Goal: Task Accomplishment & Management: Contribute content

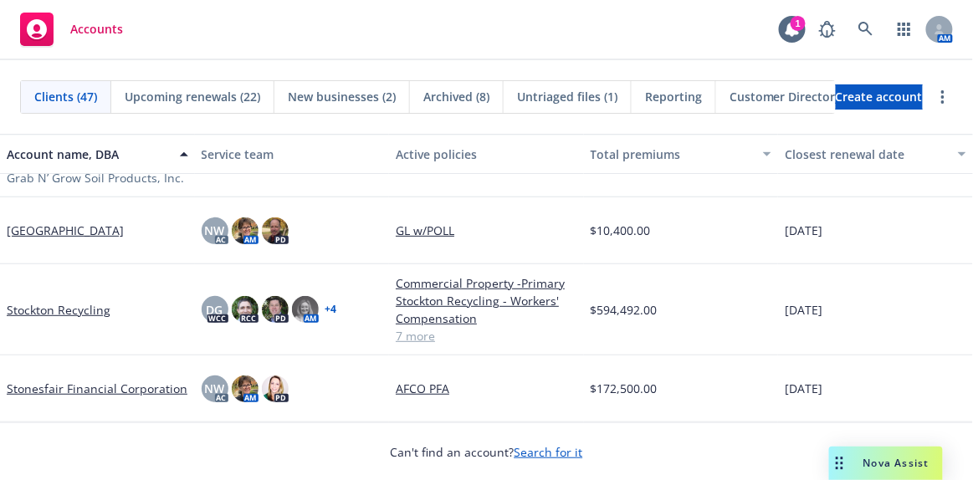
scroll to position [2663, 0]
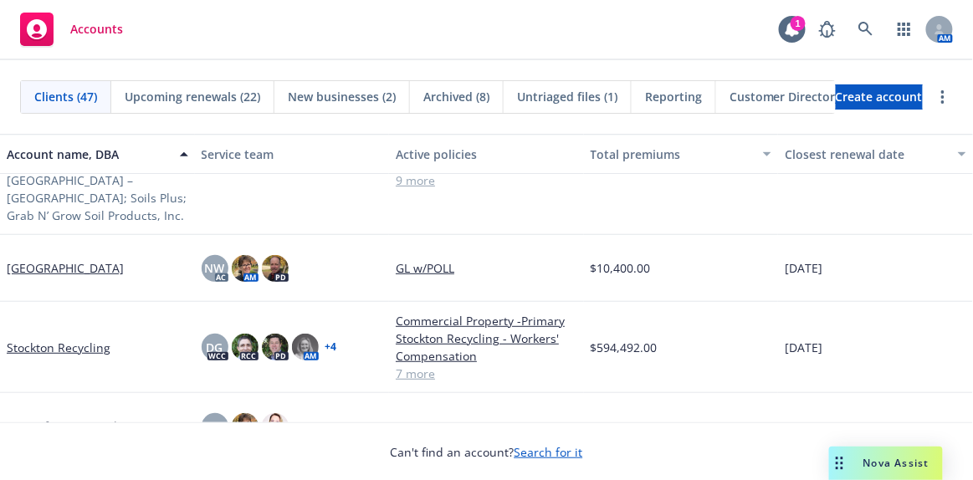
click at [75, 339] on link "Stockton Recycling" at bounding box center [59, 348] width 104 height 18
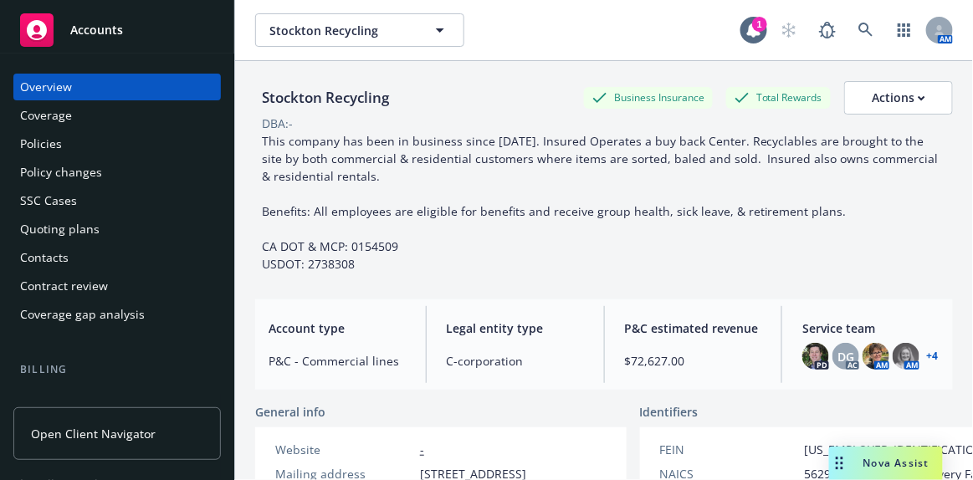
click at [70, 170] on div "Policy changes" at bounding box center [61, 172] width 82 height 27
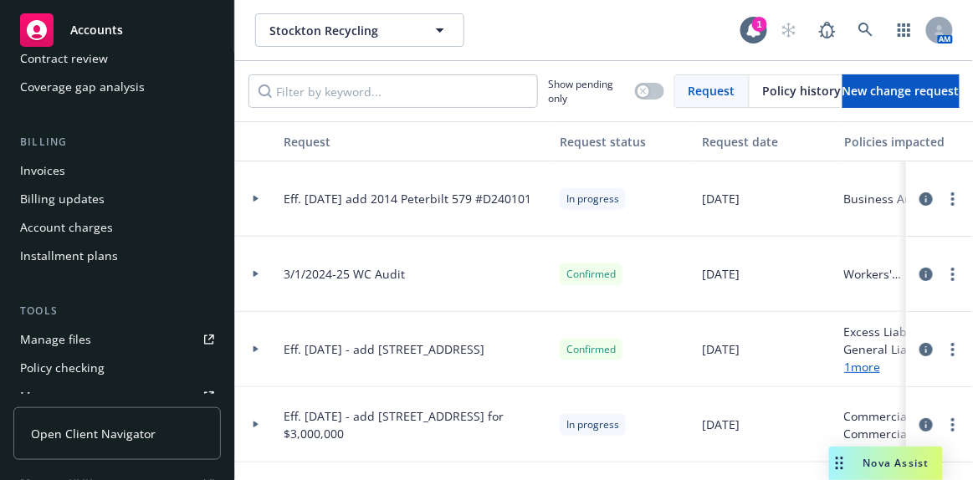
scroll to position [228, 0]
click at [52, 171] on div "Invoices" at bounding box center [42, 170] width 45 height 27
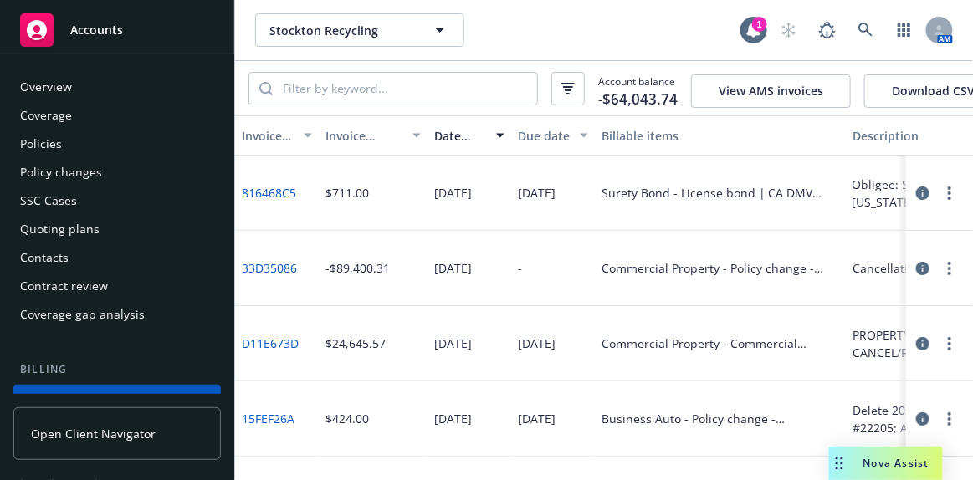
click at [80, 165] on div "Policy changes" at bounding box center [61, 172] width 82 height 27
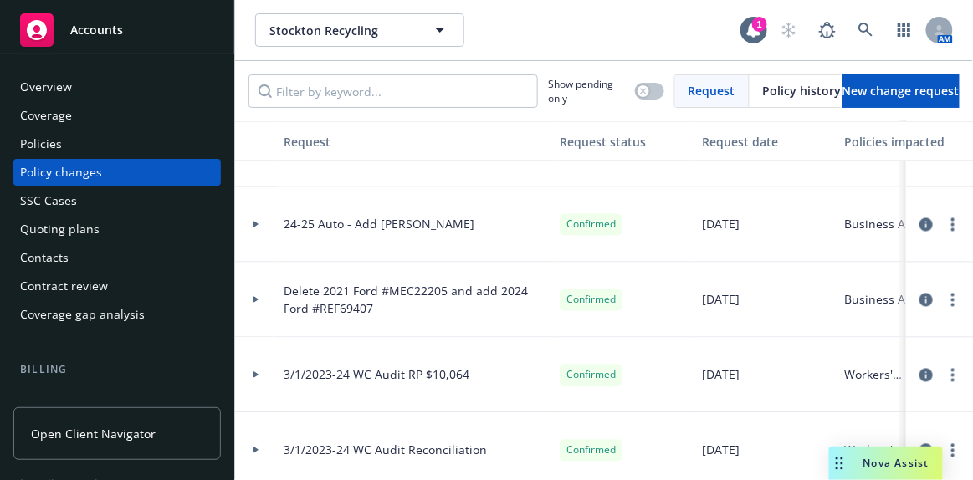
scroll to position [761, 0]
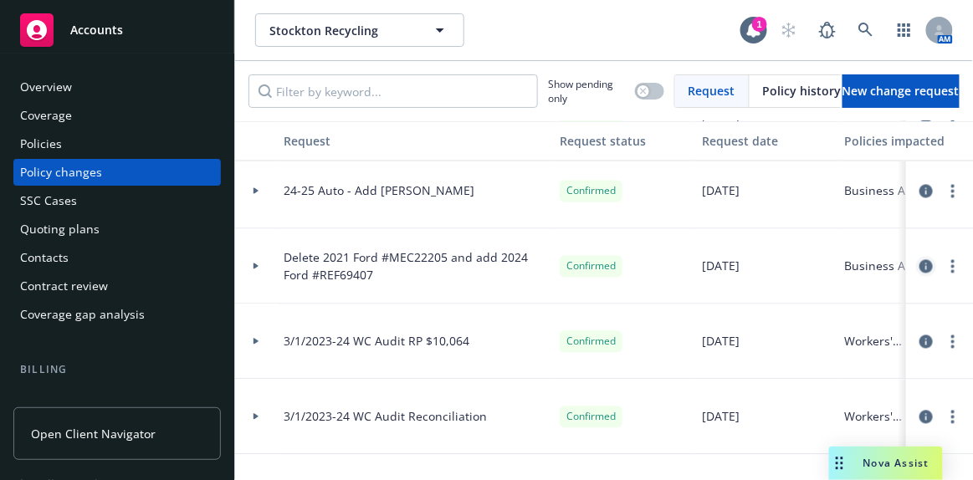
click at [920, 268] on icon "circleInformation" at bounding box center [926, 266] width 13 height 13
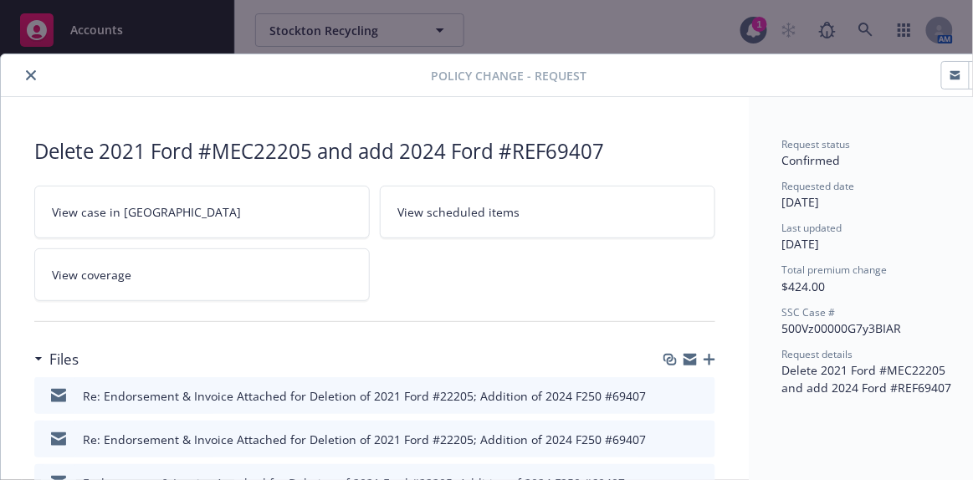
scroll to position [49, 0]
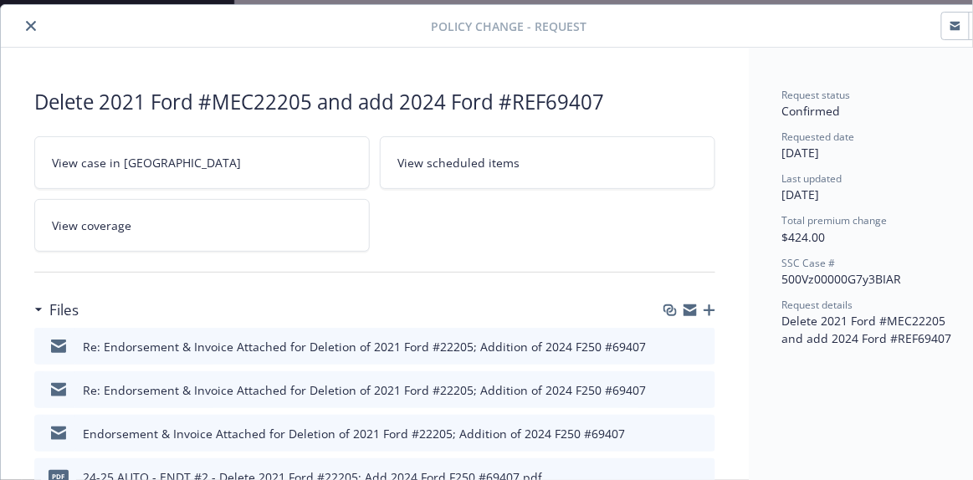
click at [33, 22] on icon "close" at bounding box center [31, 26] width 10 height 10
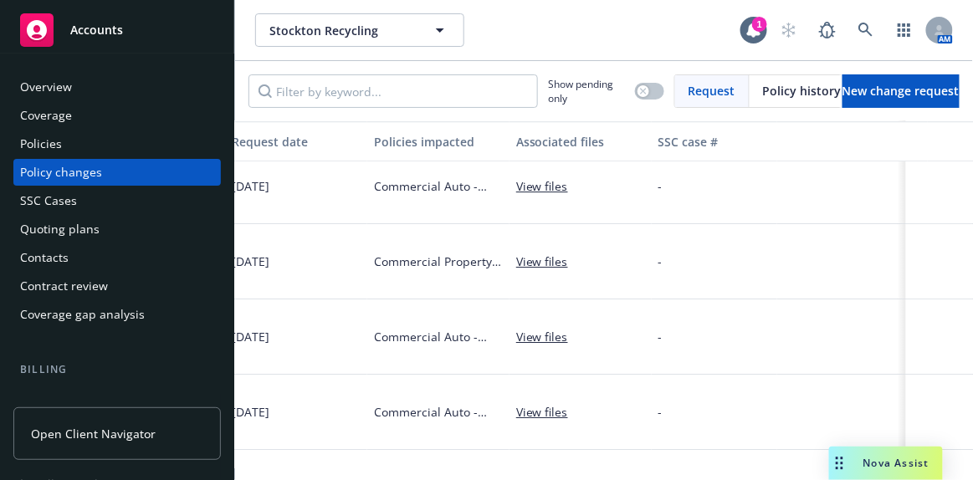
scroll to position [1293, 471]
drag, startPoint x: 417, startPoint y: 460, endPoint x: 547, endPoint y: 28, distance: 451.0
click at [547, 28] on div "Stockton Recycling Stockton Recycling" at bounding box center [497, 29] width 485 height 33
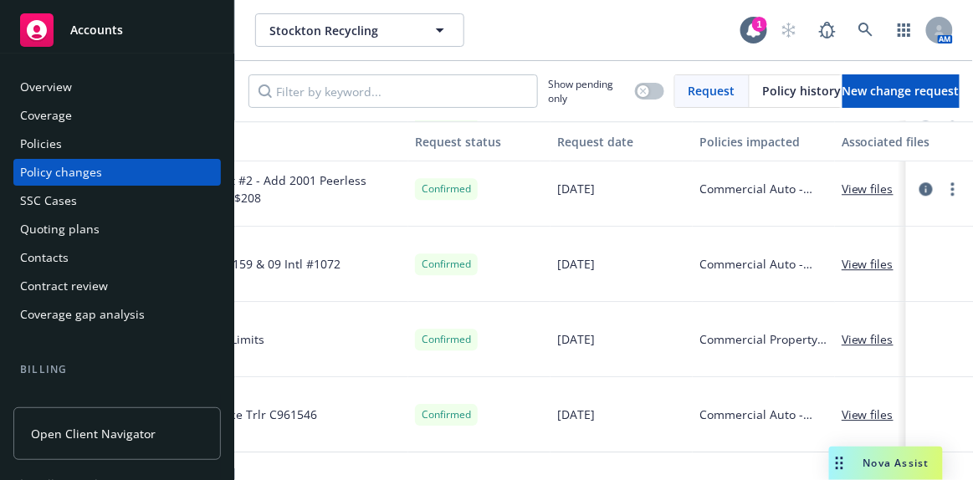
scroll to position [1065, 388]
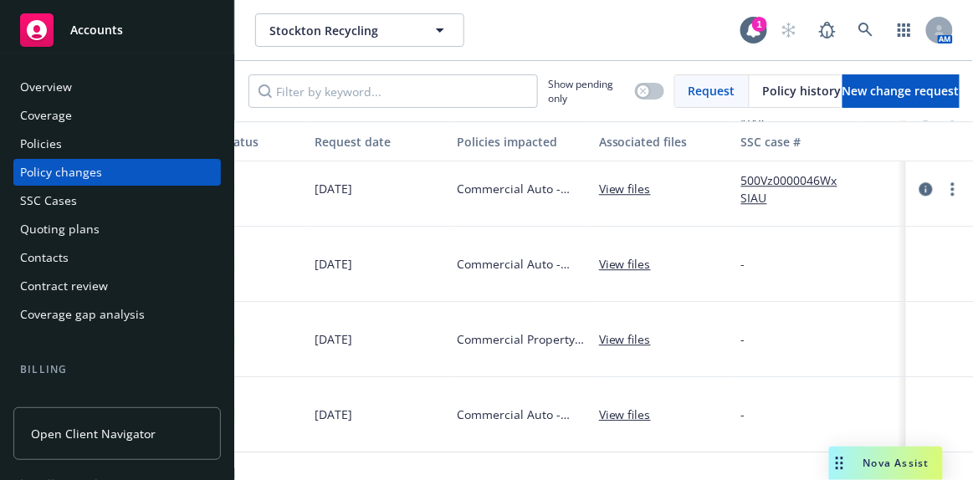
click at [627, 262] on link "View files" at bounding box center [631, 264] width 65 height 18
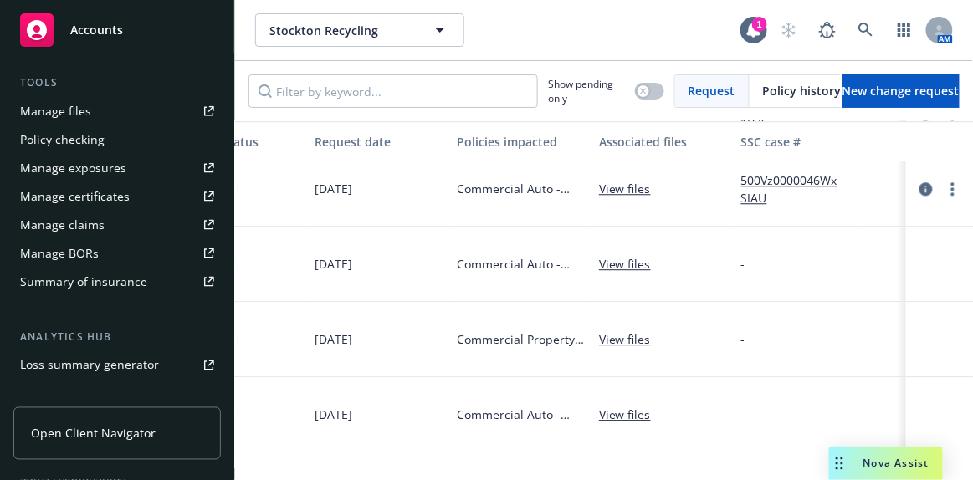
scroll to position [380, 0]
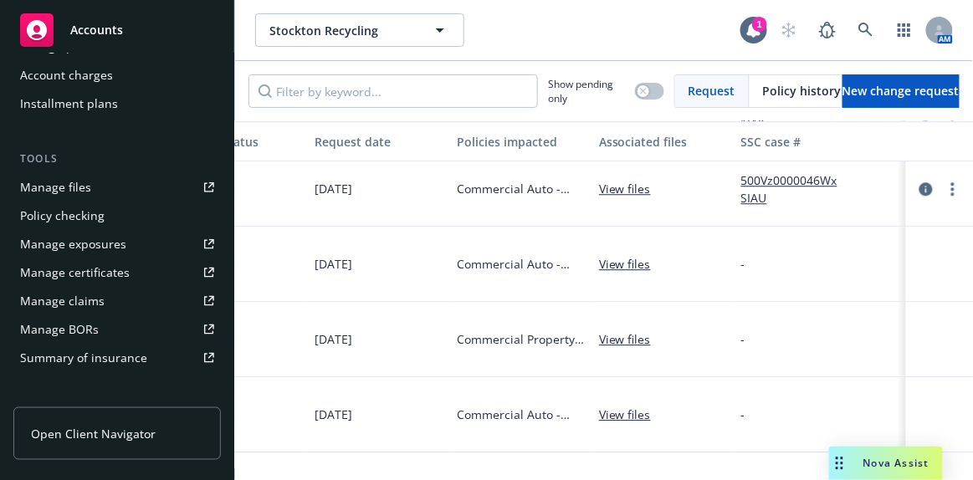
click at [47, 190] on div "Manage files" at bounding box center [55, 187] width 71 height 27
click at [107, 25] on span "Accounts" at bounding box center [96, 29] width 53 height 13
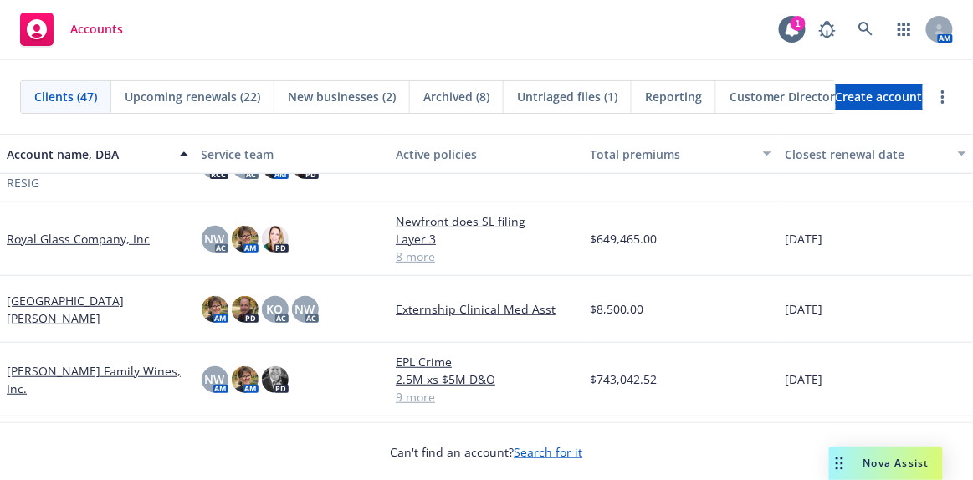
scroll to position [2130, 0]
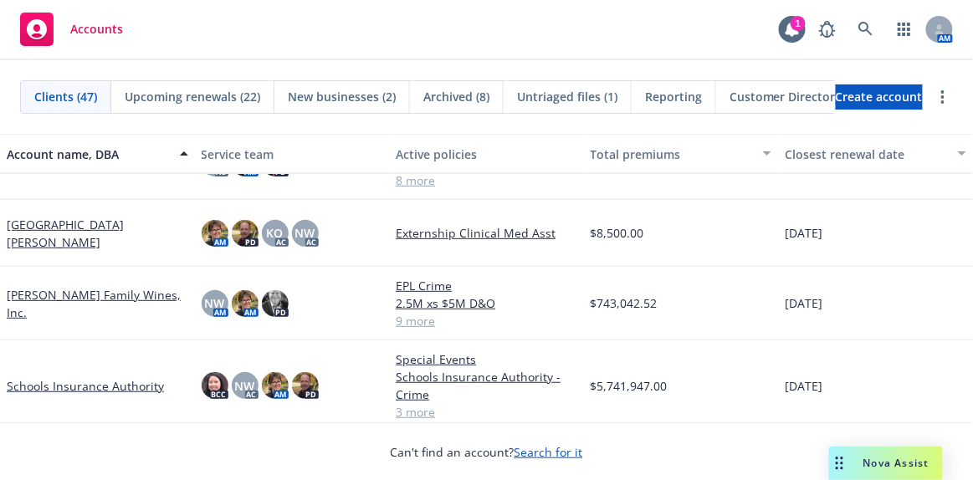
click at [101, 306] on link "Scheid Family Wines, Inc." at bounding box center [98, 303] width 182 height 35
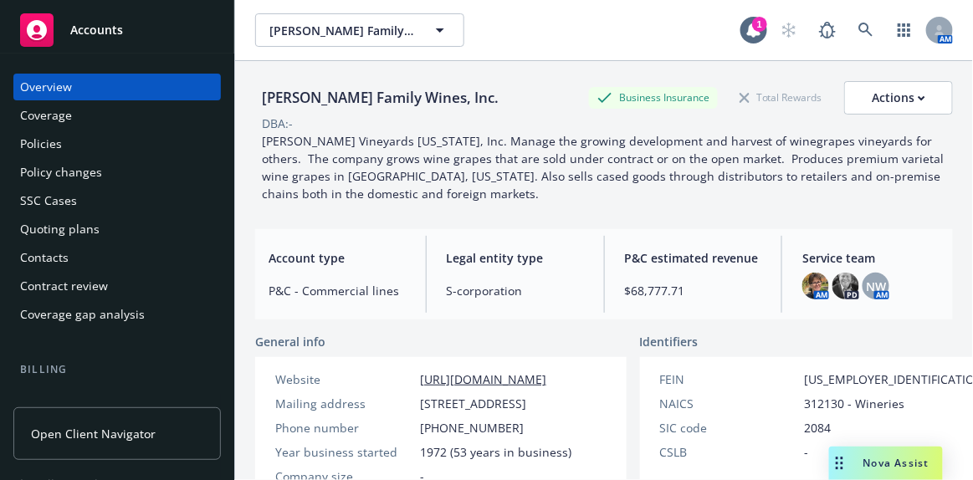
click at [53, 150] on div "Policies" at bounding box center [41, 144] width 42 height 27
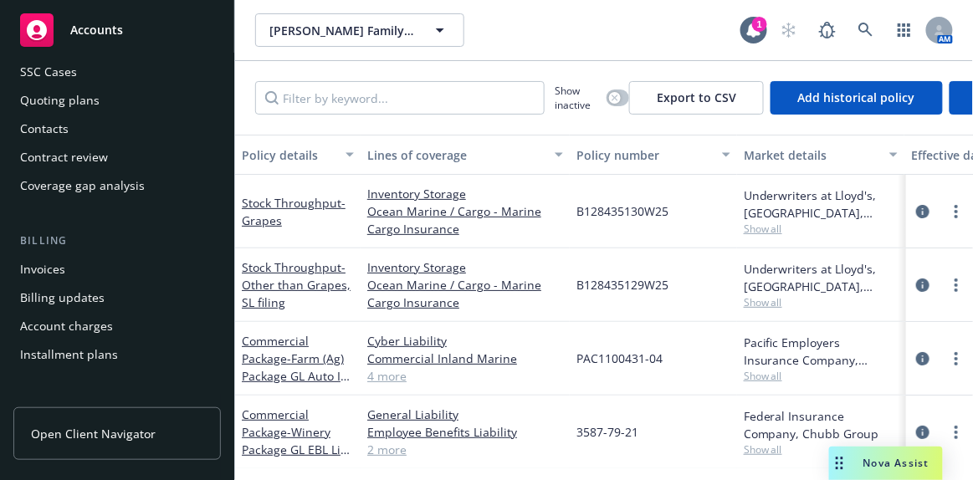
scroll to position [228, 0]
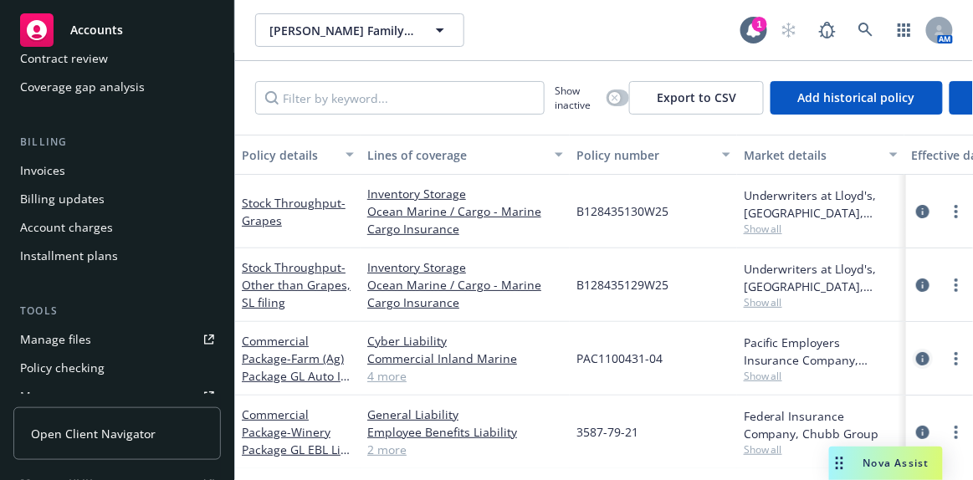
click at [917, 359] on icon "circleInformation" at bounding box center [923, 358] width 13 height 13
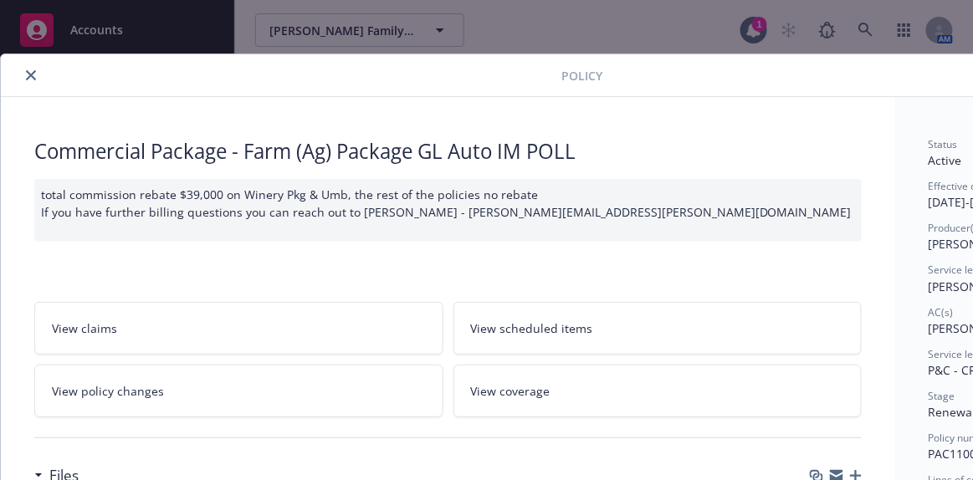
scroll to position [304, 0]
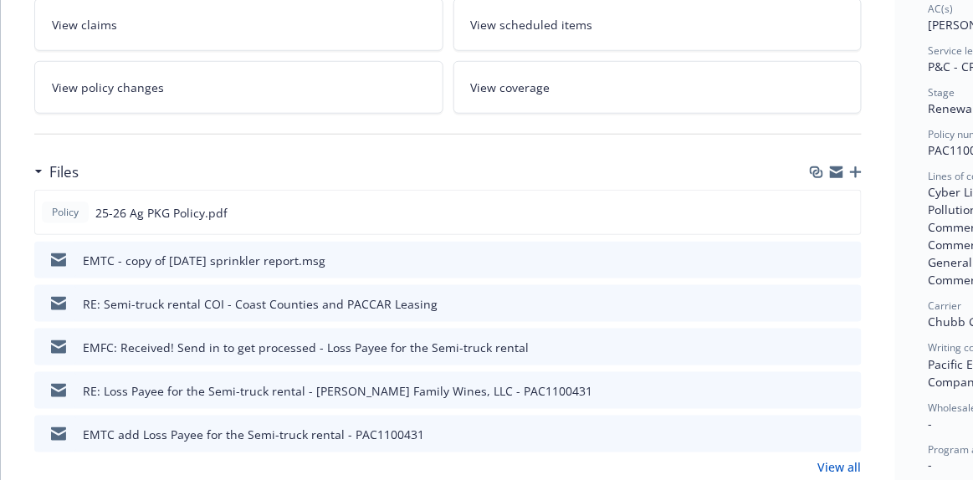
click at [859, 167] on icon "button" at bounding box center [856, 173] width 12 height 12
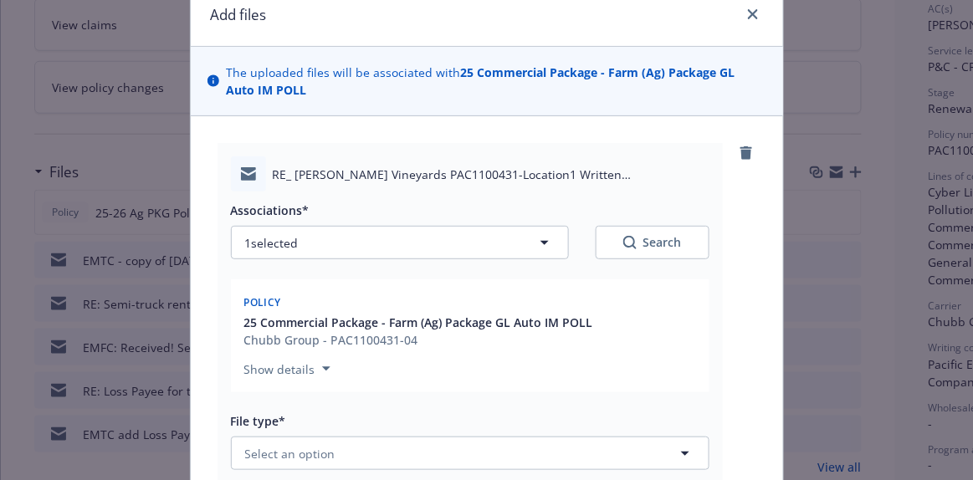
scroll to position [152, 0]
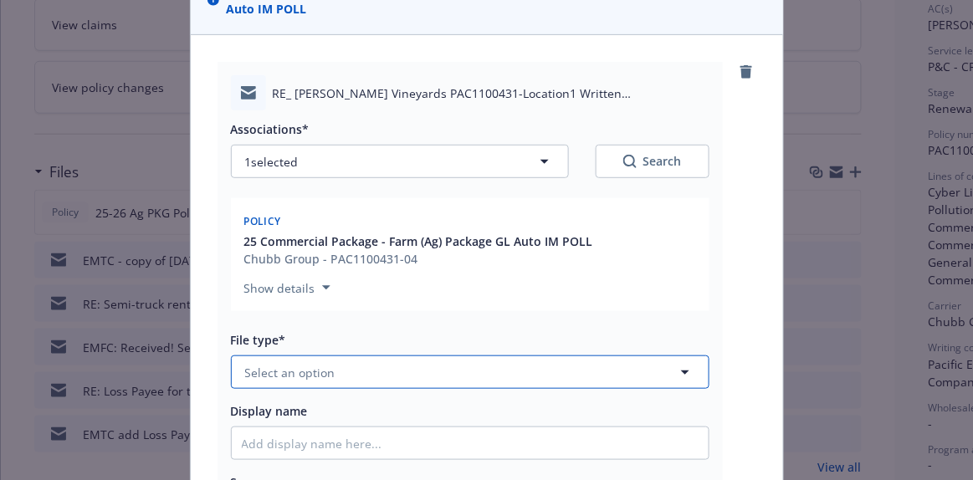
click at [428, 380] on button "Select an option" at bounding box center [470, 372] width 479 height 33
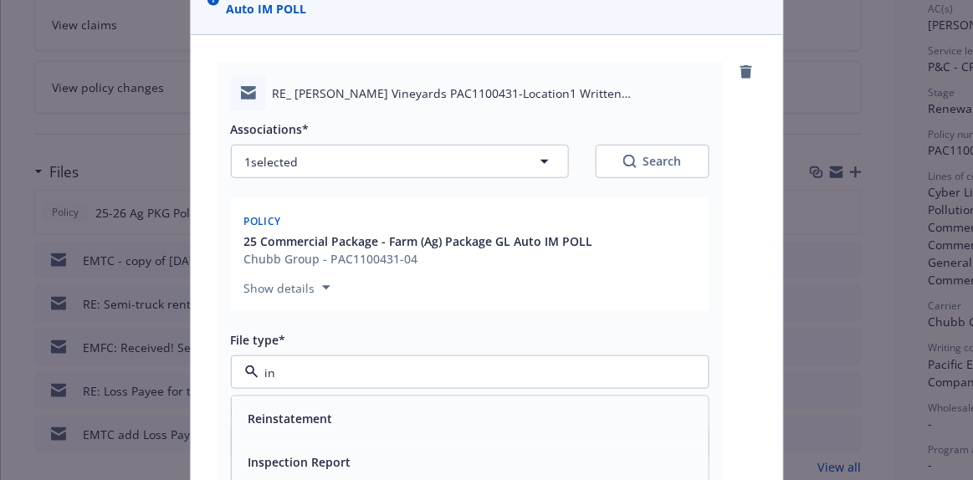
type input "i"
type input "r"
type input "inspec"
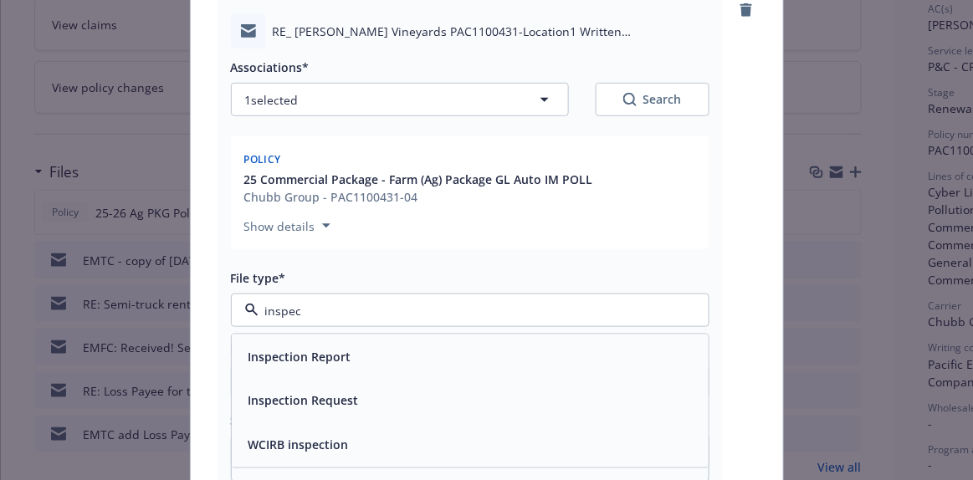
scroll to position [228, 0]
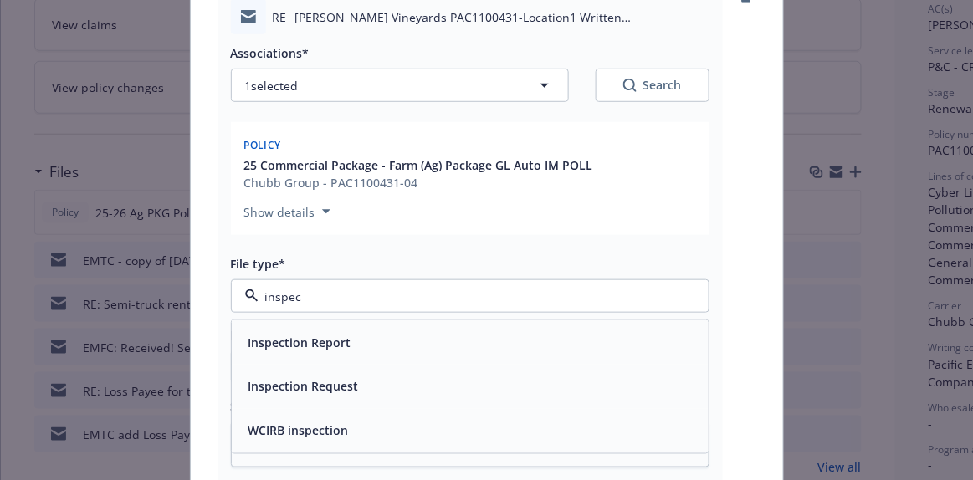
click at [443, 352] on div "Inspection Report" at bounding box center [470, 343] width 457 height 24
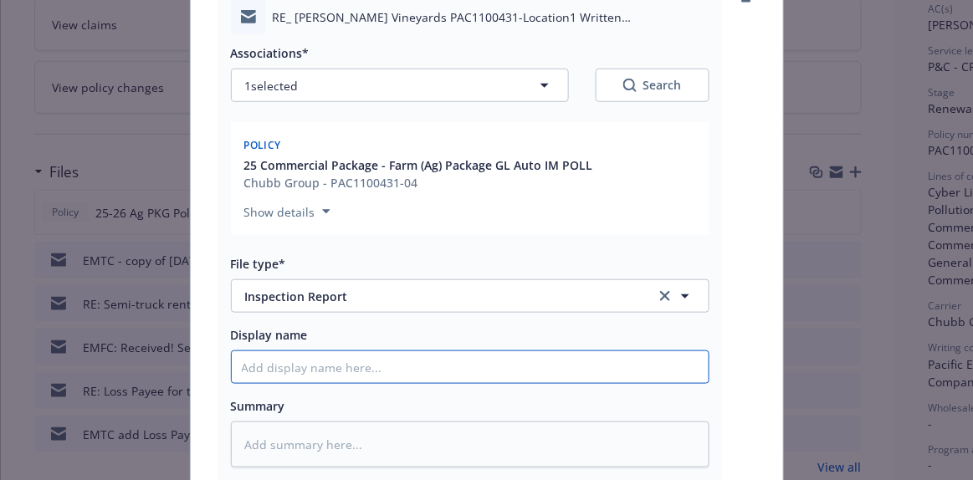
click at [293, 360] on input "Display name" at bounding box center [470, 368] width 477 height 32
type textarea "x"
type input "E"
type textarea "x"
type input "EM"
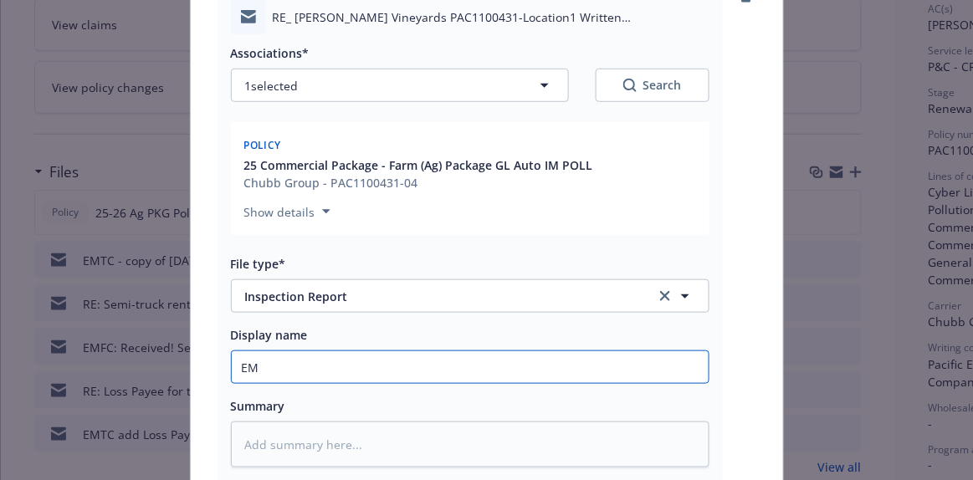
type textarea "x"
type input "EMT"
type textarea "x"
type input "EM"
type textarea "x"
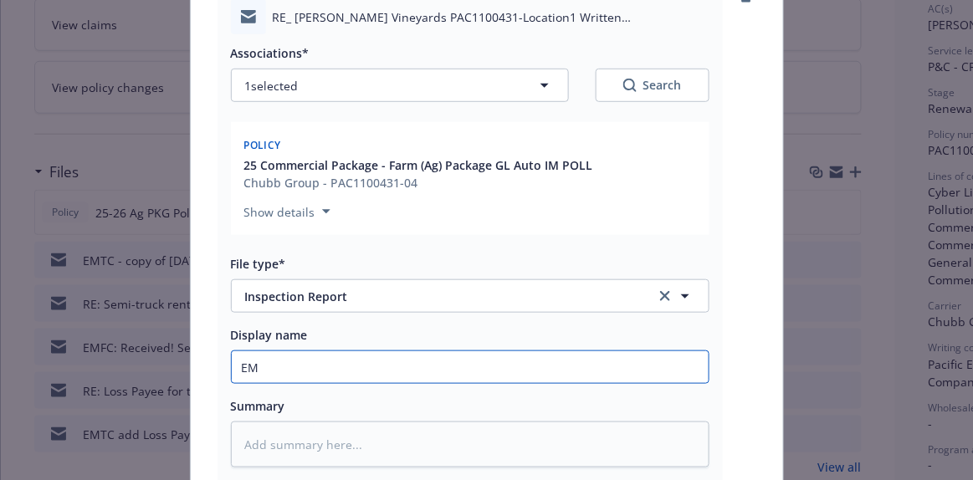
type input "EMF"
type textarea "x"
type input "EMFC"
type textarea "x"
type input "EMFC"
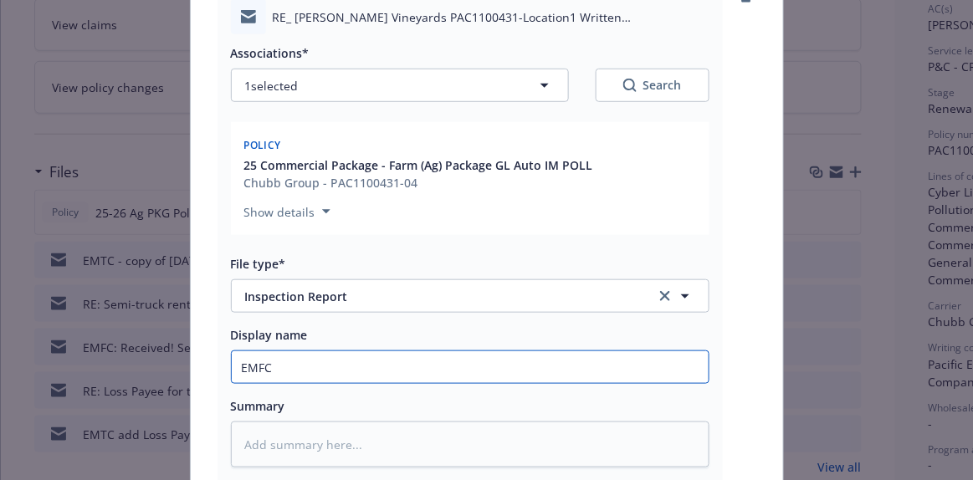
type textarea "x"
type input "EMFC -"
type textarea "x"
type input "EMFC -"
type textarea "x"
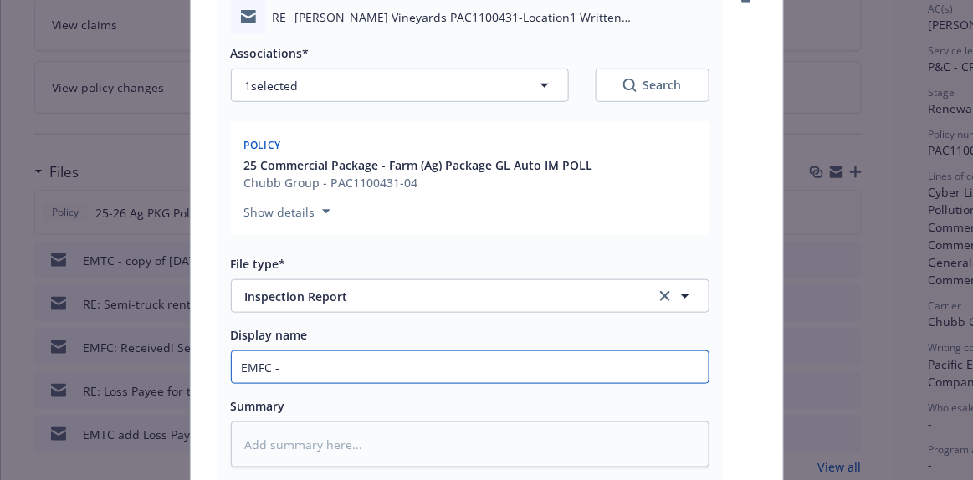
type input "EMFC - c"
type textarea "x"
type input "EMFC - co"
type textarea "x"
type input "EMFC - con"
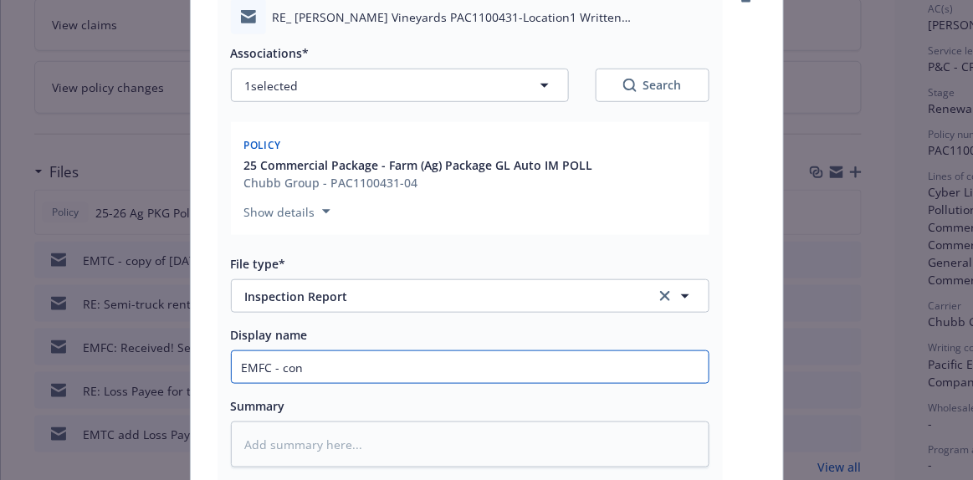
type textarea "x"
type input "EMFC - confi"
type textarea "x"
type input "EMFC - confir"
type textarea "x"
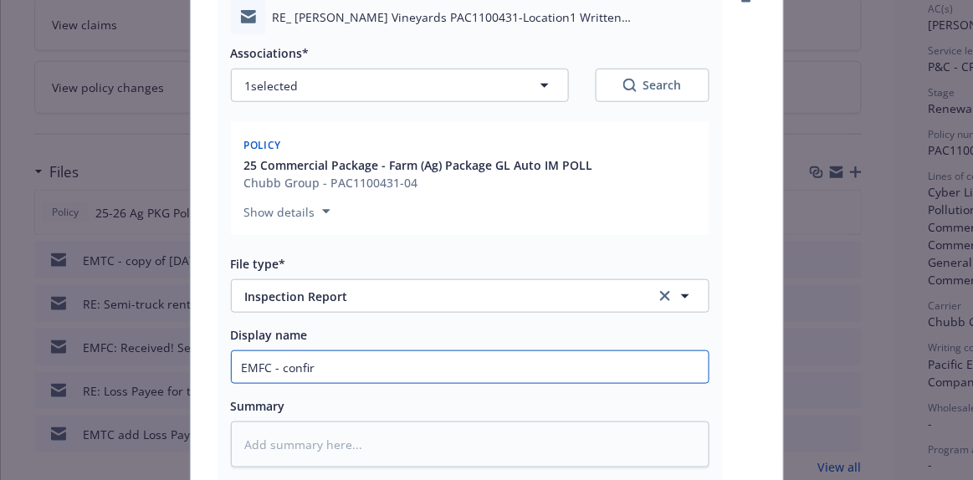
type input "EMFC - confirm"
type textarea "x"
type input "EMFC - confirmi"
type textarea "x"
type input "EMFC - confirmin"
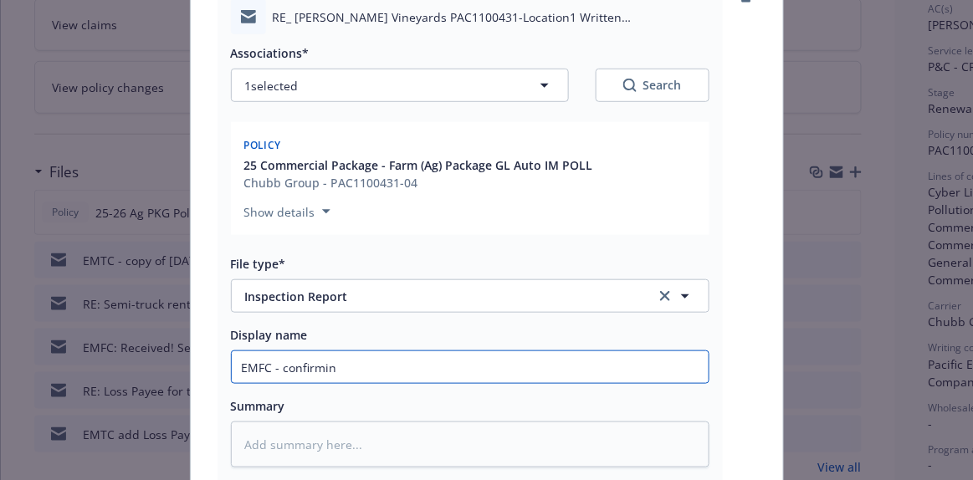
type textarea "x"
type input "EMFC - confirming"
type textarea "x"
type input "EMFC - confirming"
type textarea "x"
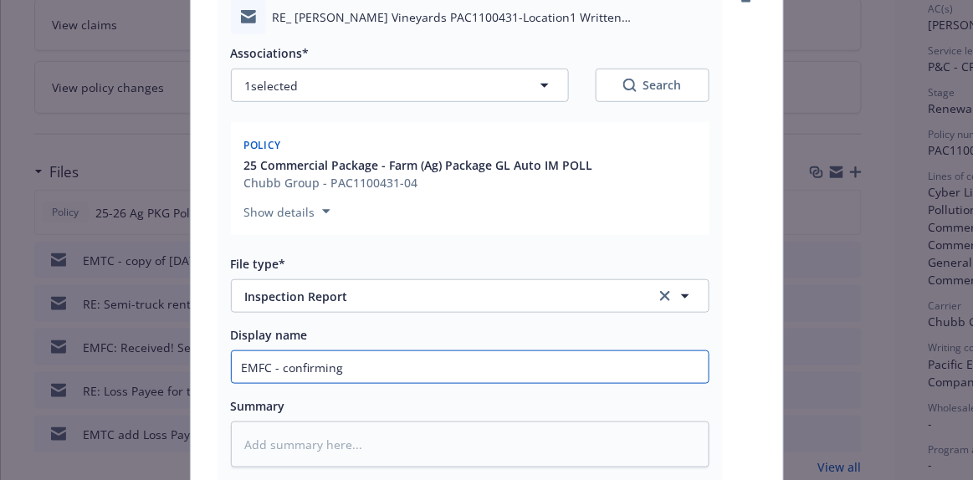
type input "EMFC - confirming a"
type textarea "x"
type input "EMFC - confirming al"
type textarea "x"
type input "EMFC - confirming all"
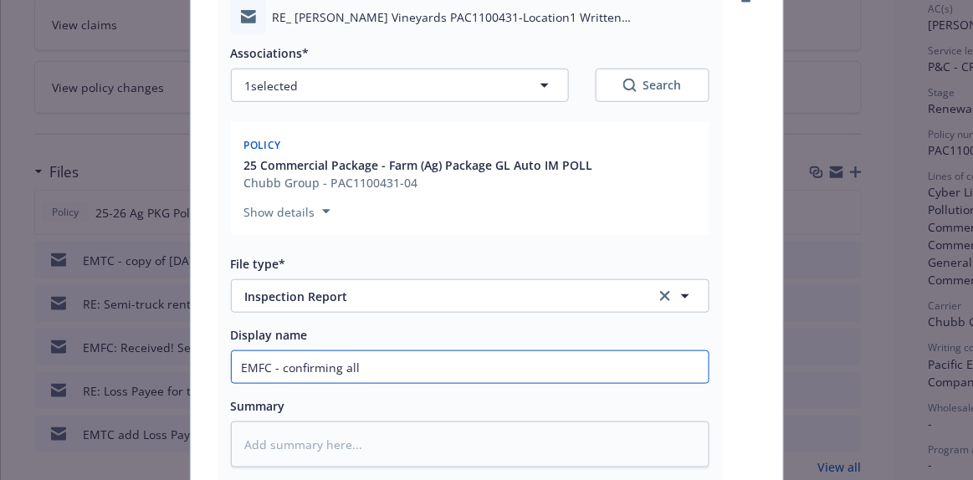
type textarea "x"
type input "EMFC - confirming all l"
type textarea "x"
type input "EMFC - confirming all lr"
type textarea "x"
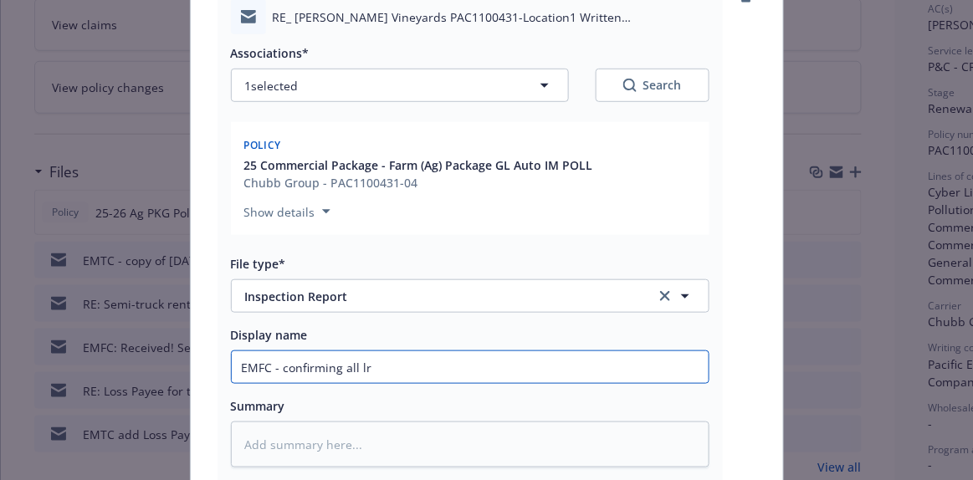
type input "EMFC - confirming all lre"
type textarea "x"
type input "EMFC - confirming all lrec"
type textarea "x"
type input "EMFC - confirming all lre"
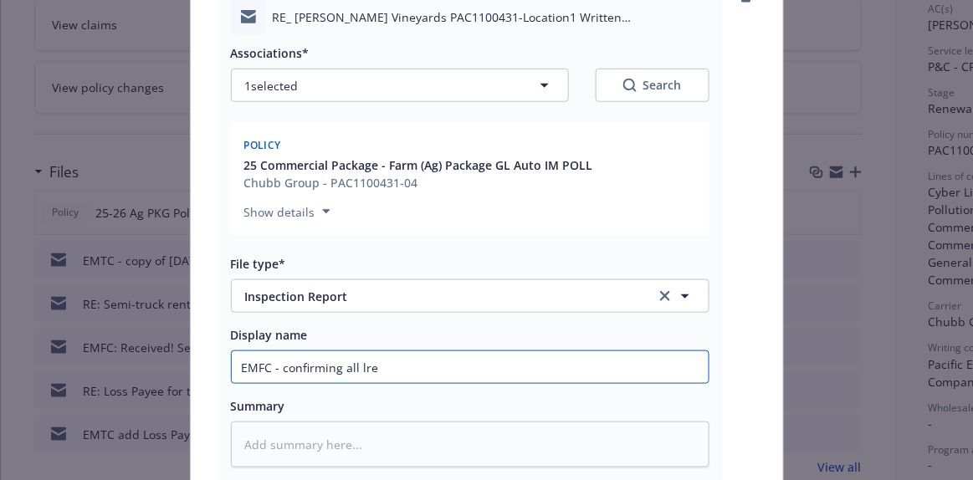
type textarea "x"
type input "EMFC - confirming all lr"
type textarea "x"
type input "EMFC - confirming all l"
type textarea "x"
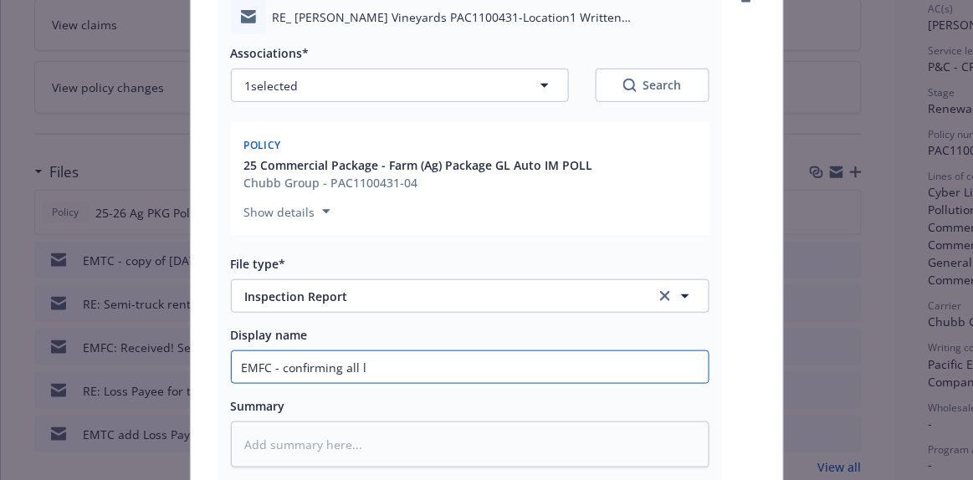
type input "EMFC - confirming all"
type textarea "x"
type input "EMFC - confirming all"
type textarea "x"
type input "EMFC - confirming al"
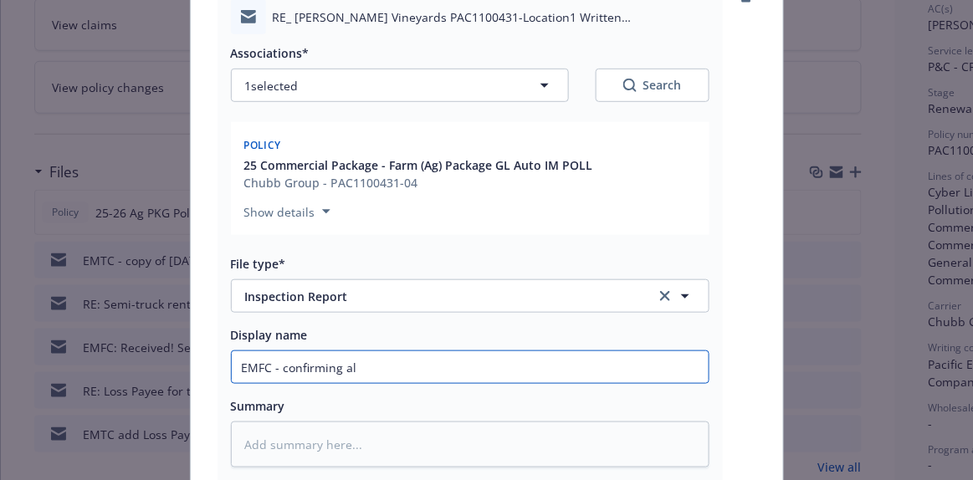
type textarea "x"
type input "EMFC - confirming a"
type textarea "x"
type input "EMFC - confirming"
type textarea "x"
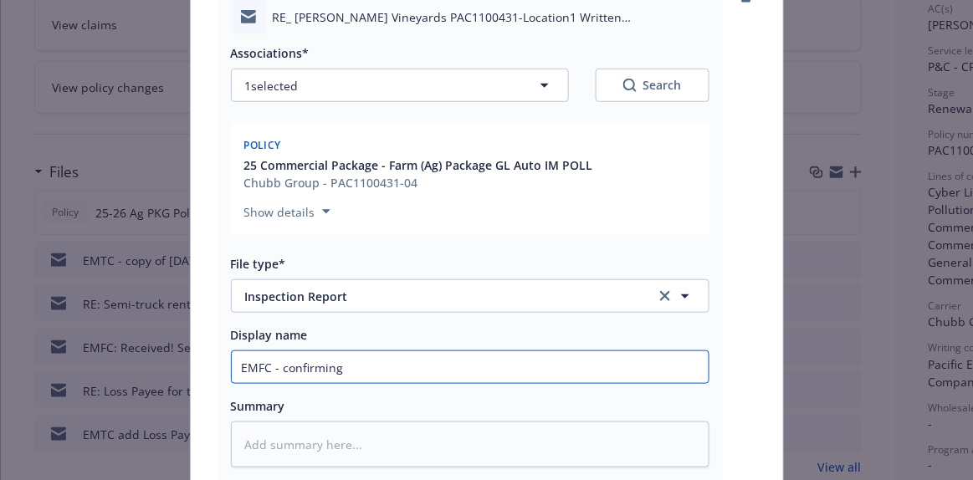
type input "EMFC - confirming r"
type textarea "x"
type input "EMFC - confirming re"
type textarea "x"
type input "EMFC - confirming rec"
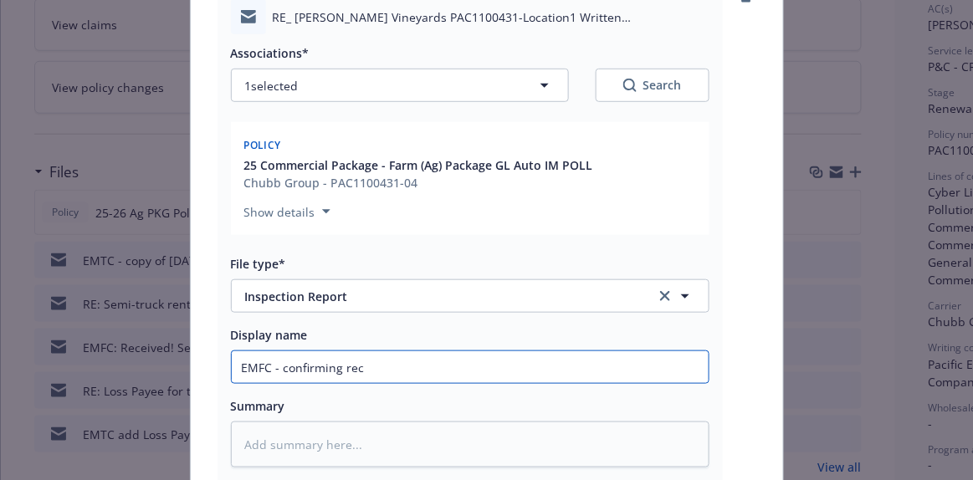
type textarea "x"
type input "EMFC - confirming rec'"
type textarea "x"
type input "EMFC - confirming rec's"
type textarea "x"
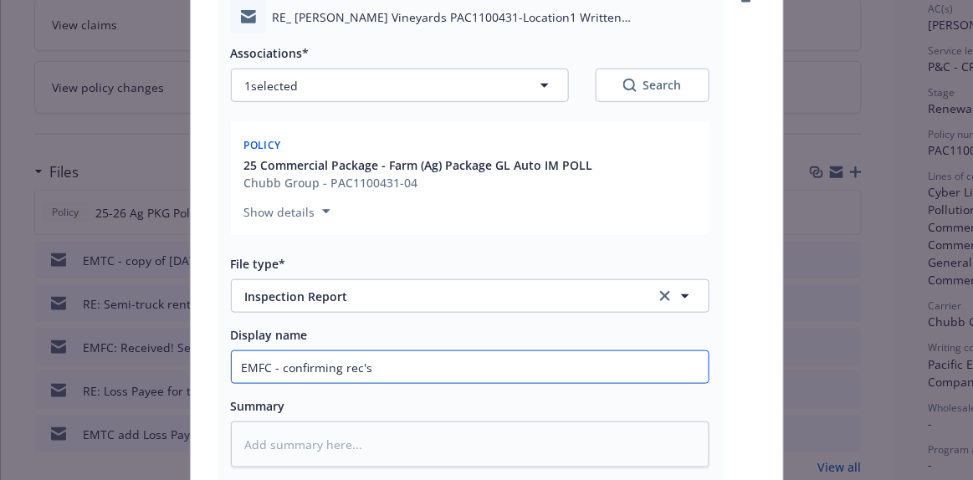
type input "EMFC - confirming rec's"
type textarea "x"
type input "EMFC - confirming rec's a"
type textarea "x"
type input "EMFC - confirming rec's ar"
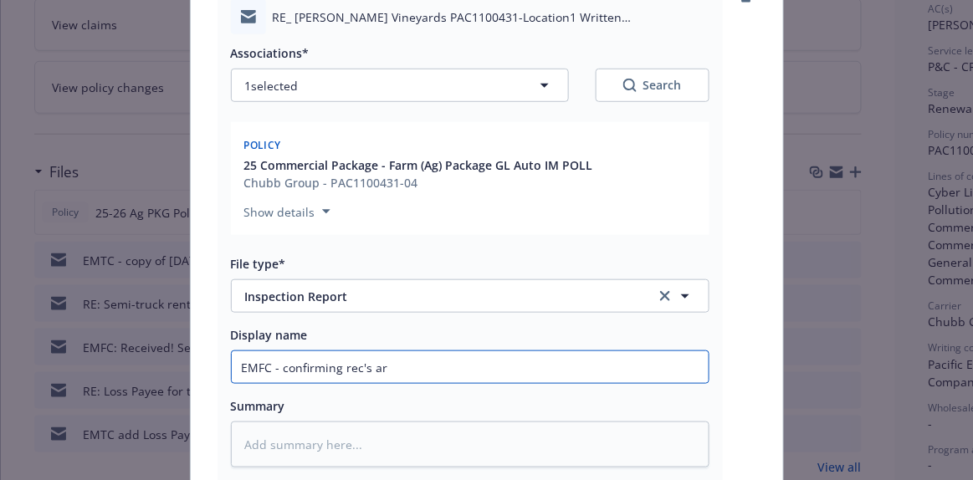
type textarea "x"
type input "EMFC - confirming rec's are"
type textarea "x"
type input "EMFC - confirming rec's are"
type textarea "x"
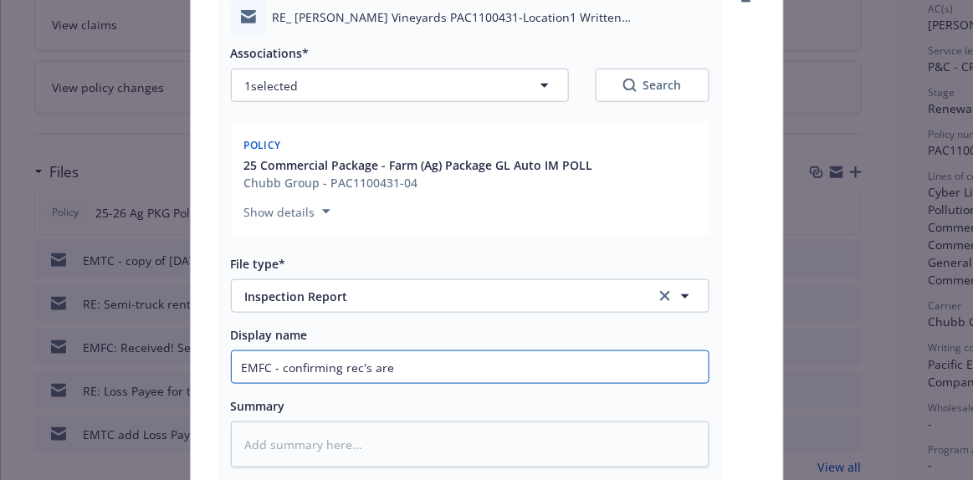
type input "EMFC - confirming rec's are n"
type textarea "x"
type input "EMFC - confirming rec's are no"
type textarea "x"
type input "EMFC - confirming rec's are now"
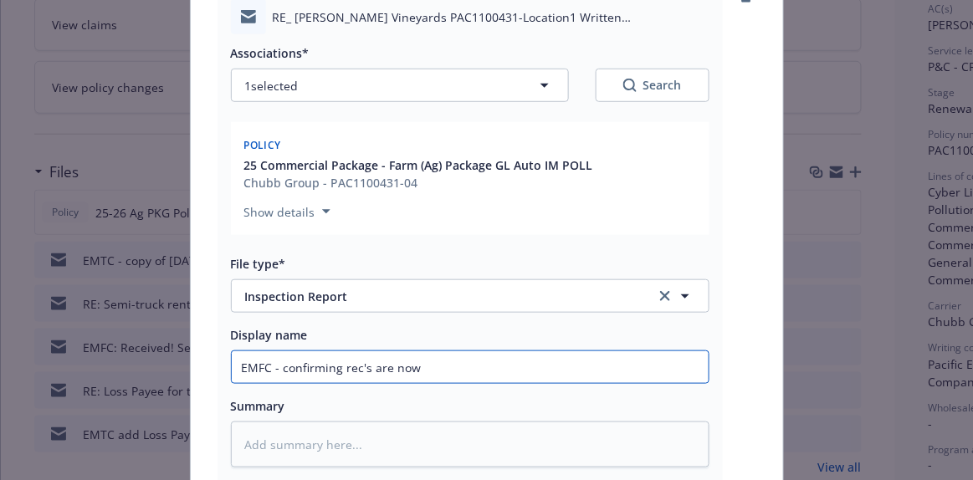
type textarea "x"
type input "EMFC - confirming rec's are now i"
type textarea "x"
type input "EMFC - confirming rec's are now in"
type textarea "x"
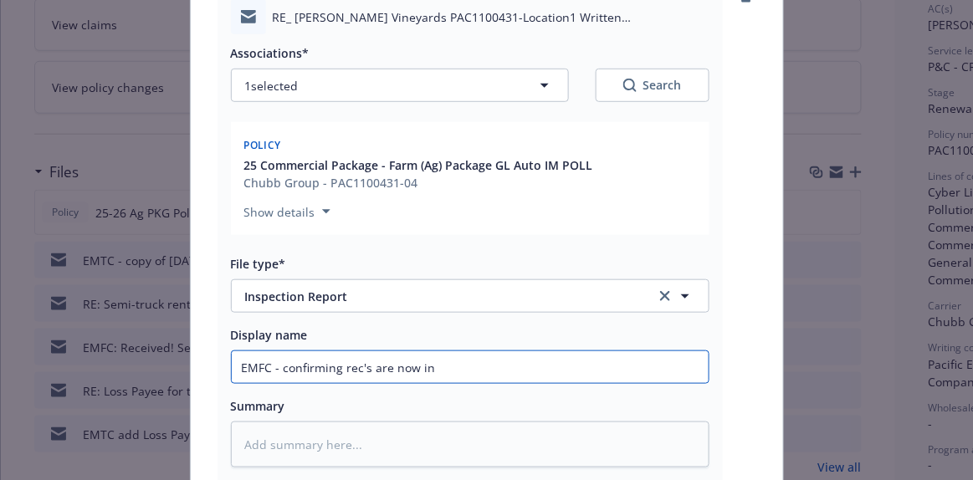
type input "EMFC - confirming rec's are now in"
type textarea "x"
type input "EMFC - confirming rec's are now in co"
type textarea "x"
type input "EMFC - confirming rec's are now in com"
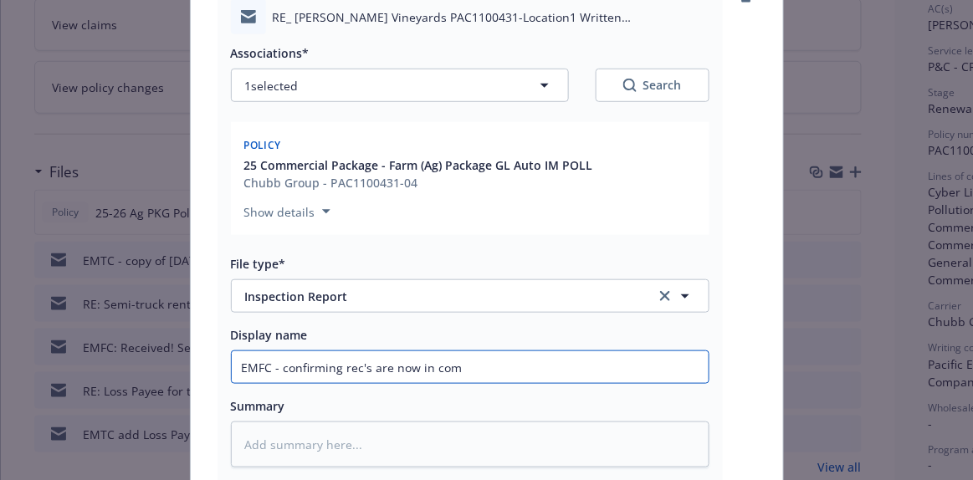
type textarea "x"
type input "EMFC - confirming rec's are now in comp"
type textarea "x"
type input "EMFC - confirming rec's are now in compl"
type textarea "x"
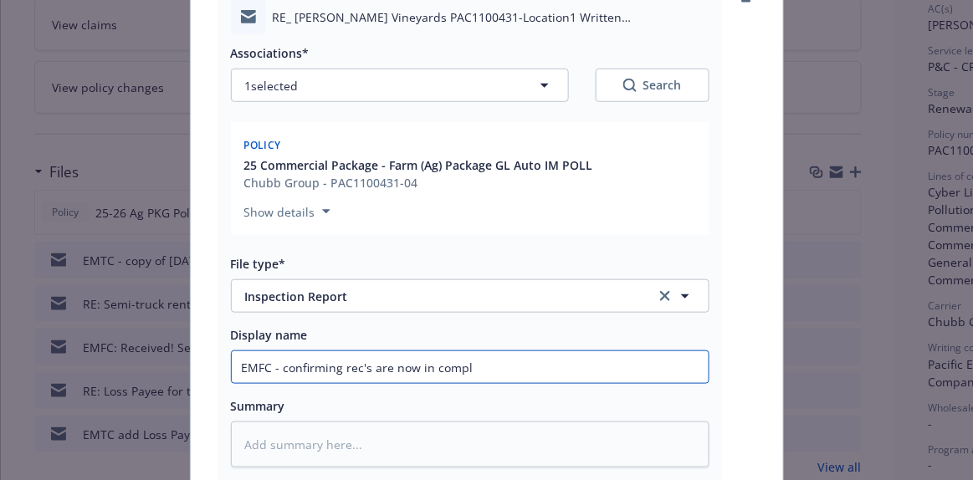
type input "EMFC - confirming rec's are now in compli"
type textarea "x"
type input "EMFC - confirming rec's are now in complia"
type textarea "x"
type input "EMFC - confirming rec's are now in complian"
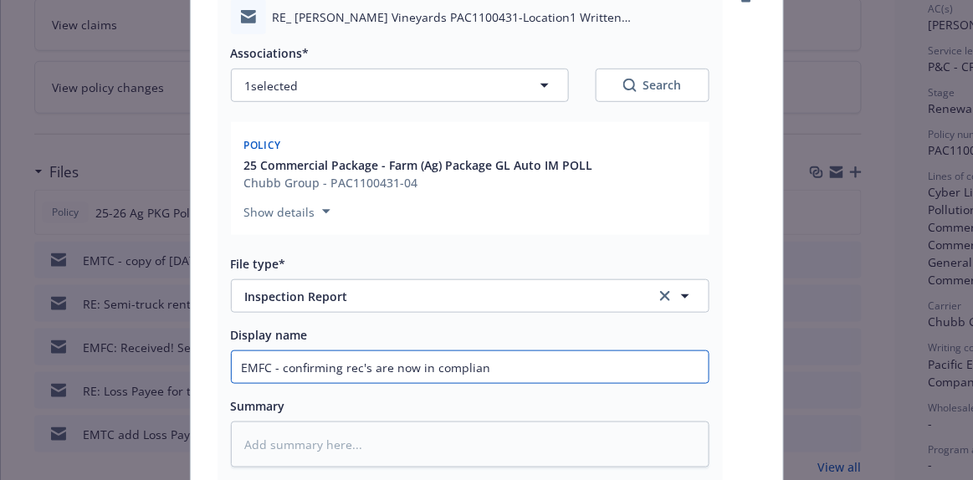
type textarea "x"
type input "EMFC - confirming rec's are now in complianc"
type textarea "x"
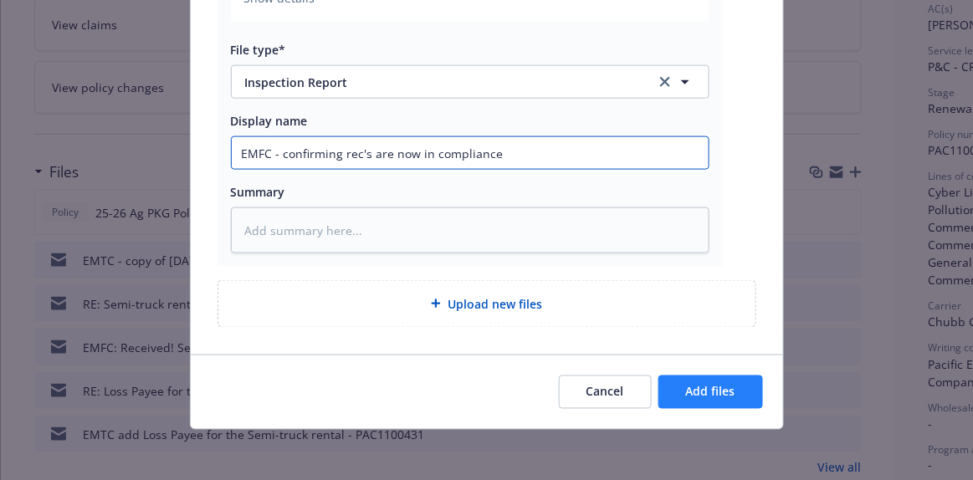
type input "EMFC - confirming rec's are now in compliance"
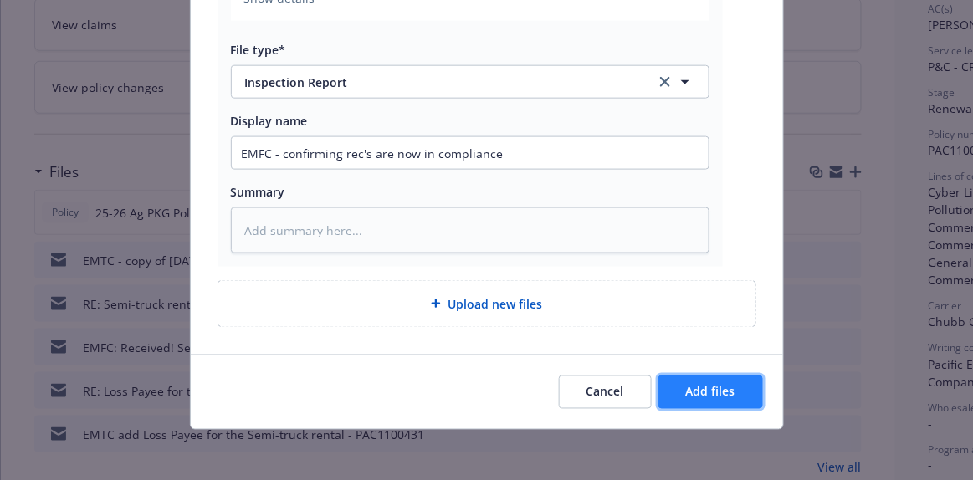
click at [697, 384] on span "Add files" at bounding box center [710, 392] width 49 height 16
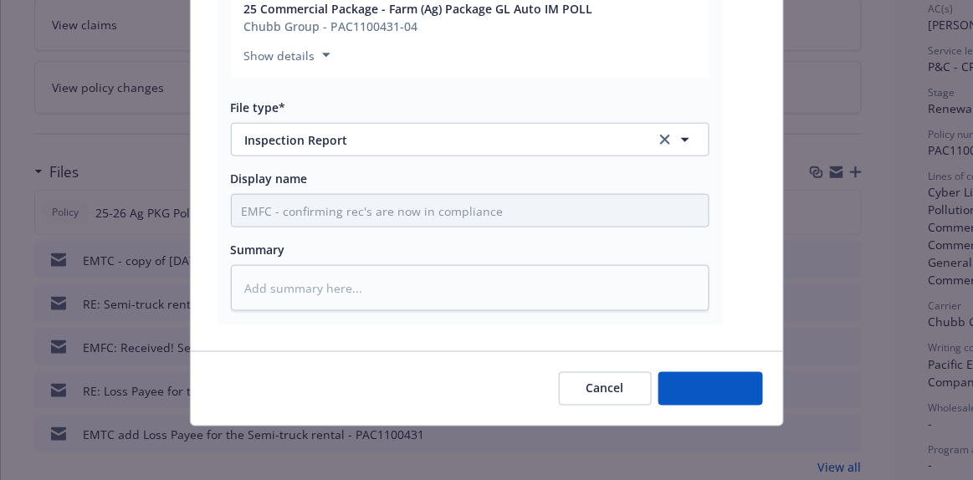
scroll to position [382, 0]
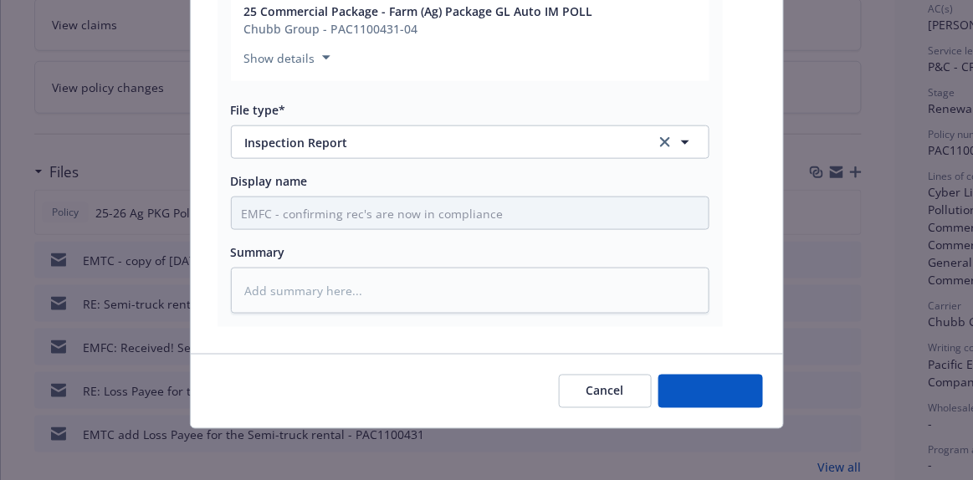
type textarea "x"
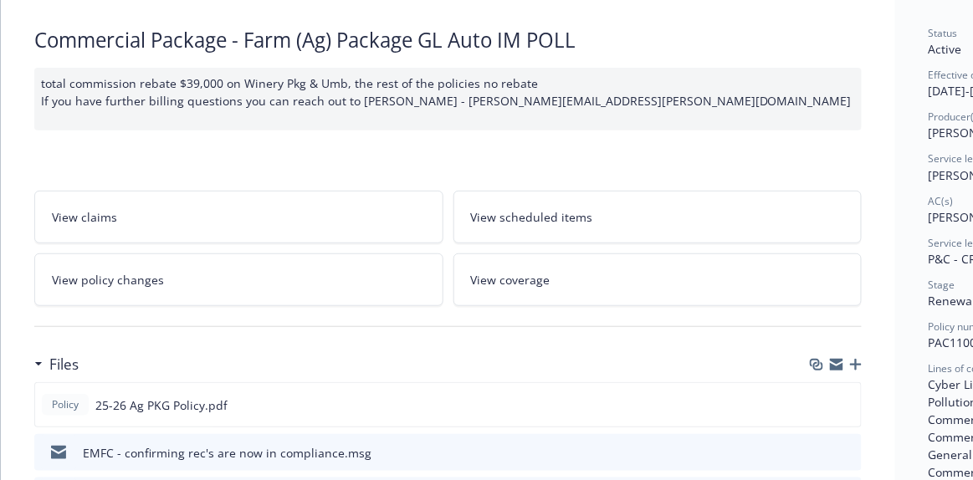
scroll to position [0, 0]
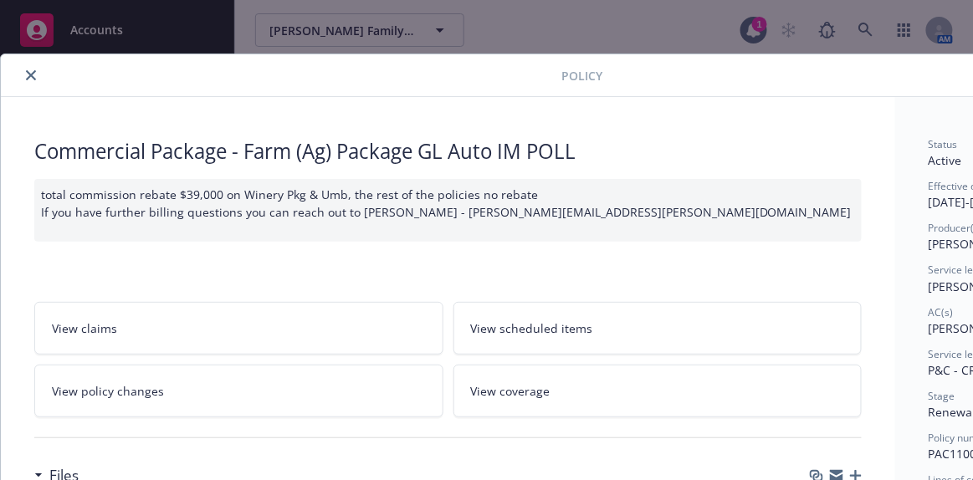
click at [30, 76] on icon "close" at bounding box center [31, 75] width 10 height 10
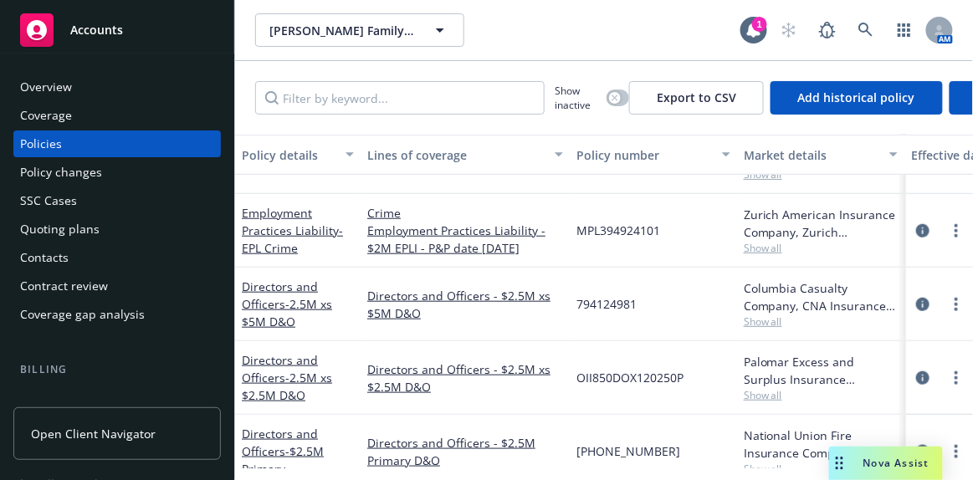
scroll to position [304, 0]
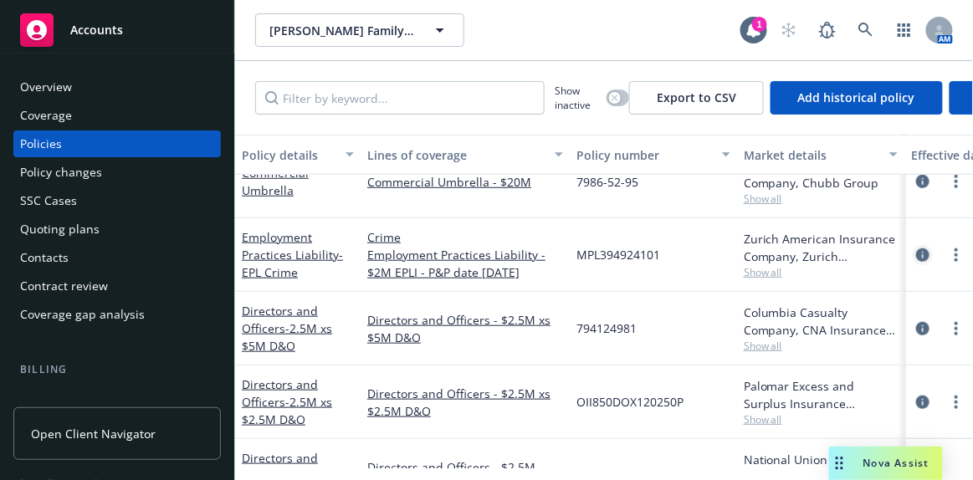
click at [917, 254] on icon "circleInformation" at bounding box center [923, 255] width 13 height 13
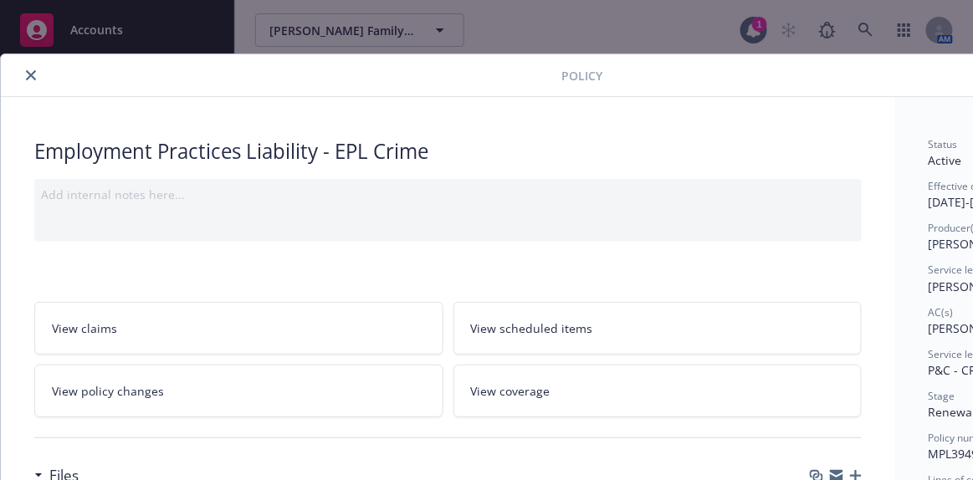
click at [28, 74] on icon "close" at bounding box center [31, 75] width 10 height 10
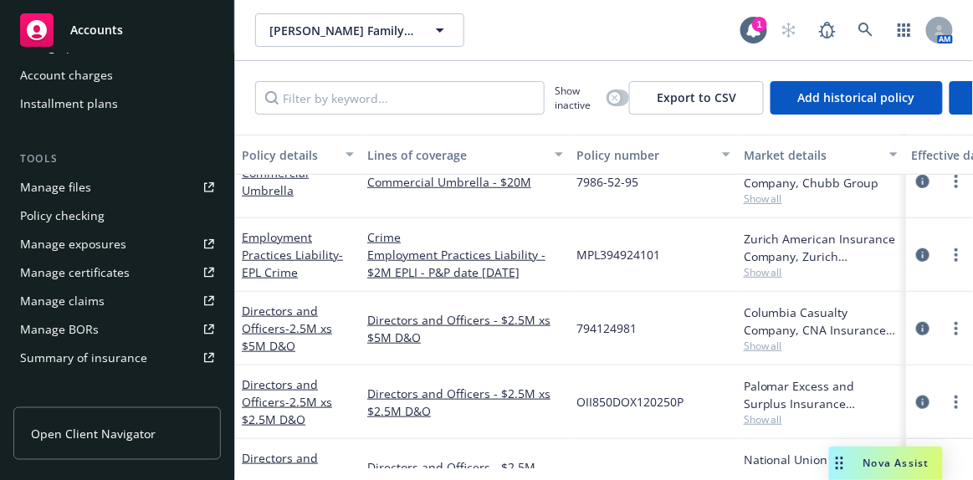
scroll to position [228, 0]
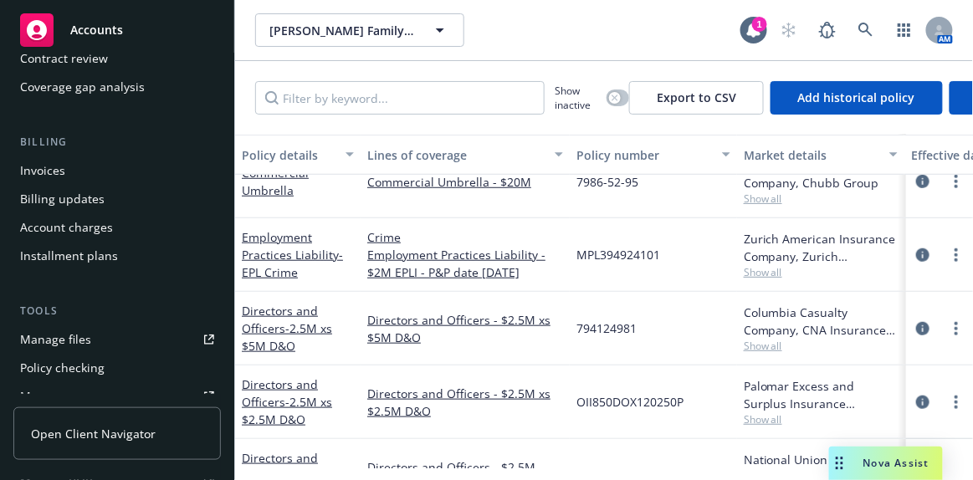
click at [63, 173] on div "Invoices" at bounding box center [42, 170] width 45 height 27
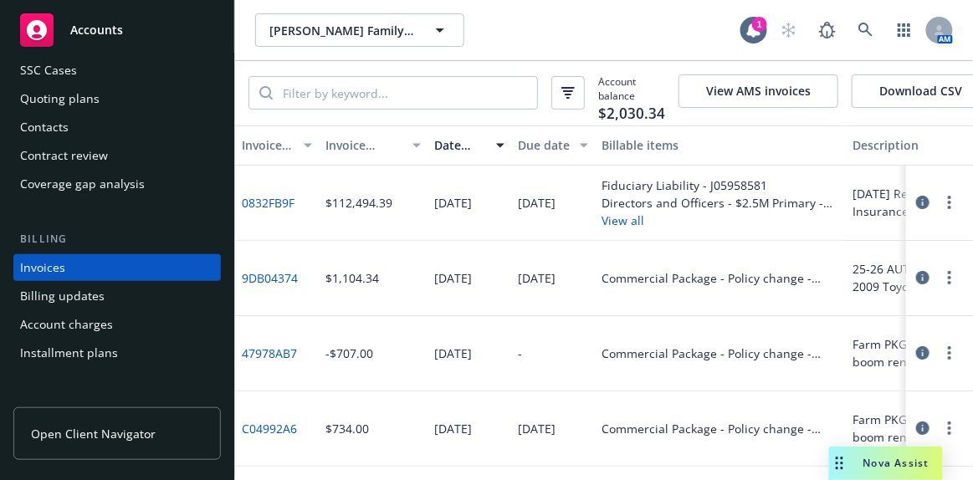
click at [124, 35] on div "Accounts" at bounding box center [117, 29] width 194 height 33
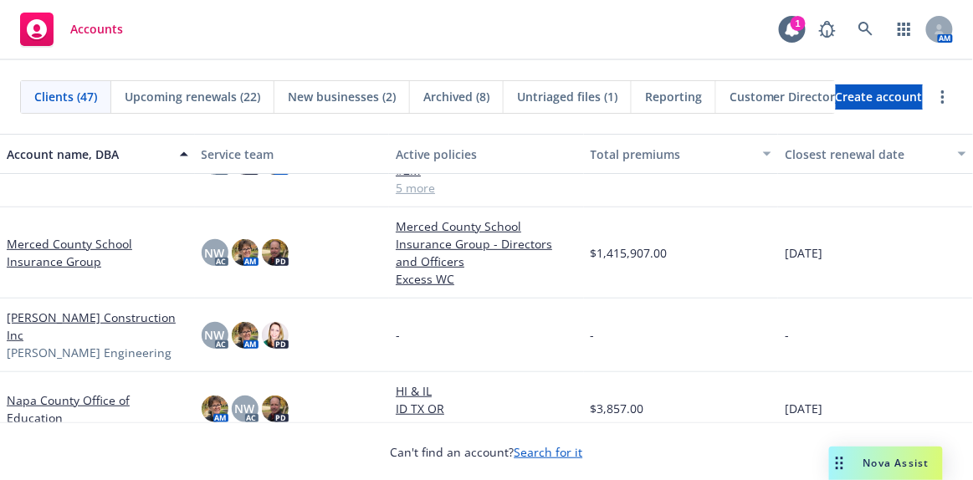
scroll to position [1749, 0]
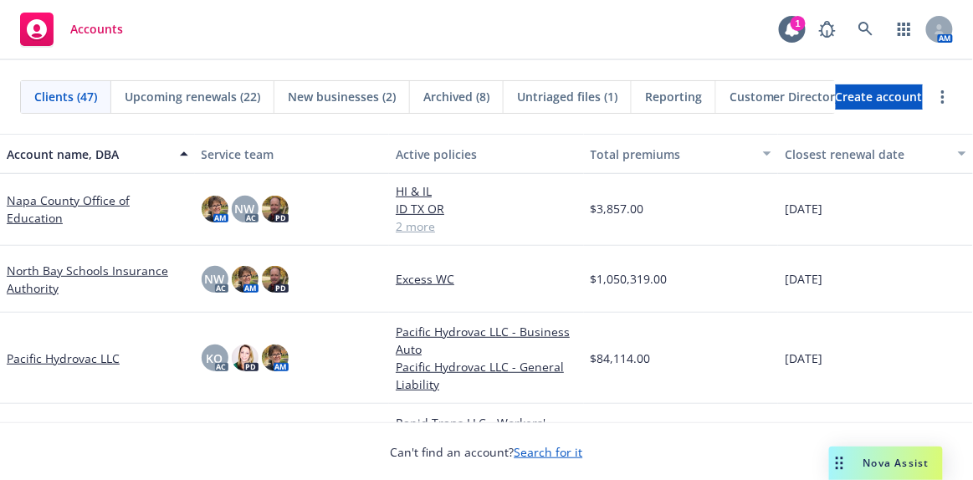
click at [74, 262] on link "North Bay Schools Insurance Authority" at bounding box center [98, 279] width 182 height 35
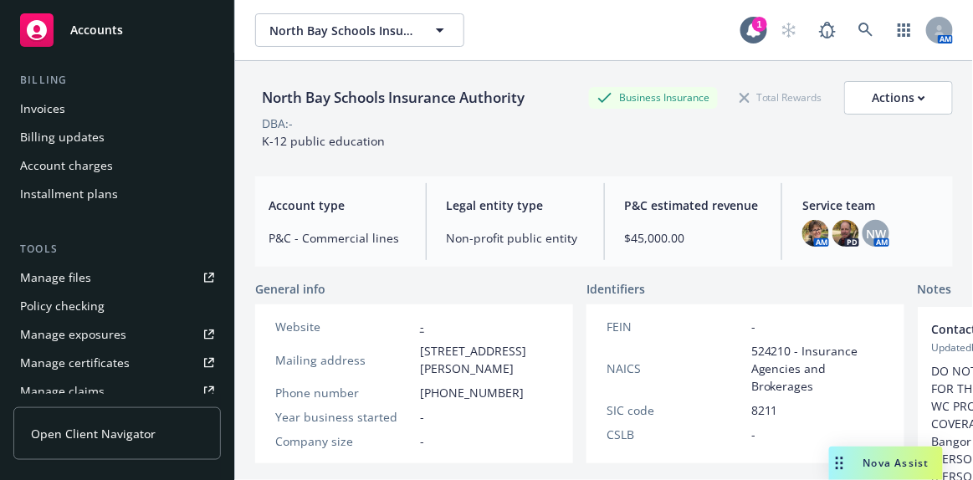
scroll to position [304, 0]
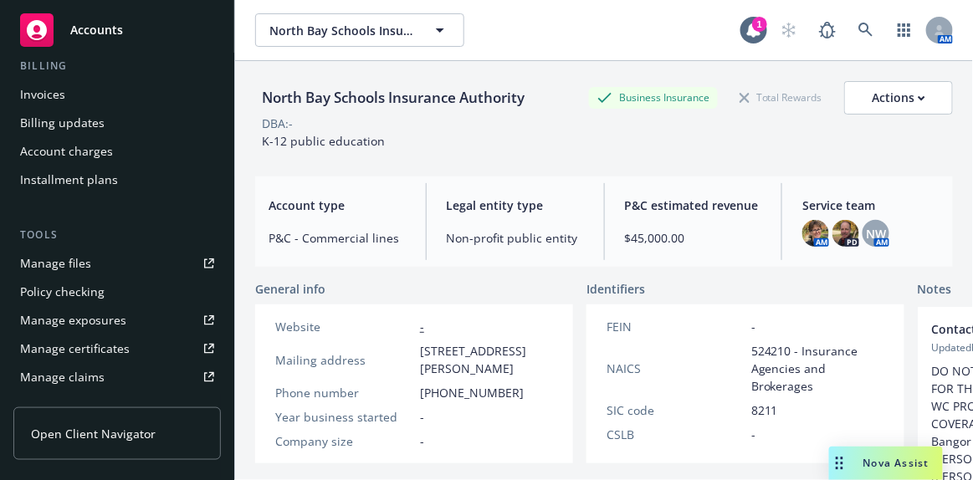
click at [80, 265] on div "Manage files" at bounding box center [55, 263] width 71 height 27
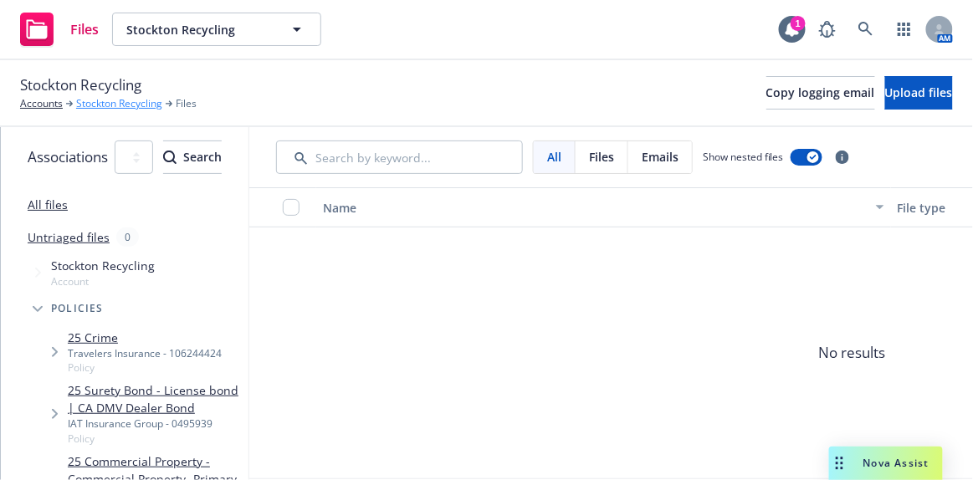
click at [110, 102] on link "Stockton Recycling" at bounding box center [119, 103] width 86 height 15
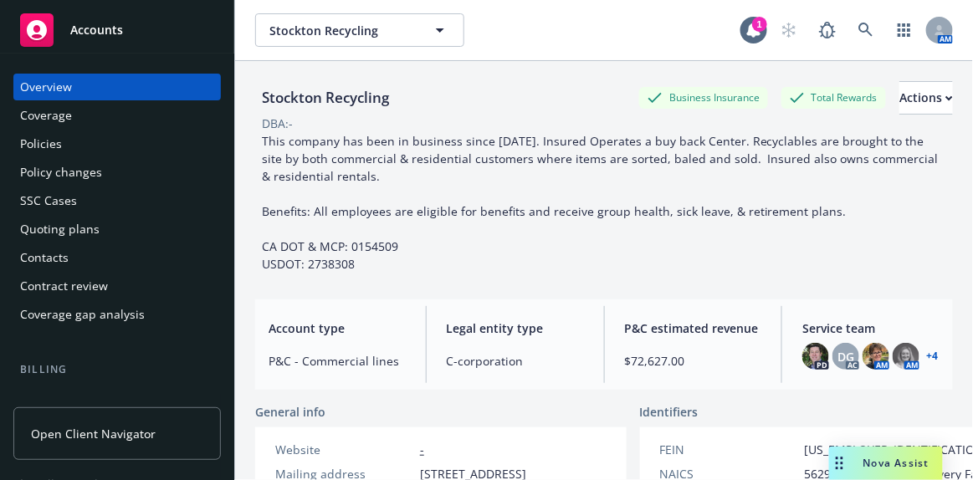
click at [74, 182] on div "Policy changes" at bounding box center [61, 172] width 82 height 27
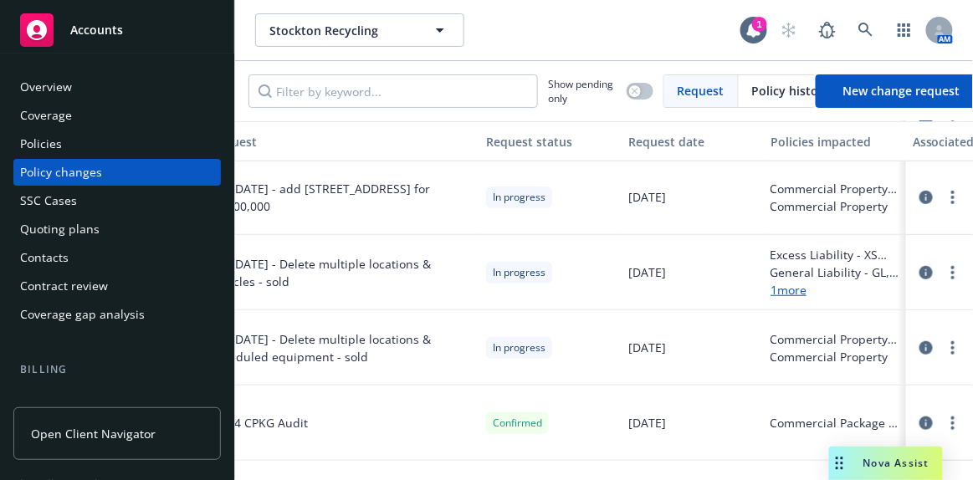
scroll to position [228, 0]
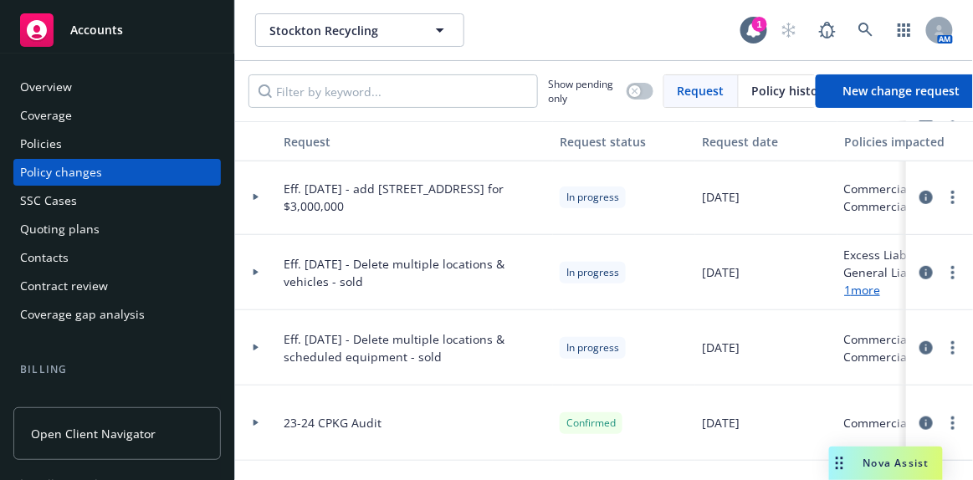
click at [434, 333] on span "Eff. 5/1/2025 - Delete multiple locations & scheduled equipment - sold" at bounding box center [415, 348] width 263 height 35
click at [920, 272] on icon "circleInformation" at bounding box center [926, 272] width 13 height 13
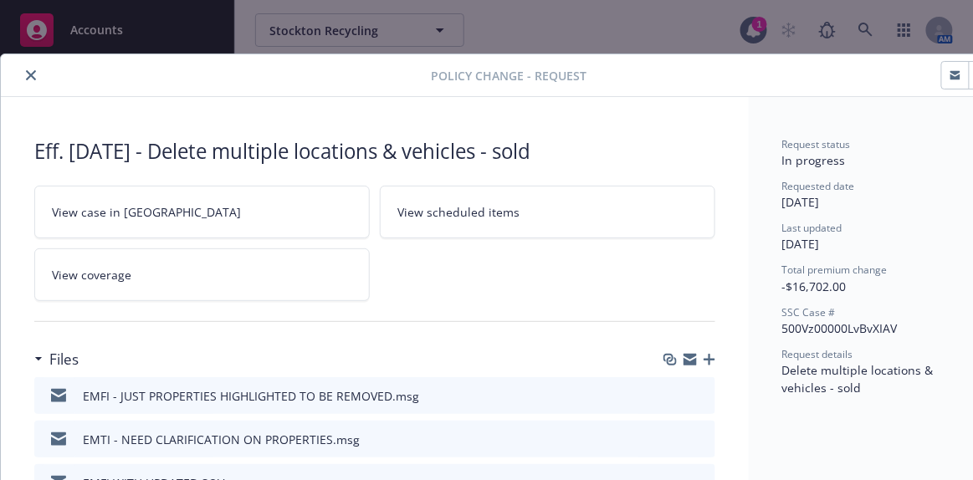
click at [33, 74] on icon "close" at bounding box center [31, 75] width 10 height 10
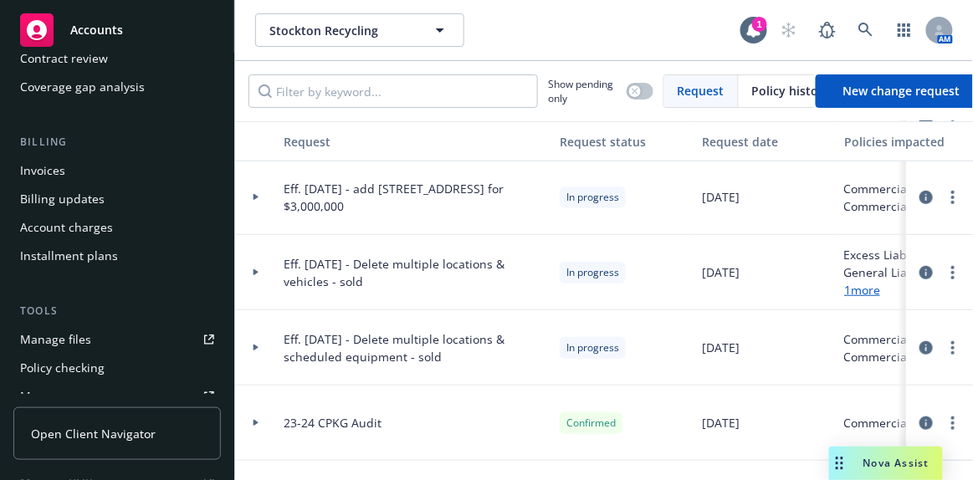
scroll to position [304, 0]
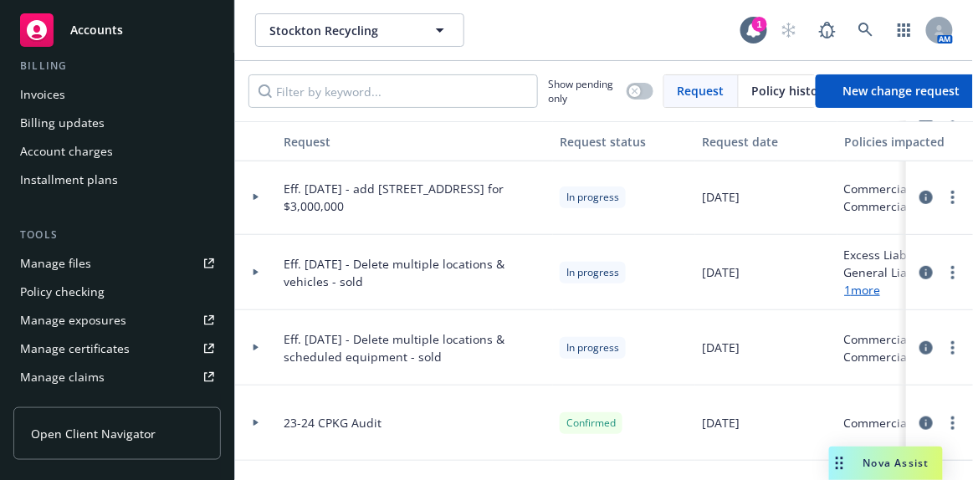
click at [62, 269] on div "Manage files" at bounding box center [55, 263] width 71 height 27
click at [85, 25] on span "Accounts" at bounding box center [96, 29] width 53 height 13
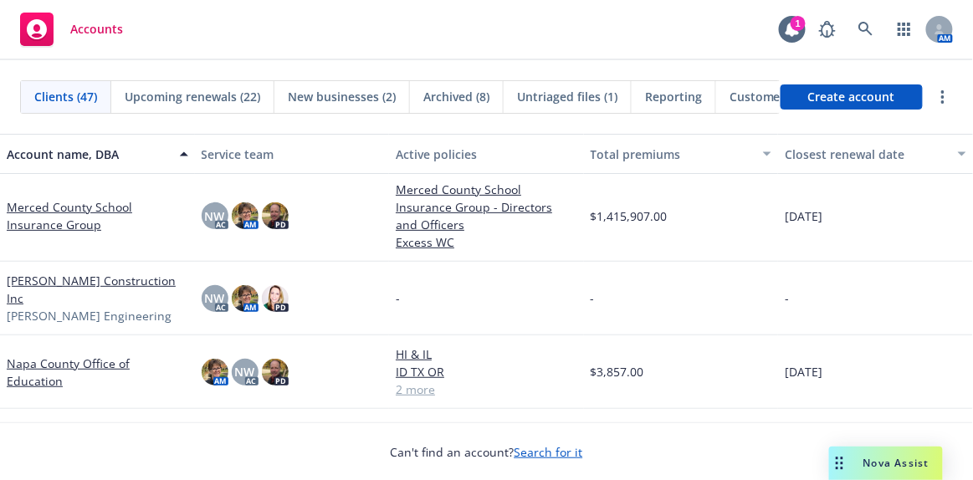
scroll to position [1673, 0]
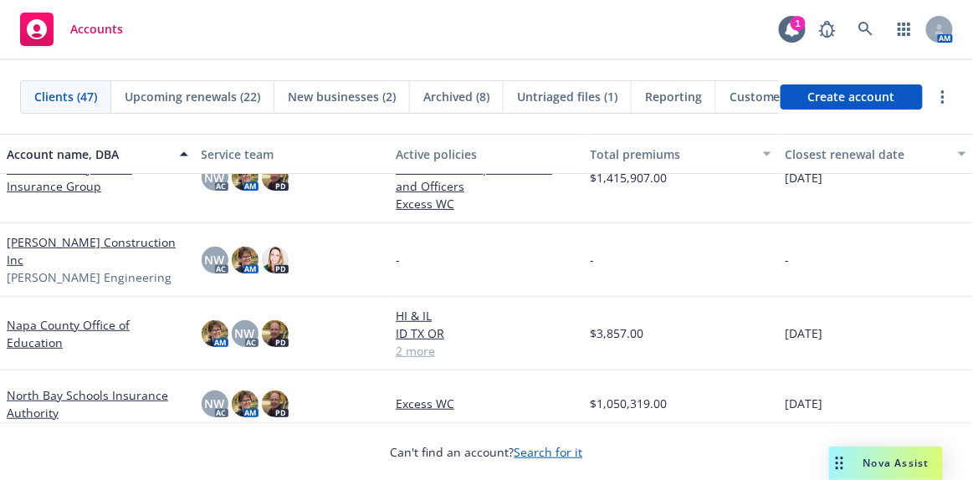
click at [110, 316] on link "Napa County Office of Education" at bounding box center [98, 333] width 182 height 35
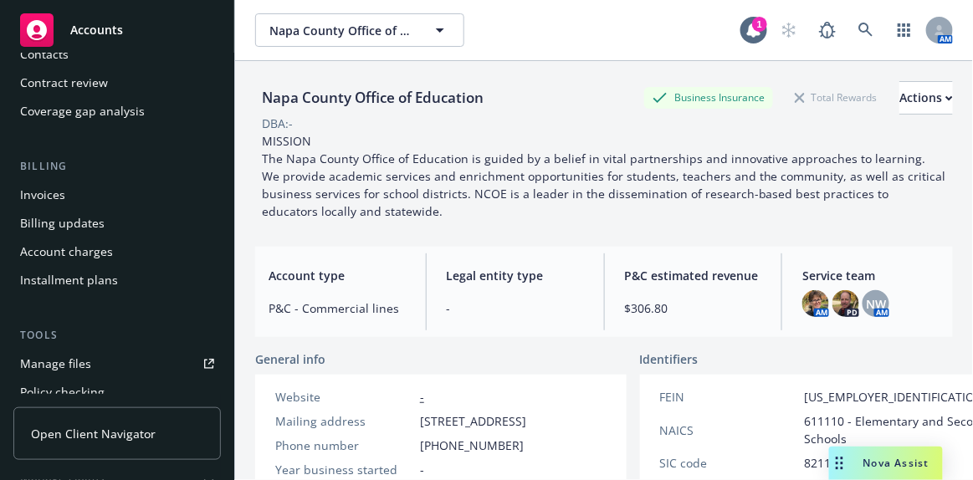
scroll to position [228, 0]
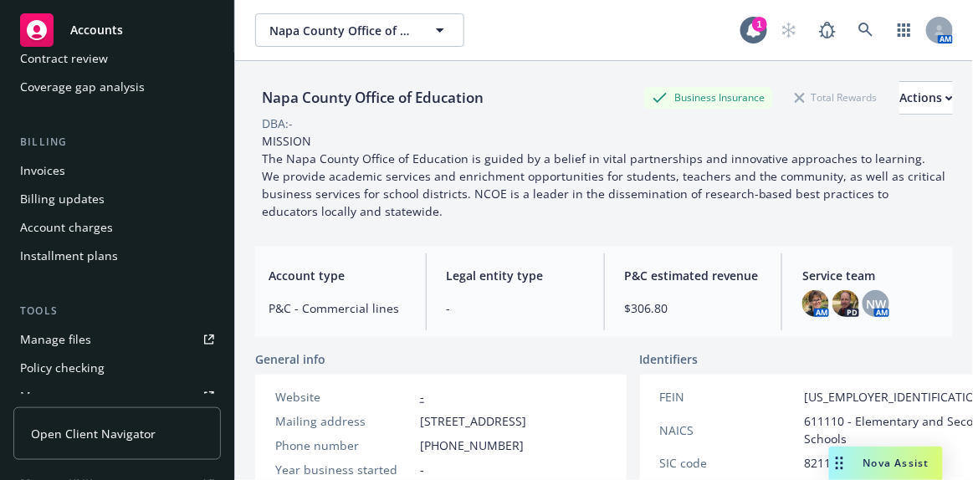
click at [65, 344] on div "Manage files" at bounding box center [55, 339] width 71 height 27
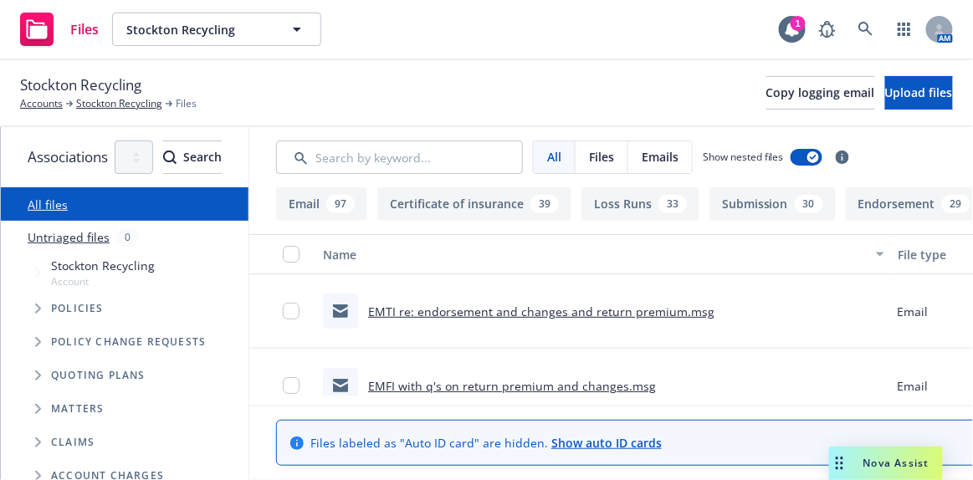
click at [521, 311] on link "EMTI re: endorsement and changes and return premium.msg" at bounding box center [541, 312] width 347 height 16
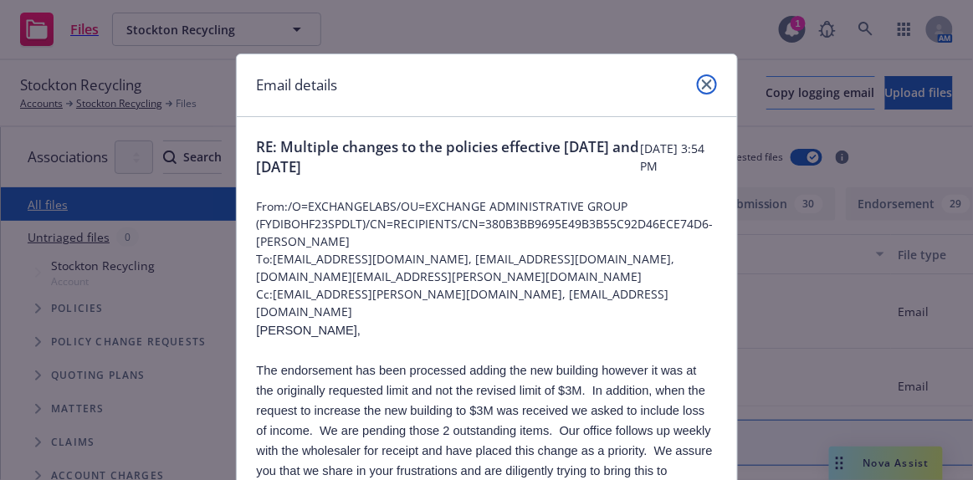
click at [706, 82] on link "close" at bounding box center [707, 84] width 20 height 20
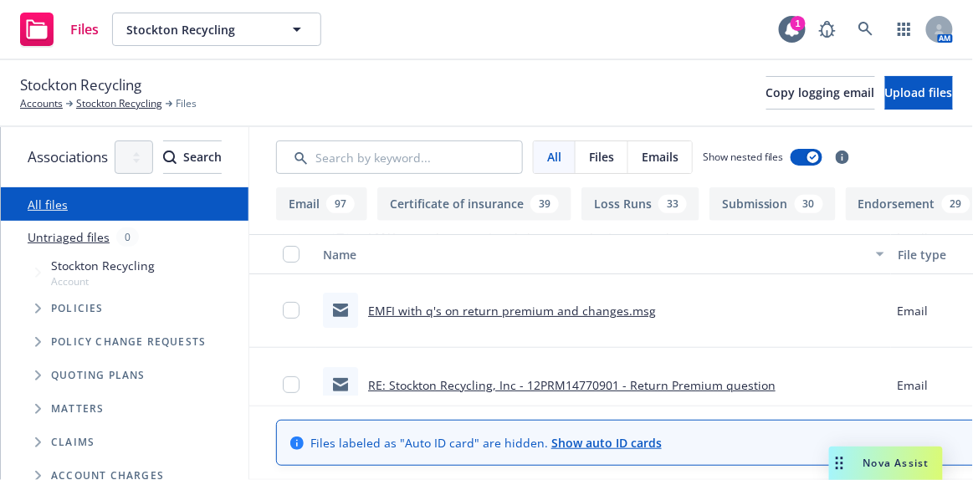
scroll to position [152, 0]
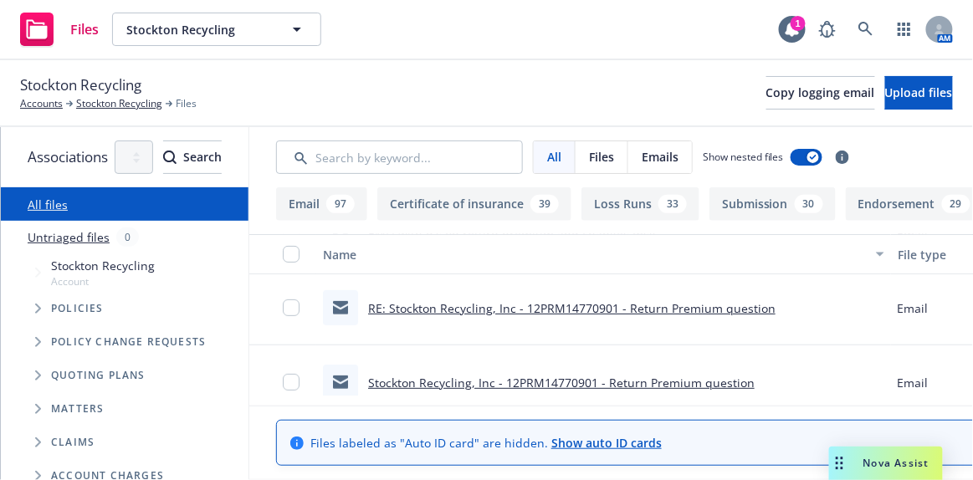
click at [609, 311] on link "RE: Stockton Recycling, Inc - 12PRM14770901 - Return Premium question" at bounding box center [572, 308] width 408 height 16
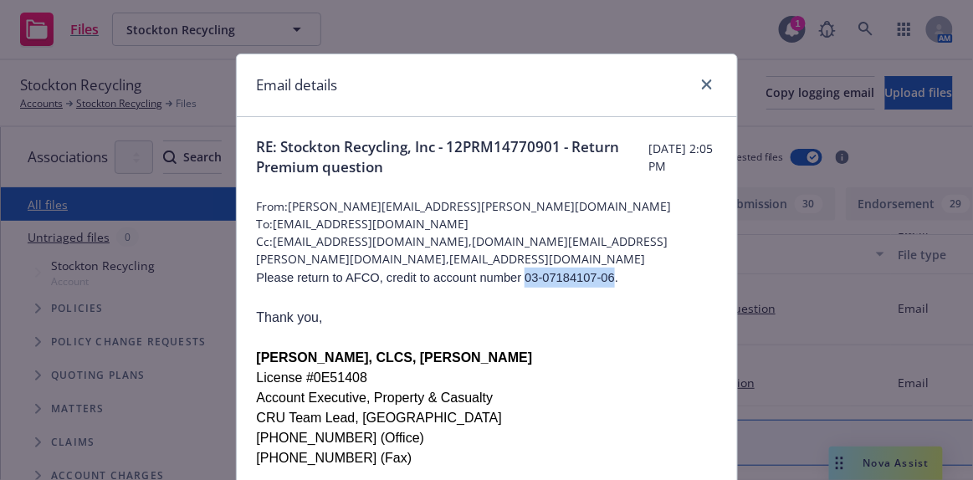
drag, startPoint x: 496, startPoint y: 279, endPoint x: 577, endPoint y: 277, distance: 80.4
click at [577, 277] on span "Please return to AFCO, credit to account number 03-07184107-06." at bounding box center [438, 277] width 362 height 13
copy span "03-07184107-06"
drag, startPoint x: 699, startPoint y: 84, endPoint x: 666, endPoint y: 115, distance: 45.0
click at [702, 84] on icon "close" at bounding box center [707, 85] width 10 height 10
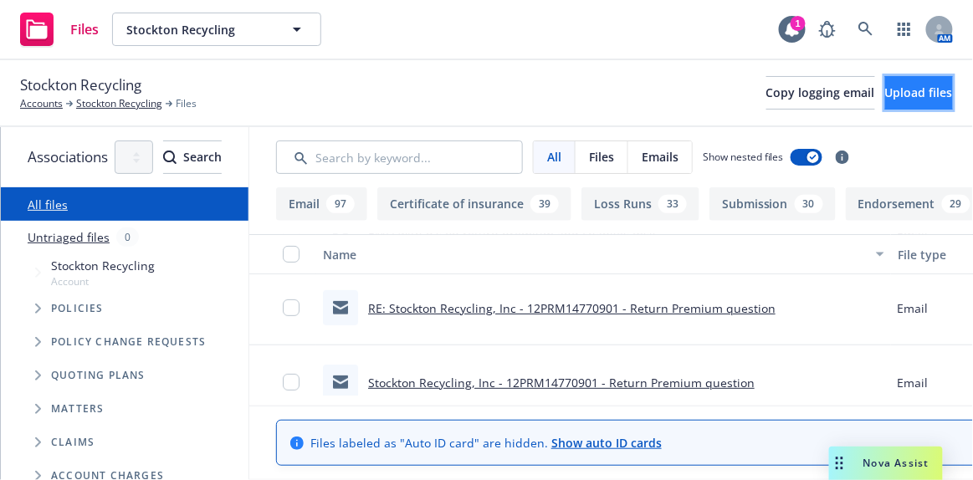
click at [905, 89] on span "Upload files" at bounding box center [920, 93] width 68 height 16
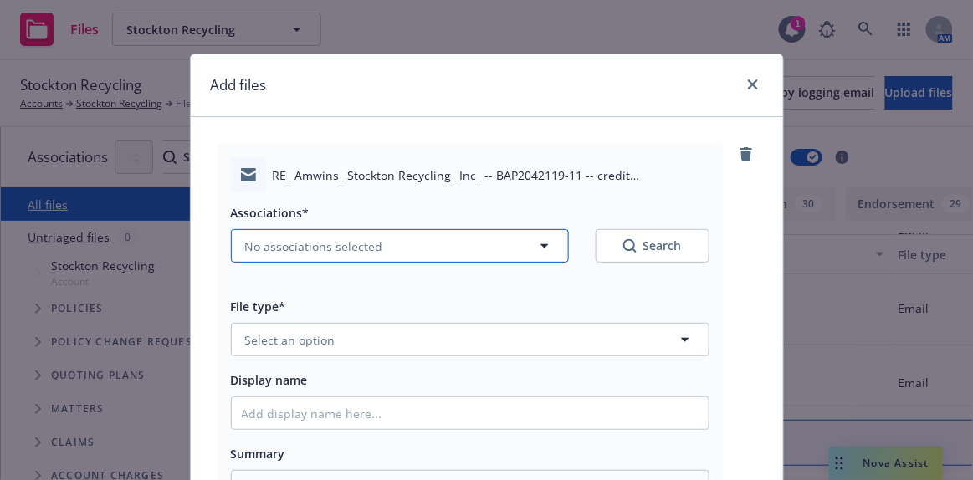
click at [319, 245] on span "No associations selected" at bounding box center [314, 247] width 138 height 18
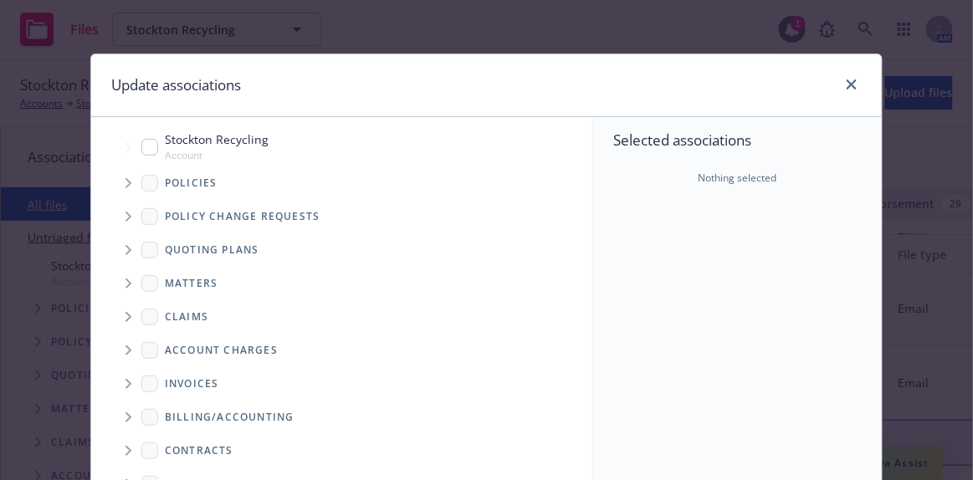
click at [126, 184] on icon "Tree Example" at bounding box center [129, 183] width 7 height 10
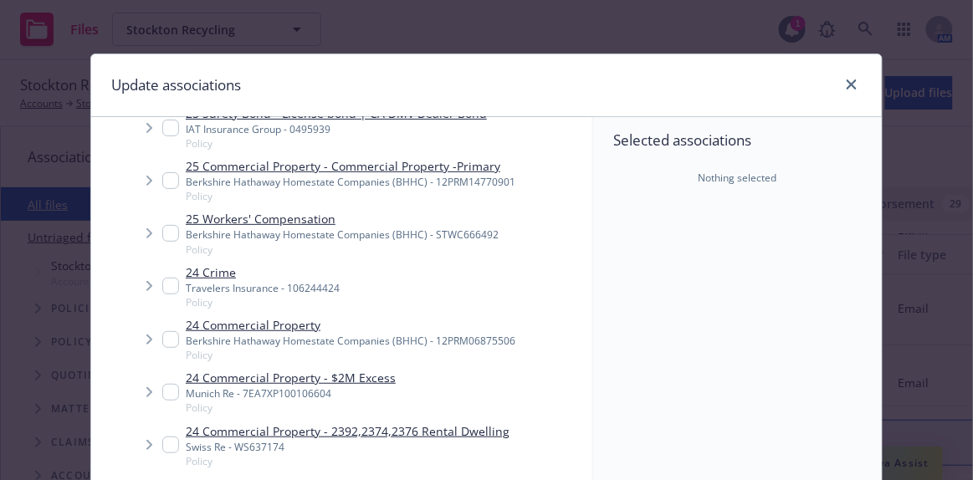
type textarea "x"
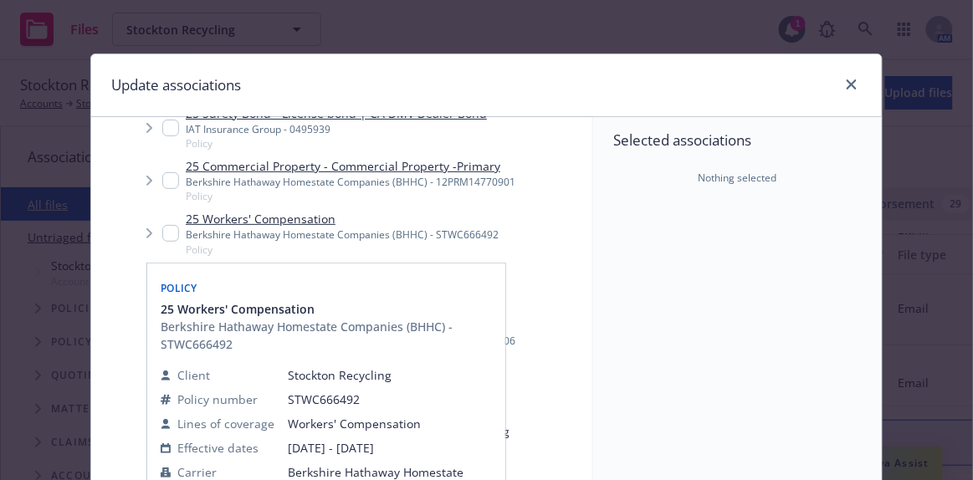
click at [499, 232] on div "25 Workers' Compensation Berkshire Hathaway Homestate Companies (BHHC) - STWC66…" at bounding box center [361, 233] width 464 height 53
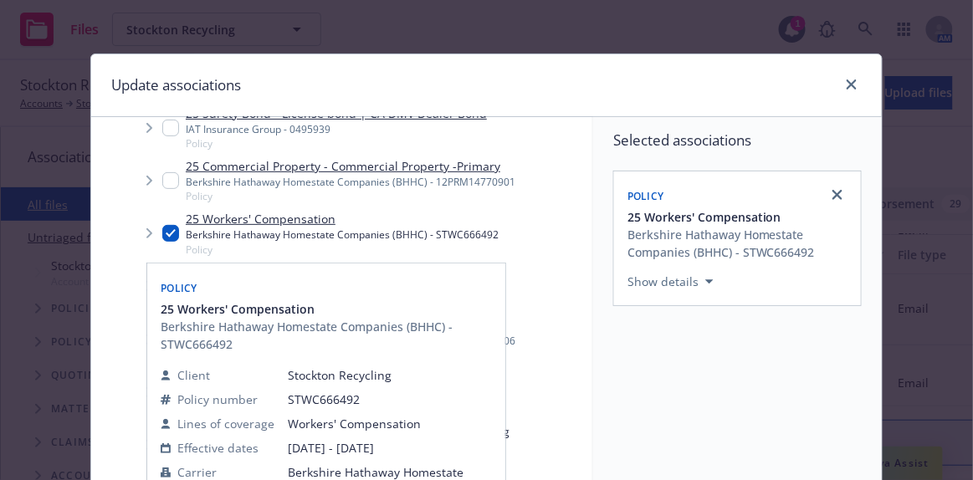
click at [537, 234] on div "25 Workers' Compensation Berkshire Hathaway Homestate Companies (BHHC) - STWC66…" at bounding box center [361, 233] width 464 height 53
checkbox input "false"
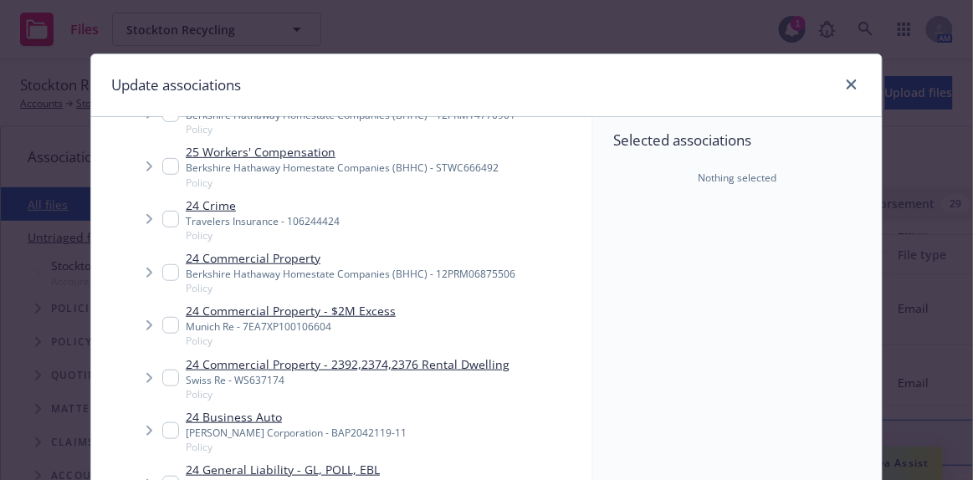
scroll to position [251, 0]
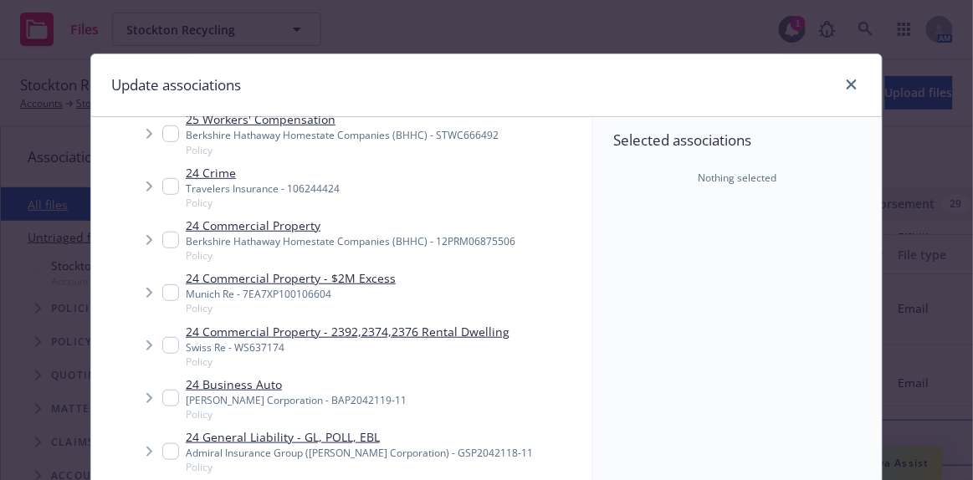
drag, startPoint x: 270, startPoint y: 385, endPoint x: 295, endPoint y: 384, distance: 25.1
click at [270, 384] on link "24 Business Auto" at bounding box center [296, 385] width 221 height 18
checkbox input "true"
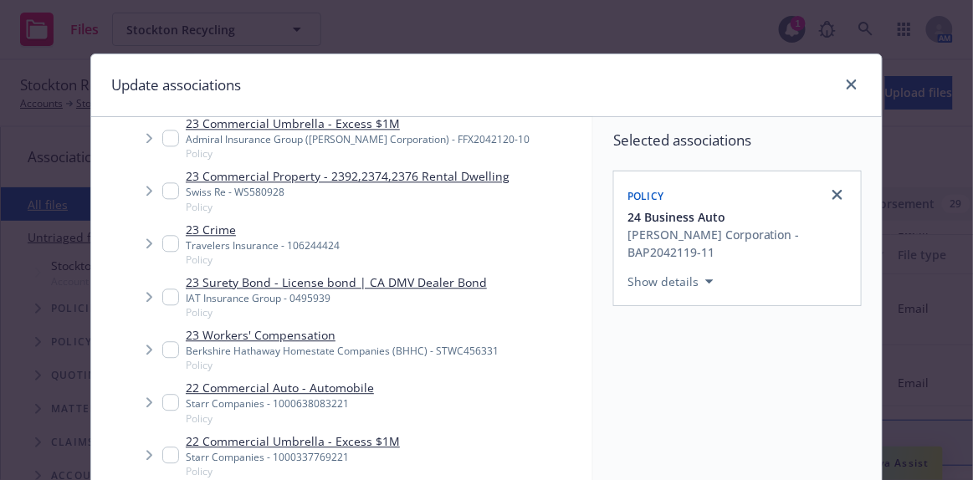
scroll to position [350, 0]
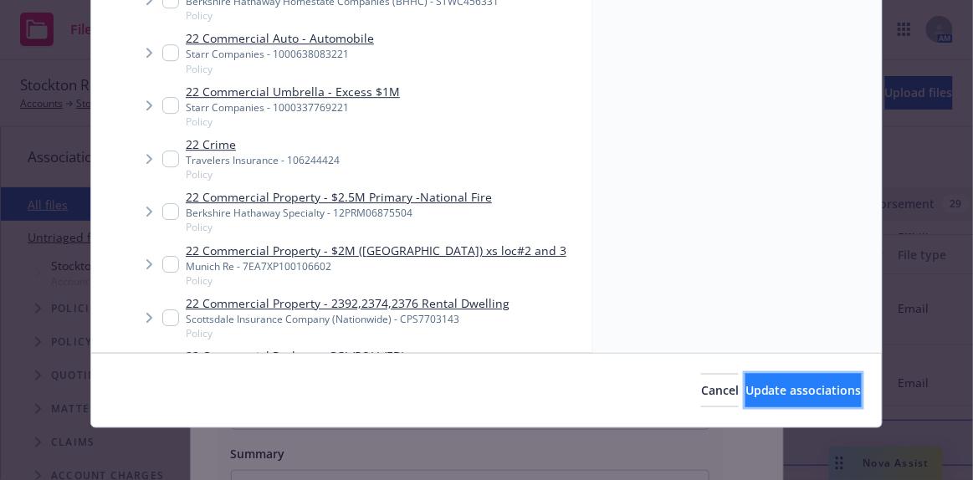
click at [759, 396] on span "Update associations" at bounding box center [804, 391] width 116 height 16
type textarea "x"
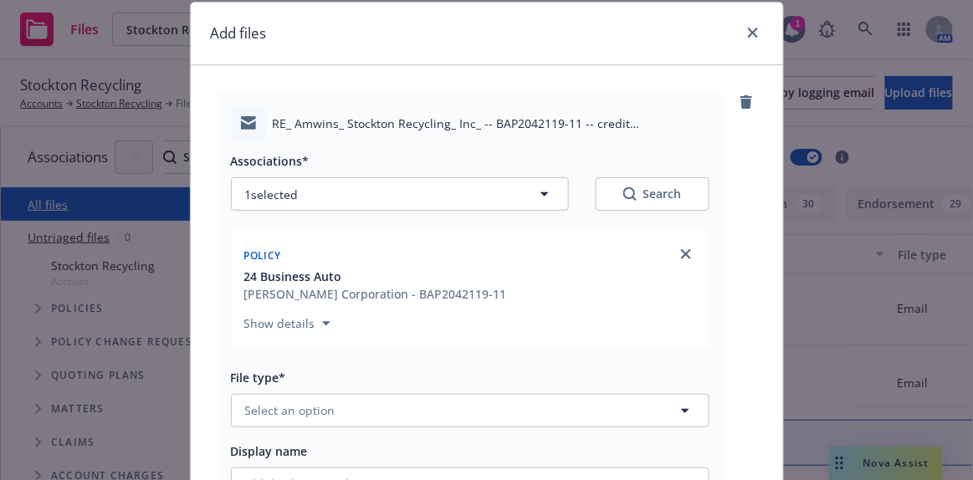
scroll to position [75, 0]
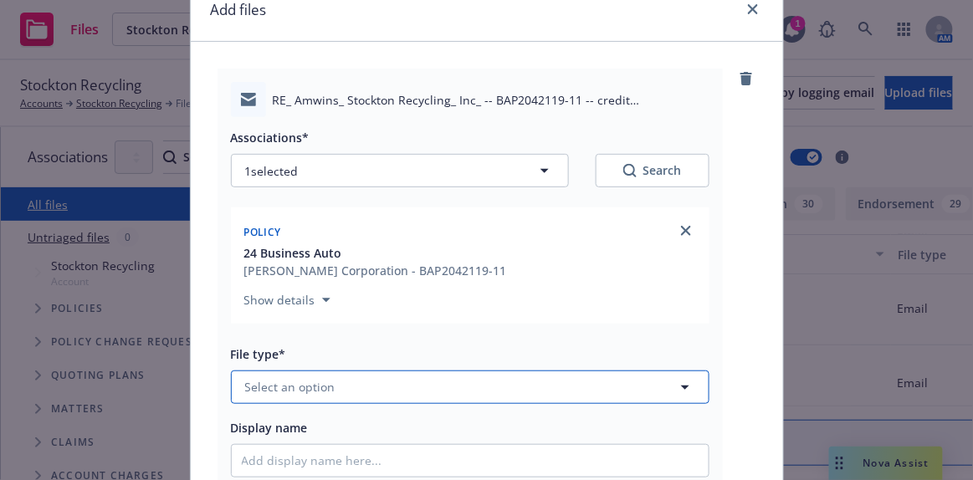
click at [293, 388] on span "Select an option" at bounding box center [290, 387] width 90 height 18
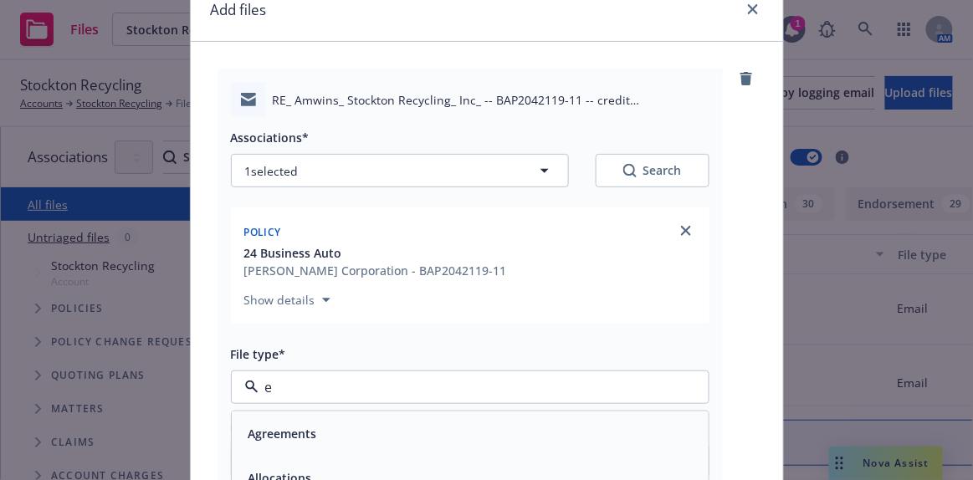
type input "em"
click at [277, 475] on div "Email" at bounding box center [470, 478] width 457 height 24
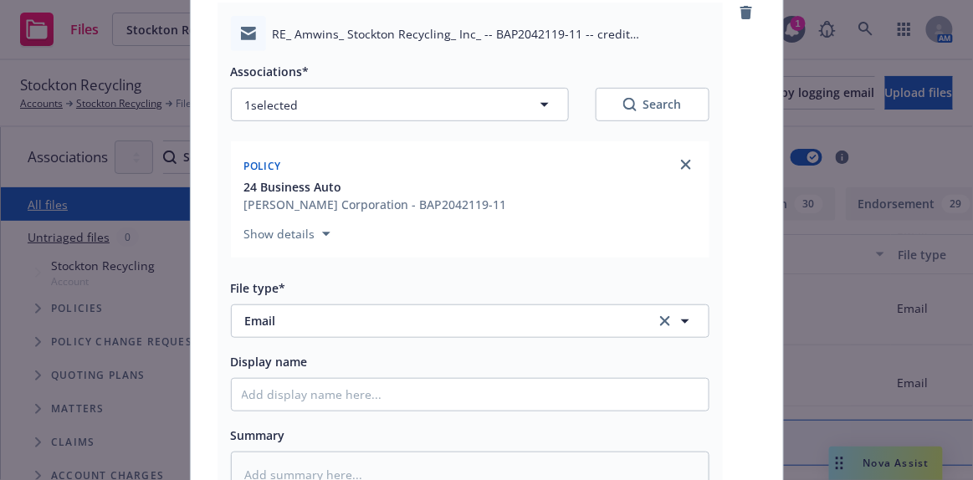
scroll to position [228, 0]
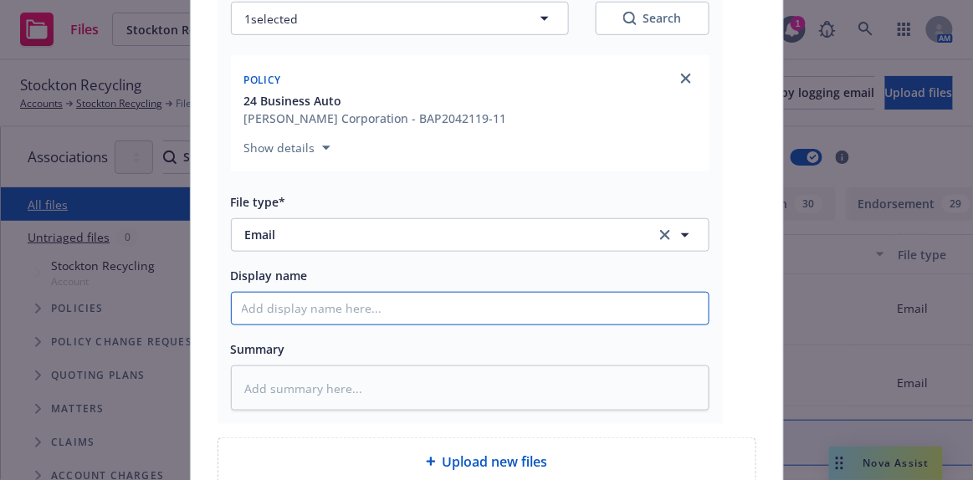
click at [248, 309] on input "Display name" at bounding box center [470, 309] width 477 height 32
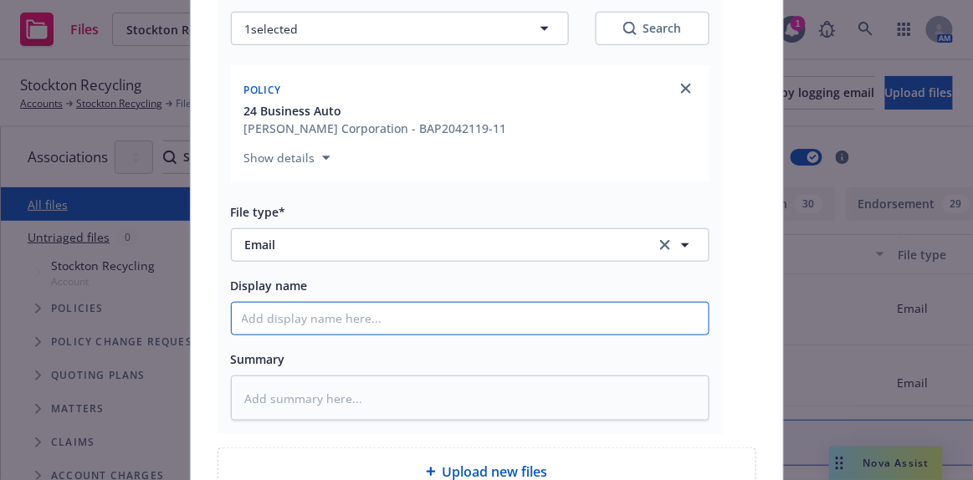
type textarea "x"
type input "EM"
type textarea "x"
type input "EMT"
type textarea "x"
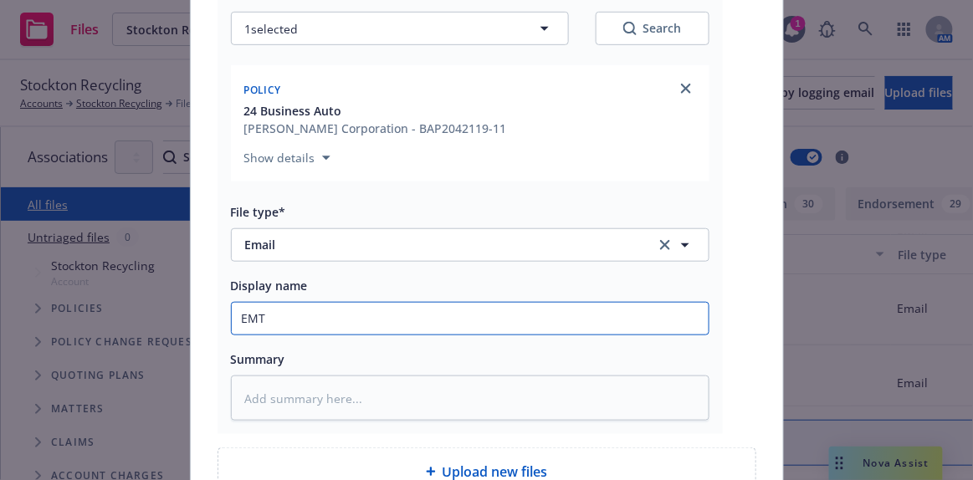
type input "EMTC"
type textarea "x"
type input "EMTC"
type textarea "x"
type input "EMTC -"
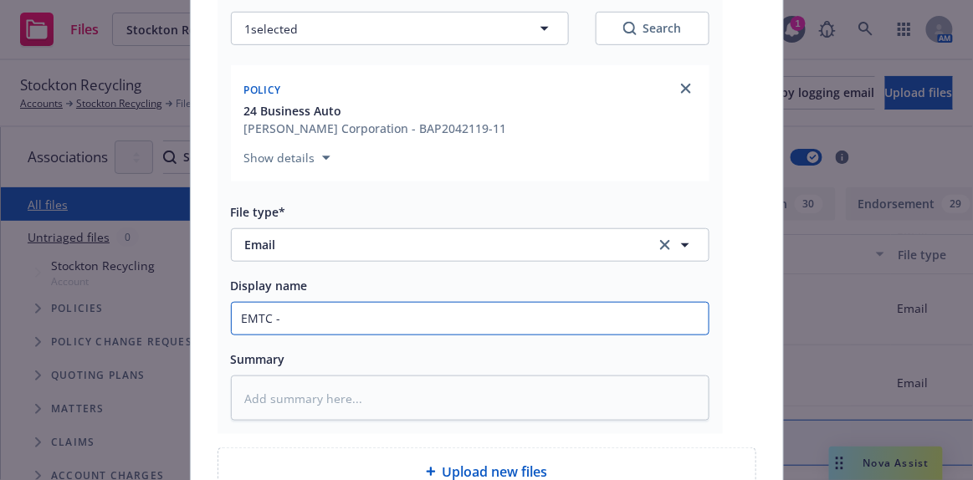
type textarea "x"
type input "EMTC -"
type textarea "x"
type input "EMTC - r"
type textarea "x"
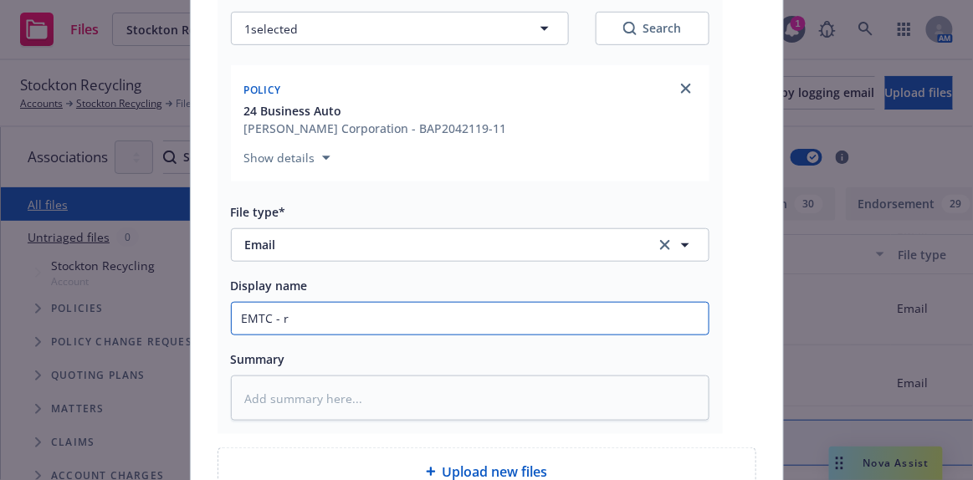
type input "EMTC - re"
type textarea "x"
type input "EMTC - ret"
type textarea "x"
type input "EMTC - retu"
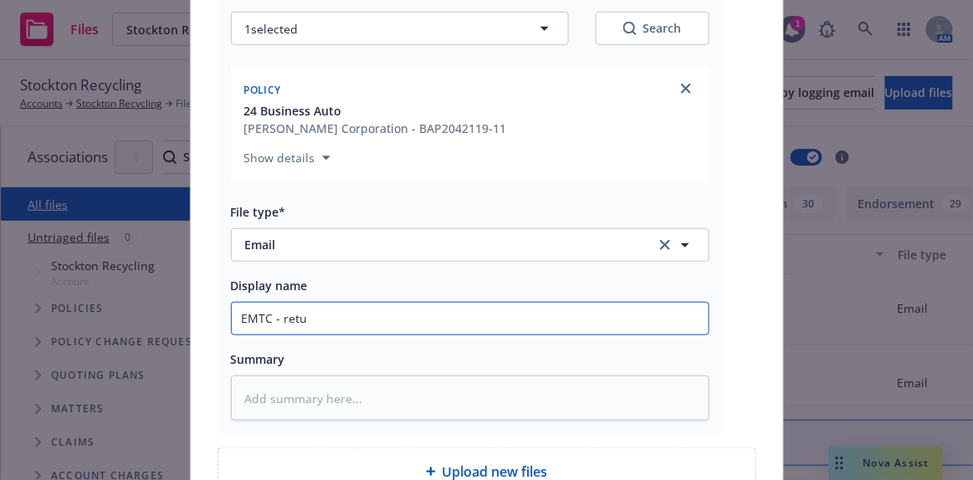
type textarea "x"
type input "EMTC - retur"
type textarea "x"
type input "EMTC - return"
type textarea "x"
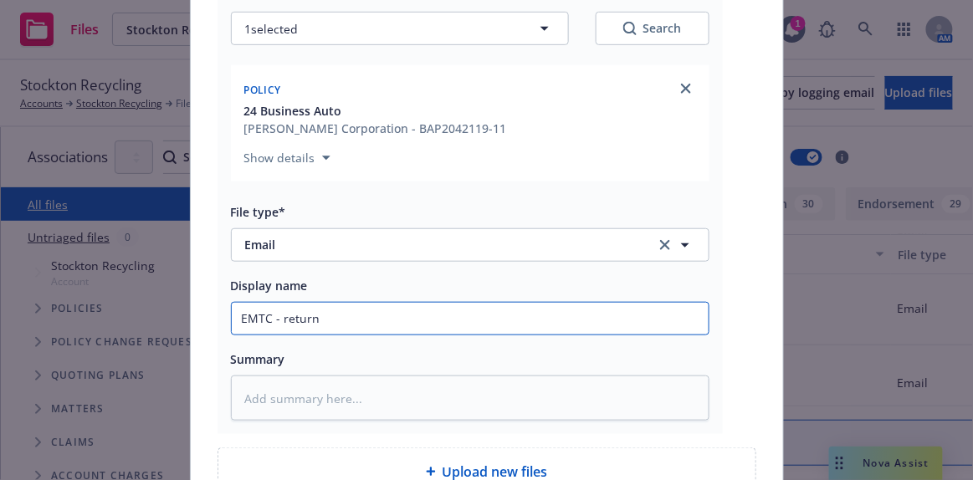
type input "EMTC - return"
type textarea "x"
type input "EMTC - return c"
type textarea "x"
type input "EMTC - return ce"
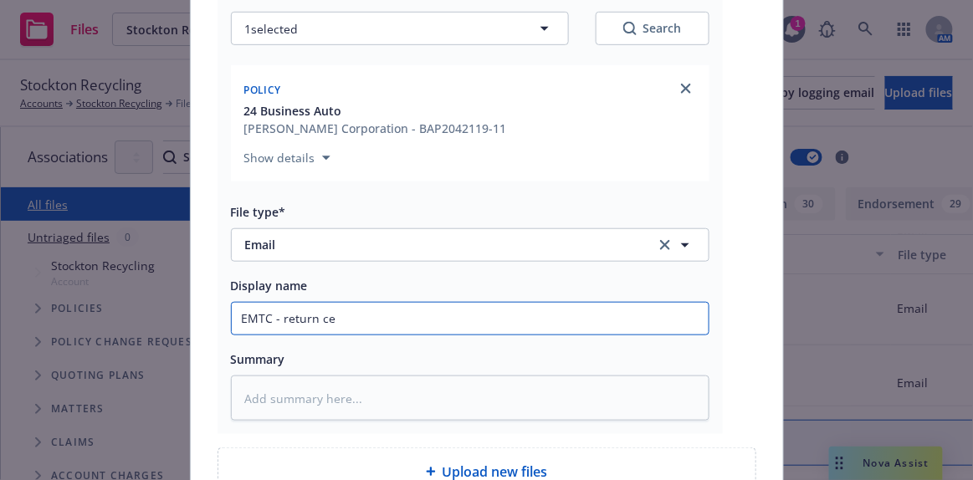
type textarea "x"
type input "EMTC - return cedi"
type textarea "x"
type input "EMTC - return ced"
type textarea "x"
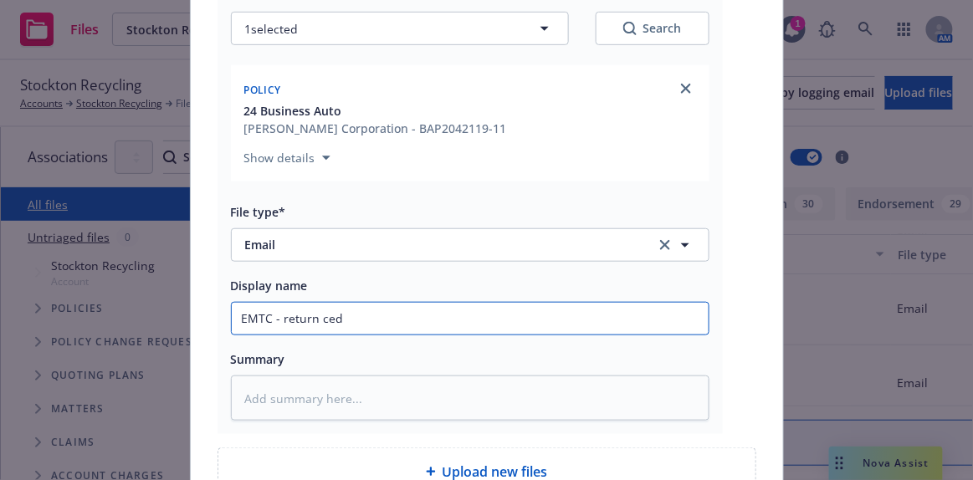
type input "EMTC - return ced="
type textarea "x"
type input "EMTC - return ced=="
type textarea "x"
type input "EMTC - return ced="
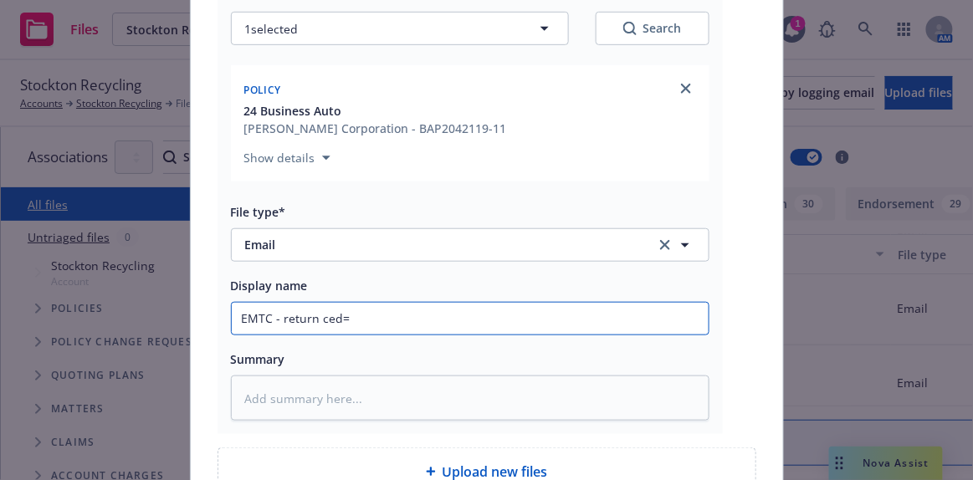
type textarea "x"
type input "EMTC - return ced"
type textarea "x"
type input "EMTC - return ce"
type textarea "x"
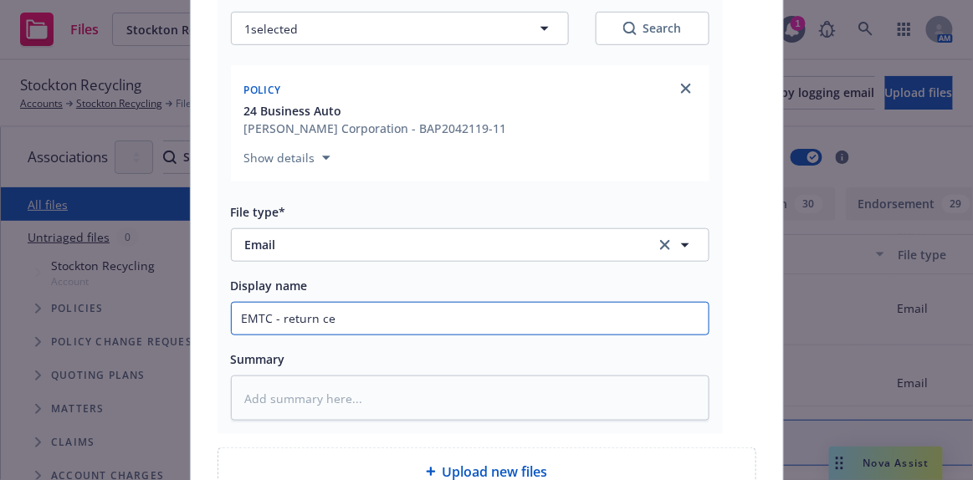
type input "EMTC - return c"
type textarea "x"
type input "EMTC - return cr"
type textarea "x"
type input "EMTC - return cre"
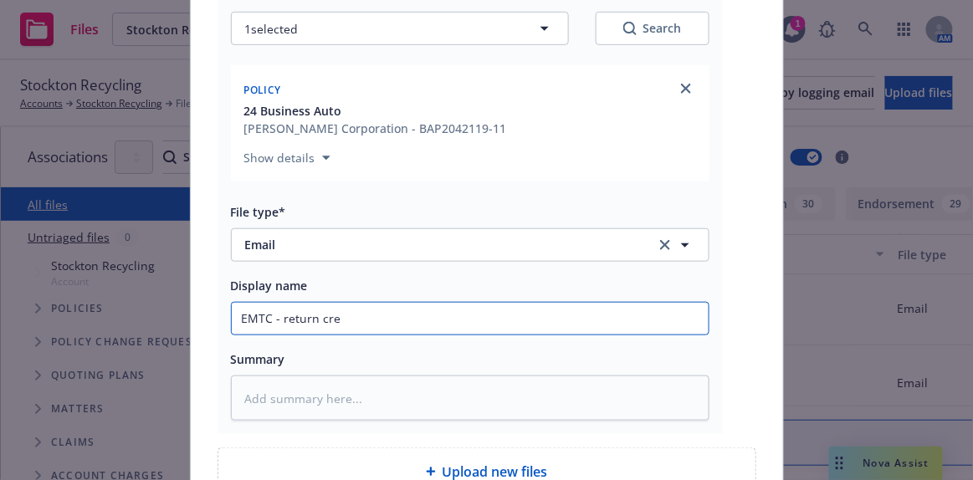
type textarea "x"
type input "EMTC - return cred"
type textarea "x"
type input "EMTC - return credi"
type textarea "x"
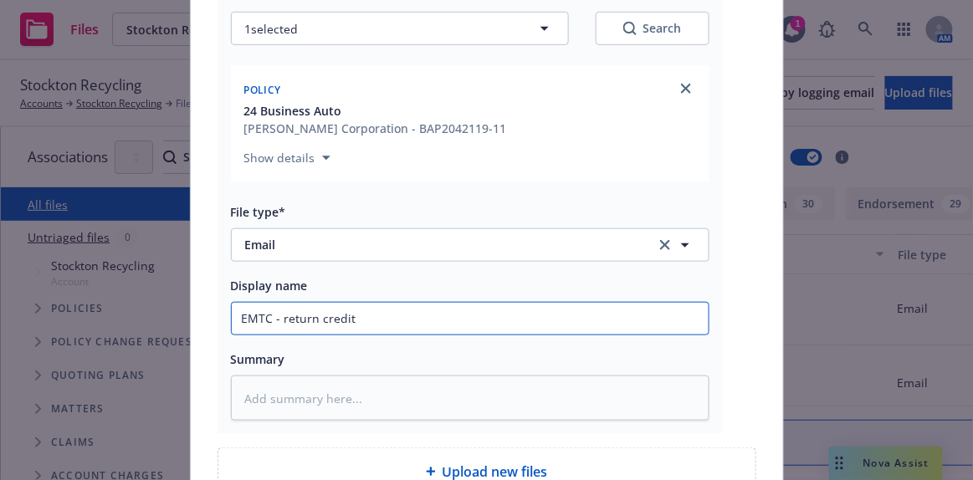
type input "EMTC - return credit"
type textarea "x"
type input "EMTC - return credit to"
type textarea "x"
type input "EMTC - return credit to"
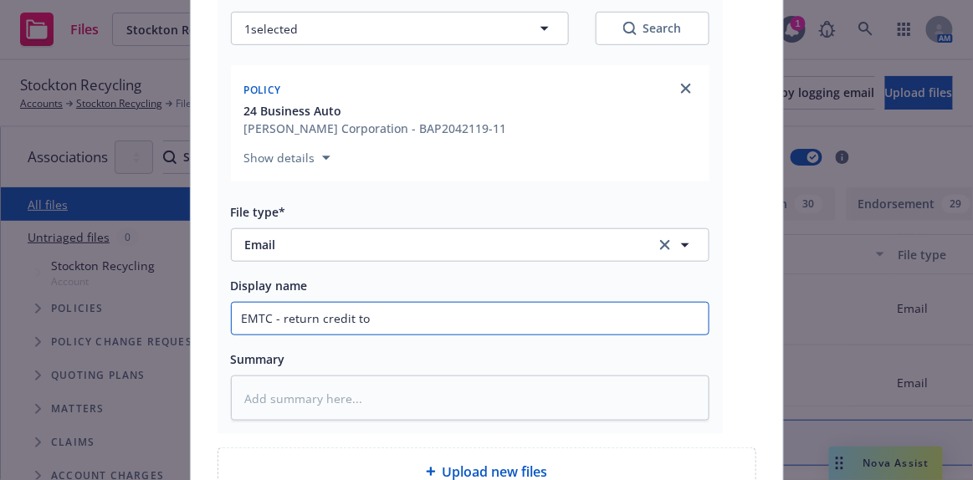
type textarea "x"
type input "EMTC - return credit to AF"
type textarea "x"
type input "EMTC - return credit to AFC"
type textarea "x"
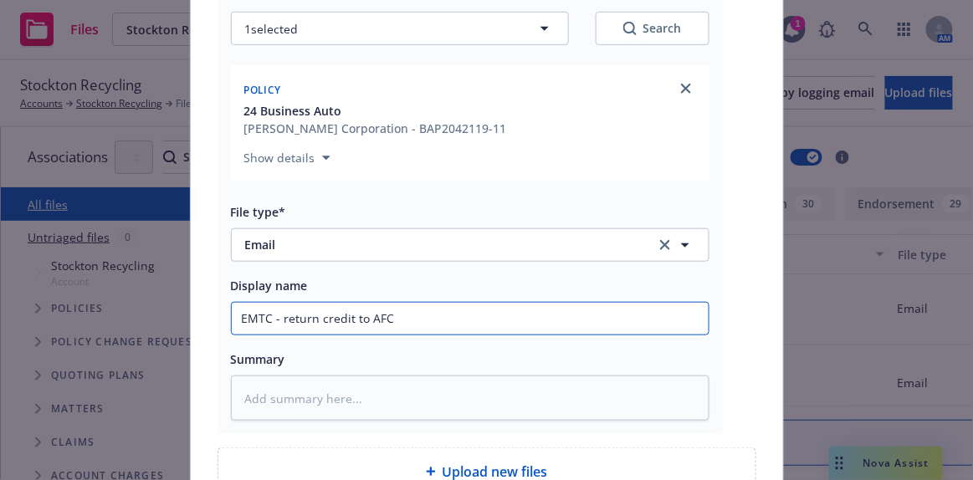
type input "EMTC - return credit to AFCO"
type textarea "x"
type input "EMTC - return credit to AFCO"
type textarea "x"
type input "EMTC - return credit to AFCO f"
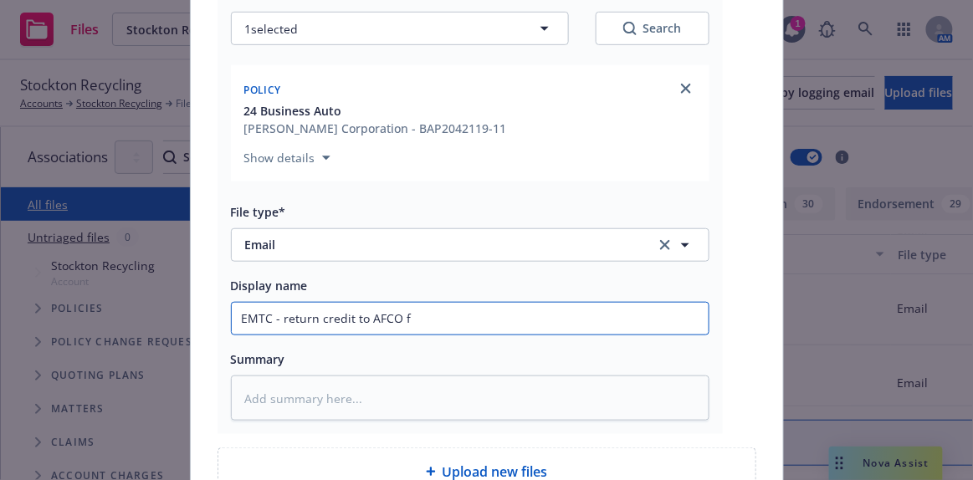
type textarea "x"
type input "EMTC - return credit to AFCO fo"
type textarea "x"
type input "EMTC - return credit to AFCO for"
type textarea "x"
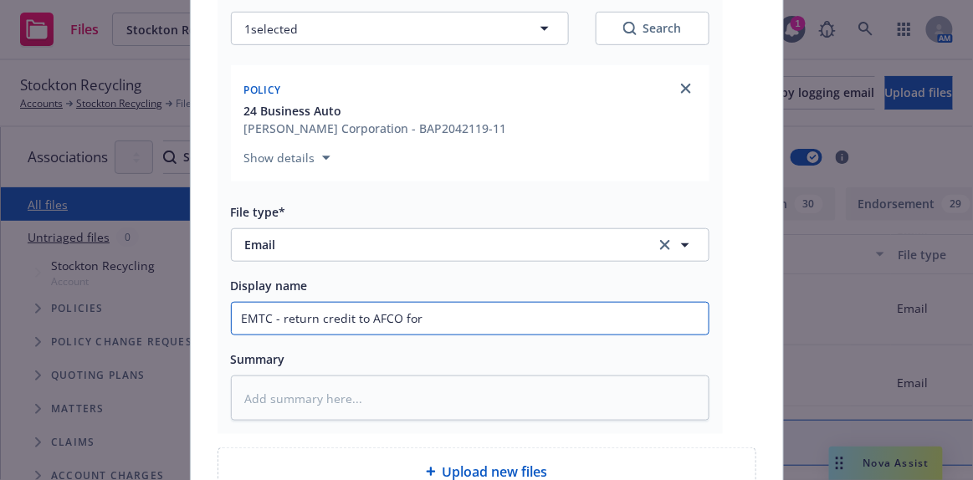
type input "EMTC - return credit to AFCO for"
type textarea "x"
type input "EMTC - return credit to AFCO for p"
type textarea "x"
type input "EMTC - return credit to AFCO for pr"
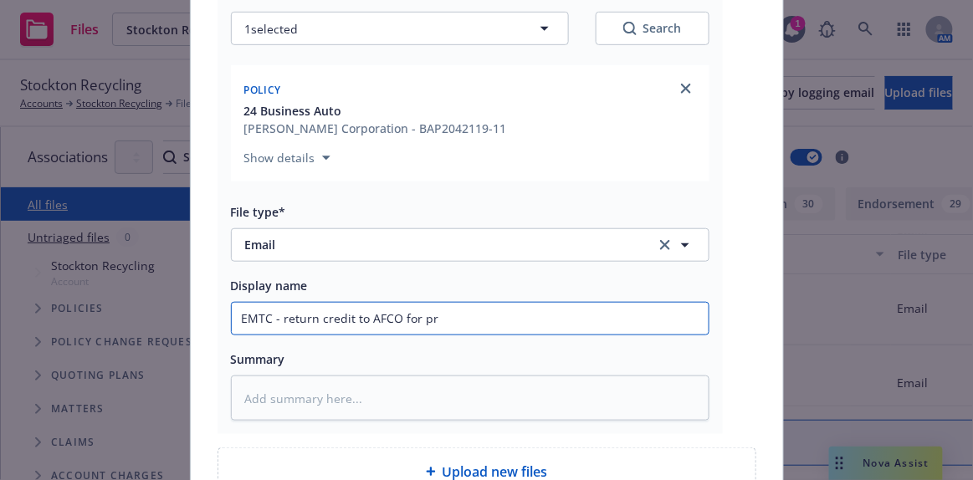
type textarea "x"
type input "EMTC - return credit to AFCO for pro"
type textarea "x"
type input "EMTC - return credit to AFCO for proc"
type textarea "x"
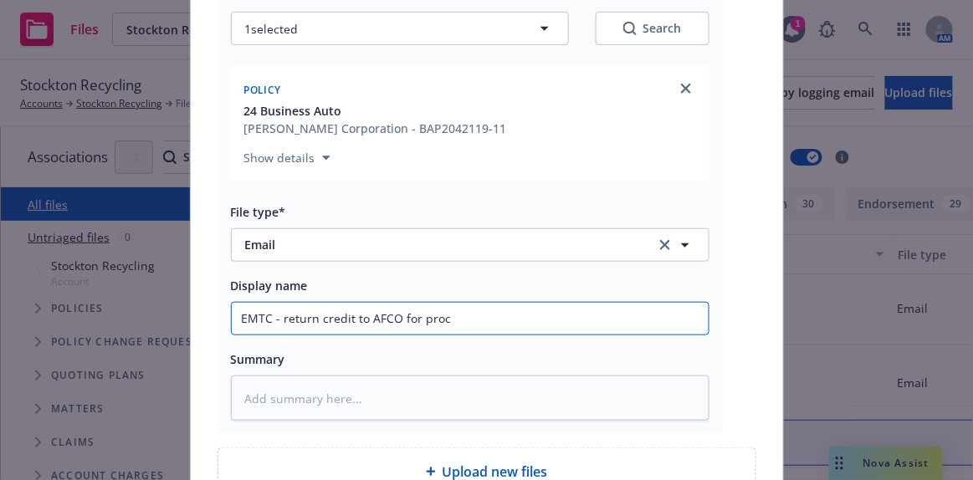
type input "EMTC - return credit to AFCO for proce"
type textarea "x"
type input "EMTC - return credit to AFCO for proces"
type textarea "x"
type input "EMTC - return credit to AFCO for process"
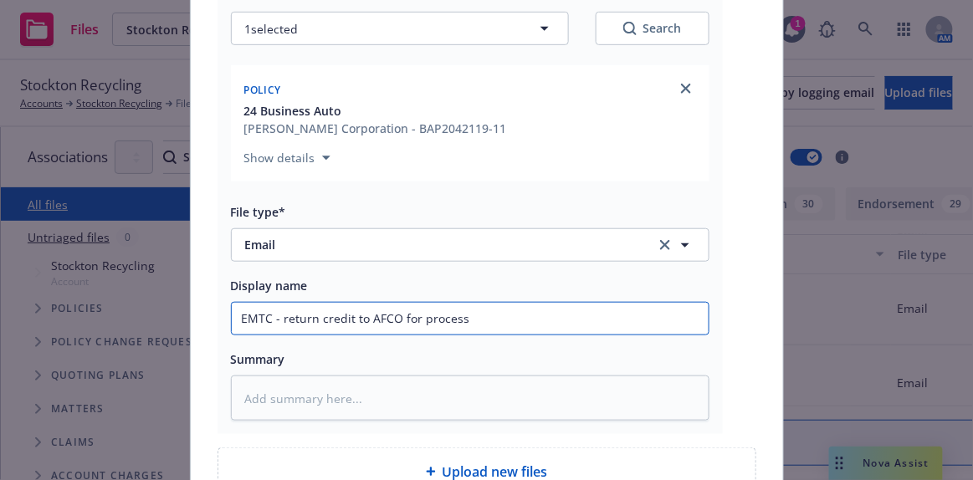
type textarea "x"
type input "EMTC - return credit to AFCO for processi"
type textarea "x"
type input "EMTC - return credit to AFCO for processin"
type textarea "x"
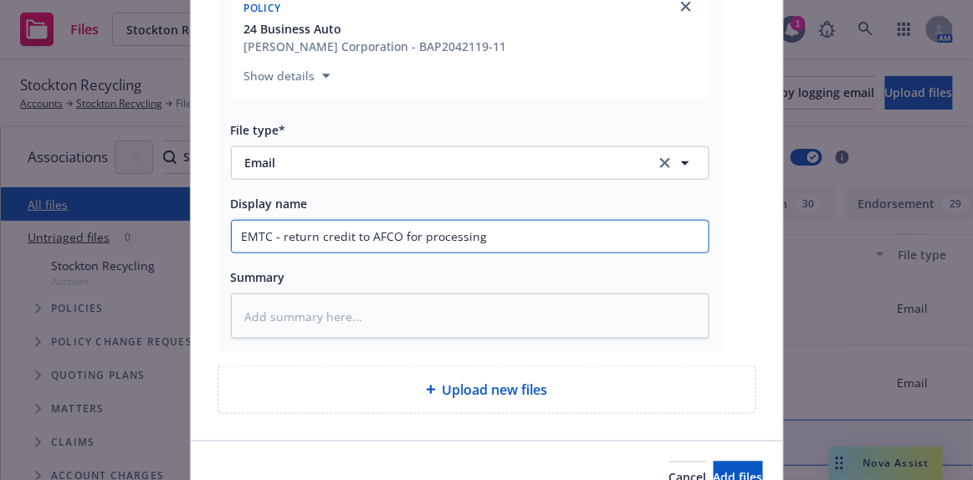
scroll to position [387, 0]
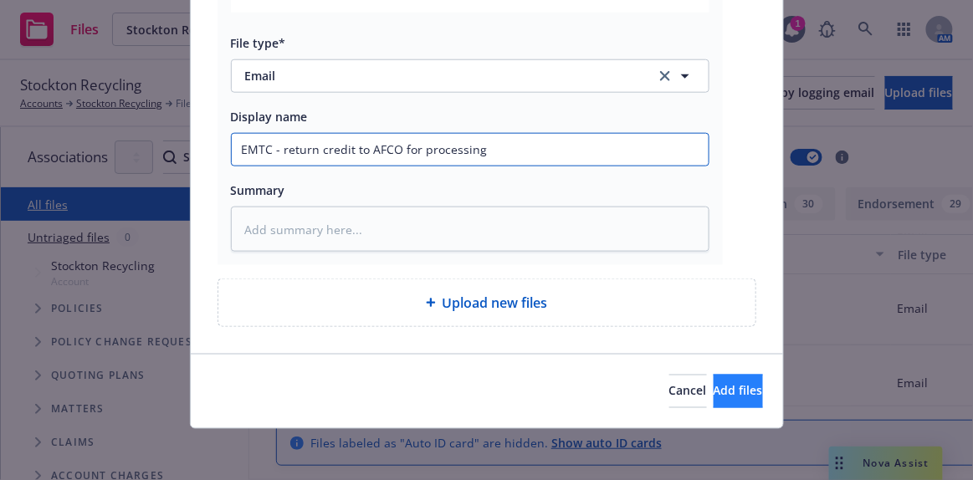
type input "EMTC - return credit to AFCO for processing"
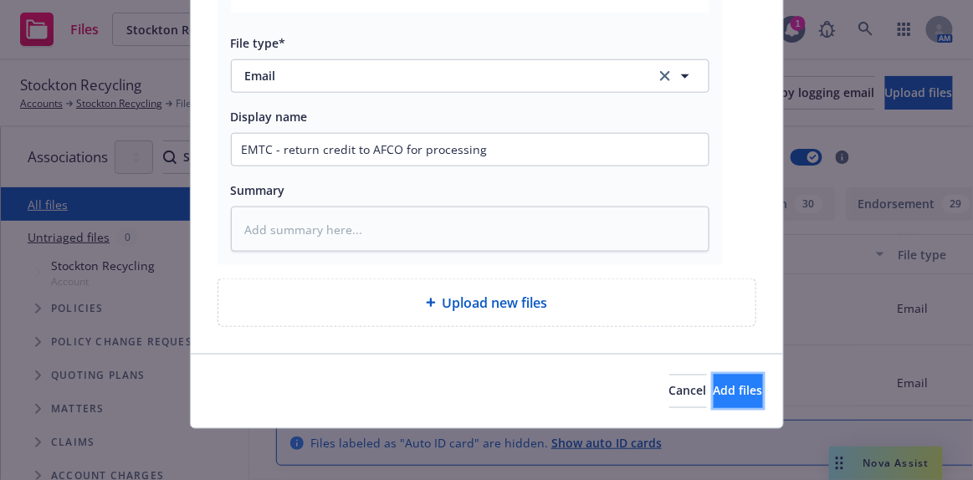
click at [714, 388] on span "Add files" at bounding box center [738, 391] width 49 height 16
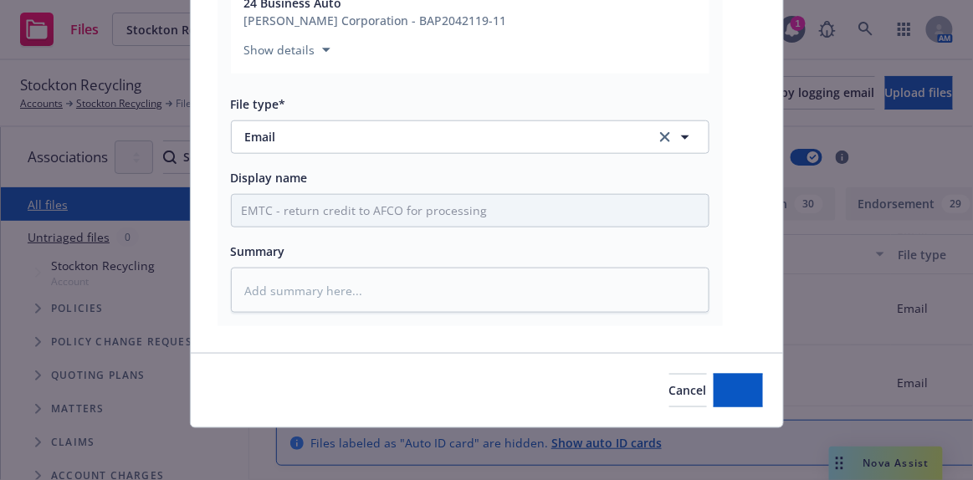
type textarea "x"
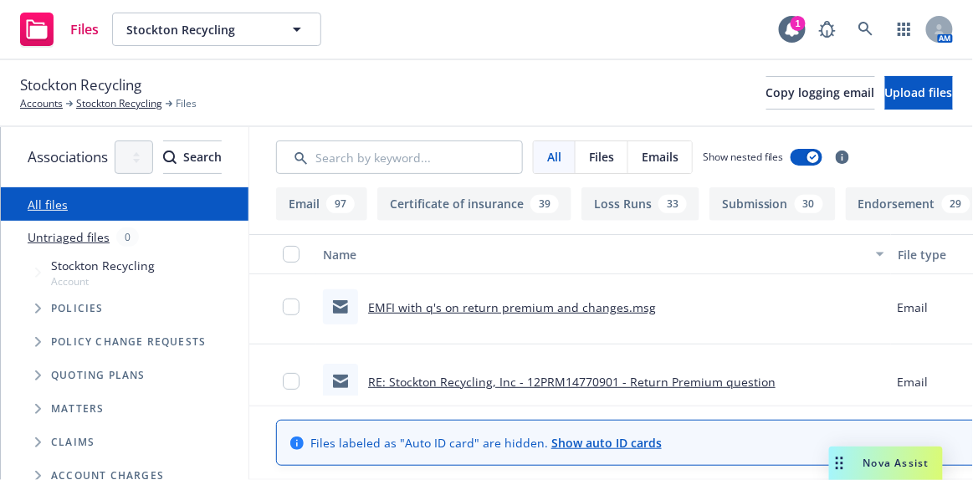
scroll to position [226, 0]
click at [39, 109] on link "Accounts" at bounding box center [41, 103] width 43 height 15
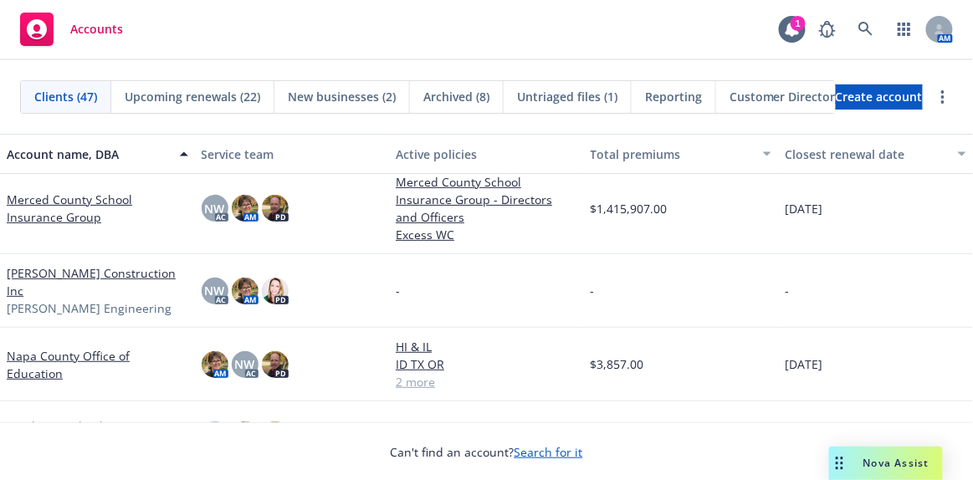
scroll to position [1673, 0]
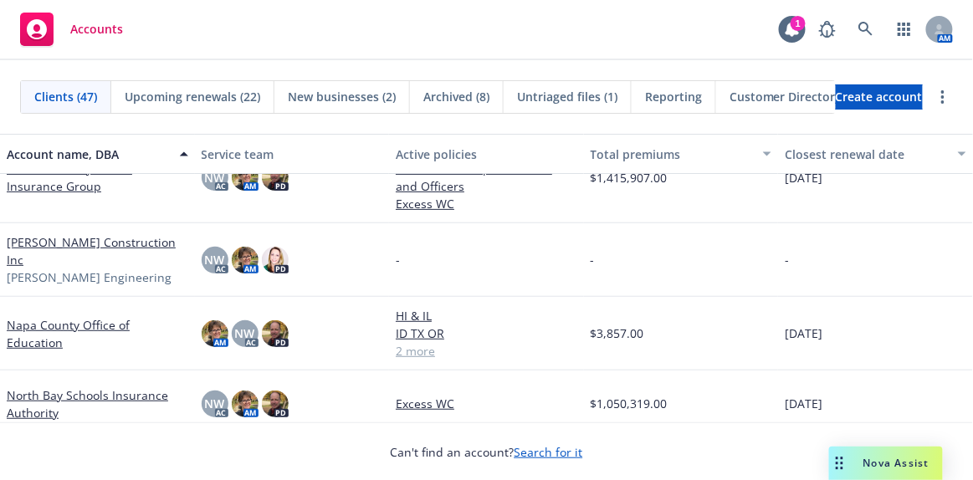
click at [144, 387] on link "North Bay Schools Insurance Authority" at bounding box center [98, 404] width 182 height 35
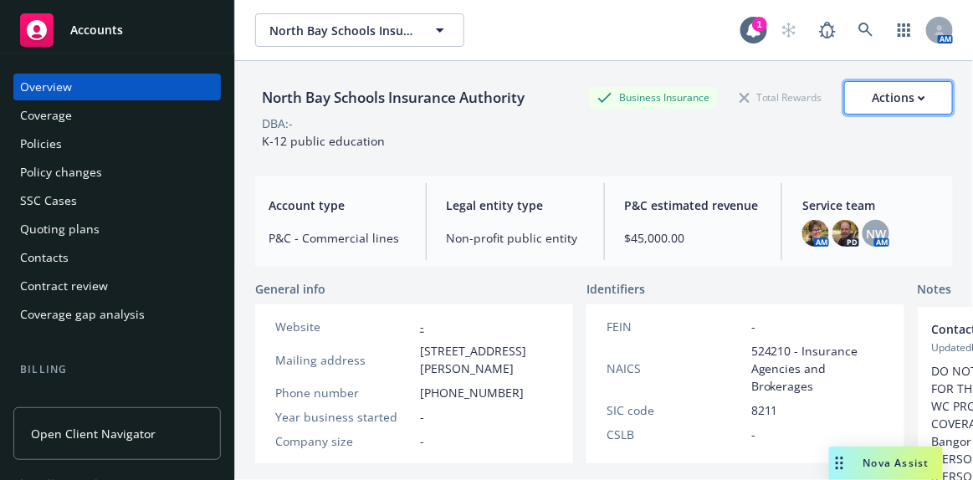
click at [859, 100] on button "Actions" at bounding box center [899, 97] width 109 height 33
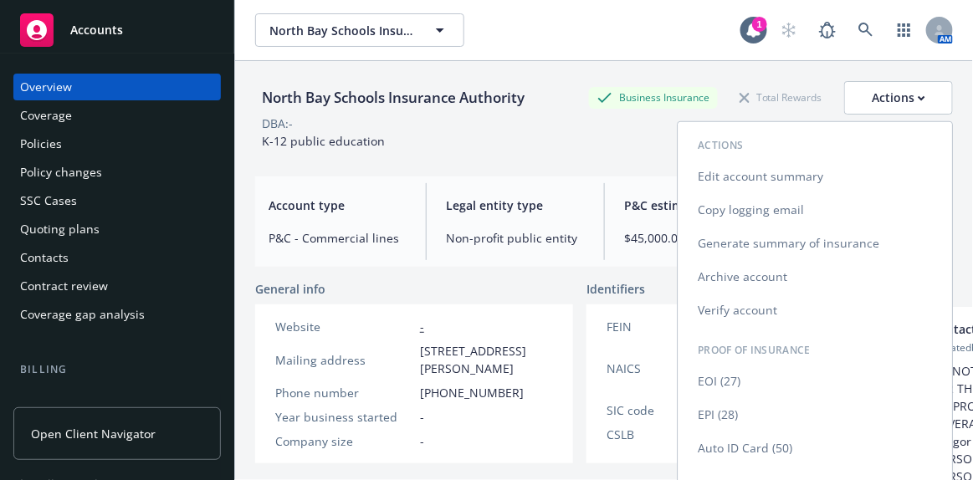
click at [779, 205] on link "Copy logging email" at bounding box center [815, 209] width 275 height 33
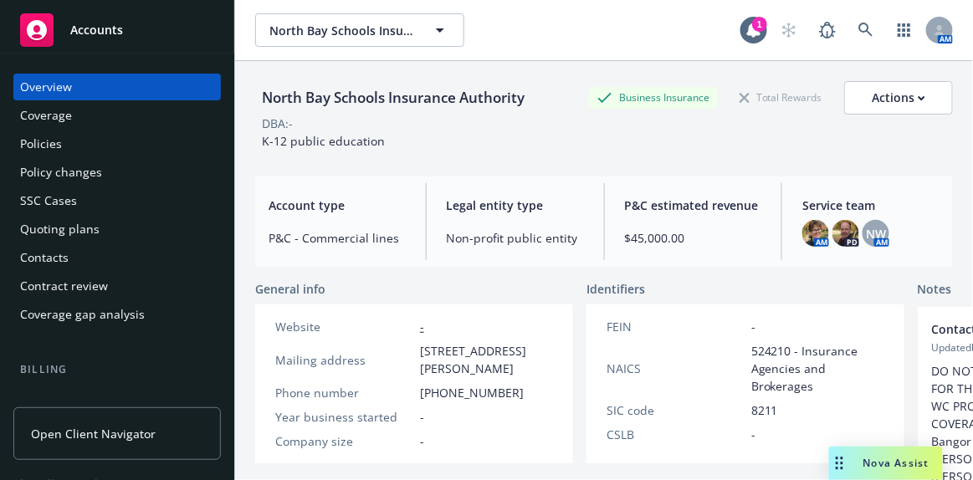
click at [132, 33] on div "Accounts" at bounding box center [117, 29] width 194 height 33
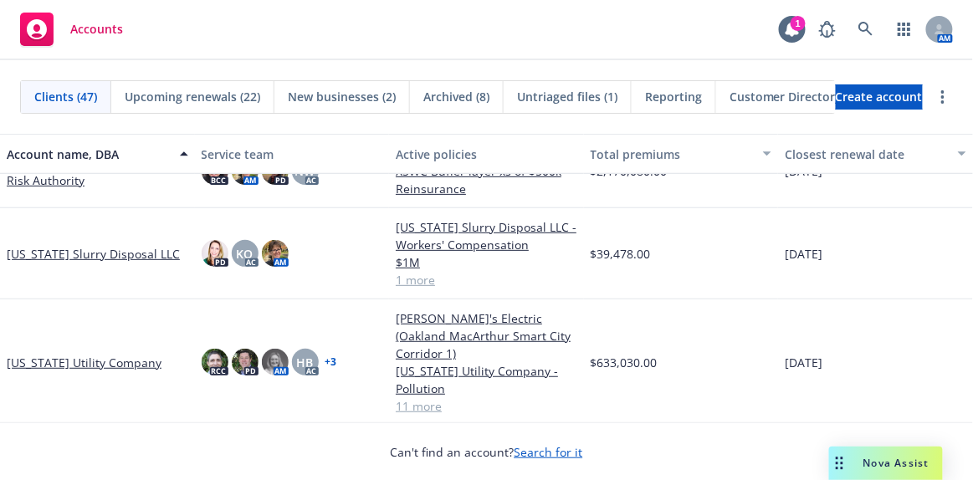
scroll to position [456, 0]
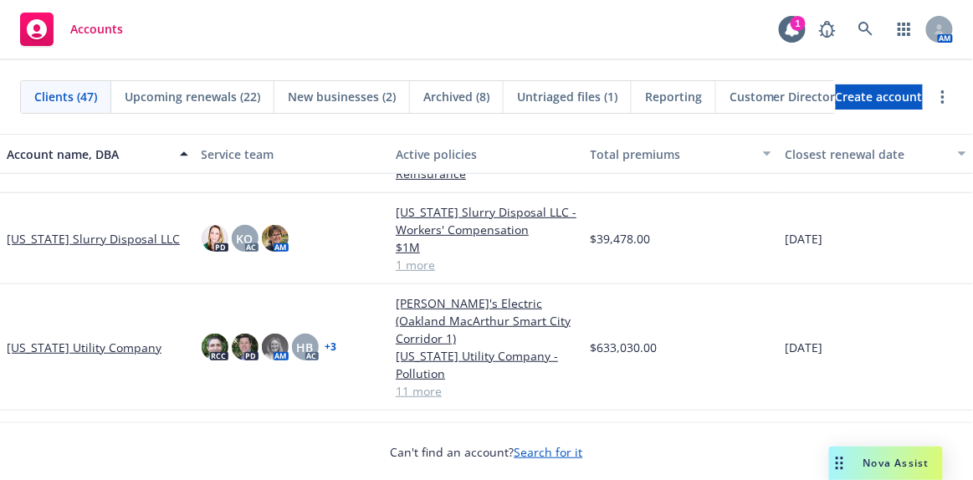
click at [61, 343] on link "[US_STATE] Utility Company" at bounding box center [84, 348] width 155 height 18
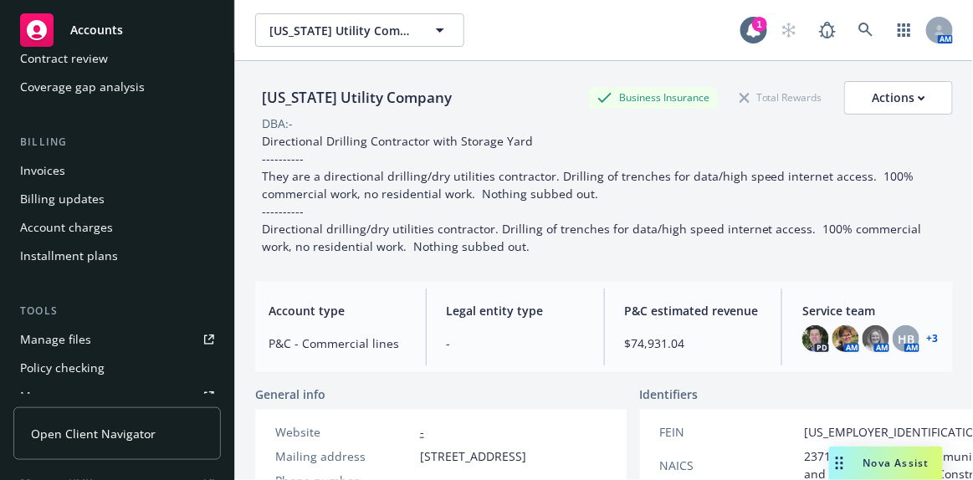
scroll to position [304, 0]
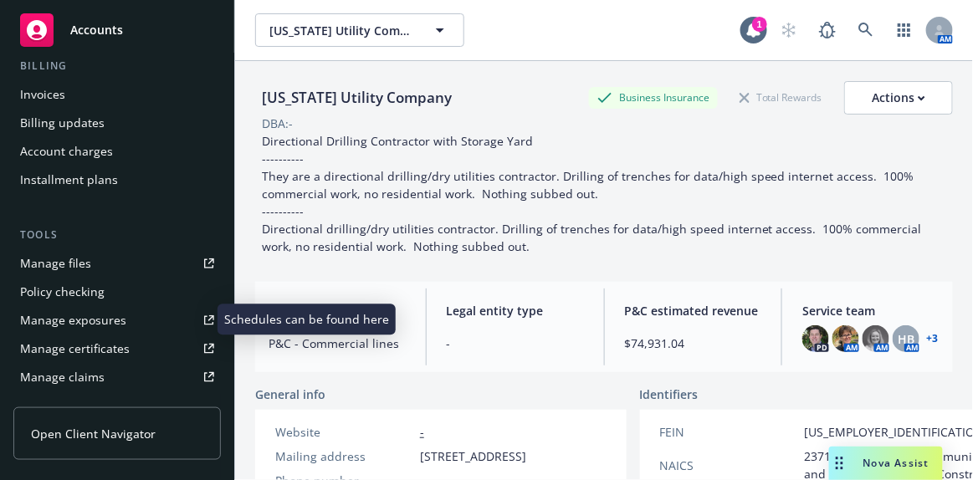
click at [77, 321] on div "Manage exposures" at bounding box center [73, 320] width 106 height 27
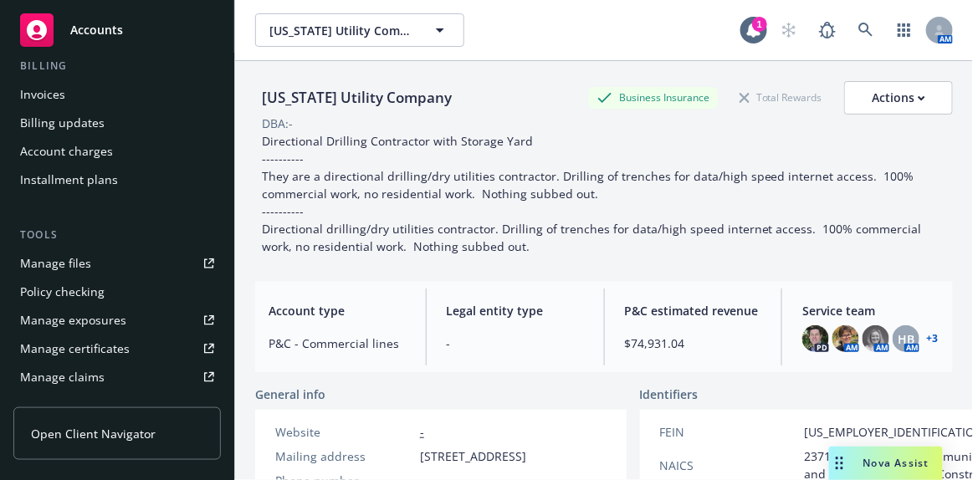
click at [91, 153] on div "Account charges" at bounding box center [66, 151] width 93 height 27
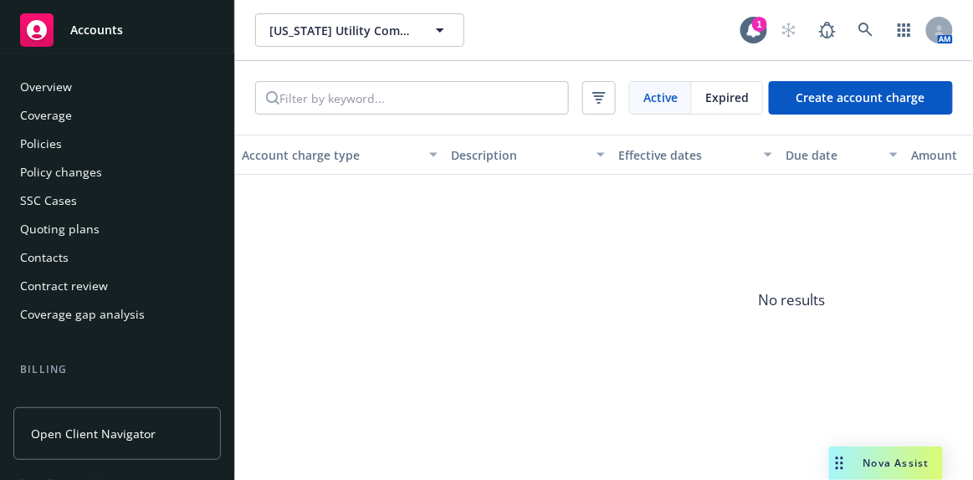
click at [54, 167] on div "Policy changes" at bounding box center [61, 172] width 82 height 27
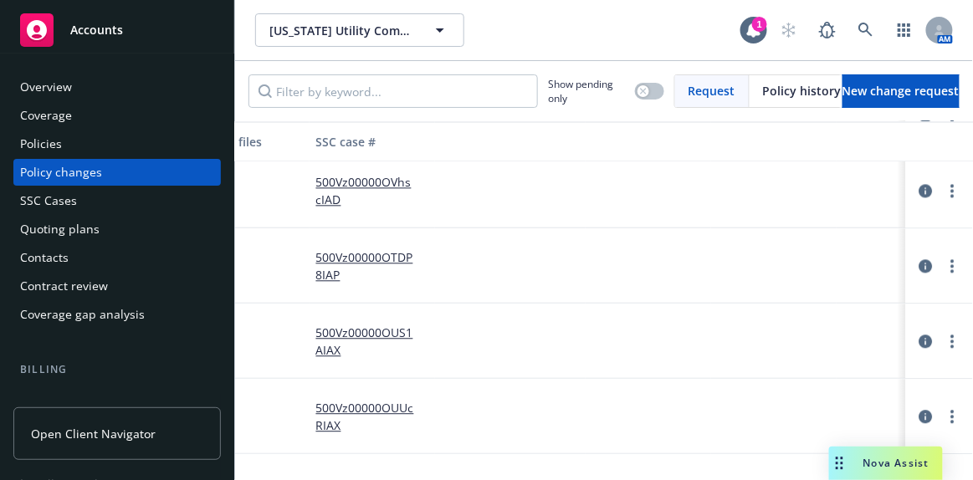
scroll to position [912, 720]
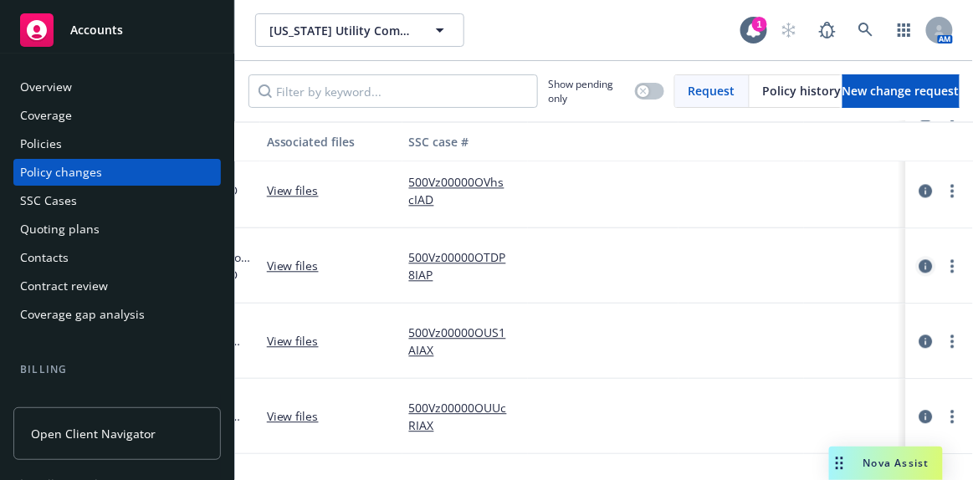
click at [920, 261] on icon "circleInformation" at bounding box center [926, 265] width 13 height 13
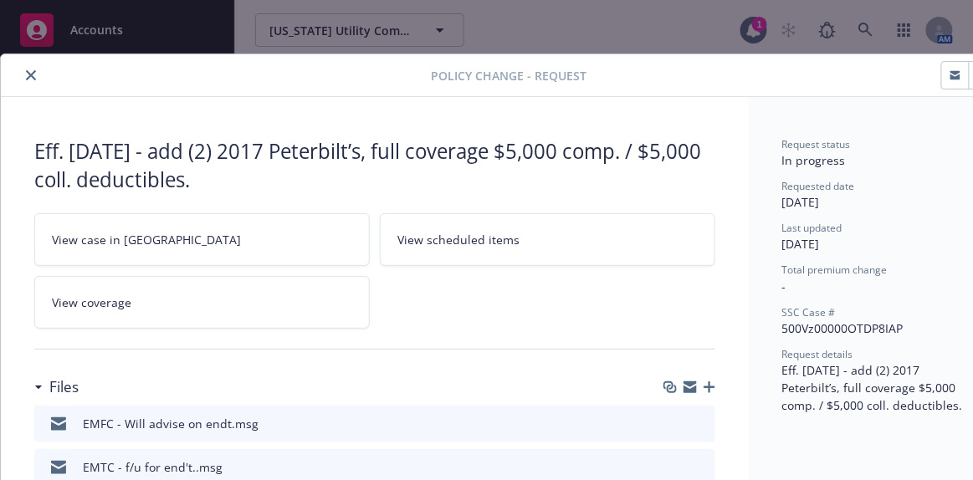
scroll to position [49, 0]
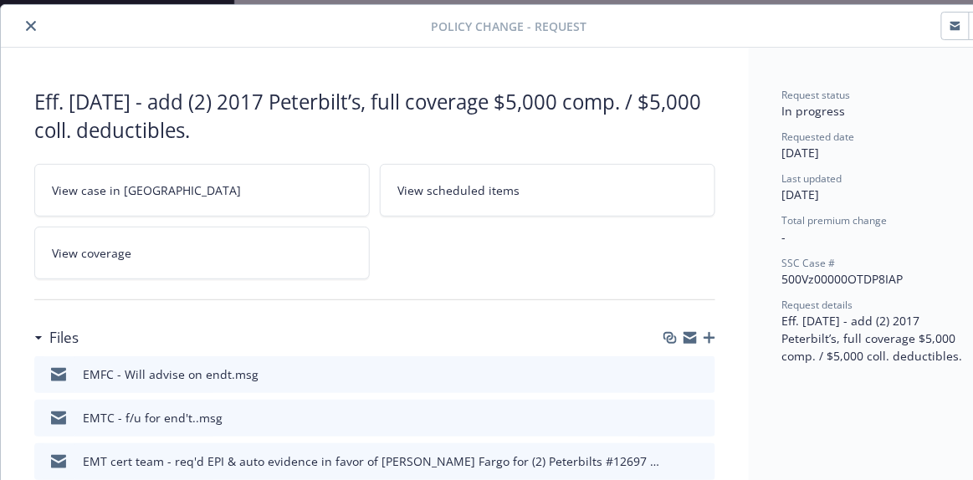
click at [32, 26] on icon "close" at bounding box center [31, 26] width 10 height 10
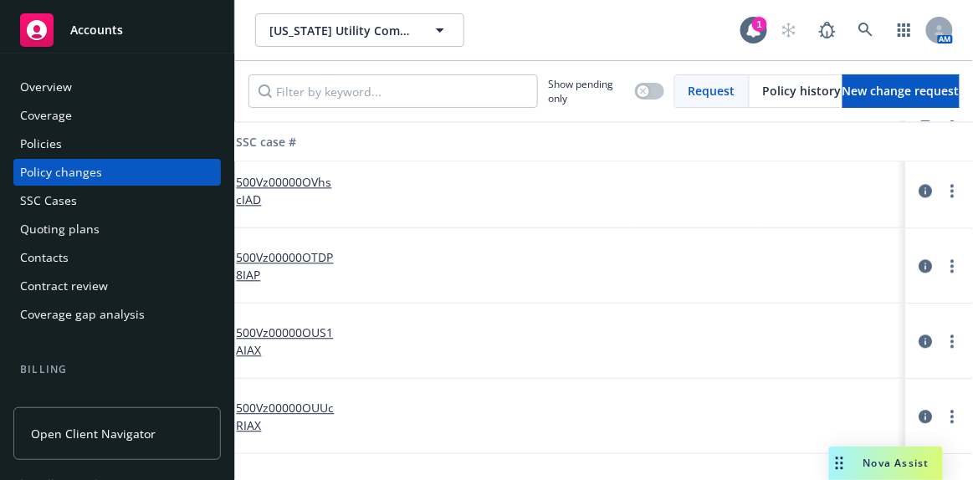
scroll to position [912, 1005]
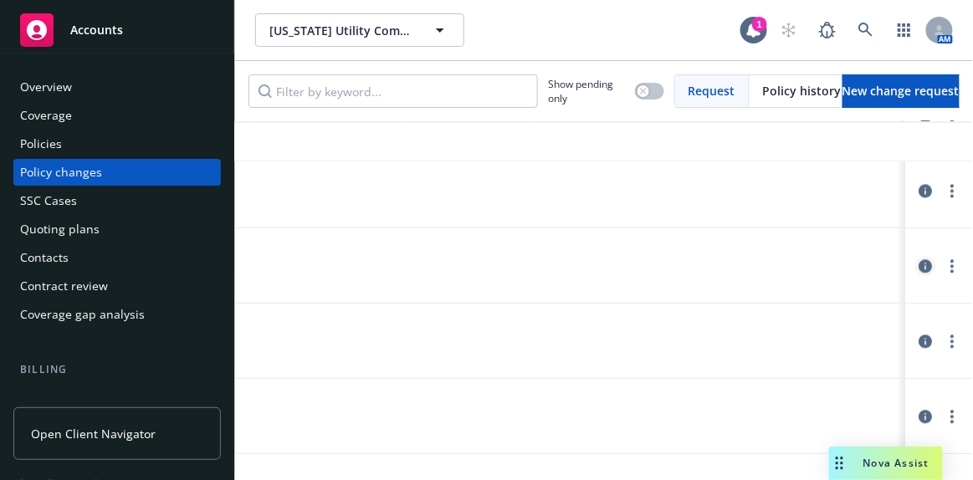
click at [920, 262] on icon "circleInformation" at bounding box center [926, 265] width 13 height 13
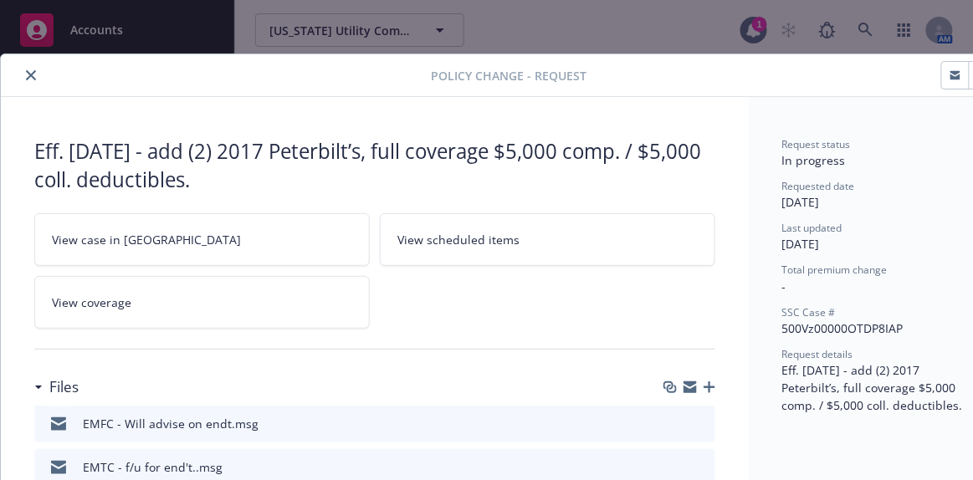
scroll to position [49, 0]
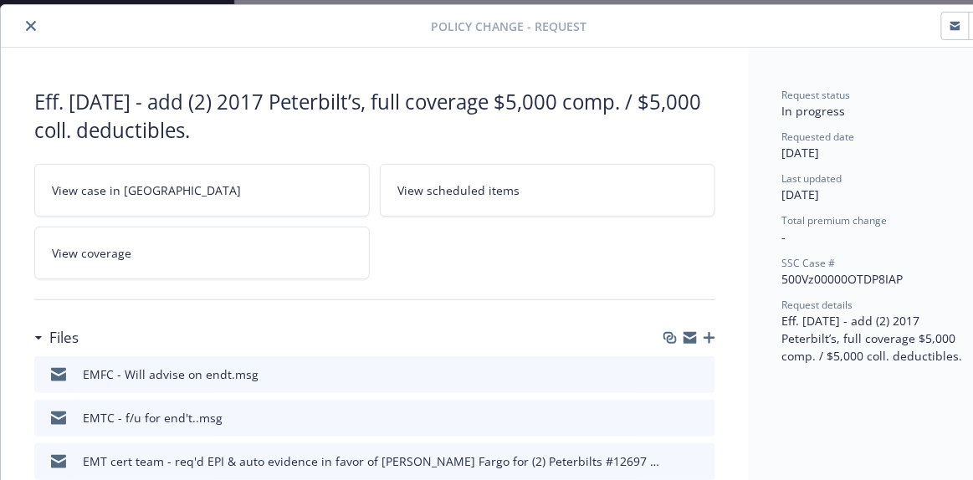
click at [914, 262] on div "SSC Case #" at bounding box center [876, 263] width 187 height 14
click at [706, 336] on icon "button" at bounding box center [710, 338] width 12 height 12
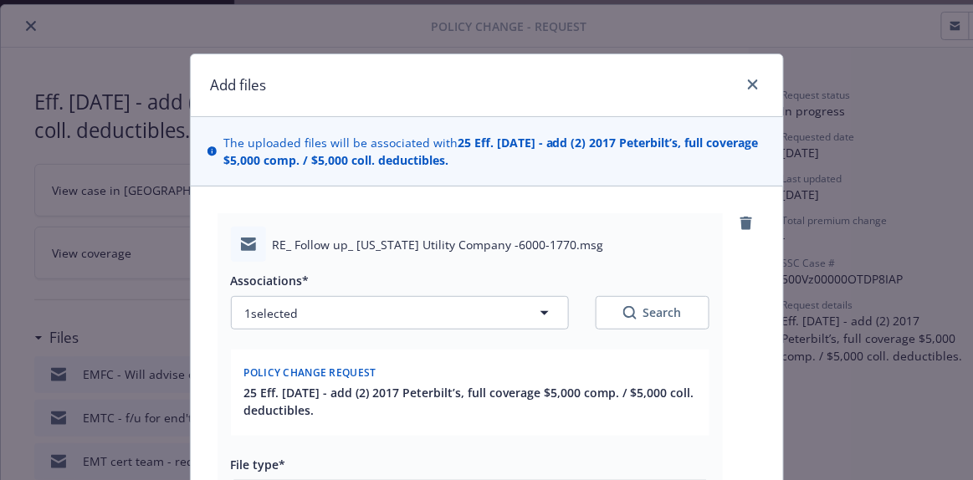
scroll to position [152, 0]
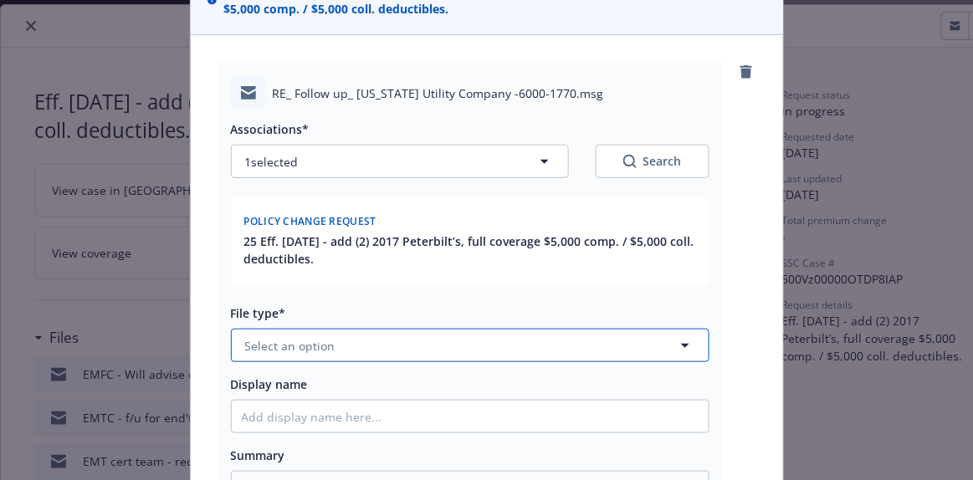
click at [337, 336] on button "Select an option" at bounding box center [470, 345] width 479 height 33
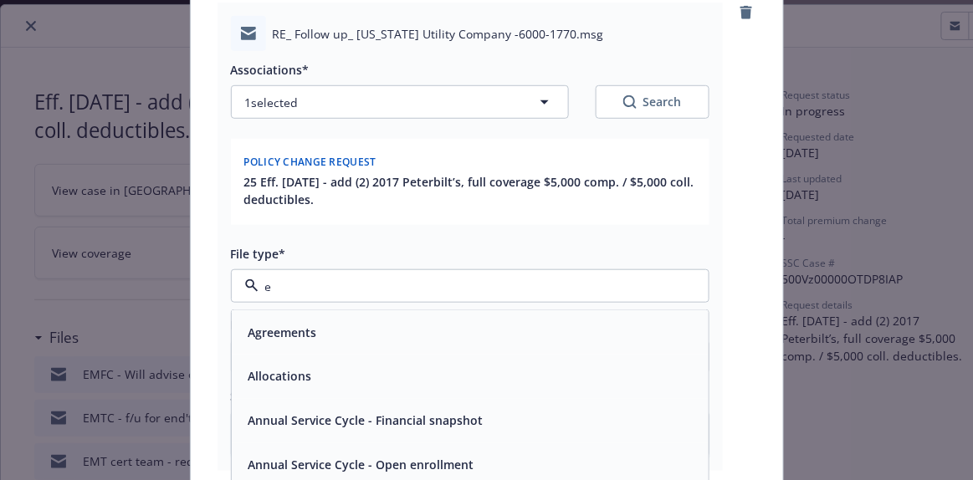
scroll to position [211, 0]
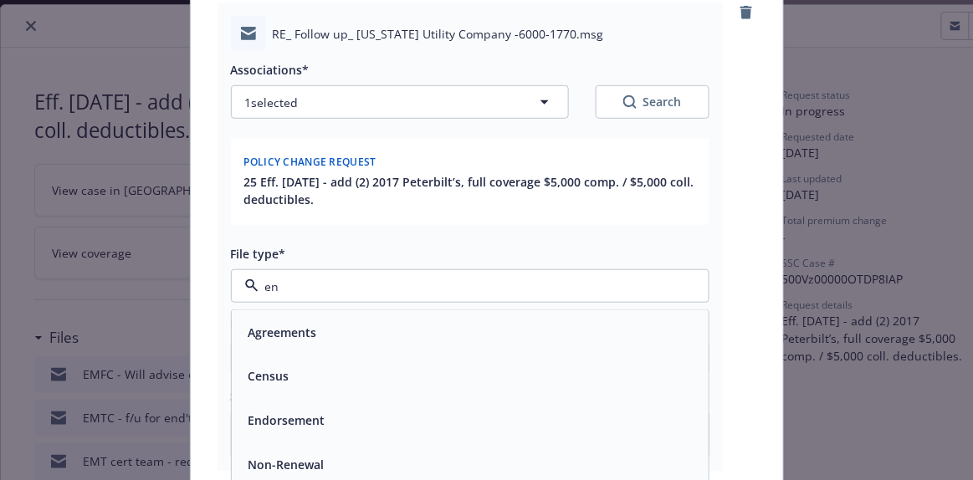
type input "end"
click at [252, 324] on span "Endorsement" at bounding box center [287, 333] width 77 height 18
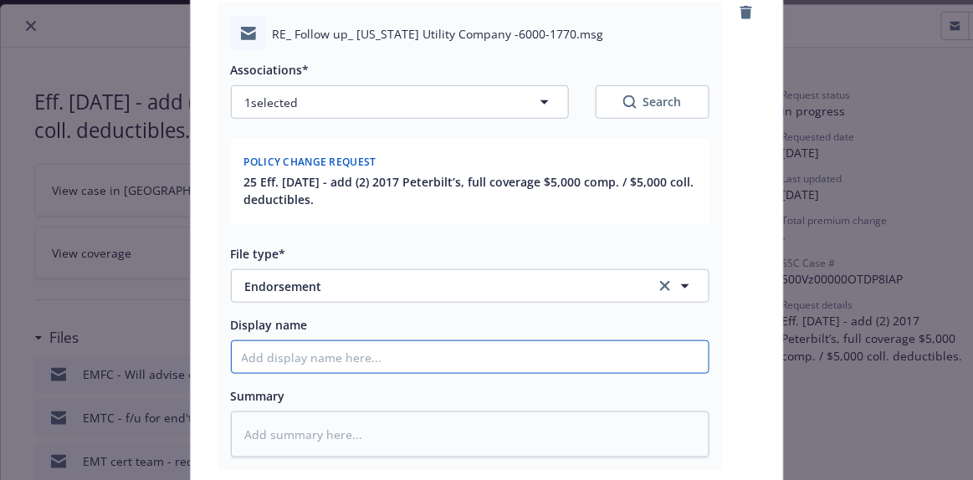
click at [259, 356] on input "Display name" at bounding box center [470, 358] width 477 height 32
type textarea "x"
type input "EM"
type textarea "x"
type input "EMT"
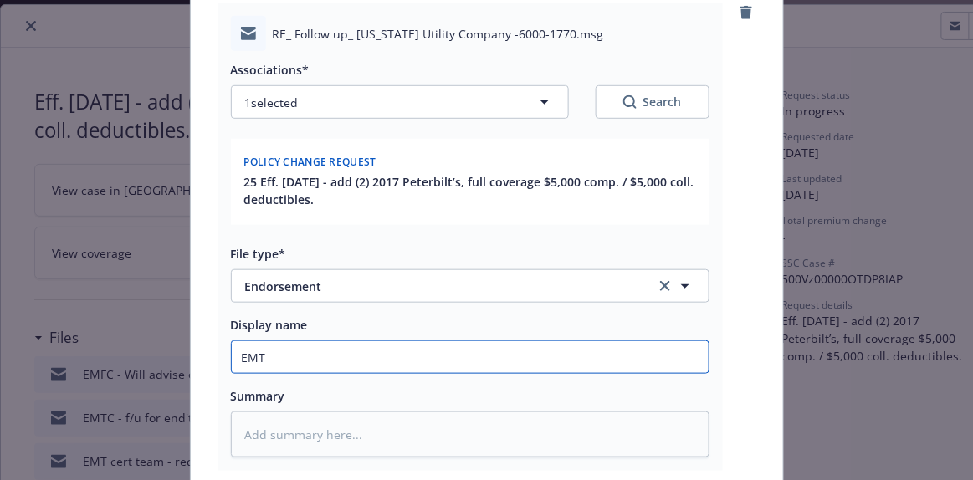
type textarea "x"
type input "EMTC"
type textarea "x"
type input "EMTC"
type textarea "x"
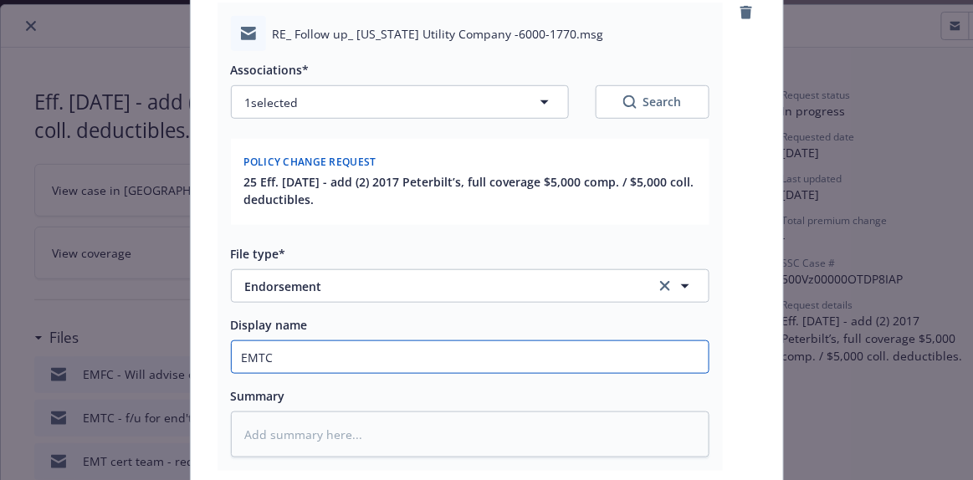
type input "EMTC -"
type textarea "x"
type input "EMTC -"
type textarea "x"
type input "EMTC - p"
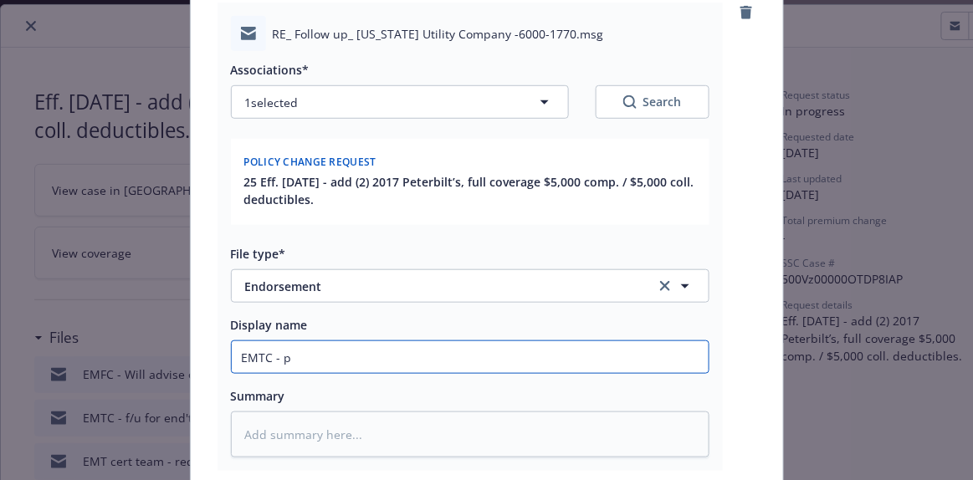
type textarea "x"
type input "EMTC - pr"
type textarea "x"
type input "EMTC - pro"
type textarea "x"
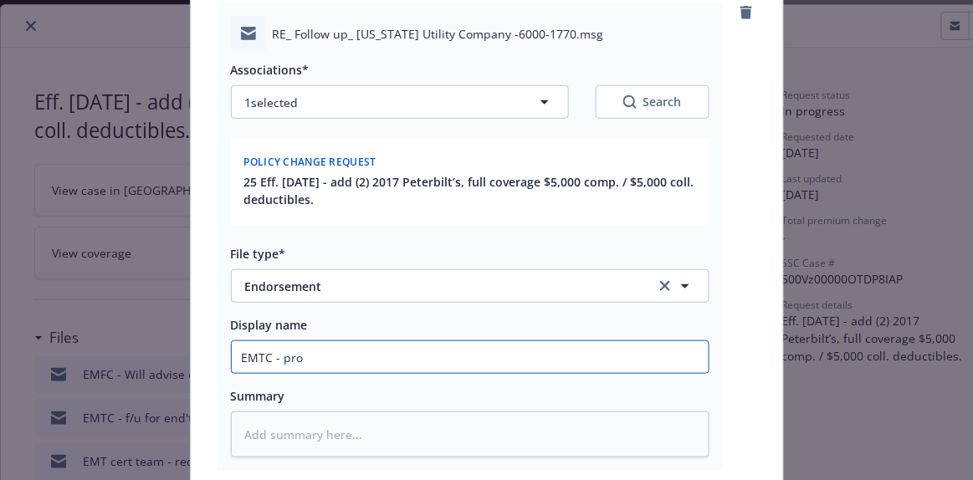
type input "EMTC - prov"
type textarea "x"
type input "EMTC - provi"
type textarea "x"
type input "EMTC - provid"
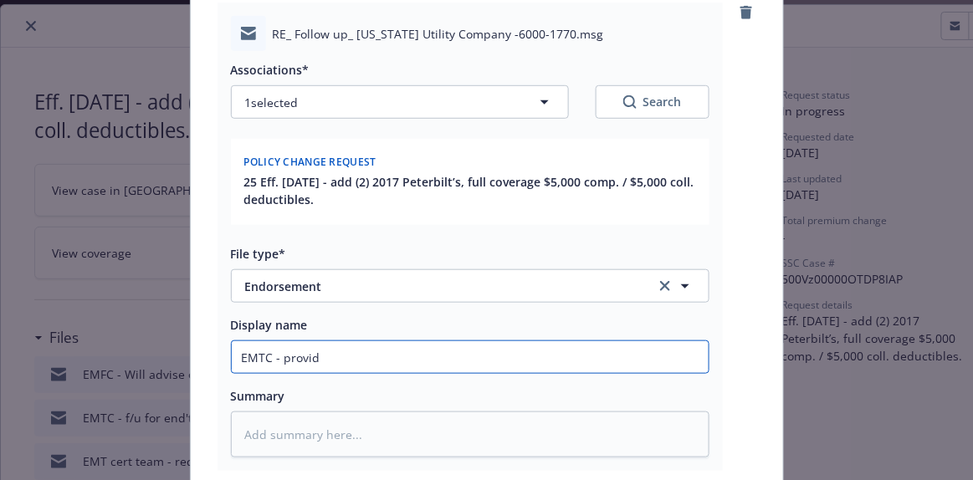
type textarea "x"
type input "EMTC - provide"
type textarea "x"
type input "EMTC - provided"
type textarea "x"
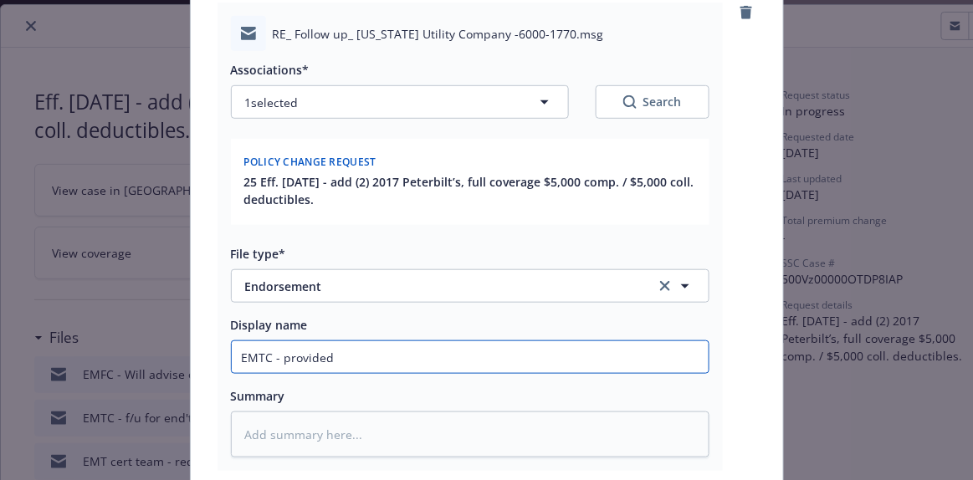
type input "EMTC - provided"
drag, startPoint x: 346, startPoint y: 359, endPoint x: 365, endPoint y: 348, distance: 22.1
click at [347, 358] on input "EMTC - provided" at bounding box center [470, 358] width 477 height 32
type textarea "x"
type input "EMTC - provided v"
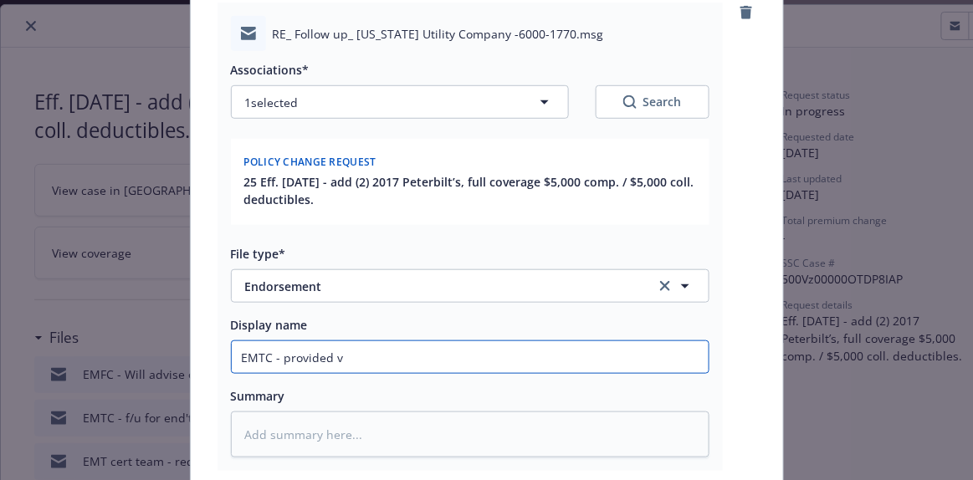
type textarea "x"
type input "EMTC - provided va"
type textarea "x"
type input "EMTC - provided val"
type textarea "x"
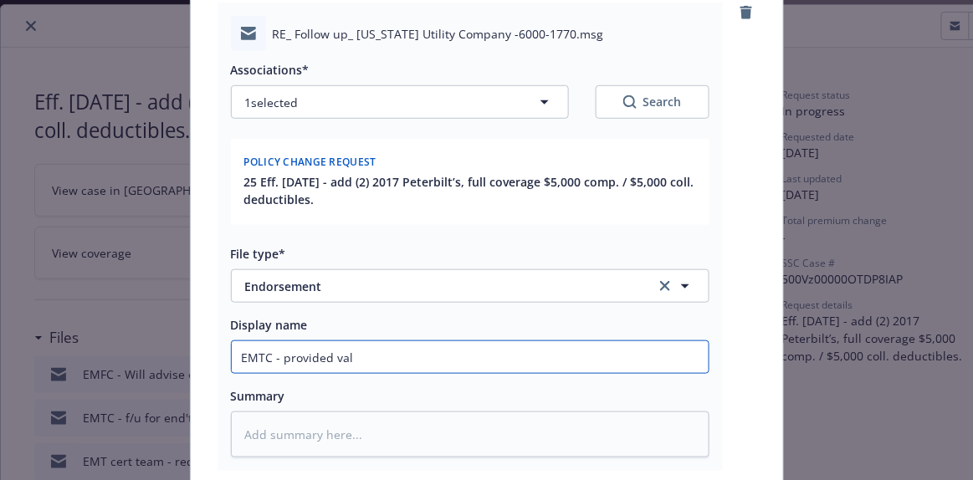
type input "EMTC - provided valu"
type textarea "x"
type input "EMTC - provided value"
type textarea "x"
type input "EMTC - provided values"
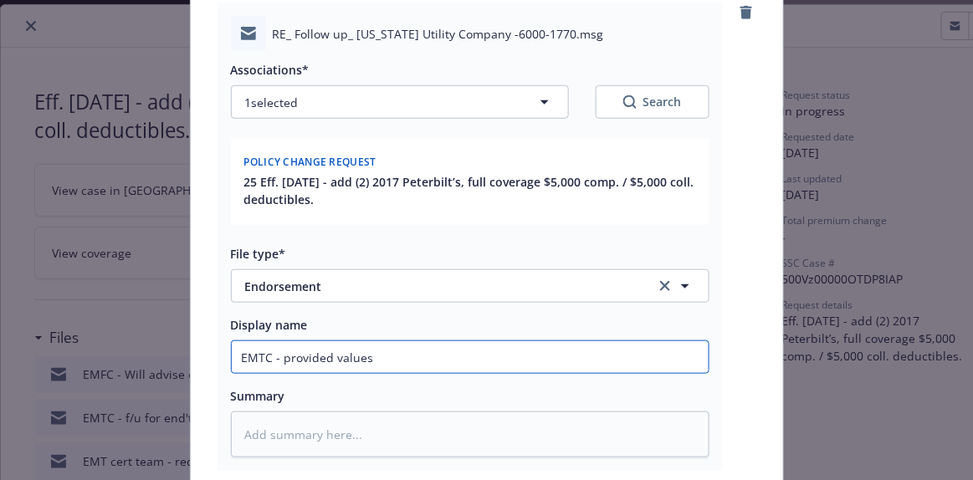
type textarea "x"
type input "EMTC - provided values"
type textarea "x"
type input "EMTC - provided values p"
type textarea "x"
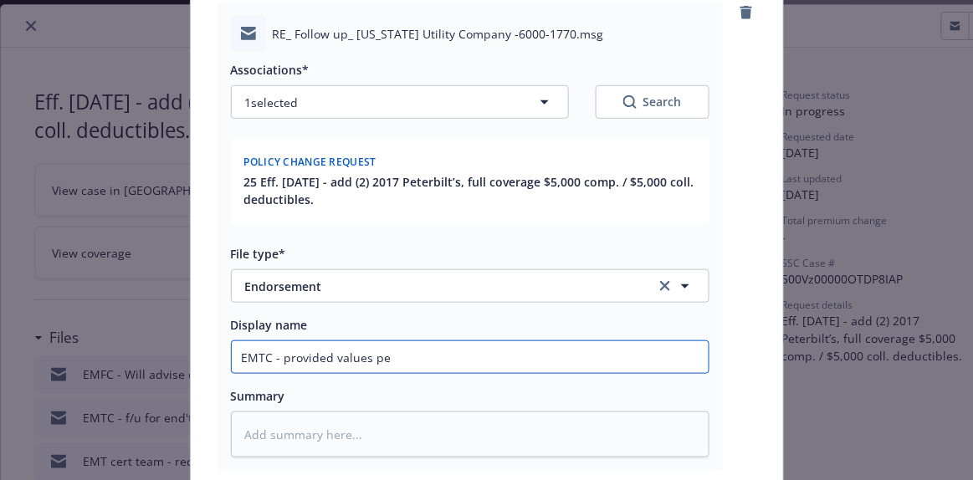
type input "EMTC - provided values per"
type textarea "x"
type input "EMTC - provided values per"
type textarea "x"
type input "EMTC - provided values per u"
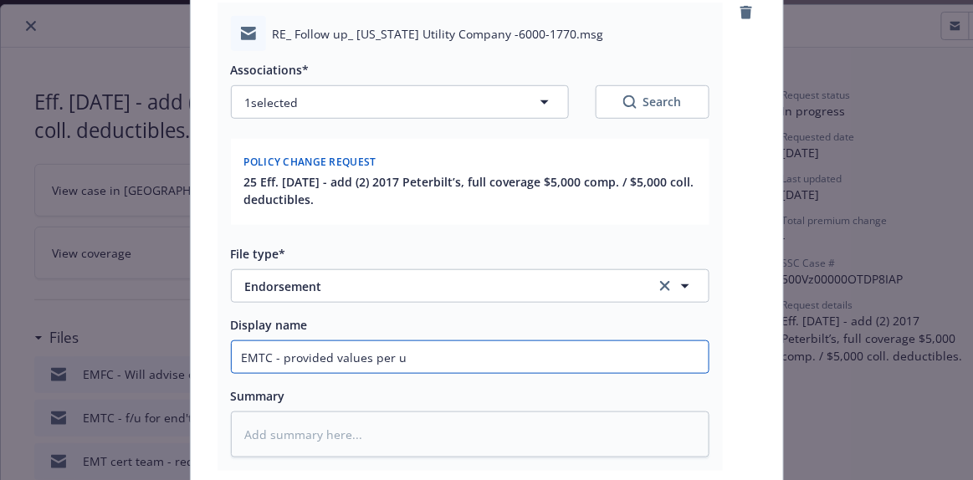
type textarea "x"
type input "EMTC - provided values per un"
type textarea "x"
type input "EMTC - provided values per uni"
type textarea "x"
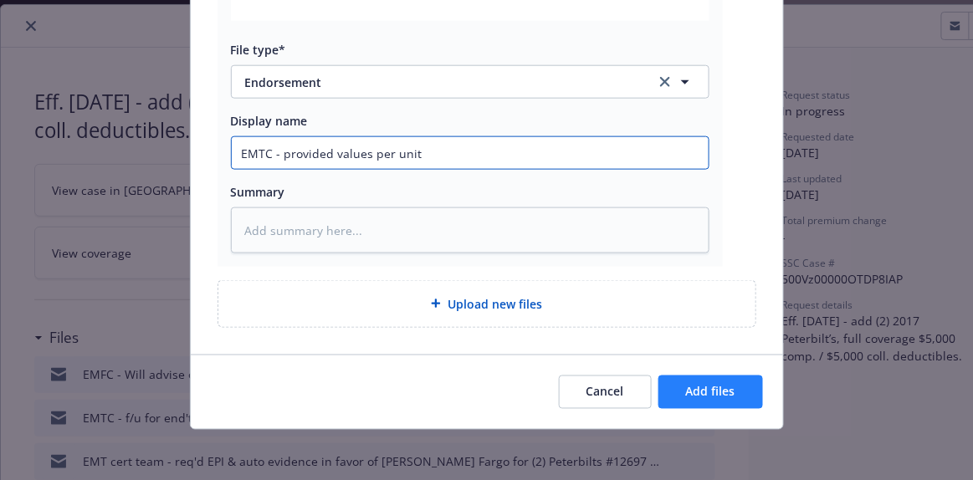
type input "EMTC - provided values per unit"
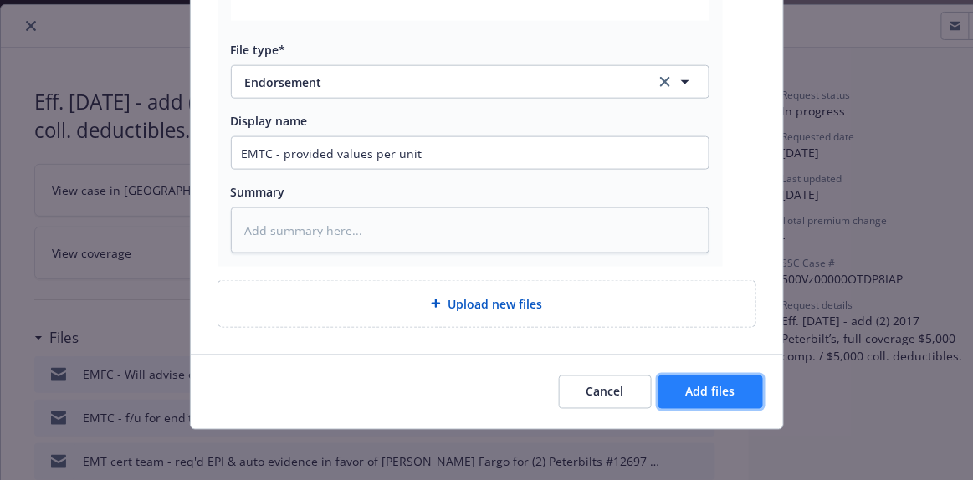
click at [686, 384] on span "Add files" at bounding box center [710, 392] width 49 height 16
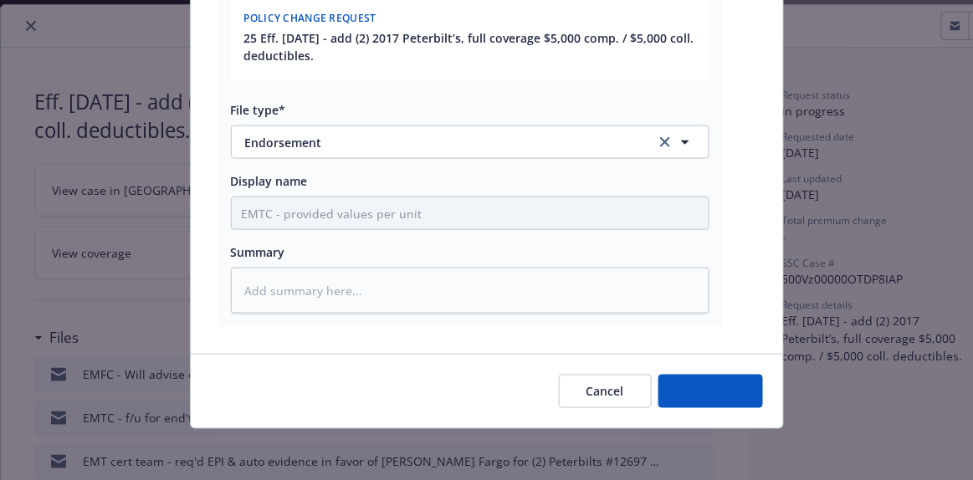
type textarea "x"
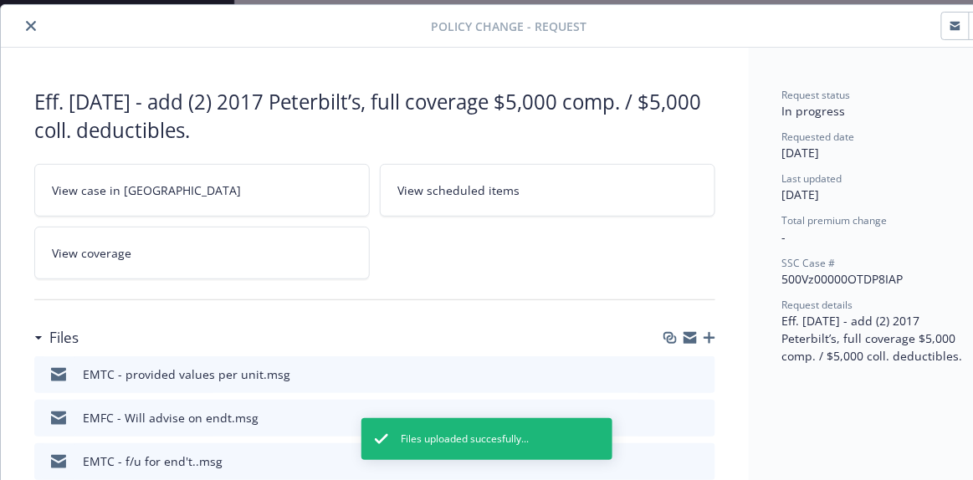
click at [32, 26] on icon "close" at bounding box center [31, 26] width 10 height 10
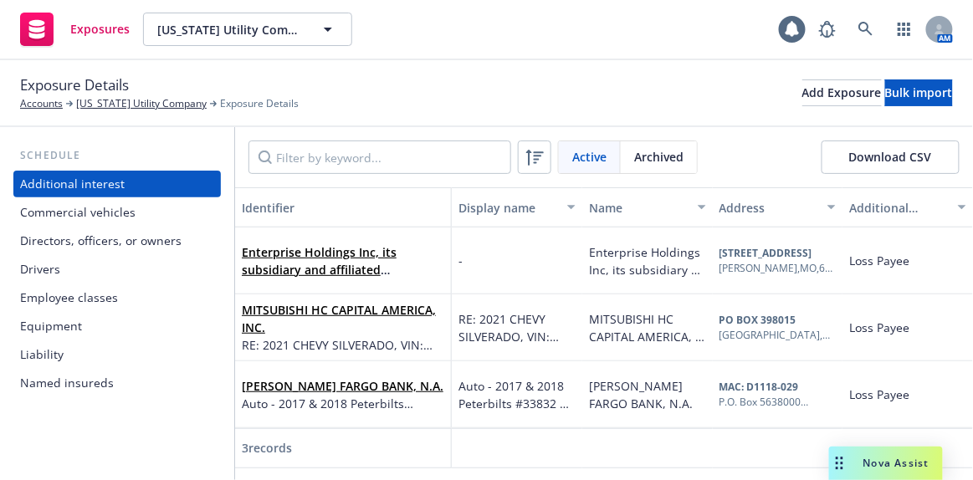
click at [101, 218] on div "Commercial vehicles" at bounding box center [78, 212] width 116 height 27
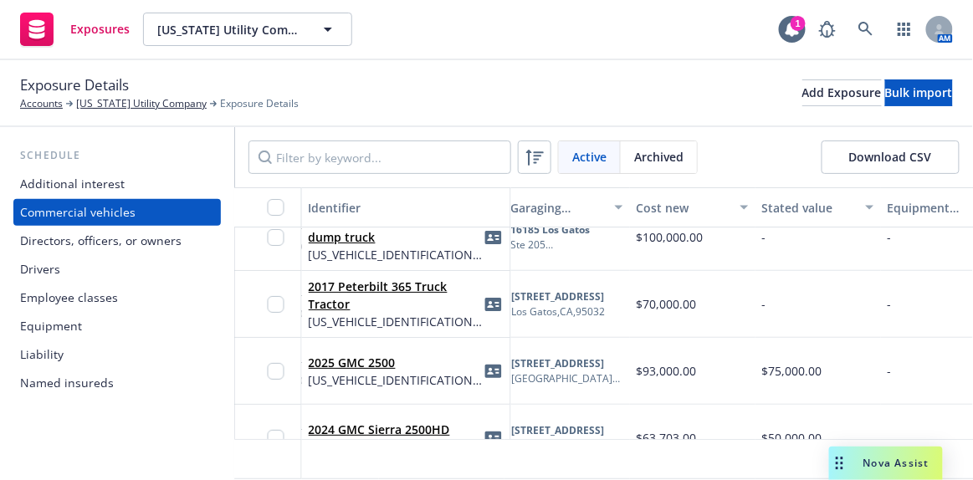
scroll to position [0, 760]
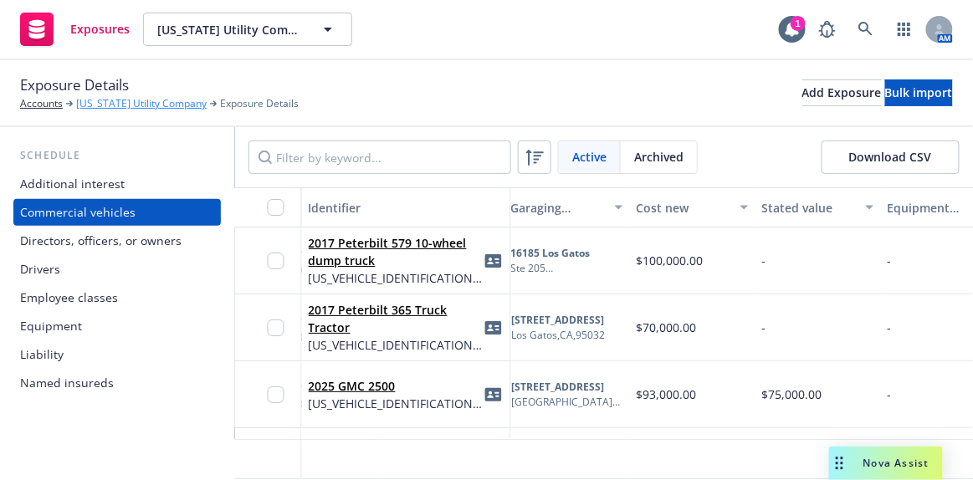
click at [153, 105] on link "[US_STATE] Utility Company" at bounding box center [141, 103] width 131 height 15
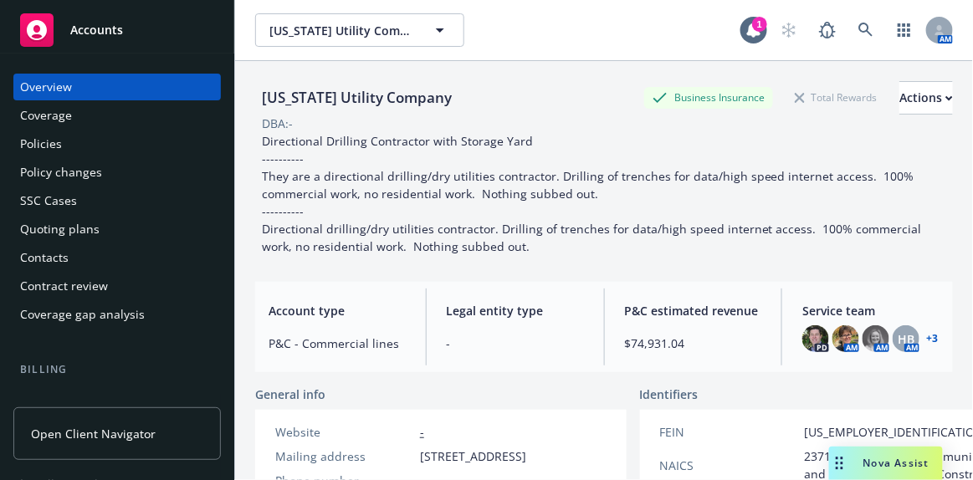
click at [44, 175] on div "Policy changes" at bounding box center [61, 172] width 82 height 27
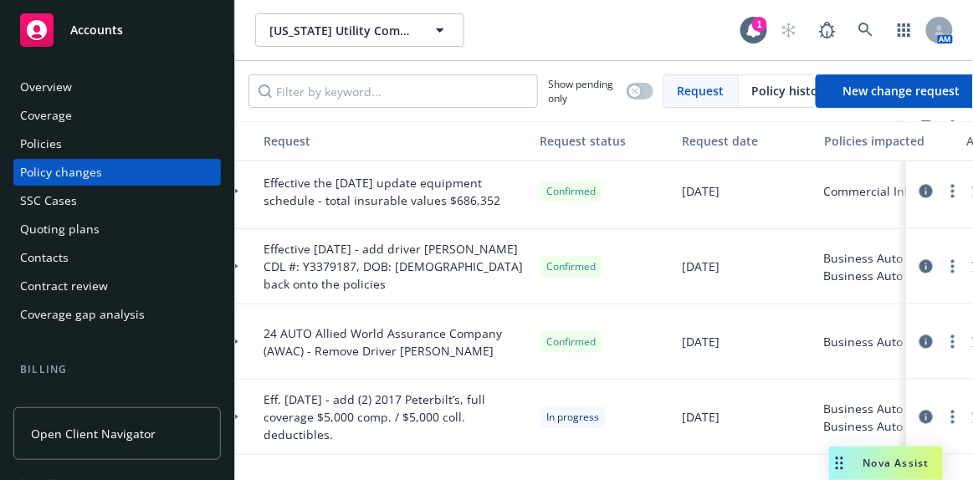
scroll to position [761, 0]
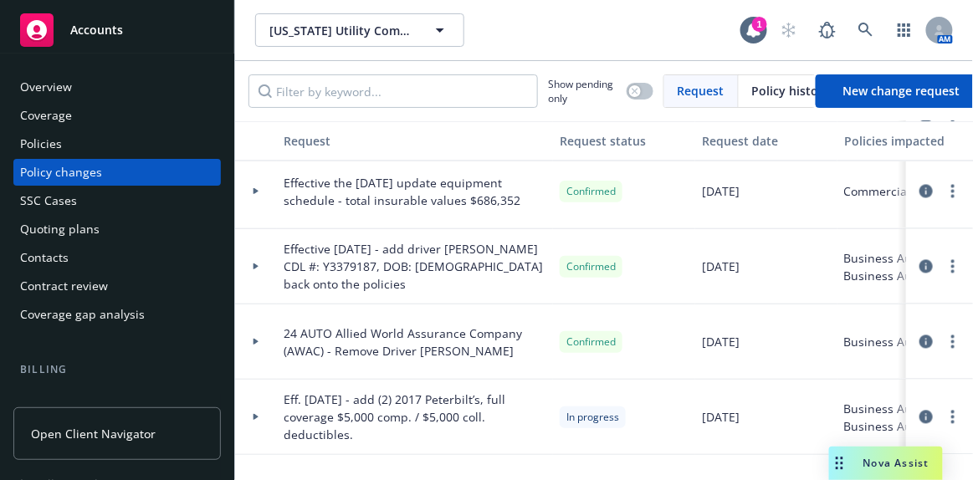
click at [462, 407] on span "Eff. 6/30/2025 - add (2) 2017 Peterbilt’s, full coverage $5,000 comp. / $5,000 …" at bounding box center [415, 417] width 263 height 53
click at [475, 416] on span "Eff. 6/30/2025 - add (2) 2017 Peterbilt’s, full coverage $5,000 comp. / $5,000 …" at bounding box center [415, 417] width 263 height 53
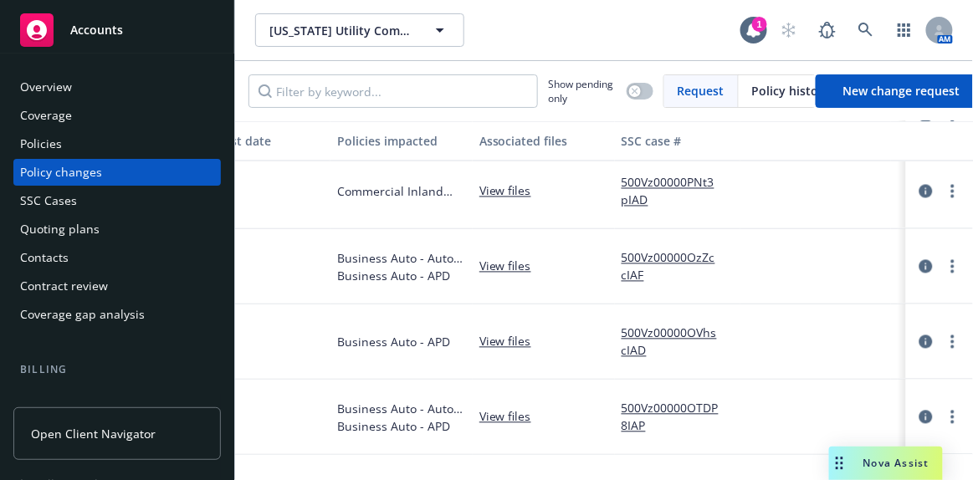
scroll to position [761, 494]
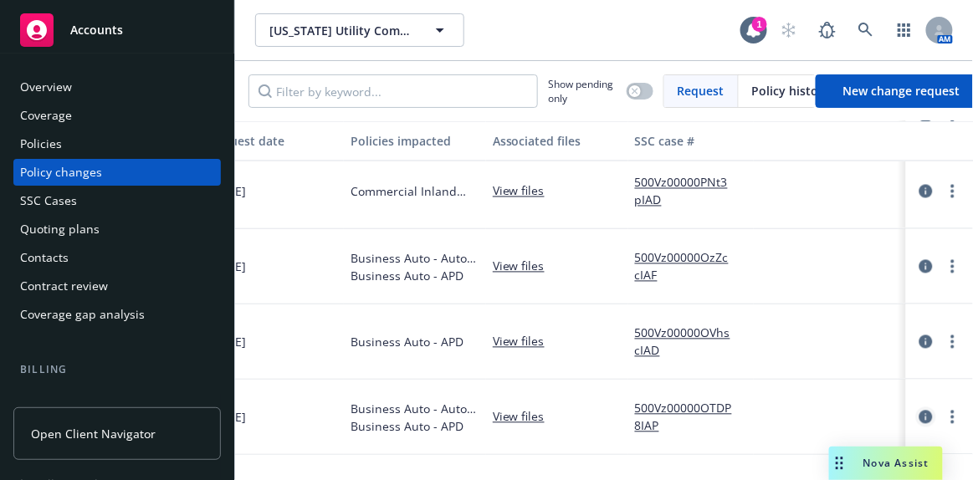
click at [920, 421] on icon "circleInformation" at bounding box center [926, 417] width 13 height 13
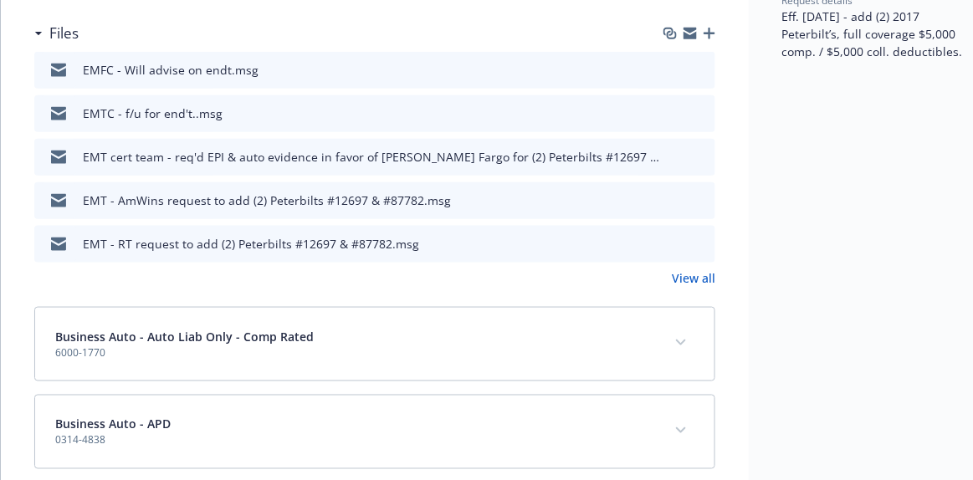
scroll to position [278, 0]
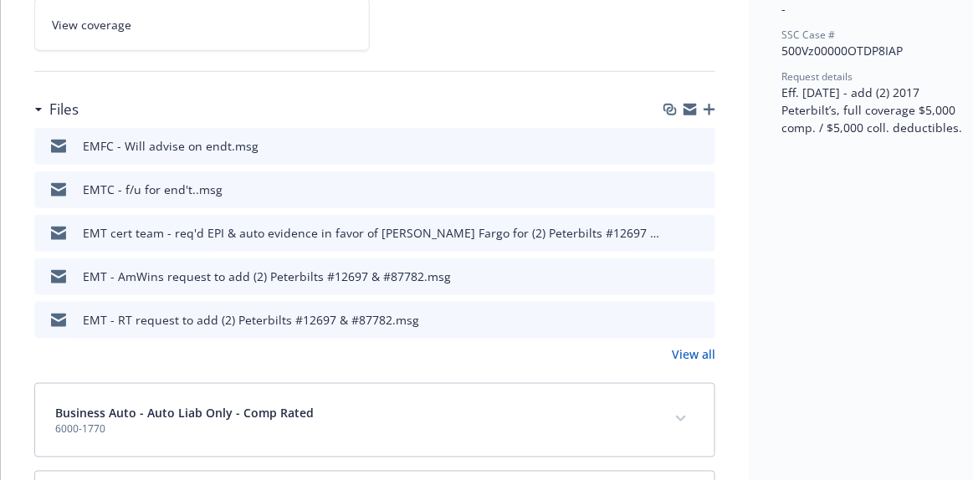
click at [669, 321] on icon "download file" at bounding box center [671, 323] width 13 height 4
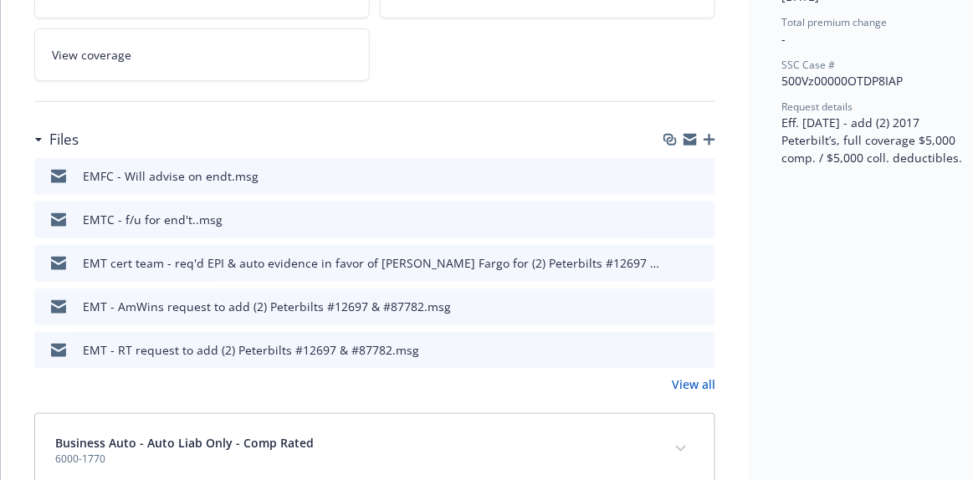
scroll to position [202, 0]
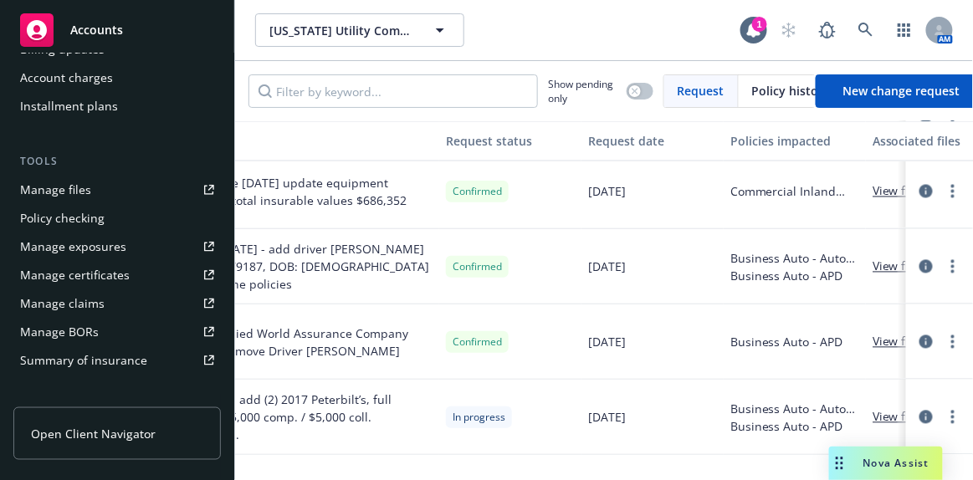
scroll to position [380, 0]
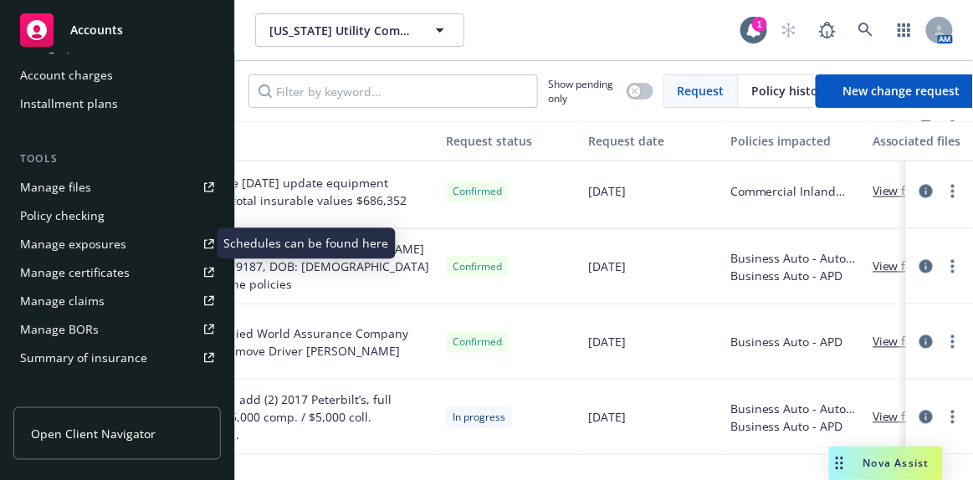
click at [69, 248] on div "Manage exposures" at bounding box center [73, 244] width 106 height 27
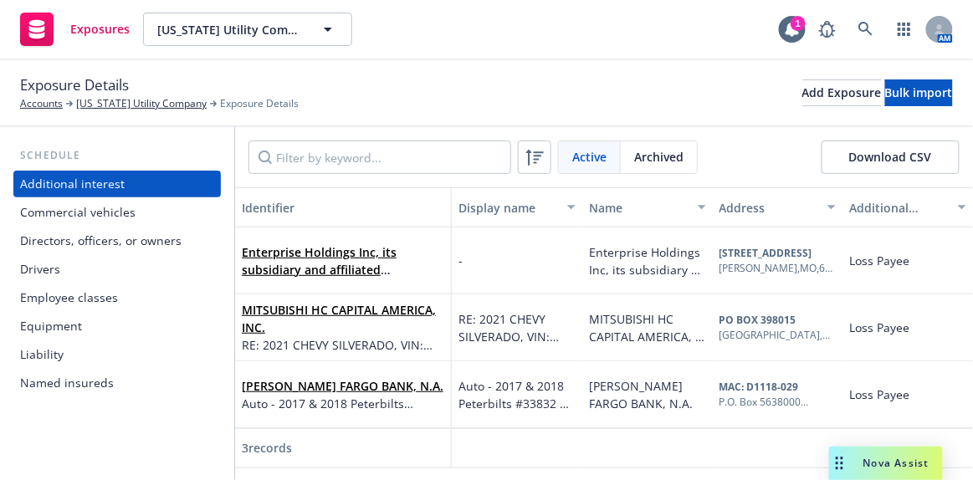
click at [63, 213] on div "Commercial vehicles" at bounding box center [78, 212] width 116 height 27
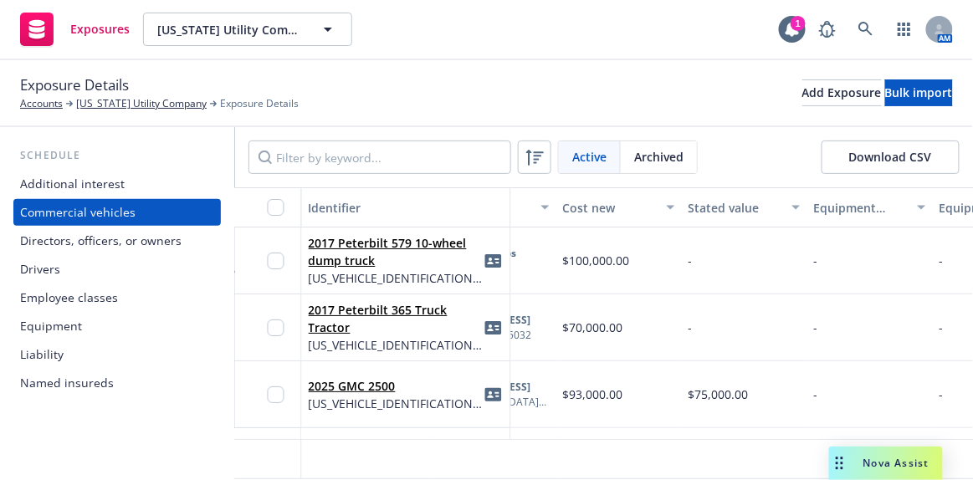
scroll to position [0, 835]
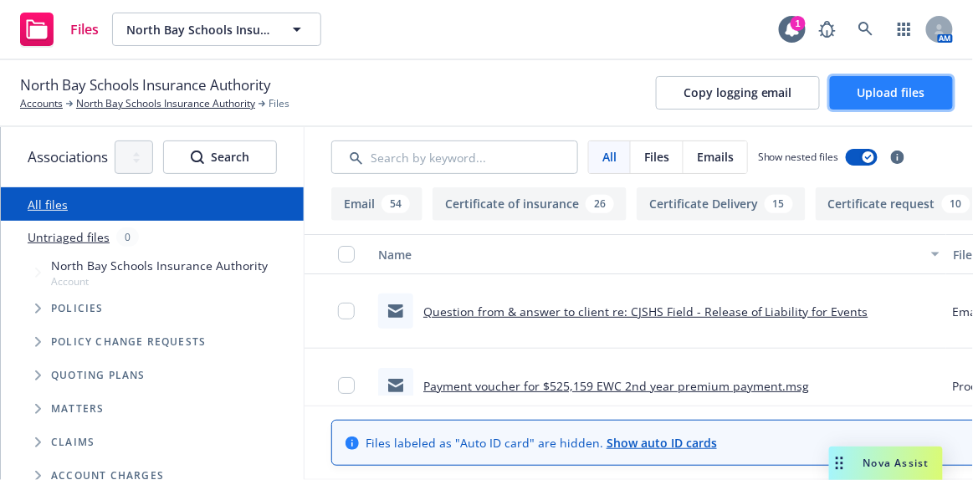
click at [871, 88] on span "Upload files" at bounding box center [892, 93] width 68 height 16
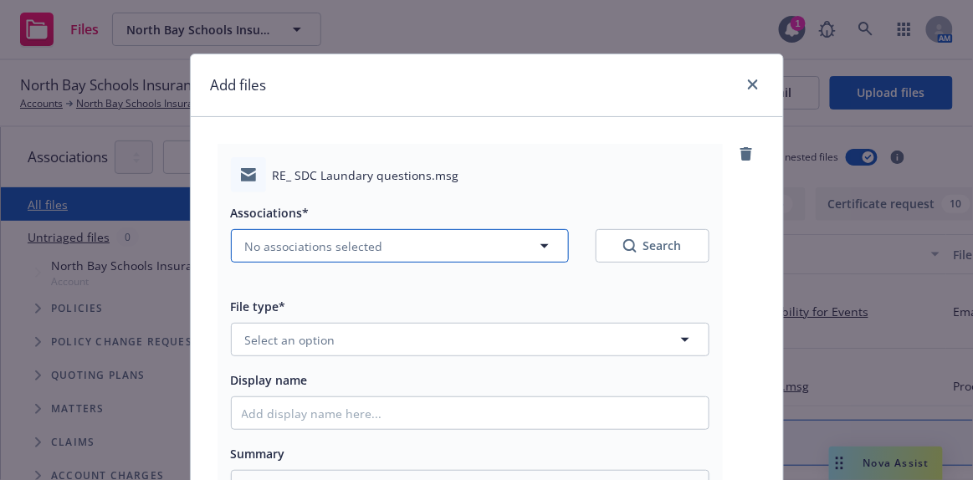
click at [342, 239] on span "No associations selected" at bounding box center [314, 247] width 138 height 18
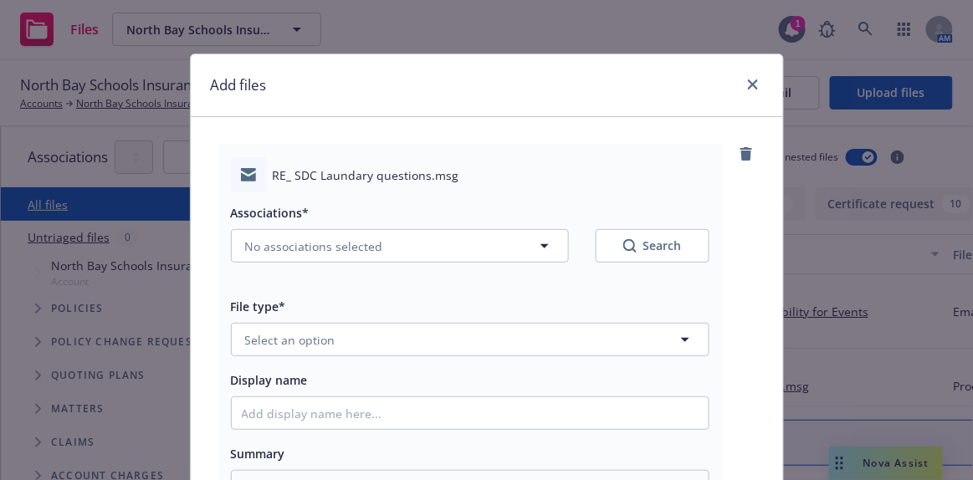
type textarea "x"
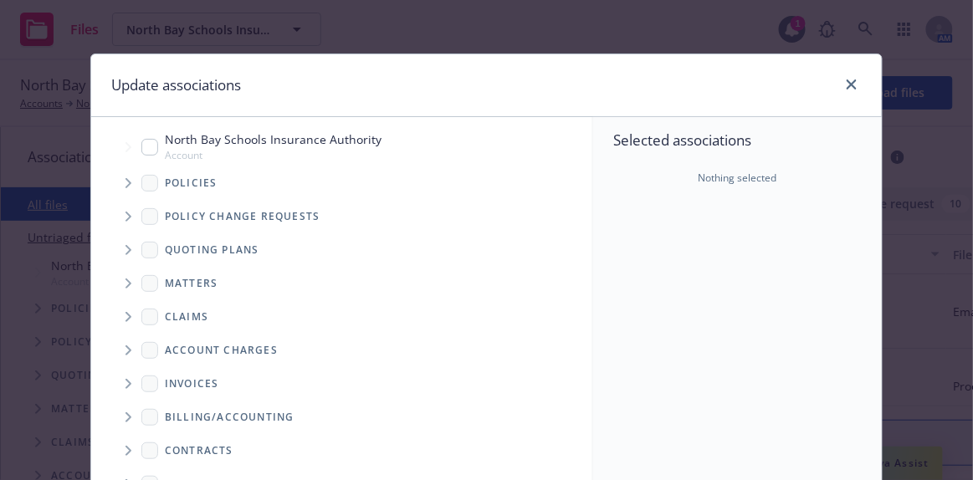
drag, startPoint x: 143, startPoint y: 147, endPoint x: 326, endPoint y: 214, distance: 195.2
click at [144, 147] on input "Tree Example" at bounding box center [149, 147] width 17 height 17
checkbox input "true"
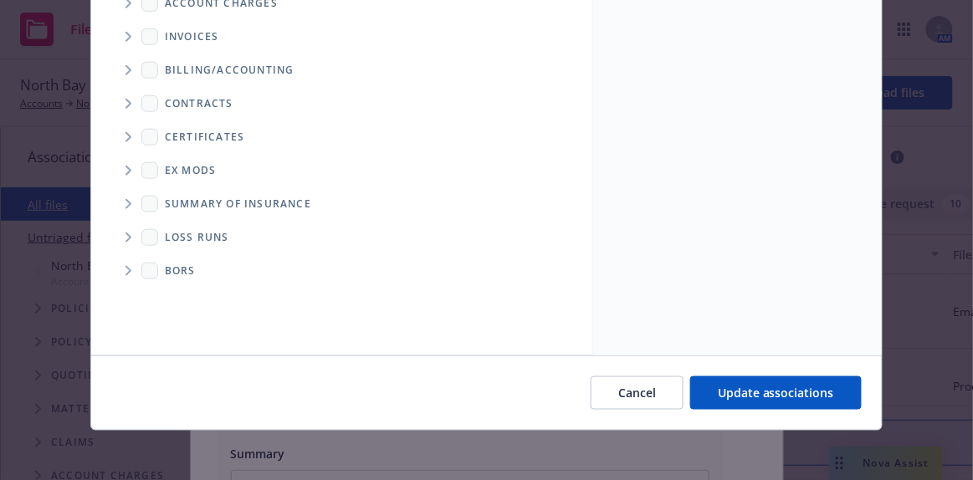
scroll to position [350, 0]
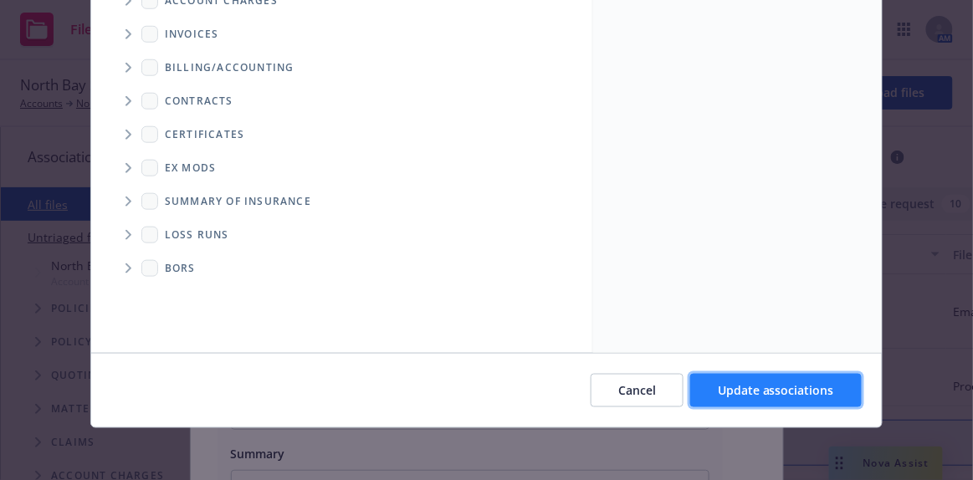
click at [735, 392] on span "Update associations" at bounding box center [776, 391] width 116 height 16
type textarea "x"
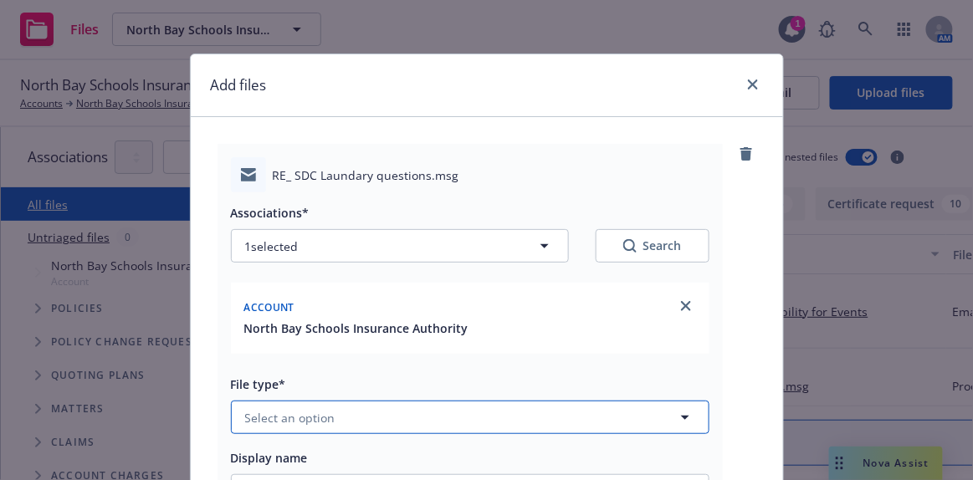
click at [376, 416] on button "Select an option" at bounding box center [470, 417] width 479 height 33
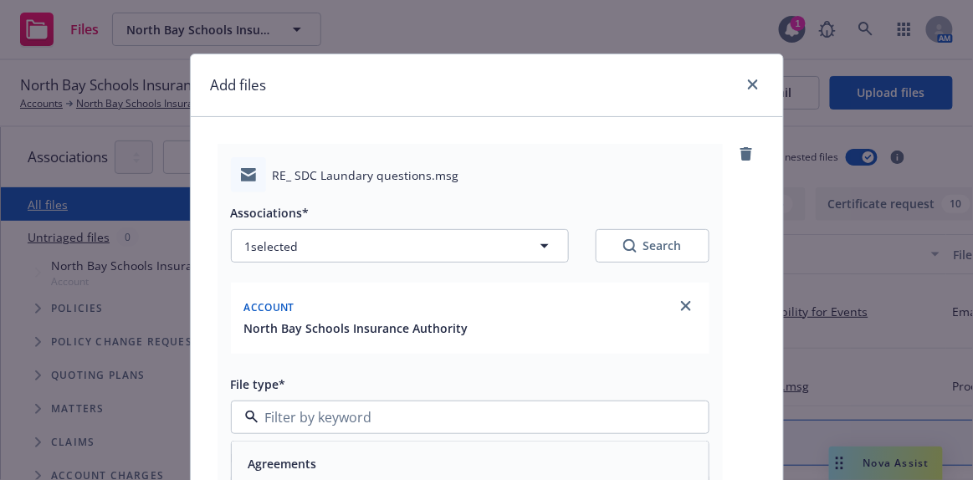
scroll to position [64, 0]
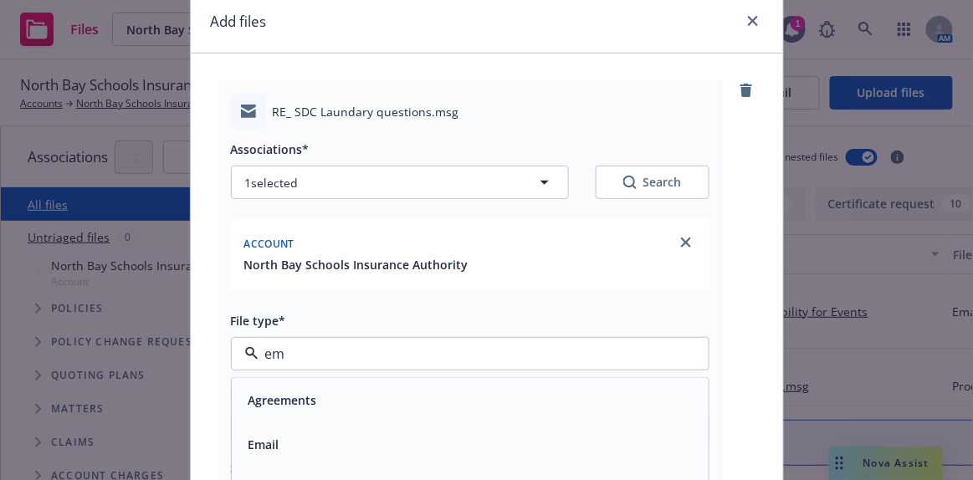
type input "ema"
click at [293, 407] on div "Email" at bounding box center [470, 400] width 457 height 24
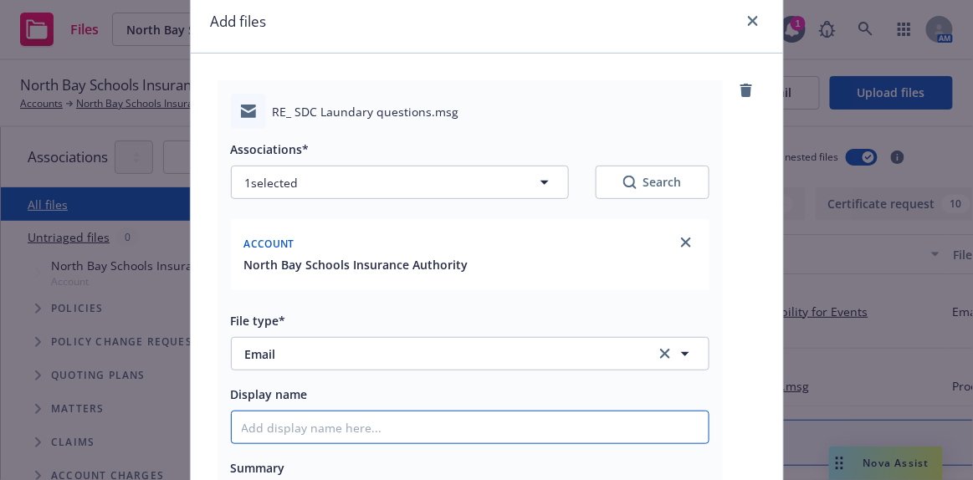
click at [276, 428] on input "Display name" at bounding box center [470, 428] width 477 height 32
type textarea "x"
type input "E"
type textarea "x"
type input "EM"
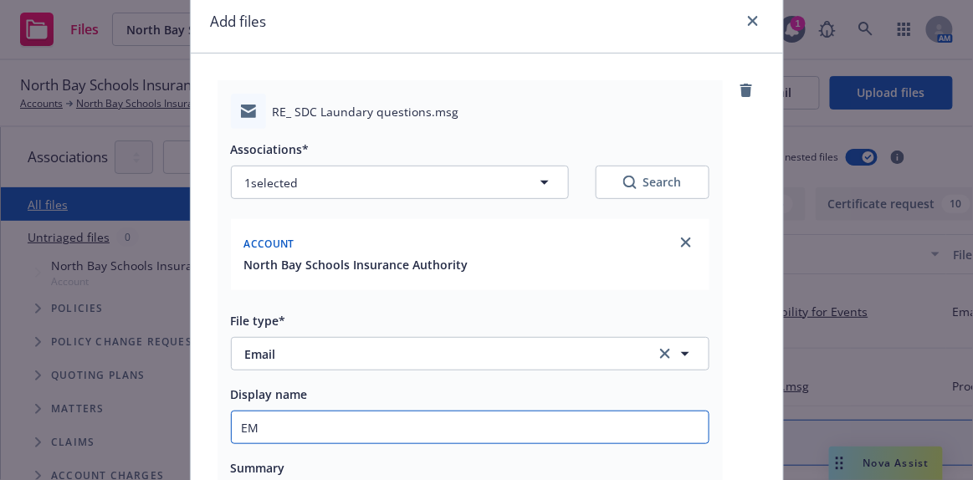
type textarea "x"
type input "EMT"
type textarea "x"
type input "EMTI"
type textarea "x"
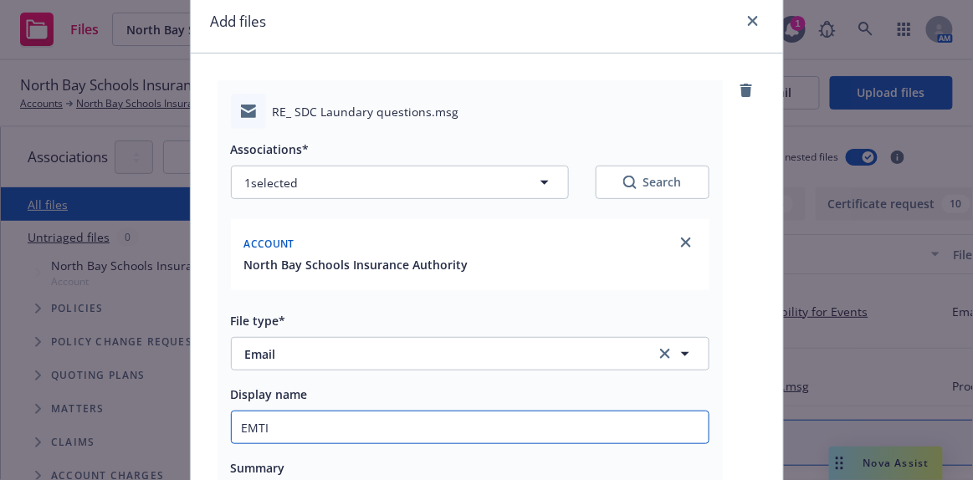
type input "EMTI"
type textarea "x"
type input "EMTI -"
type textarea "x"
type input "EMTI - r"
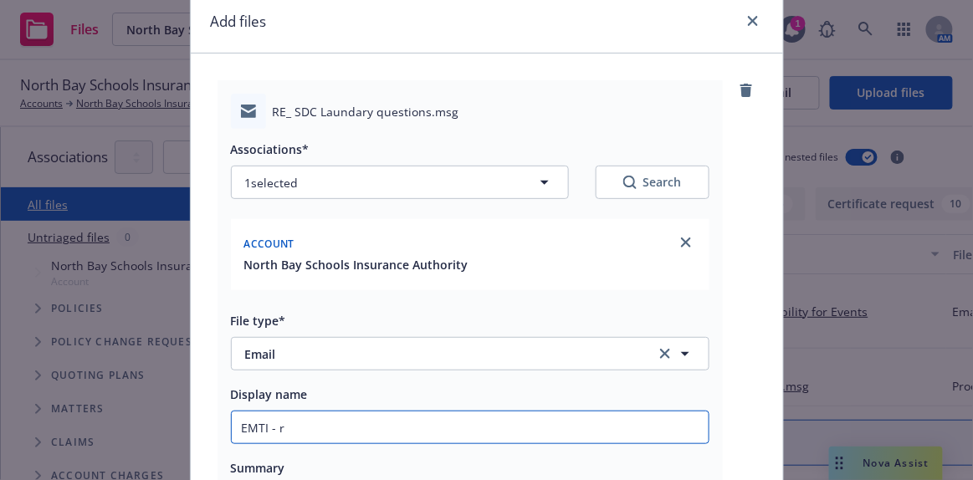
type textarea "x"
type input "EMTI - re"
type textarea "x"
type input "EMTI - res"
type textarea "x"
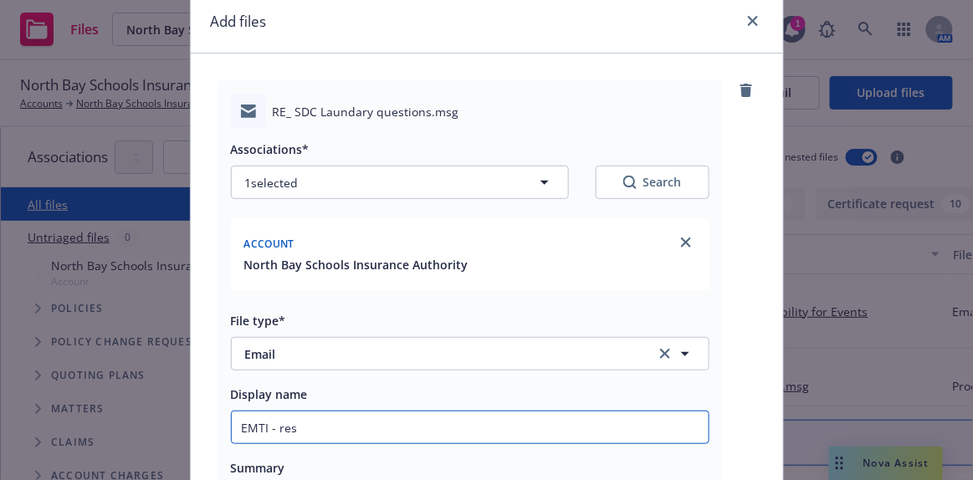
type input "EMTI - resp"
type textarea "x"
type input "EMTI - respo"
type textarea "x"
type input "EMTI - respon"
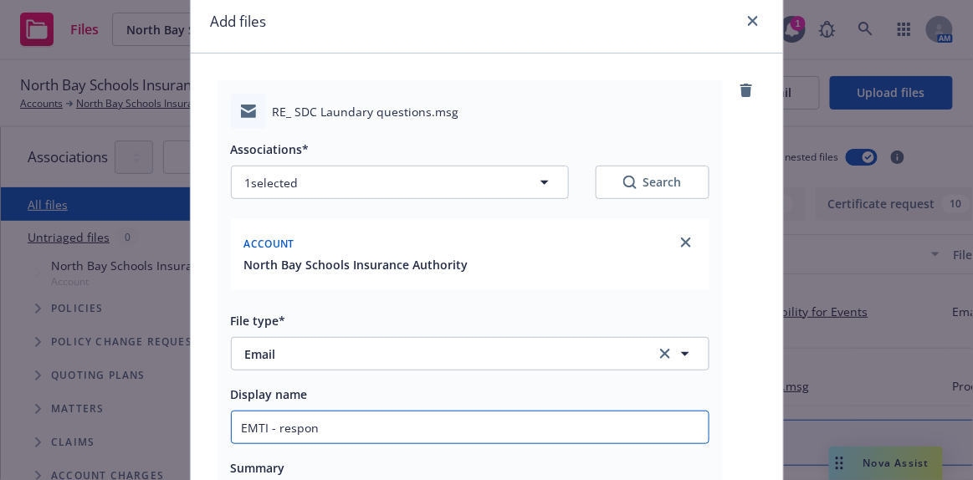
type textarea "x"
type input "EMTI - respons"
type textarea "x"
type input "EMTI - response"
type textarea "x"
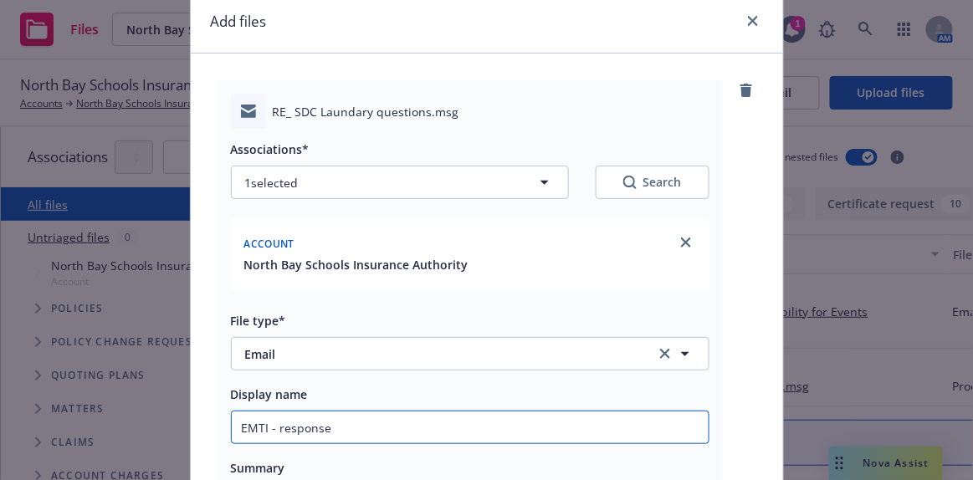
type input "EMTI - response r"
type textarea "x"
type input "EMTI - response re"
type textarea "x"
type input "EMTI - response re:"
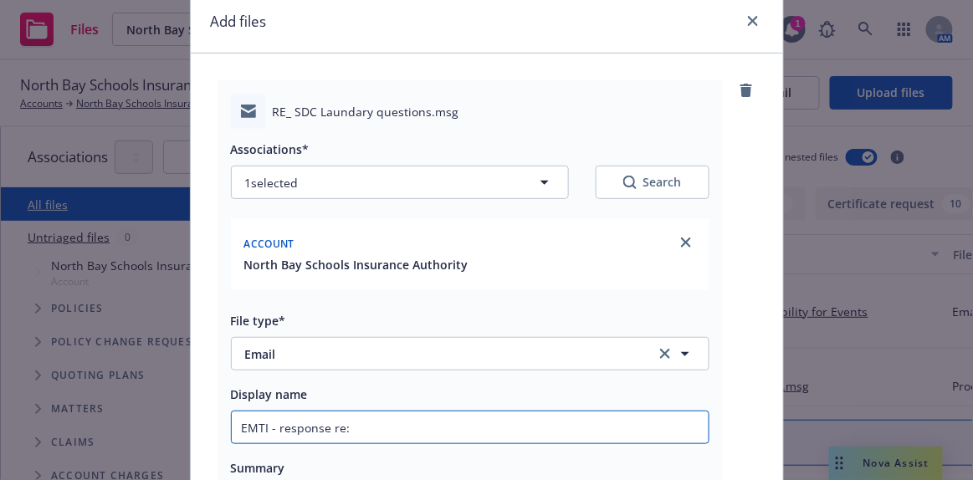
type textarea "x"
type input "EMTI - response re:"
type textarea "x"
type input "EMTI - response re: S"
type textarea "x"
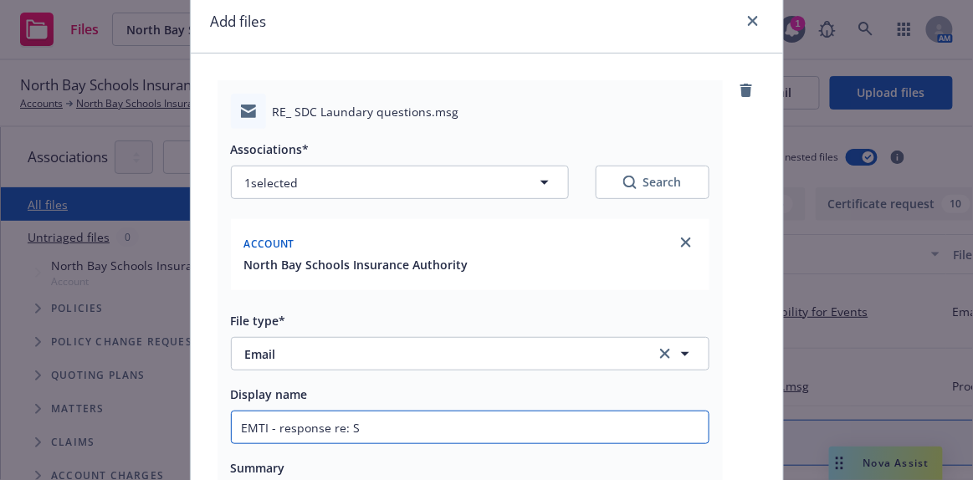
type input "EMTI - response re: SD"
type textarea "x"
type input "EMTI - response re: SDC"
type textarea "x"
type input "EMTI - response re: SDC"
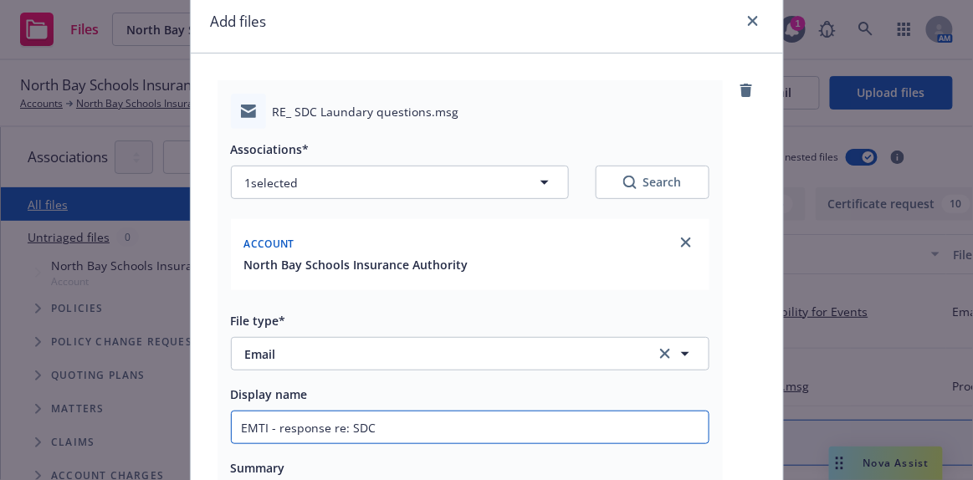
type textarea "x"
type input "EMTI - response re: SDC L"
type textarea "x"
type input "EMTI - response re: SDC La"
type textarea "x"
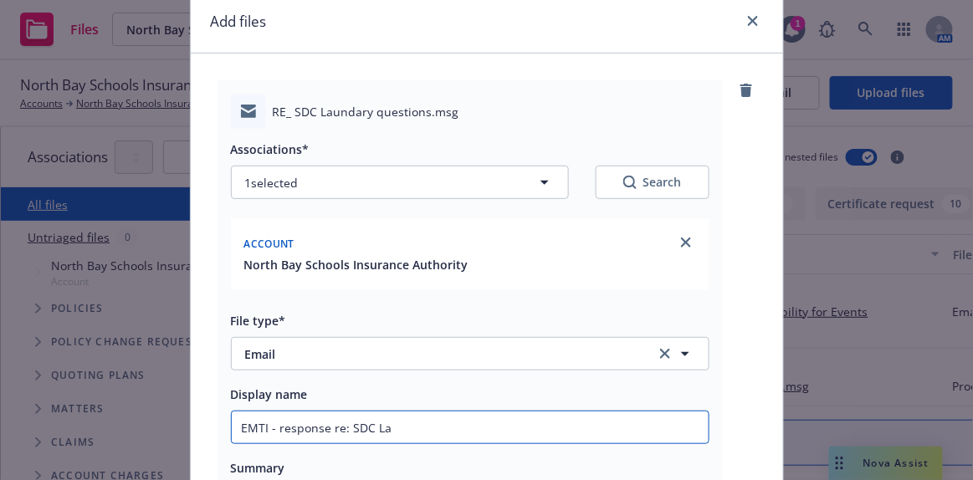
type input "EMTI - response re: SDC [PERSON_NAME]"
type textarea "x"
type input "EMTI - response re: SDC Laun"
type textarea "x"
type input "EMTI - response re: SDC Laund"
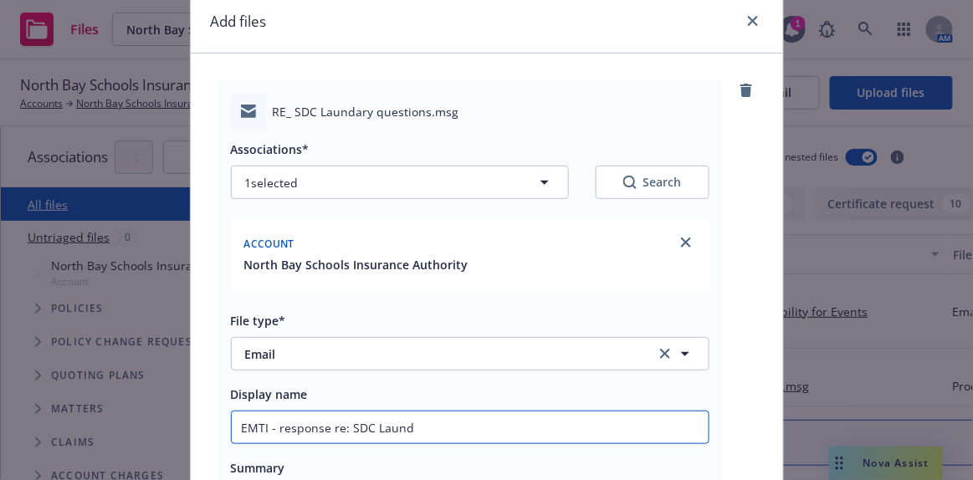
type textarea "x"
type input "EMTI - response re: SDC Laundr"
type textarea "x"
type input "EMTI - response re: SDC Laundry"
type textarea "x"
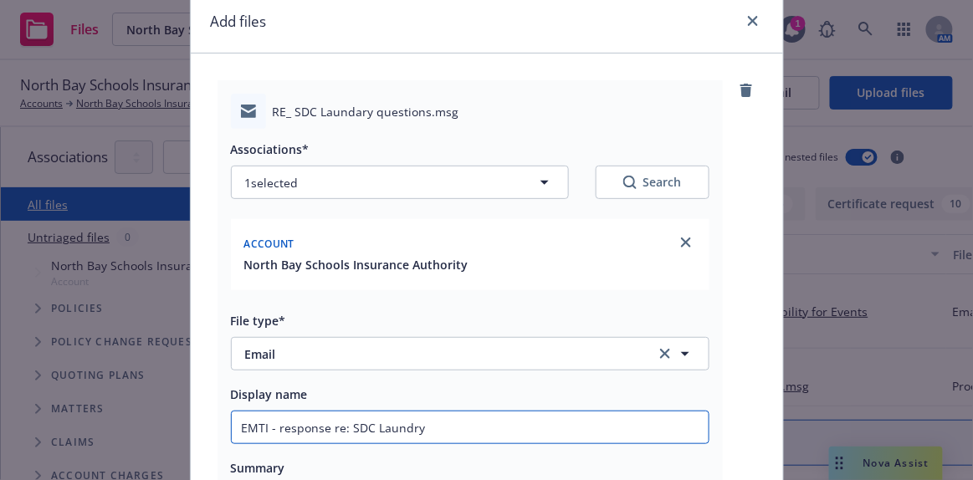
type input "EMTI - response re: SDC Laundry"
type textarea "x"
type input "EMTI - response re: SDC Laundry q"
type textarea "x"
type input "EMTI - response re: SDC Laundry qu"
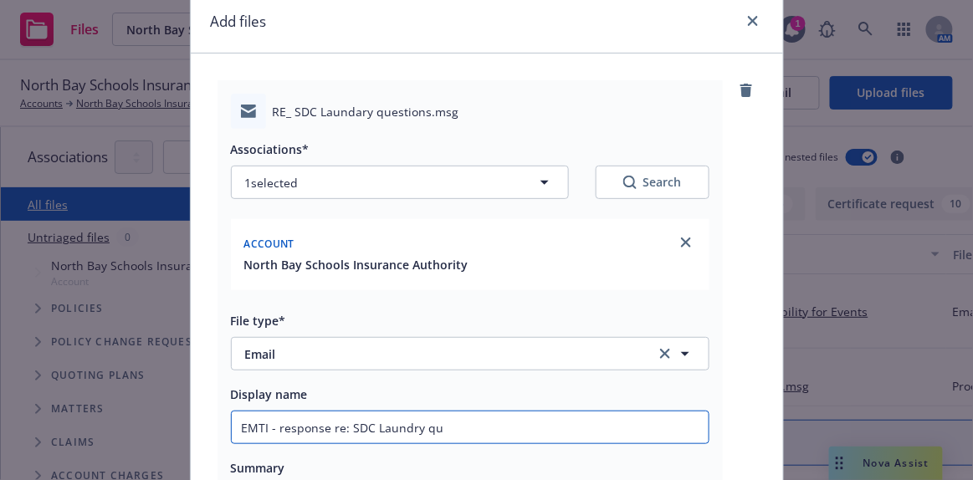
type textarea "x"
type input "EMTI - response re: SDC Laundry que"
type textarea "x"
type input "EMTI - response re: SDC Laundry ques"
type textarea "x"
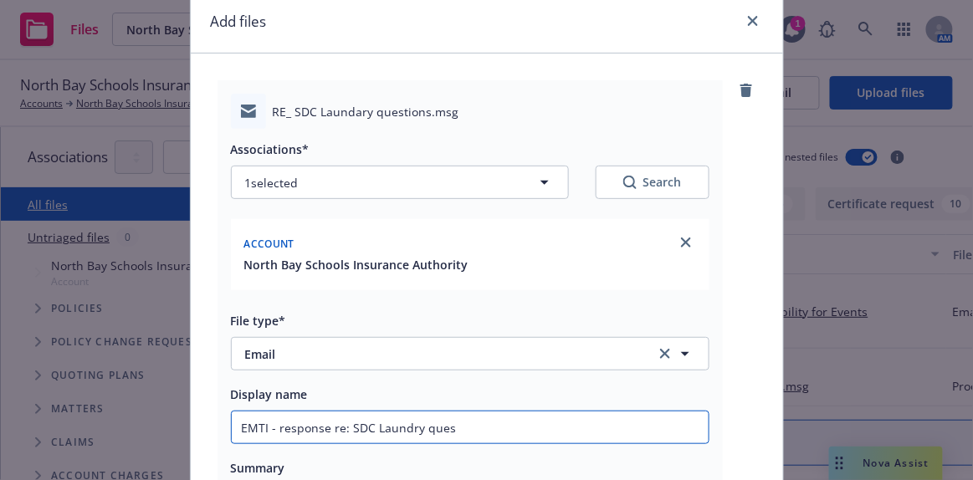
type input "EMTI - response re: SDC Laundry quest"
type textarea "x"
type input "EMTI - response re: SDC Laundry questu"
type textarea "x"
type input "EMTI - response re: SDC Laundry questui"
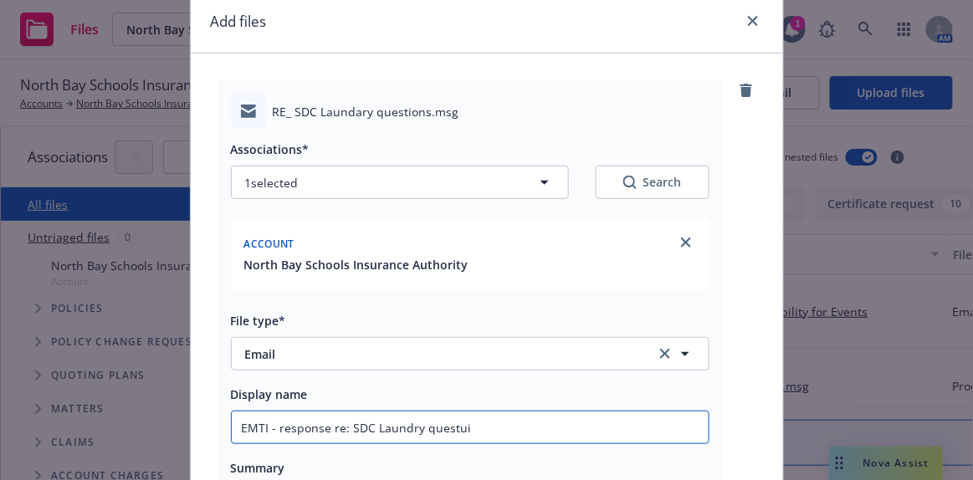
type textarea "x"
type input "EMTI - response re: SDC Laundry questu"
type textarea "x"
type input "EMTI - response re: SDC Laundry quest"
type textarea "x"
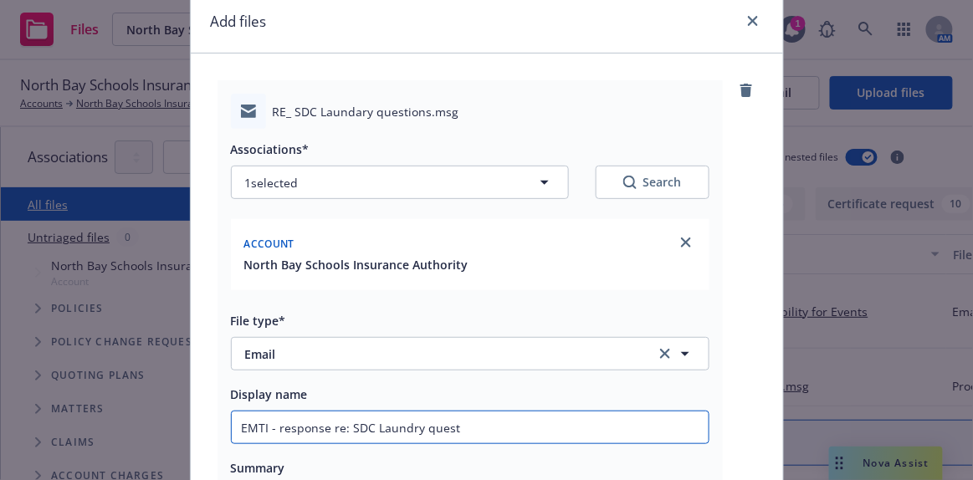
type input "EMTI - response re: SDC Laundry questi"
type textarea "x"
type input "EMTI - response re: SDC Laundry questio"
type textarea "x"
type input "EMTI - response re: SDC Laundry question"
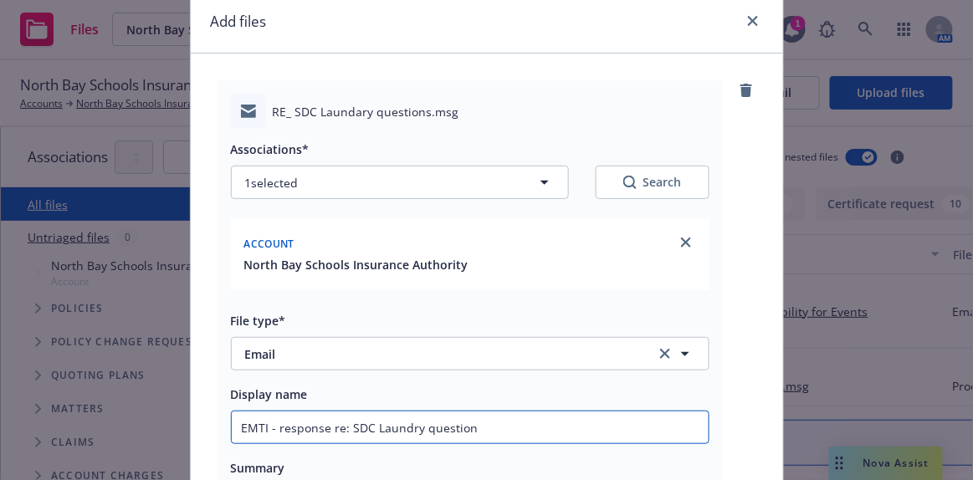
type textarea "x"
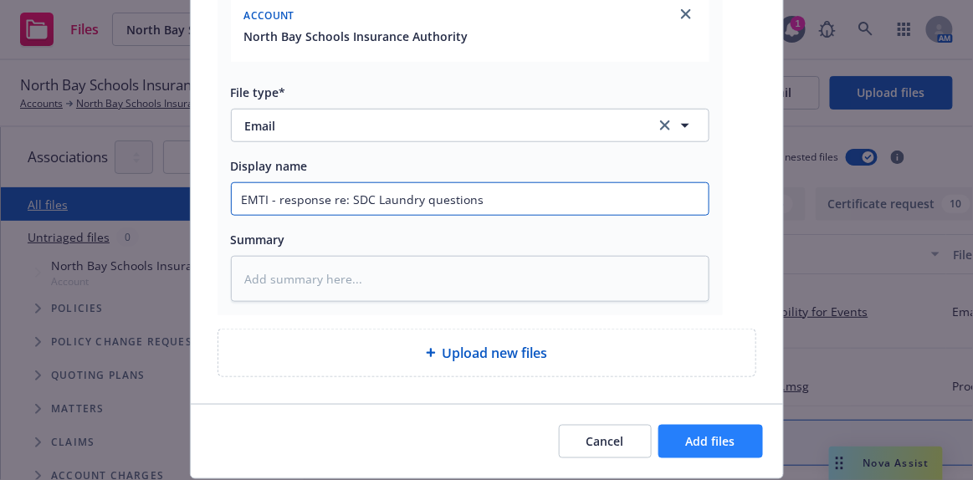
type input "EMTI - response re: SDC Laundry questions"
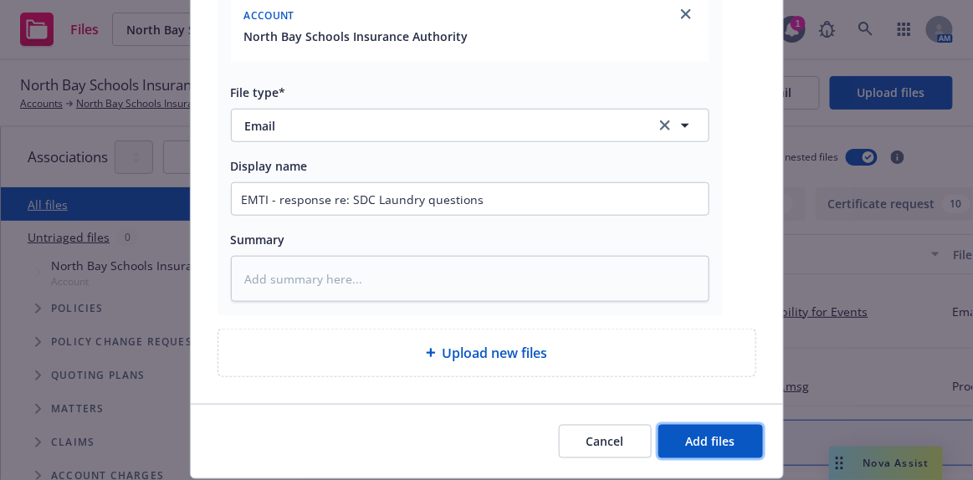
click at [691, 450] on button "Add files" at bounding box center [711, 441] width 105 height 33
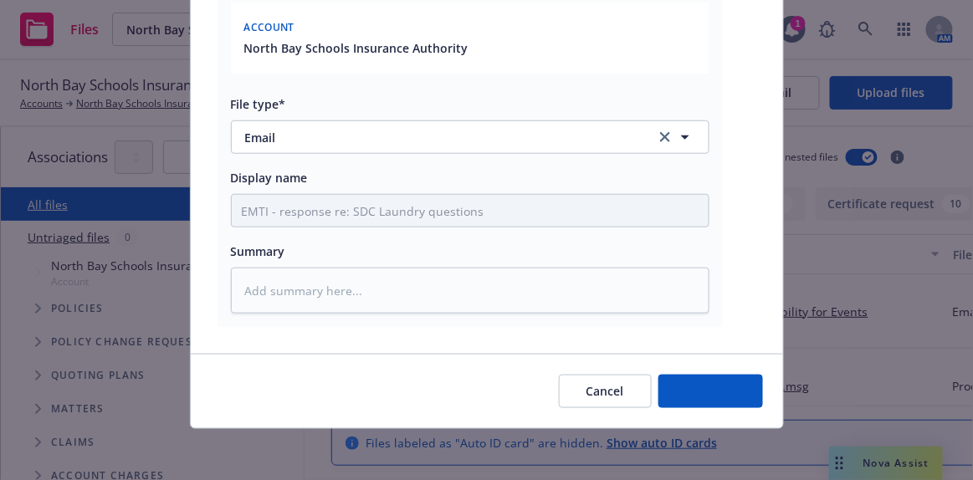
type textarea "x"
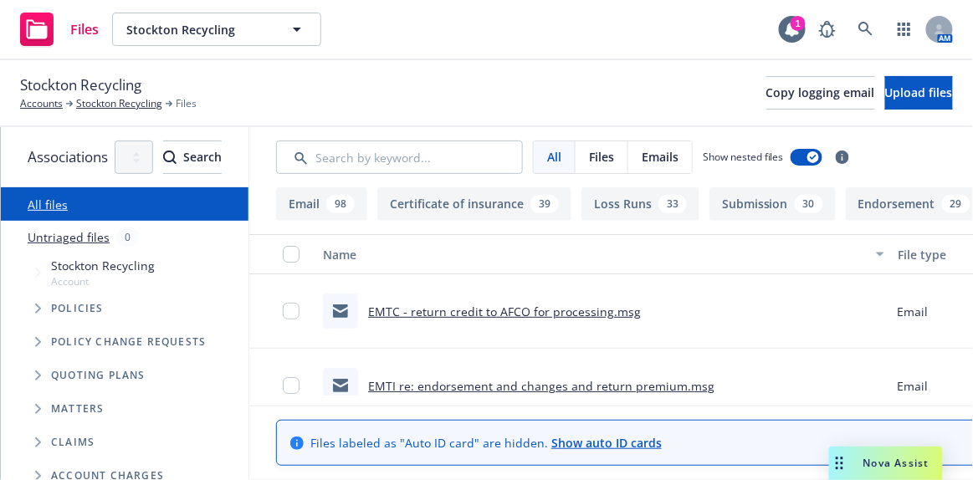
click at [629, 385] on link "EMTI re: endorsement and changes and return premium.msg" at bounding box center [541, 386] width 347 height 16
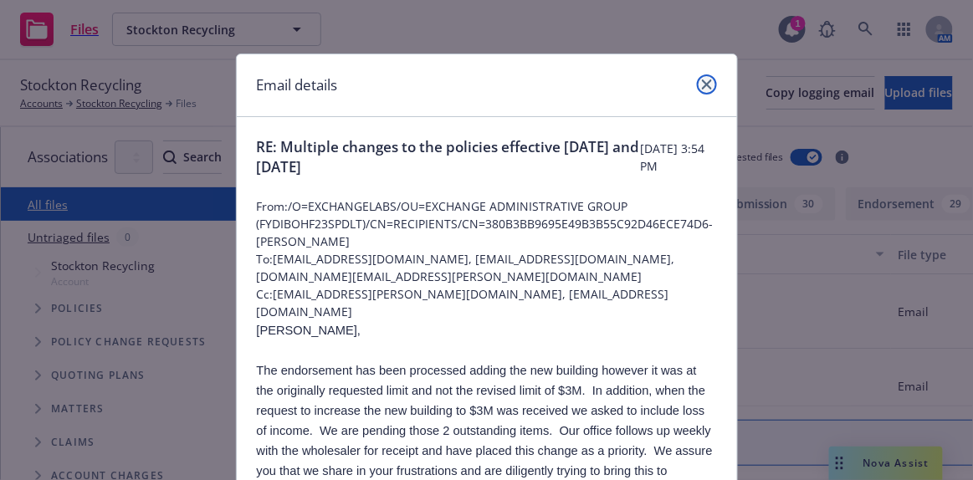
click at [702, 85] on icon "close" at bounding box center [707, 85] width 10 height 10
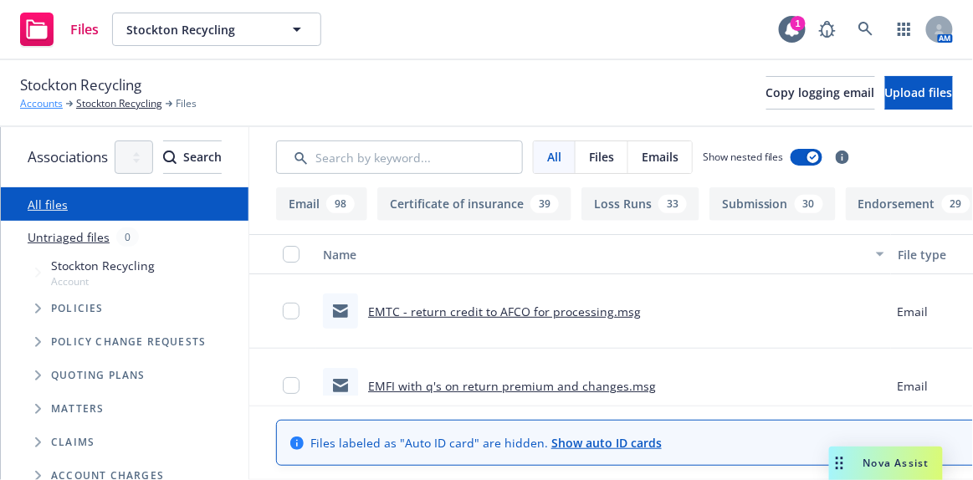
click at [38, 103] on link "Accounts" at bounding box center [41, 103] width 43 height 15
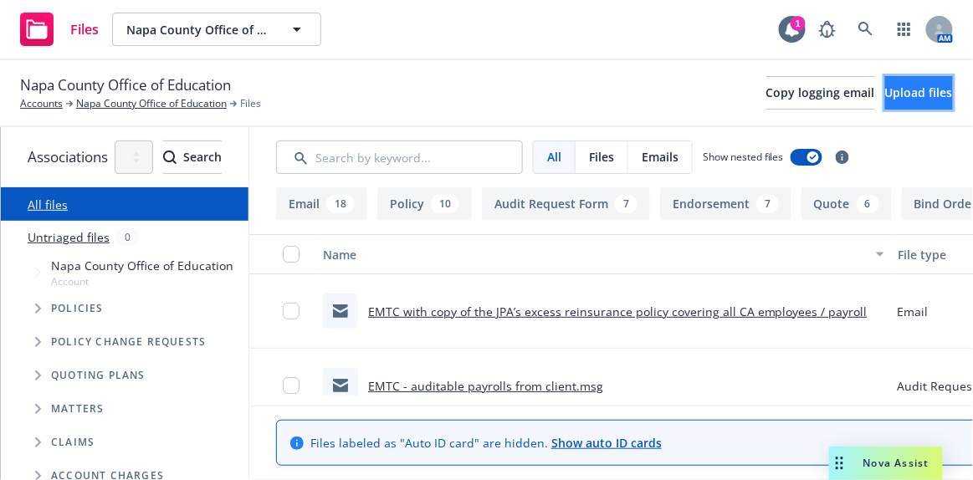
click at [886, 95] on button "Upload files" at bounding box center [920, 92] width 68 height 33
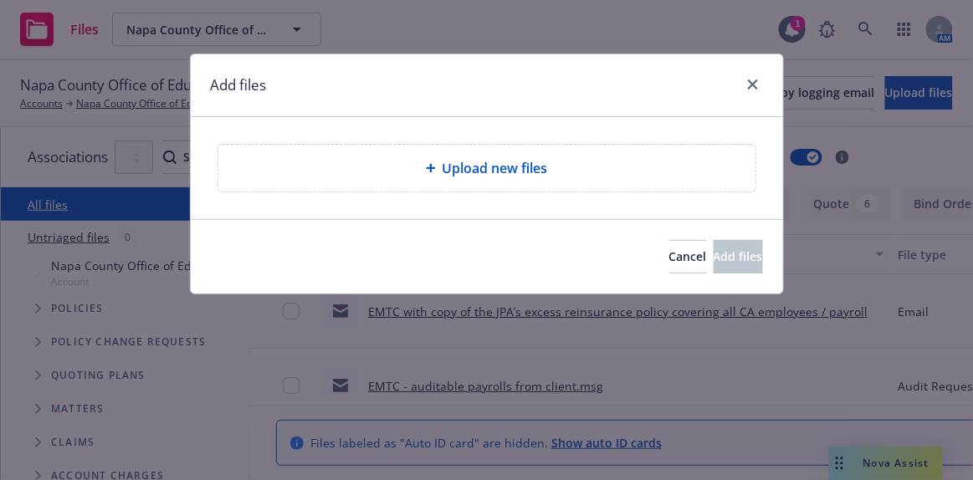
click at [491, 191] on div "Upload new files" at bounding box center [487, 168] width 539 height 49
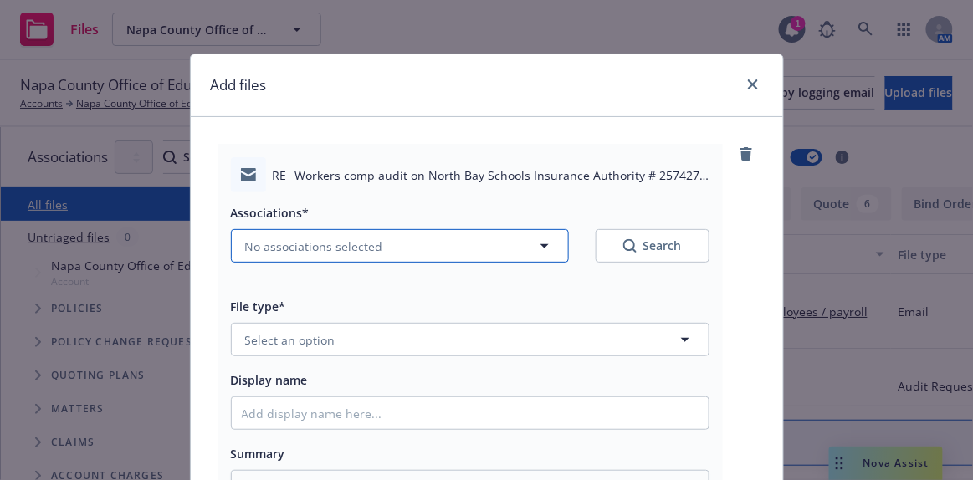
click at [255, 250] on span "No associations selected" at bounding box center [314, 247] width 138 height 18
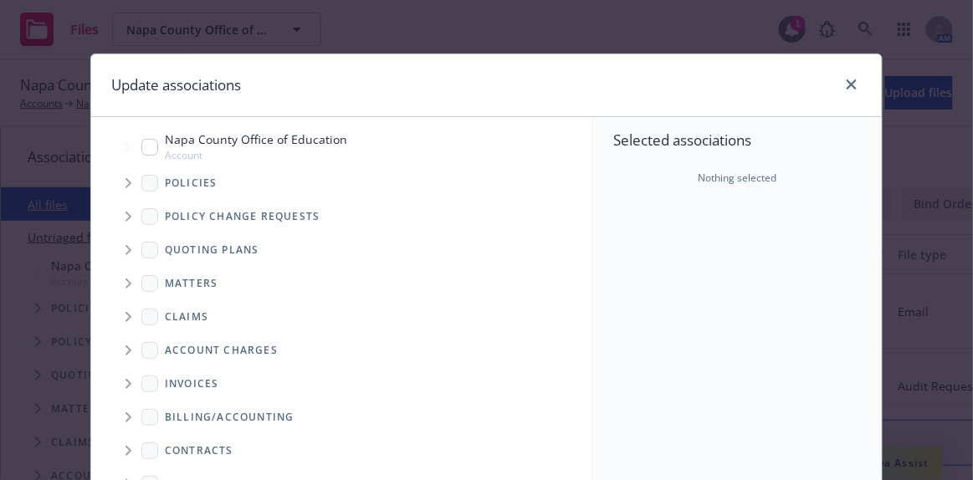
drag, startPoint x: 116, startPoint y: 185, endPoint x: 259, endPoint y: 186, distance: 143.1
click at [120, 184] on span "Tree Example" at bounding box center [128, 183] width 27 height 27
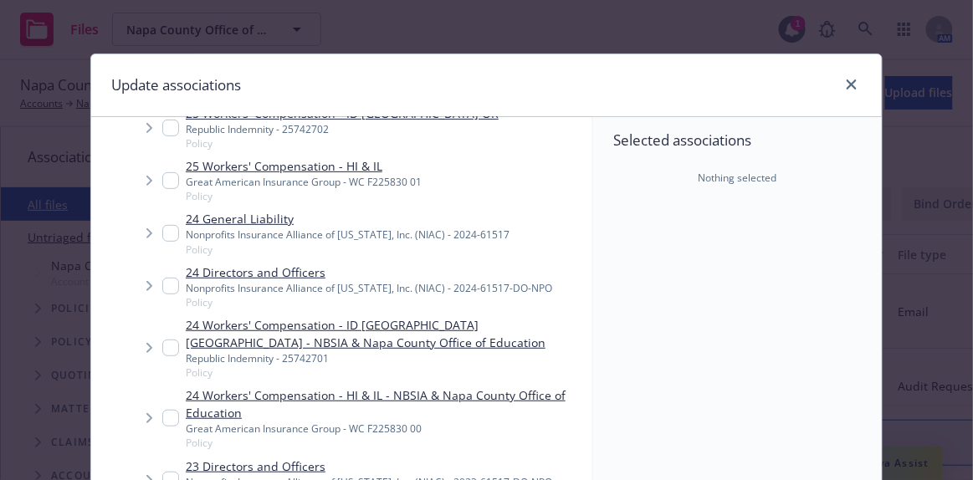
scroll to position [304, 0]
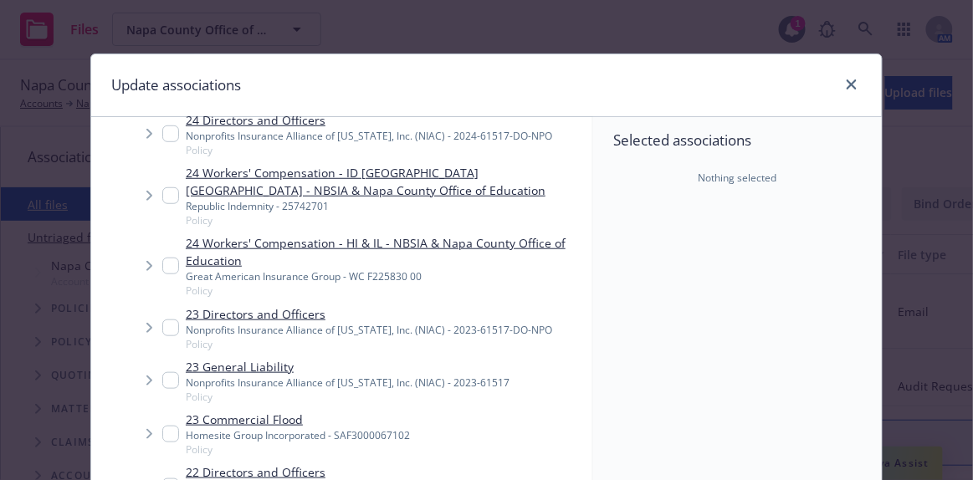
type textarea "x"
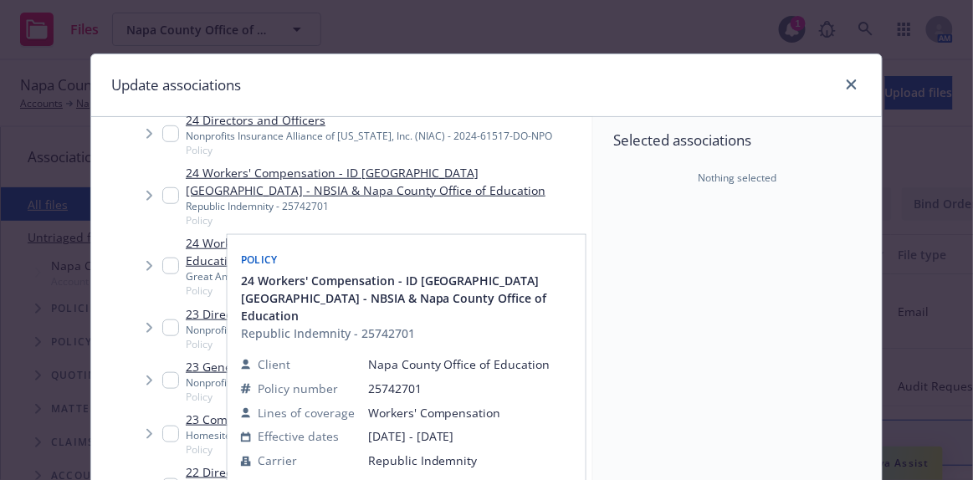
drag, startPoint x: 164, startPoint y: 198, endPoint x: 538, endPoint y: 265, distance: 380.1
click at [168, 199] on input "Tree Example" at bounding box center [170, 195] width 17 height 17
checkbox input "true"
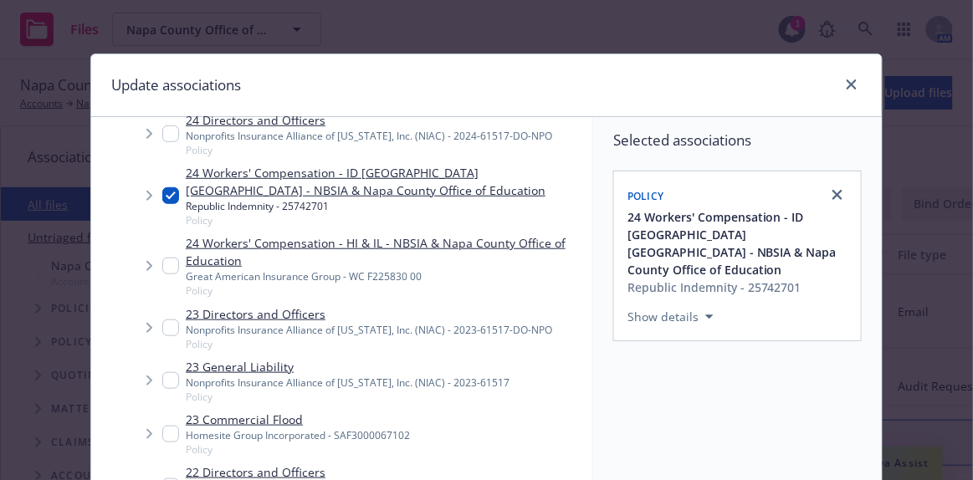
scroll to position [350, 0]
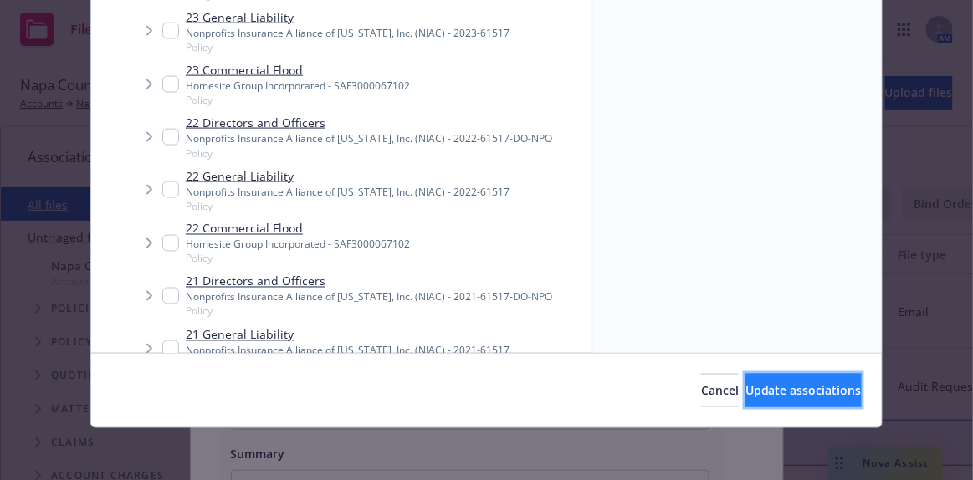
click at [746, 390] on span "Update associations" at bounding box center [804, 391] width 116 height 16
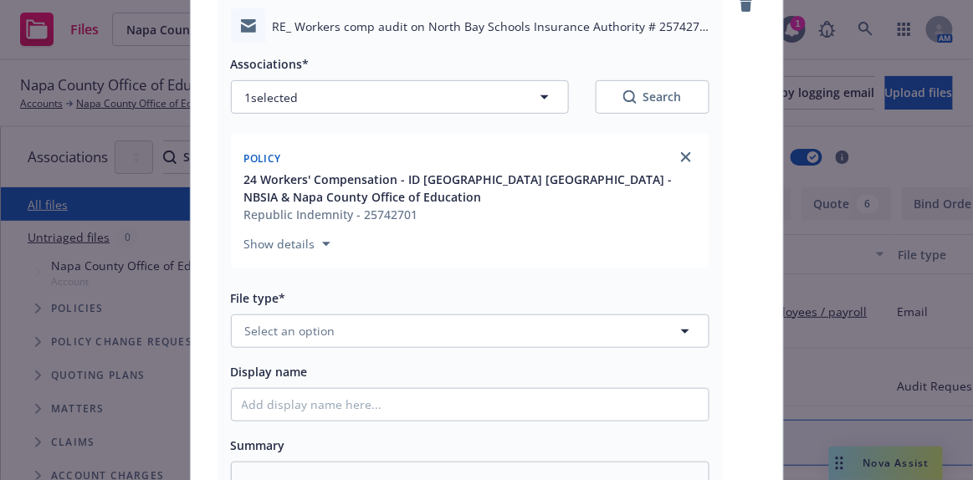
scroll to position [152, 0]
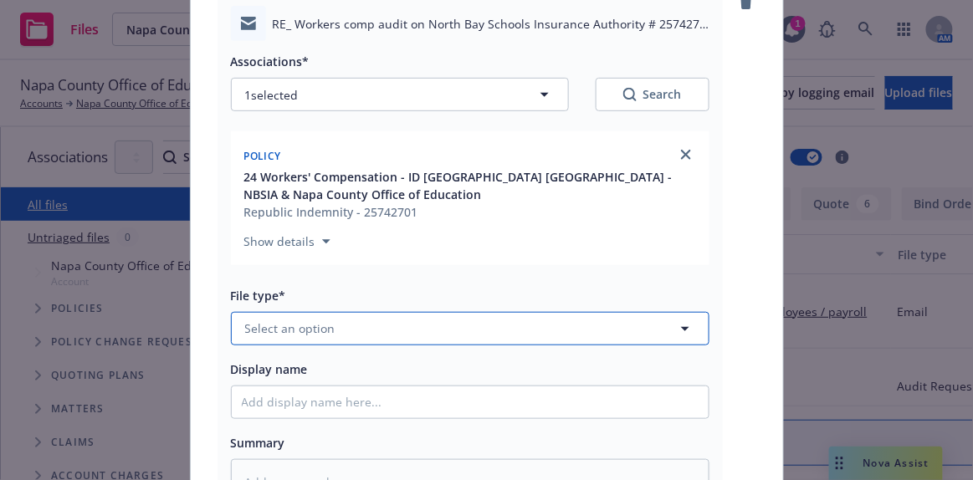
click at [323, 320] on span "Select an option" at bounding box center [290, 329] width 90 height 18
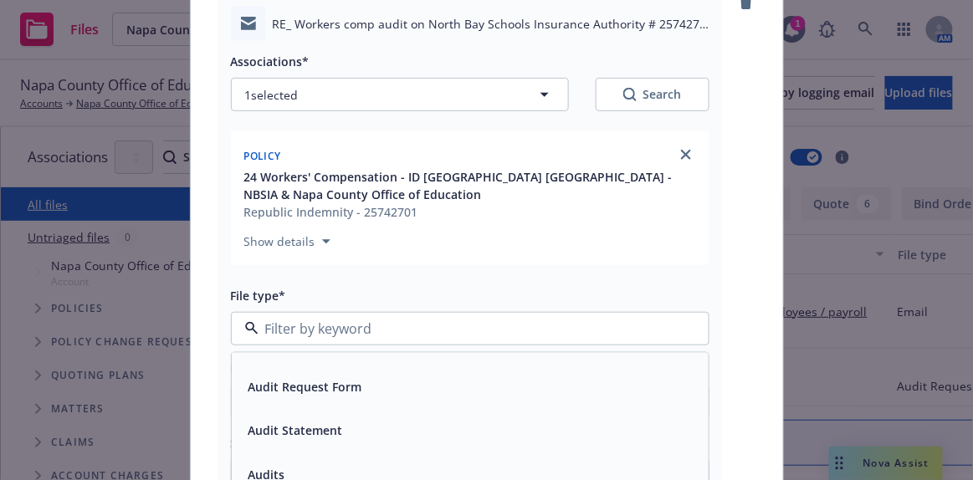
scroll to position [456, 0]
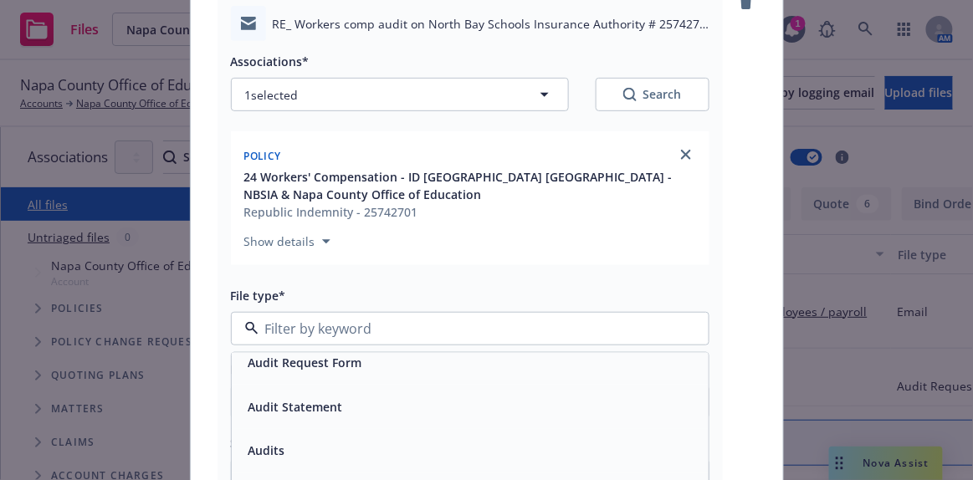
click at [323, 354] on span "Audit Request Form" at bounding box center [306, 363] width 114 height 18
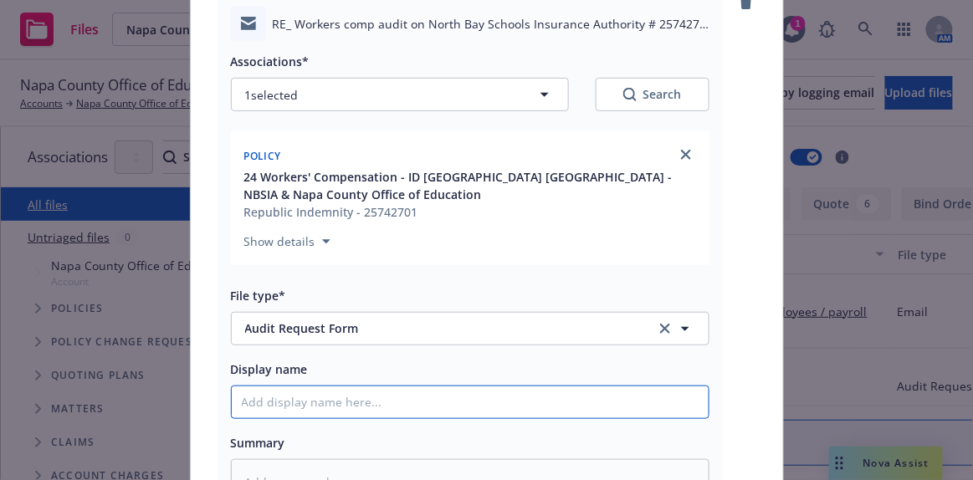
click at [265, 387] on input "Display name" at bounding box center [470, 403] width 477 height 32
drag, startPoint x: 269, startPoint y: 385, endPoint x: 202, endPoint y: 280, distance: 124.9
click at [202, 280] on div "RE_ Workers comp audit on North Bay Schools Insurance Authority # 257427-01 7_1…" at bounding box center [487, 286] width 593 height 641
type textarea "x"
type input "EM"
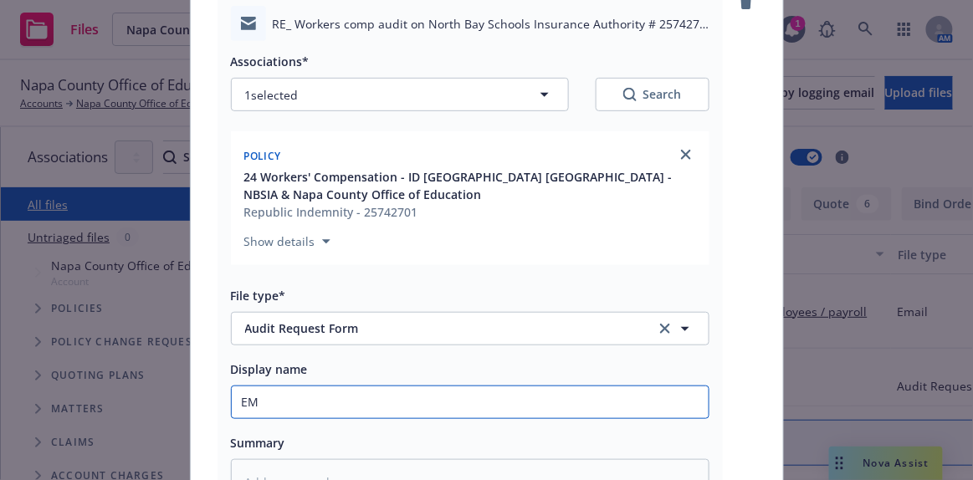
type textarea "x"
type input "EMT"
type textarea "x"
type input "EMTC"
type textarea "x"
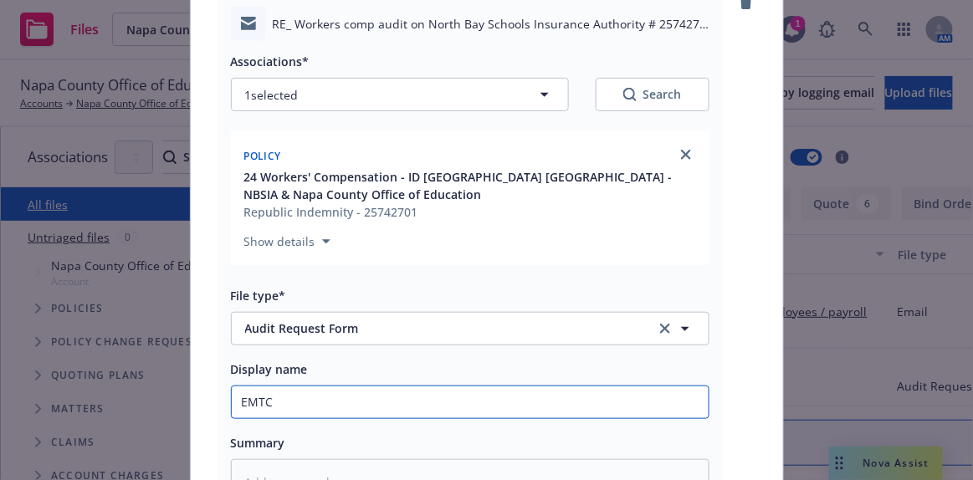
type input "EMTC"
type textarea "x"
type input "EMTC -"
type textarea "x"
type input "EMTC -"
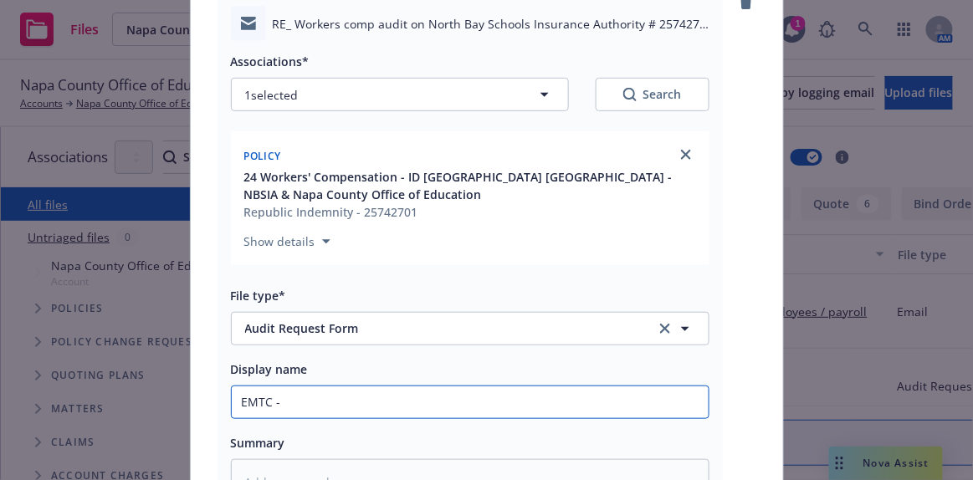
type textarea "x"
type input "EMTC - i"
type textarea "x"
type input "EMTC - in"
type textarea "x"
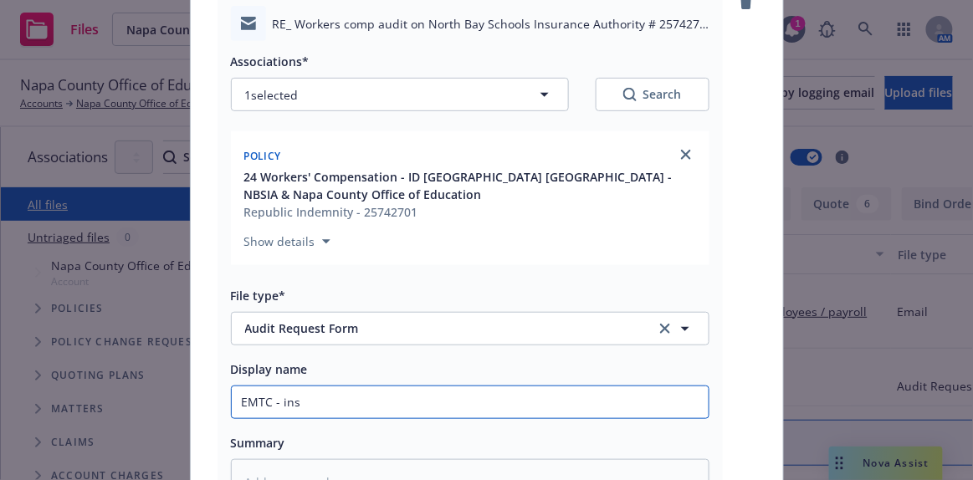
type input "EMTC - insu"
type textarea "x"
type input "EMTC - insur"
type textarea "x"
type input "EMTC - insure"
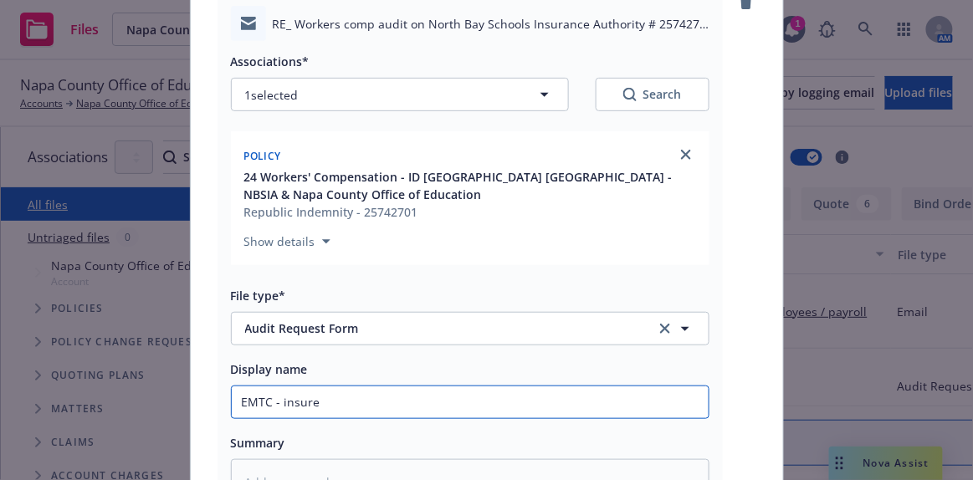
type textarea "x"
type input "EMTC - insured"
type textarea "x"
type input "EMTC - insured"
type textarea "x"
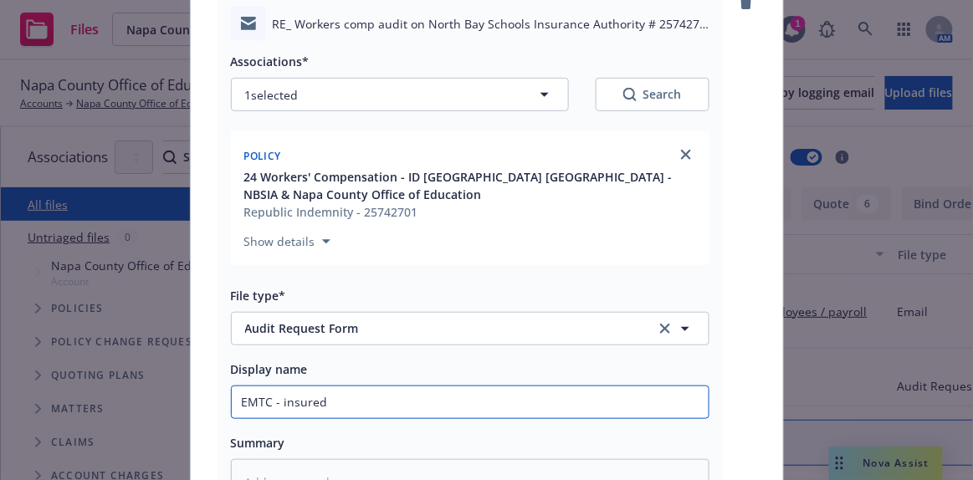
type input "EMTC - insured p"
type textarea "x"
type input "EMTC - insured pr"
type textarea "x"
type input "EMTC - insured pro"
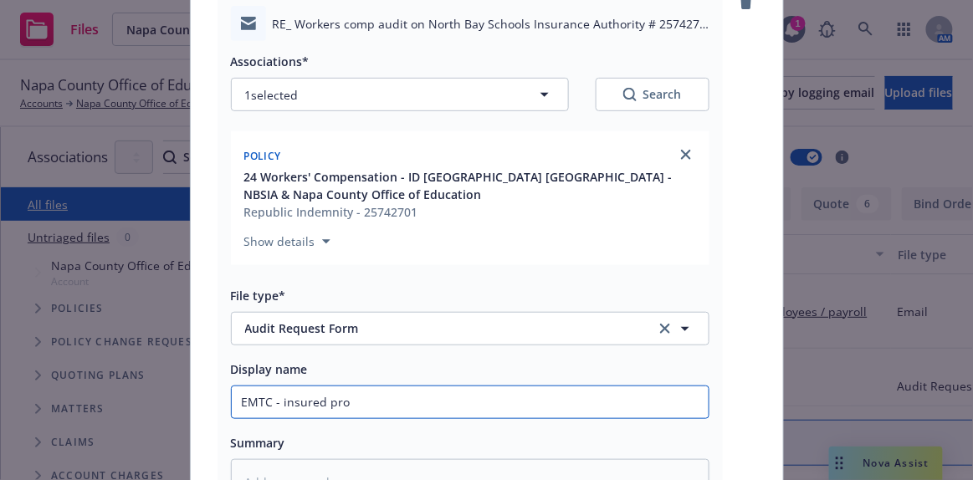
type textarea "x"
type input "EMTC - insured provi"
type textarea "x"
type input "EMTC - insured provid"
type textarea "x"
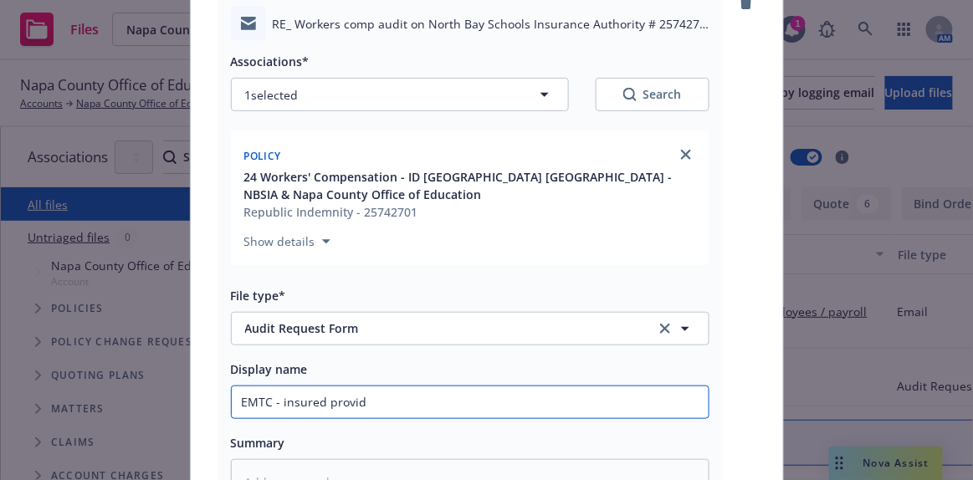
type input "EMTC - insured provide"
type textarea "x"
type input "EMTC - insured provides"
type textarea "x"
type input "EMTC - insured provides"
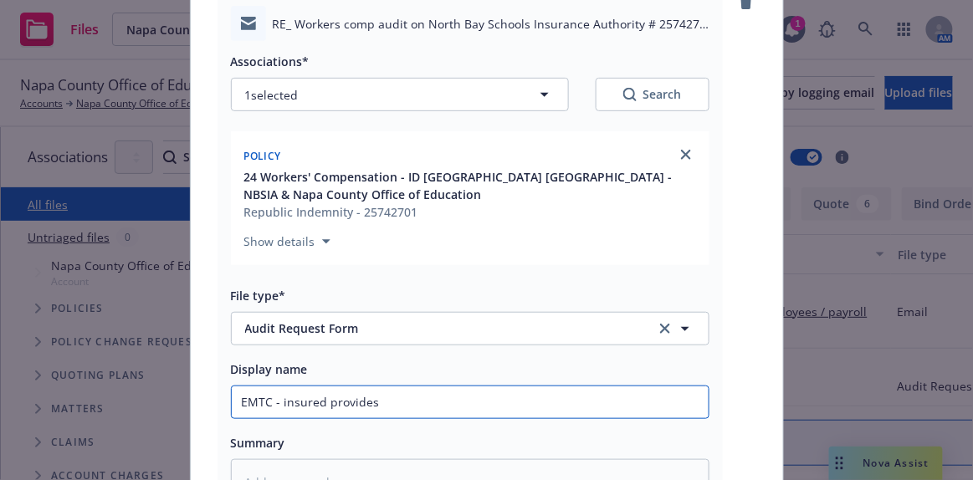
type textarea "x"
type input "EMTC - insured provides ho"
type textarea "x"
type input "EMTC - insured provides hom"
type textarea "x"
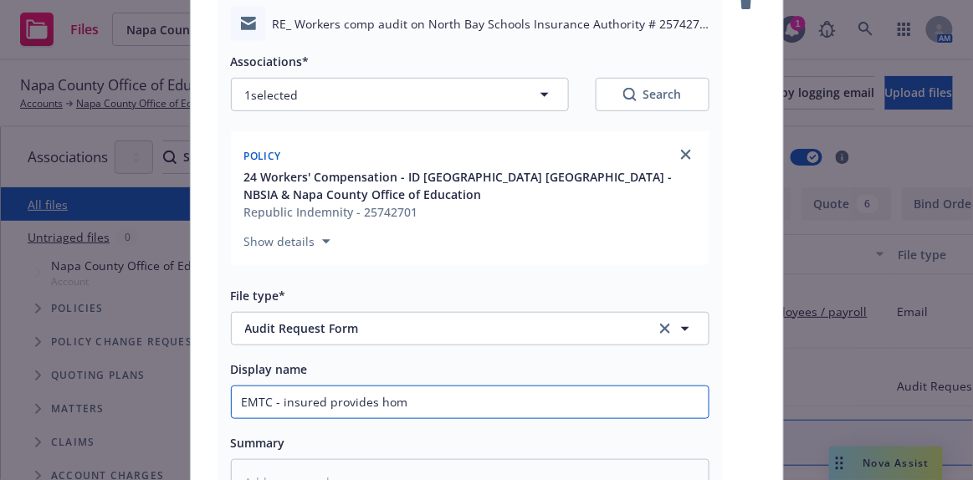
type input "EMTC - insured provides home"
type textarea "x"
type input "EMTC - insured provides home"
type textarea "x"
type input "EMTC - insured provides home a"
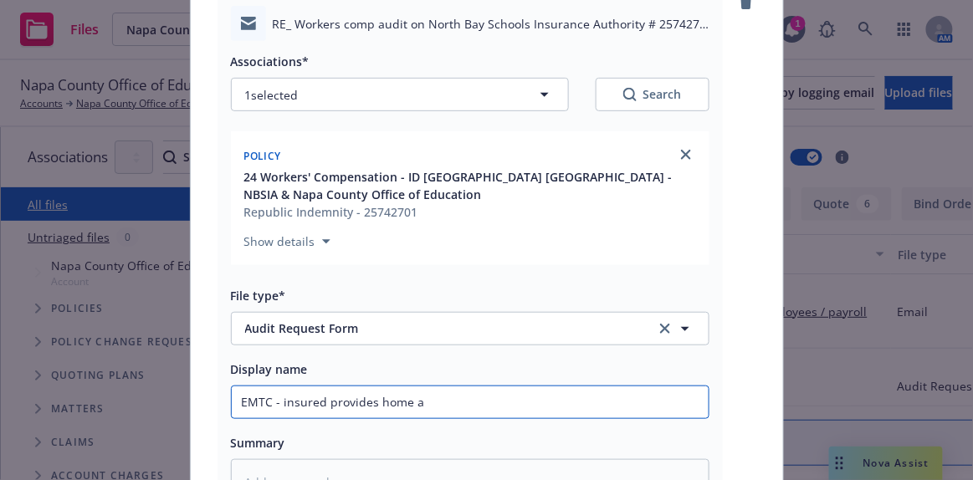
type textarea "x"
type input "EMTC - insured provides home ad"
type textarea "x"
type input "EMTC - insured provides home add"
type textarea "x"
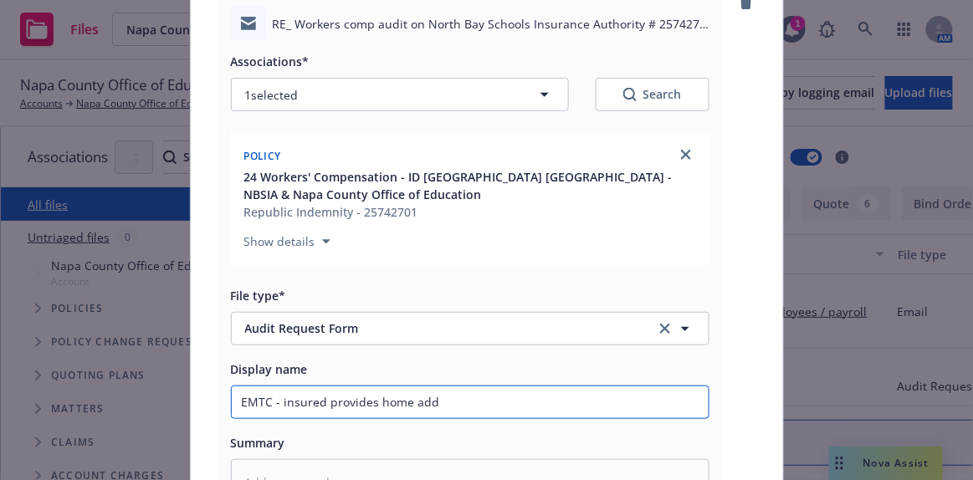
type input "EMTC - insured provides home addr"
type textarea "x"
type input "EMTC - insured provides home addre"
type textarea "x"
type input "EMTC - insured provides home addres"
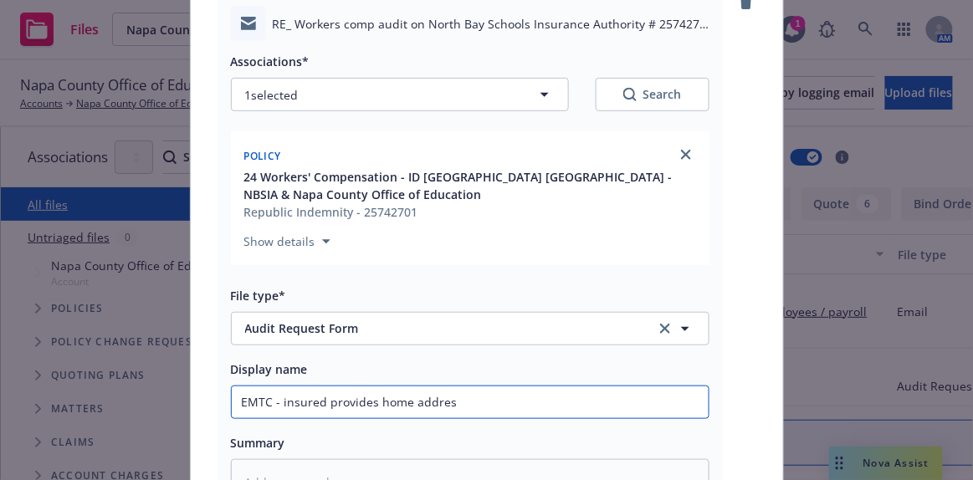
type textarea "x"
type input "EMTC - insured provides home address"
type textarea "x"
type input "EMTC - insured provides home address"
type textarea "x"
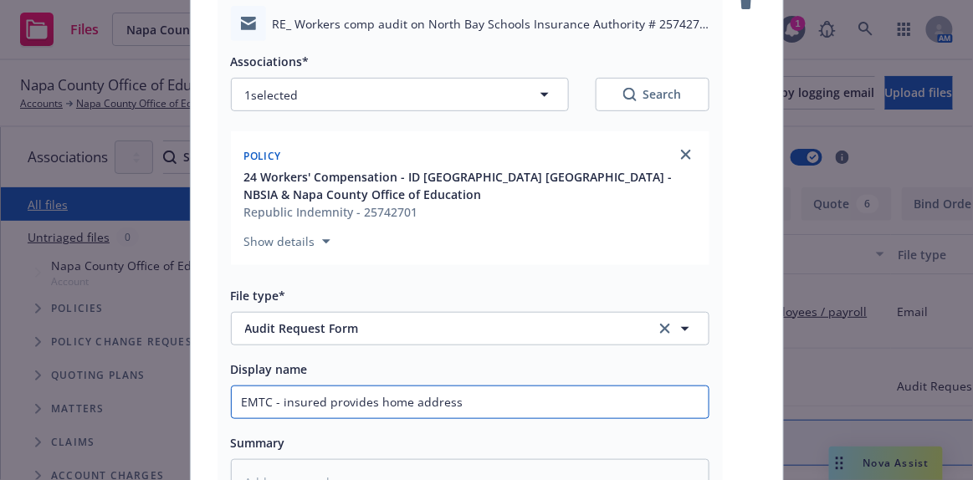
type input "EMTC - insured provides home address"
type textarea "x"
type input "EMTC - insured provides home addresse"
type textarea "x"
type input "EMTC - insured provides home addresses"
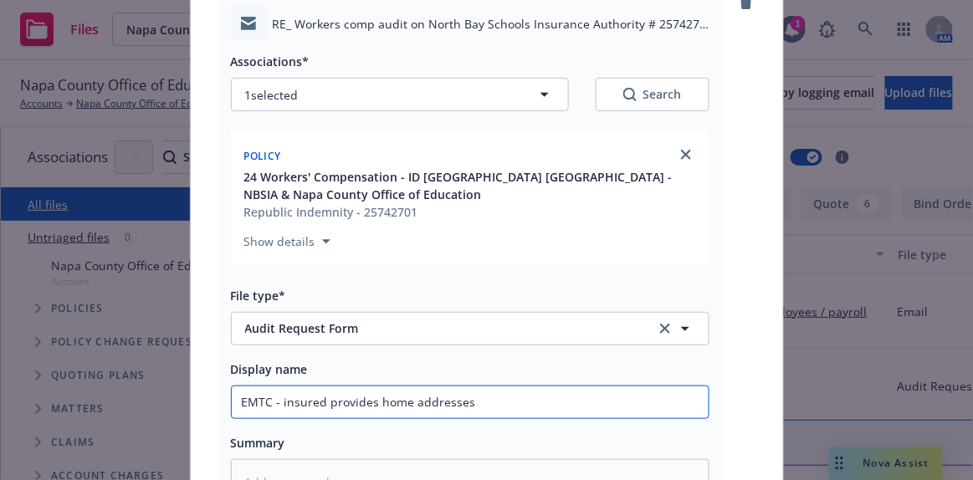
type textarea "x"
type input "EMTC - insured provides home addresses"
type textarea "x"
type input "EMTC - insured provides home addresses f"
type textarea "x"
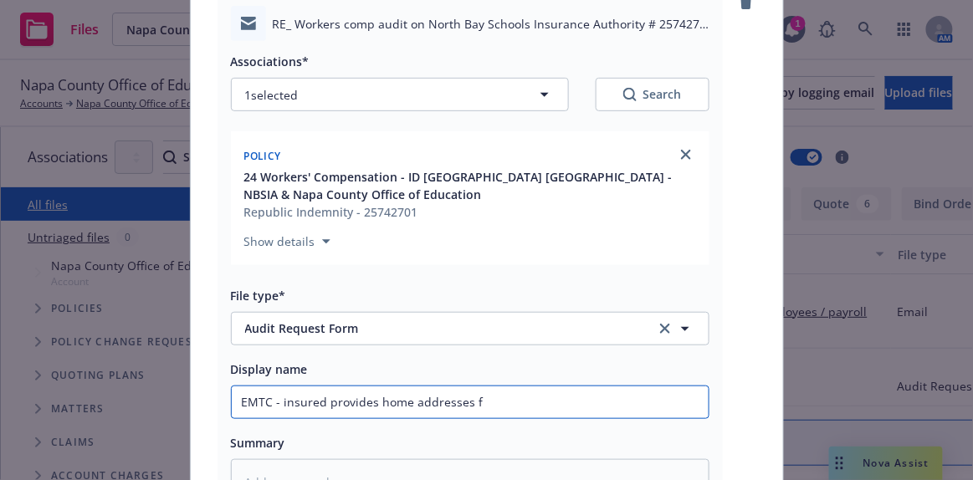
type input "EMTC - insured provides home addresses fo"
type textarea "x"
type input "EMTC - insured provides home addresses for"
type textarea "x"
type input "EMTC - insured provides home addresses for"
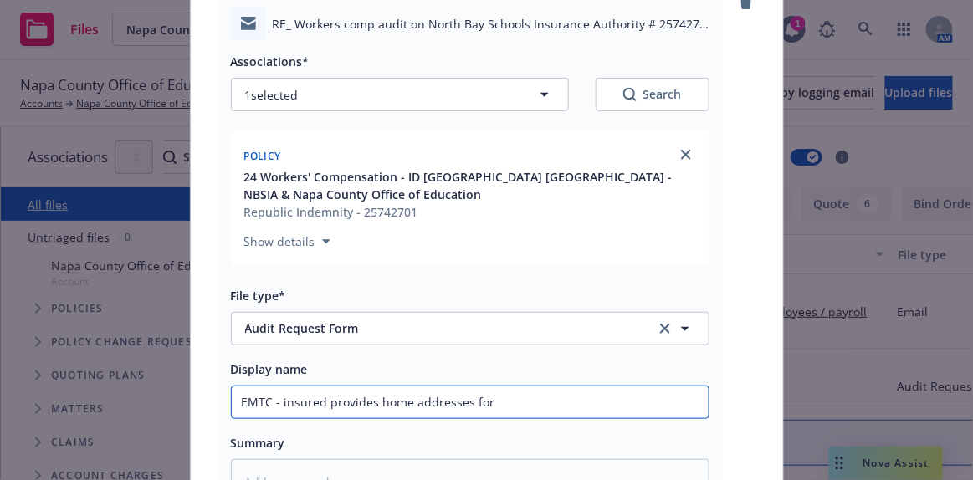
type textarea "x"
type input "EMTC - insured provides home addresses for o"
type textarea "x"
type input "EMTC - insured provides home addresses for ou"
type textarea "x"
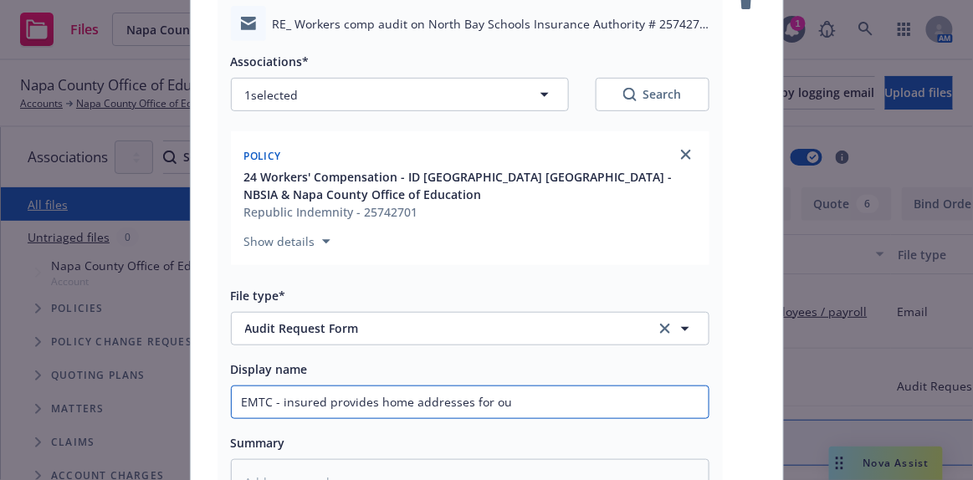
type input "EMTC - insured provides home addresses for out"
type textarea "x"
type input "EMTC - insured provides home addresses for out"
type textarea "x"
type input "EMTC - insured provides home addresses for out o"
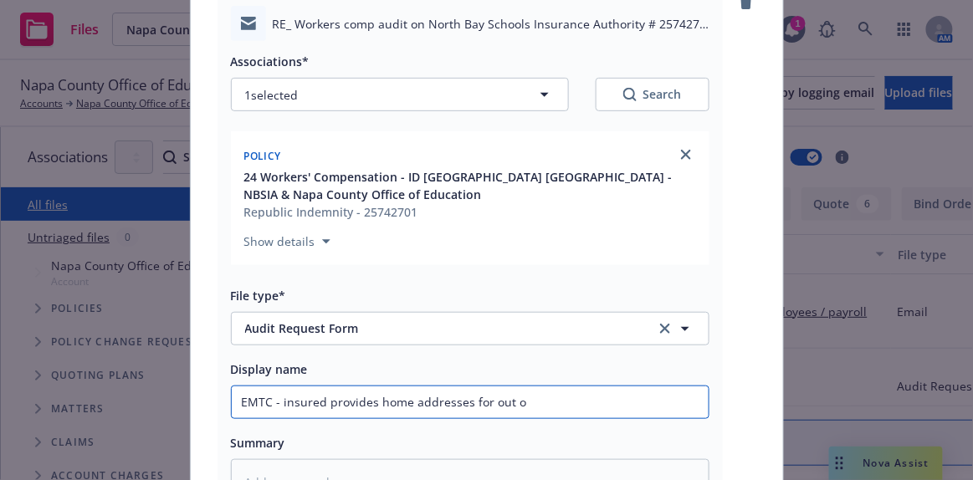
type textarea "x"
type input "EMTC - insured provides home addresses for out of"
type textarea "x"
type input "EMTC - insured provides home addresses for out of"
type textarea "x"
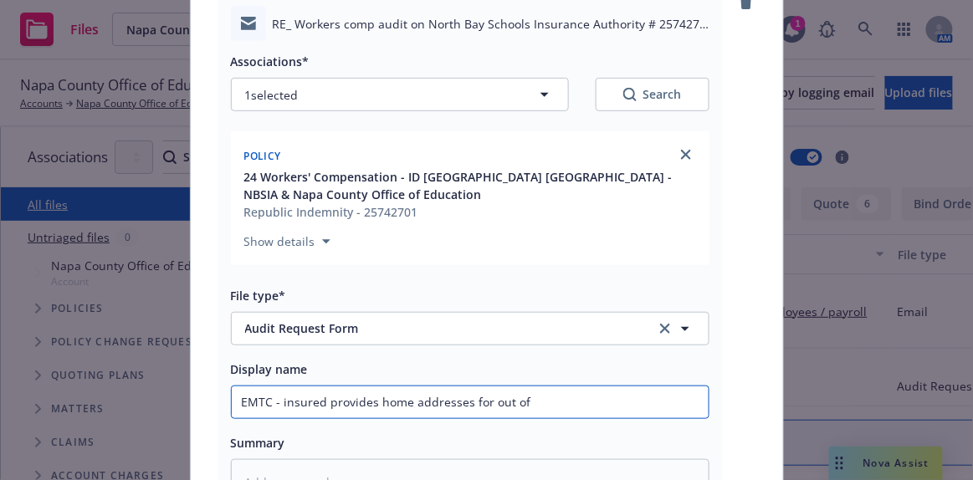
type input "EMTC - insured provides home addresses for out of s"
type textarea "x"
type input "EMTC - insured provides home addresses for out of st"
type textarea "x"
type input "EMTC - insured provides home addresses for out of sta"
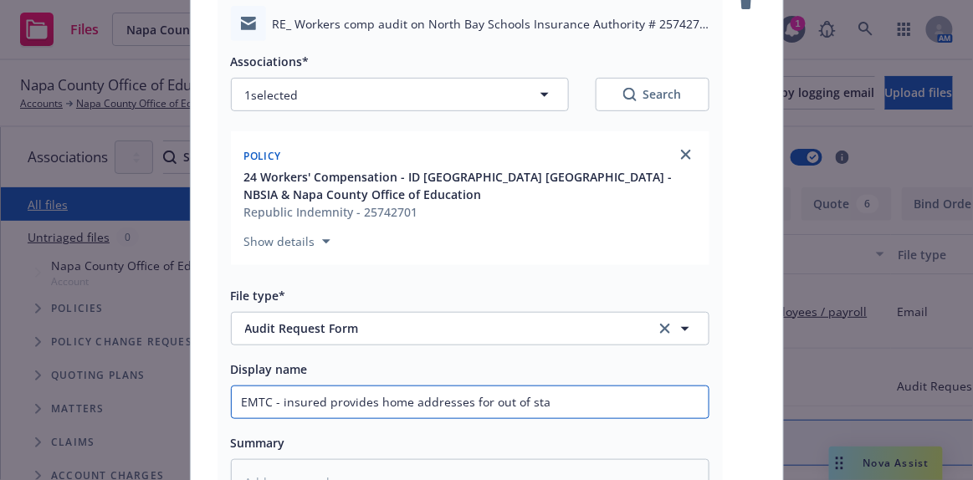
type textarea "x"
type input "EMTC - insured provides home addresses for out of stat"
type textarea "x"
type input "EMTC - insured provides home addresses for out of state"
type textarea "x"
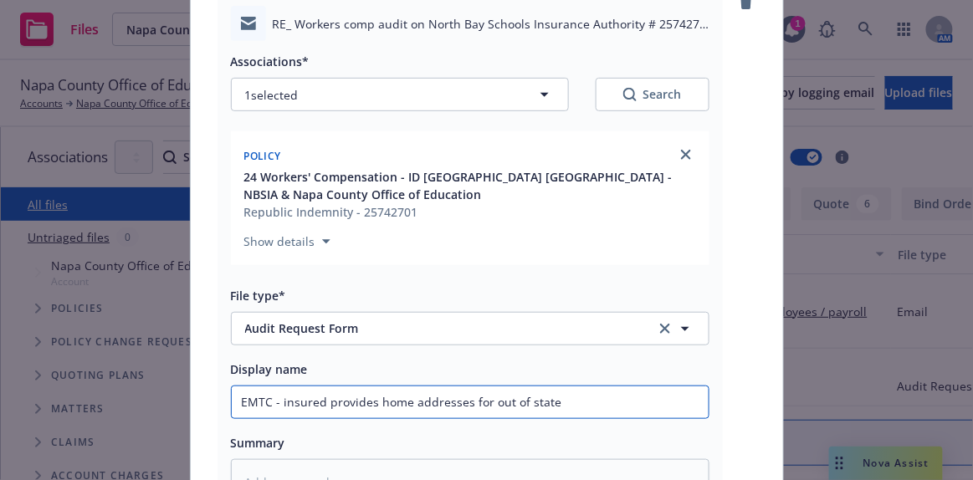
type input "EMTC - insured provides home addresses for out of state"
type textarea "x"
type input "EMTC - insured provides home addresses for out of state e"
type textarea "x"
type input "EMTC - insured provides home addresses for out of state ee"
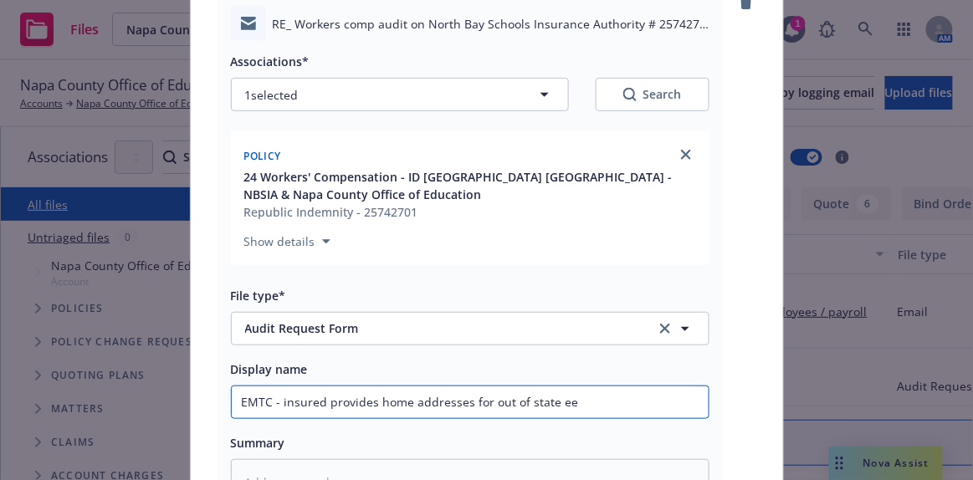
type textarea "x"
type input "EMTC - insured provides home addresses for out of state ee'"
type textarea "x"
type input "EMTC - insured provides home addresses for out of state ee's"
click at [601, 387] on input "EMTC - insured provides home addresses for out of state ee's" at bounding box center [470, 403] width 477 height 32
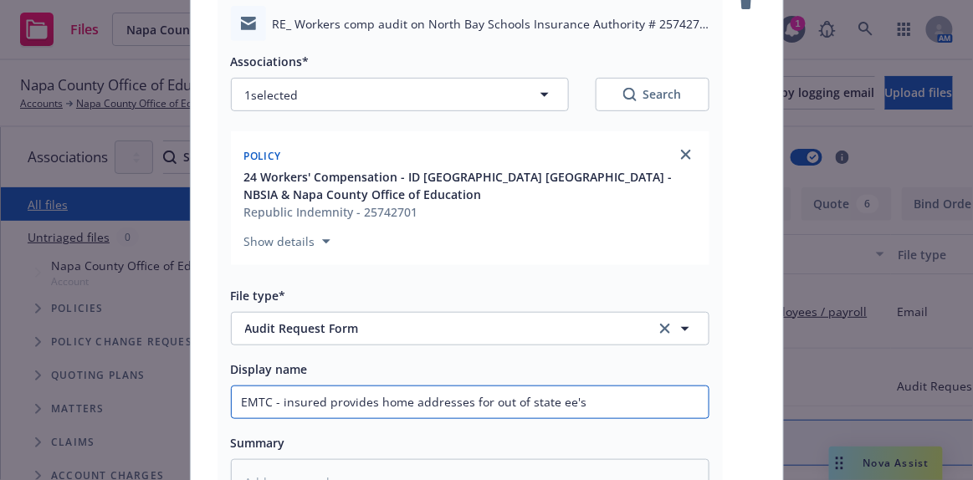
type textarea "x"
type input "EMTC - insured provides home addresses for out of state ee's"
type textarea "x"
type input "EMTC - insured provides home addresses for out of state ee's &"
type textarea "x"
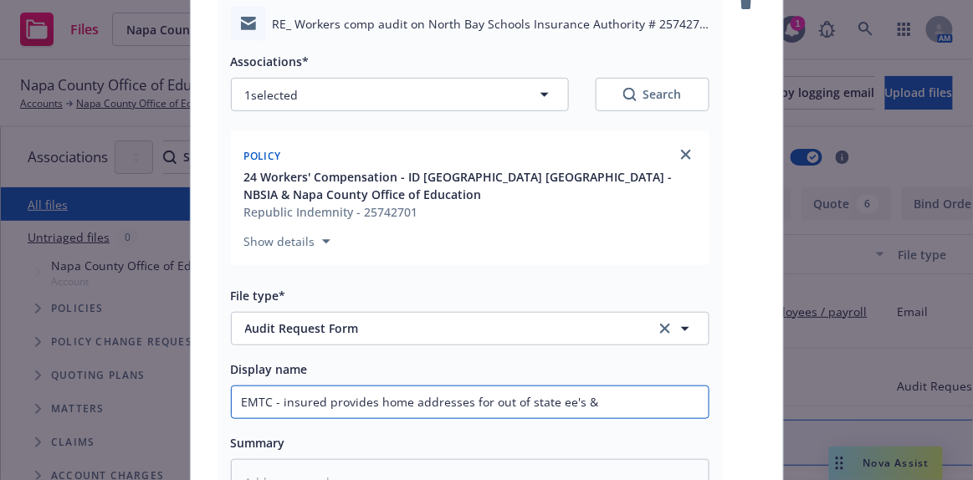
type input "EMTC - insured provides home addresses for out of state ee's &"
type textarea "x"
type input "EMTC - insured provides home addresses for out of state ee's & j"
type textarea "x"
type input "EMTC - insured provides home addresses for out of state ee's & jo"
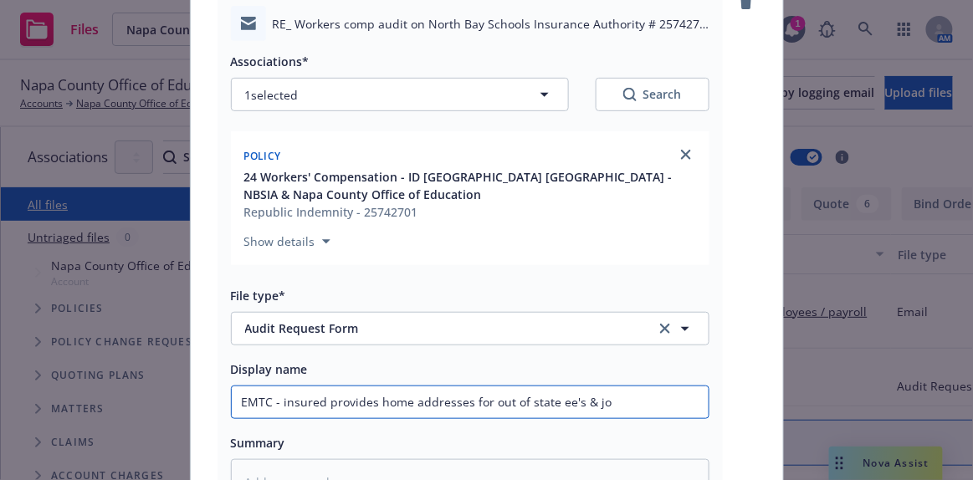
type textarea "x"
type input "EMTC - insured provides home addresses for out of state ee's & job"
type textarea "x"
type input "EMTC - insured provides home addresses for out of state ee's & job"
type textarea "x"
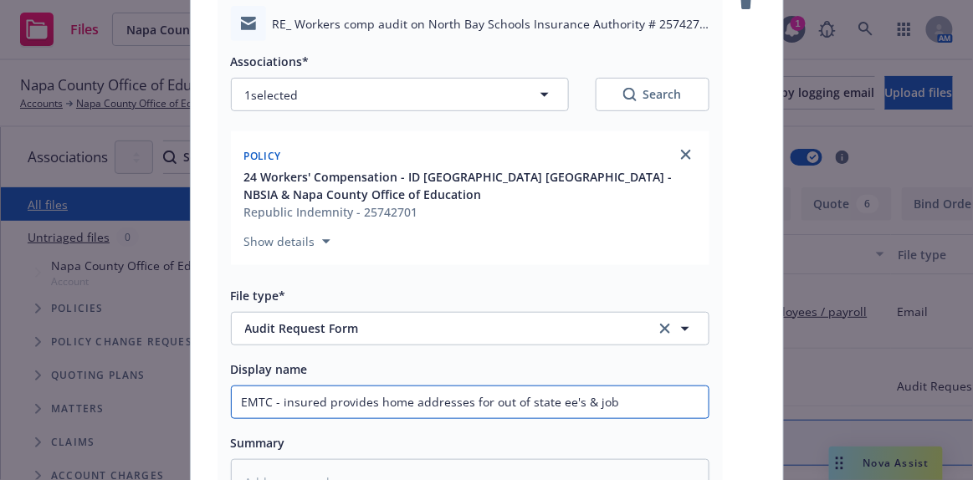
type input "EMTC - insured provides home addresses for out of state ee's & job d"
type textarea "x"
type input "EMTC - insured provides home addresses for out of state ee's & job de"
type textarea "x"
type input "EMTC - insured provides home addresses for out of state ee's & job des"
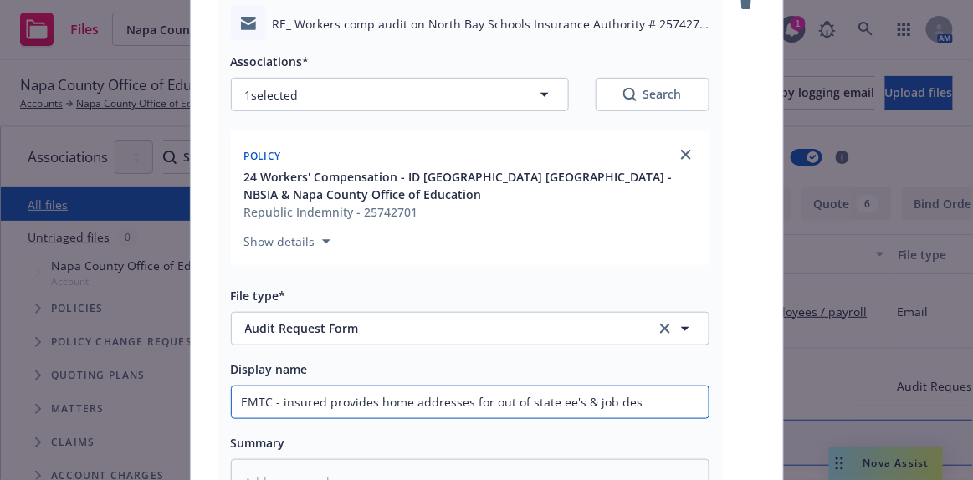
type textarea "x"
type input "EMTC - insured provides home addresses for out of state ee's & job desc"
type textarea "x"
type input "EMTC - insured provides home addresses for out of state ee's & job descr"
type textarea "x"
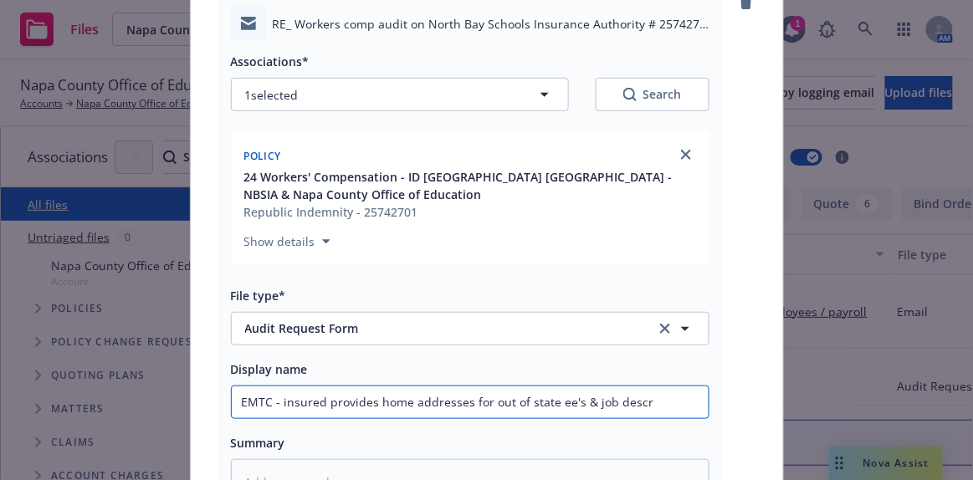
type input "EMTC - insured provides home addresses for out of state ee's & job descri"
type textarea "x"
type input "EMTC - insured provides home addresses for out of state ee's & job descrii"
type textarea "x"
type input "EMTC - insured provides home addresses for out of state ee's & job descriip"
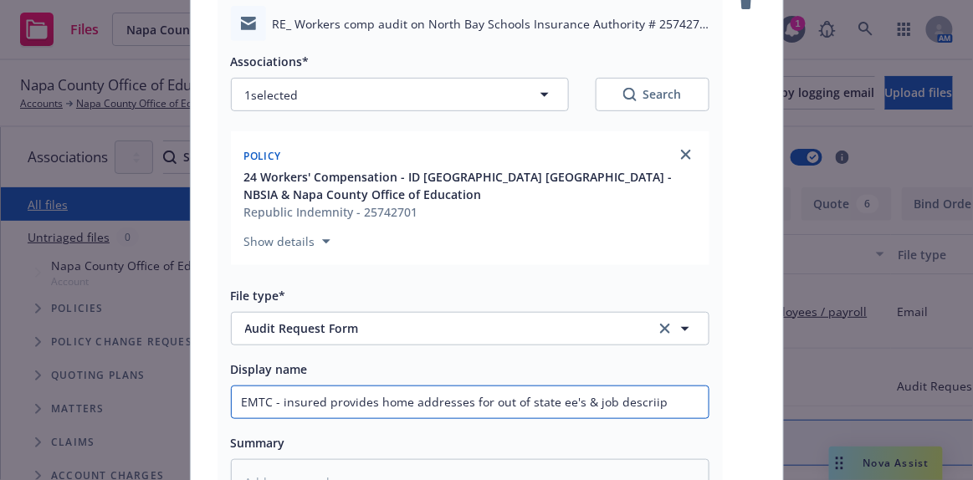
type textarea "x"
type input "EMTC - insured provides home addresses for out of state ee's & job descriipt"
type textarea "x"
type input "EMTC - insured provides home addresses for out of state ee's & job descriiptio"
type textarea "x"
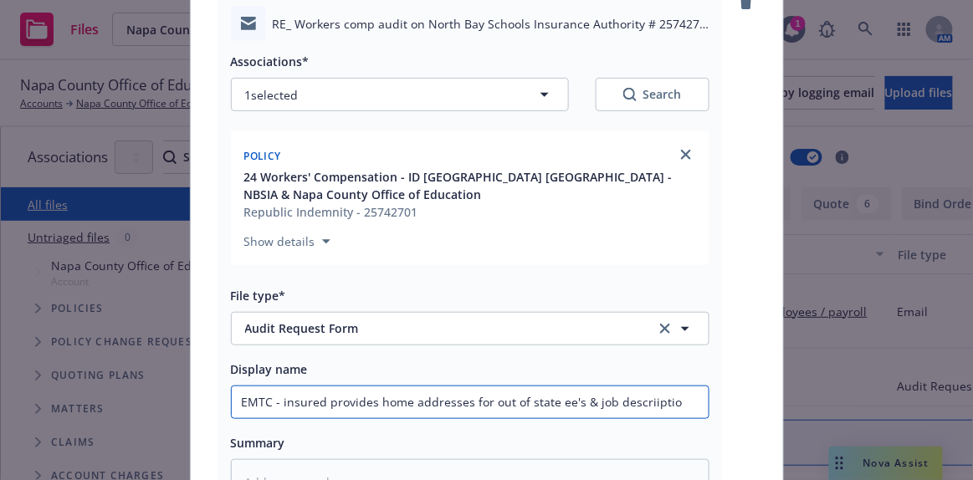
type input "EMTC - insured provides home addresses for out of state ee's & job descriiption"
type textarea "x"
type input "EMTC - insured provides home addresses for out of state ee's & job descriiptions"
type textarea "x"
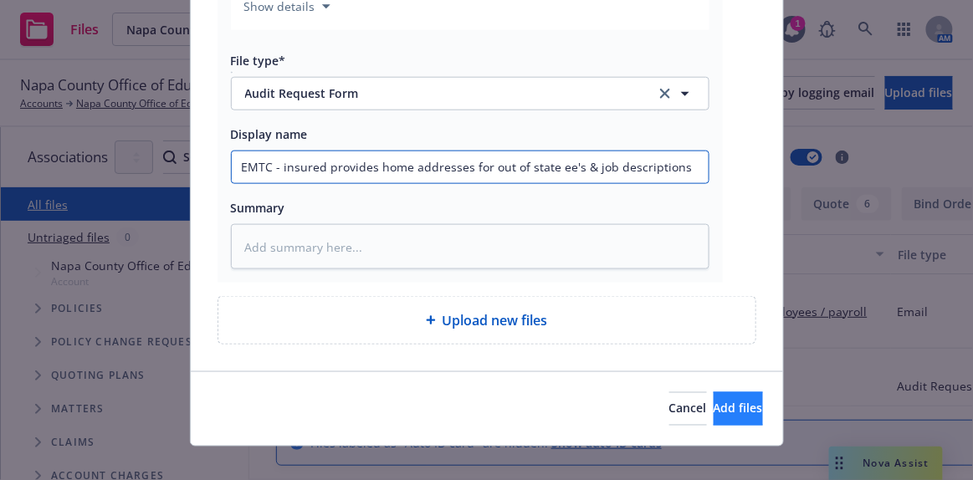
type input "EMTC - insured provides home addresses for out of state ee's & job descriptions"
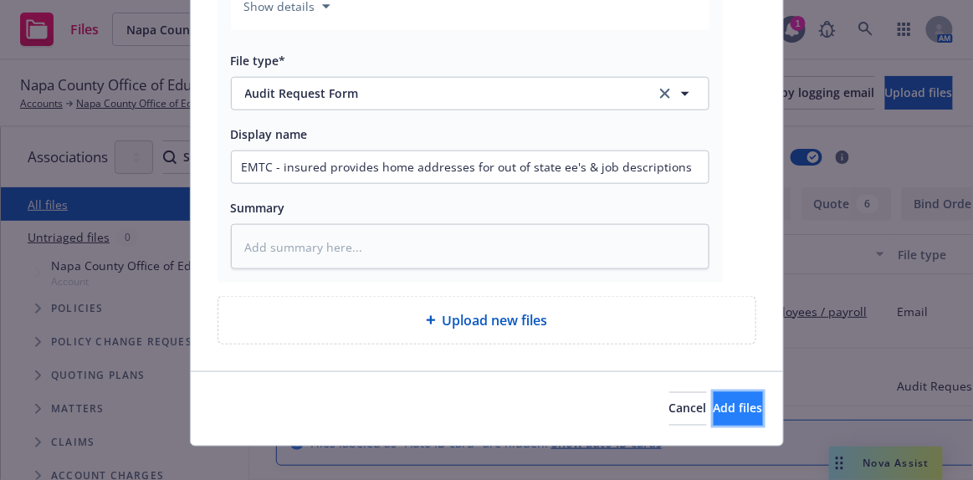
click at [719, 401] on span "Add files" at bounding box center [738, 409] width 49 height 16
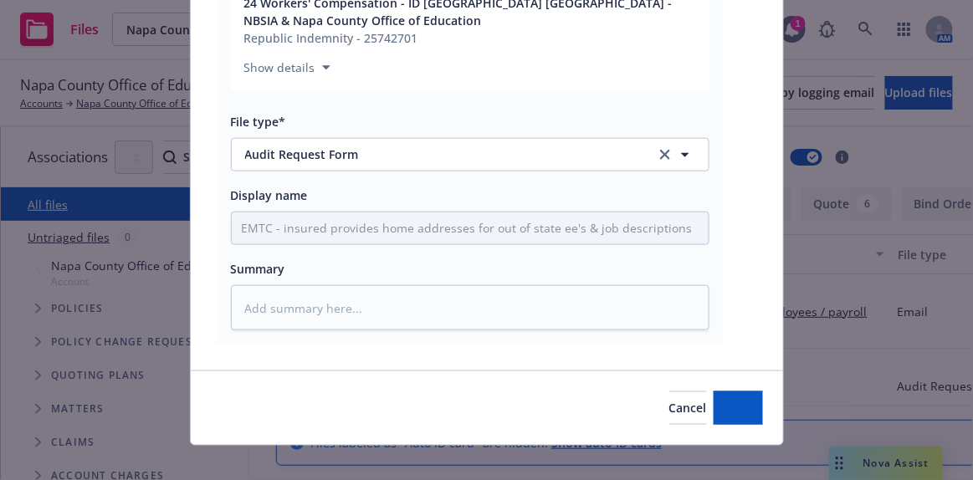
type textarea "x"
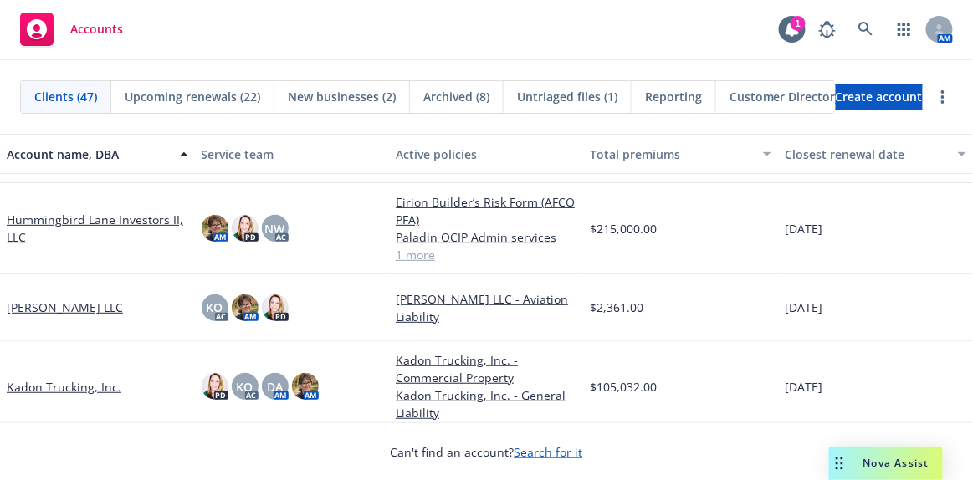
scroll to position [1293, 0]
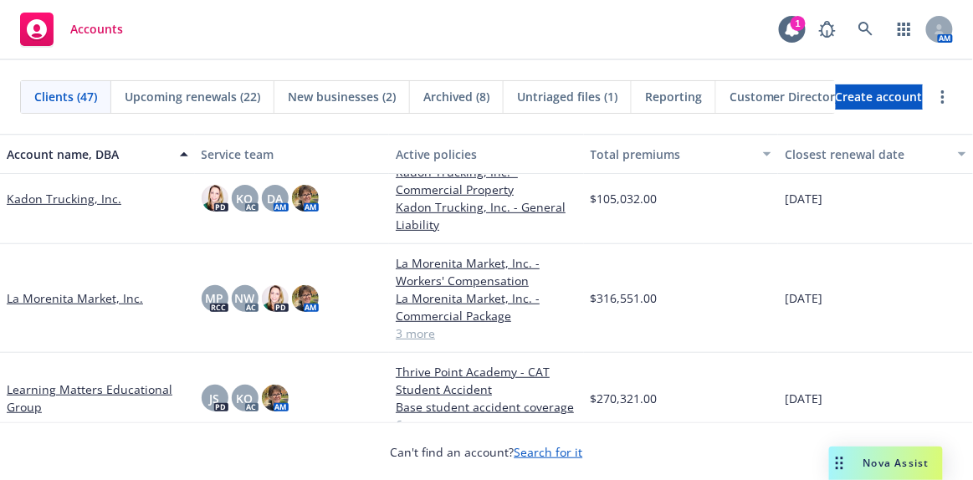
click at [64, 195] on link "Kadon Trucking, Inc." at bounding box center [64, 199] width 115 height 18
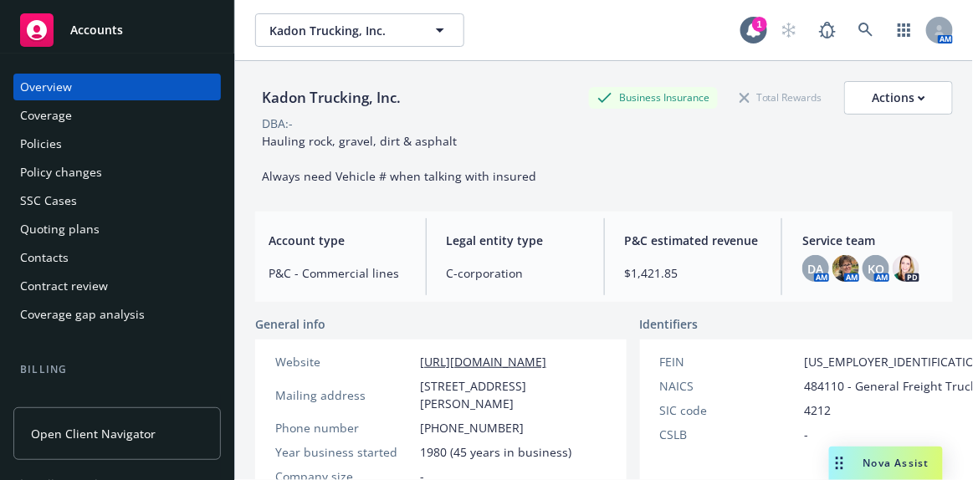
click at [68, 150] on div "Policies" at bounding box center [117, 144] width 194 height 27
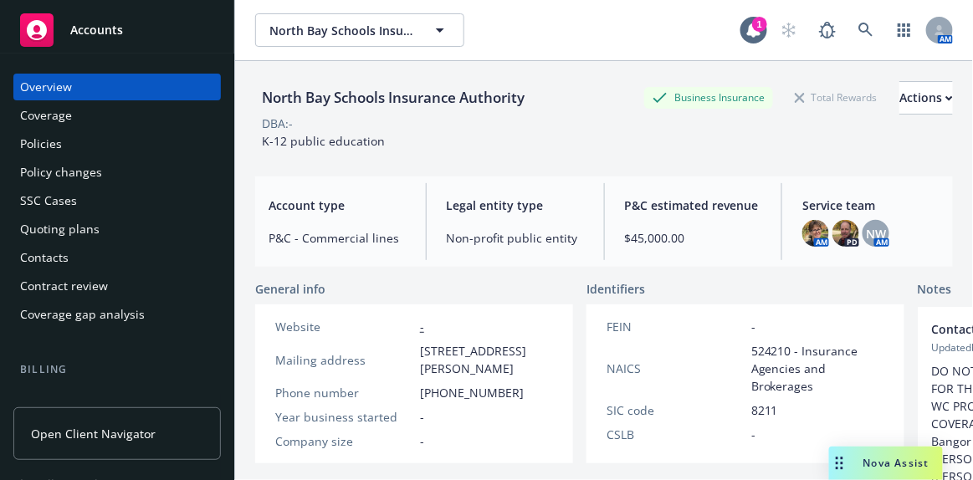
click at [104, 29] on span "Accounts" at bounding box center [96, 29] width 53 height 13
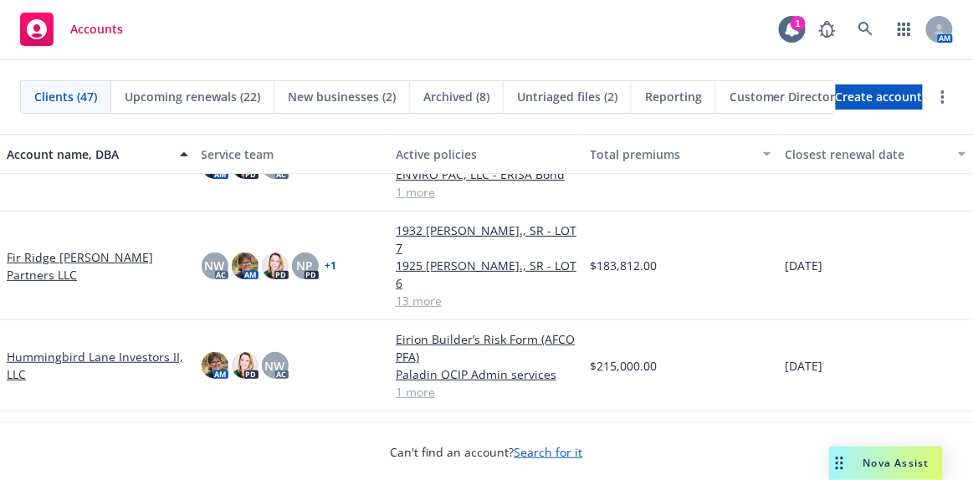
scroll to position [989, 0]
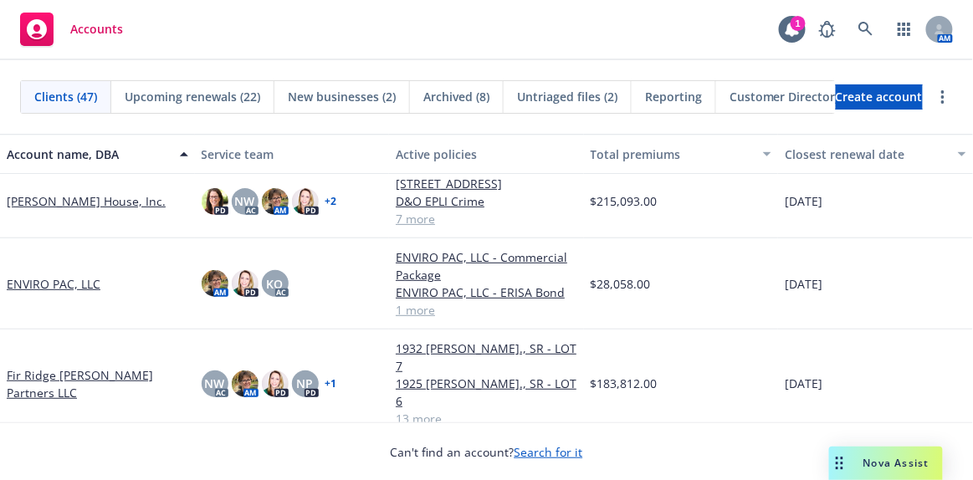
click at [56, 284] on link "ENVIRO PAC, LLC" at bounding box center [54, 284] width 94 height 18
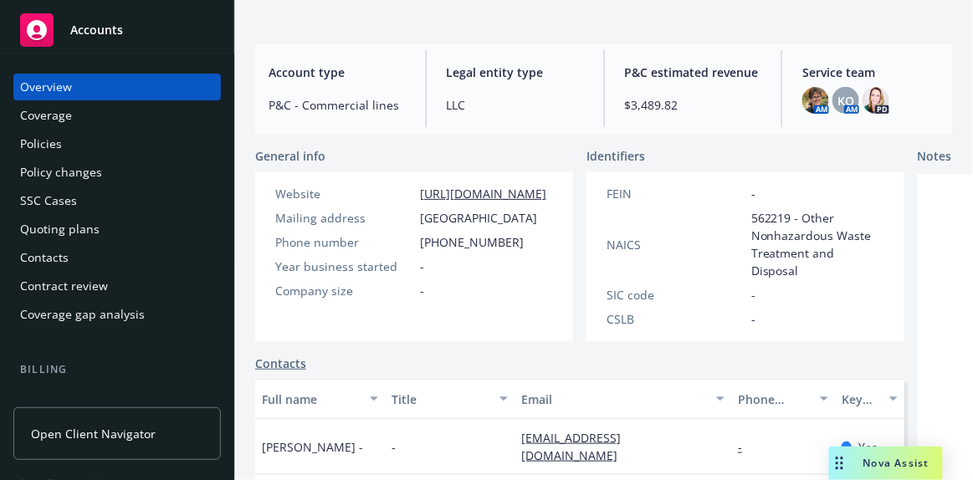
scroll to position [228, 0]
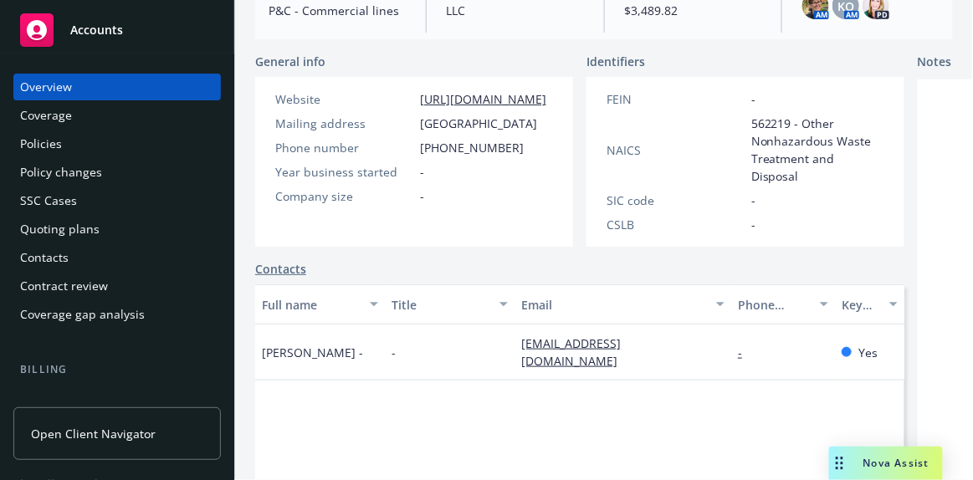
click at [110, 33] on span "Accounts" at bounding box center [96, 29] width 53 height 13
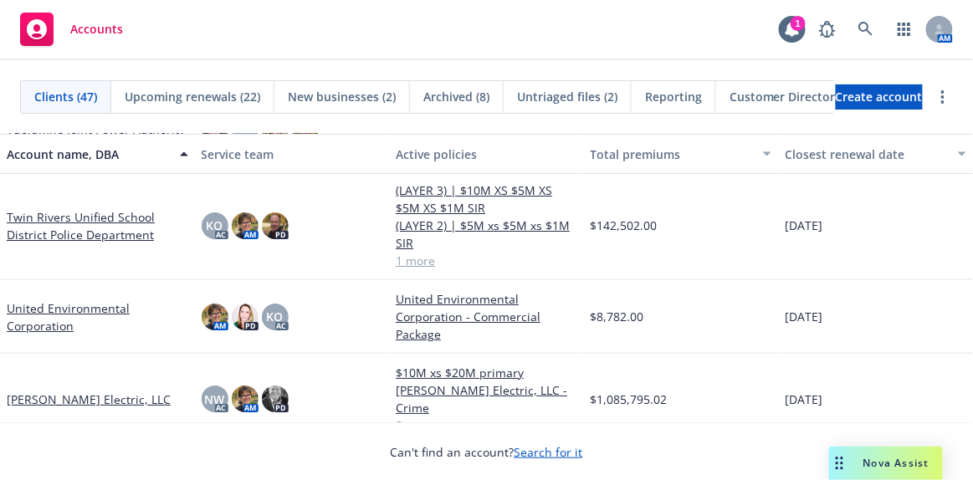
scroll to position [2952, 0]
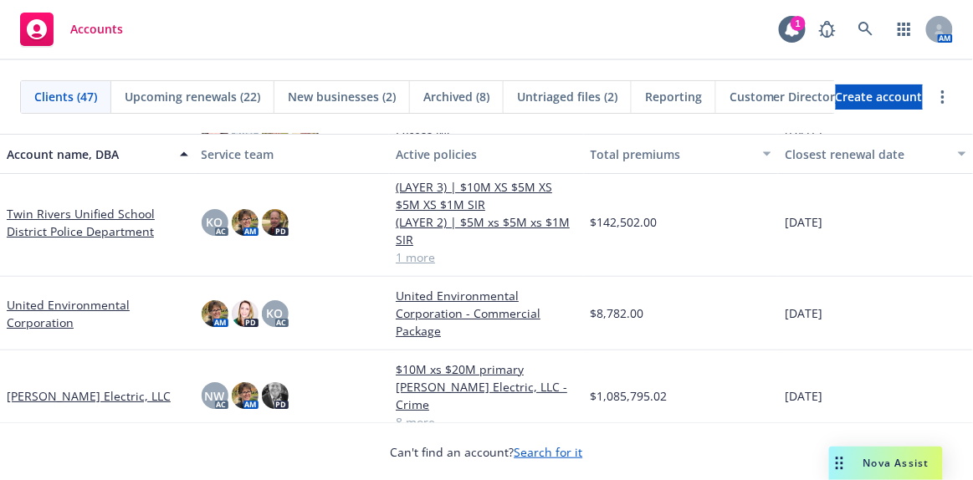
click at [64, 301] on link "United Environmental Corporation" at bounding box center [98, 313] width 182 height 35
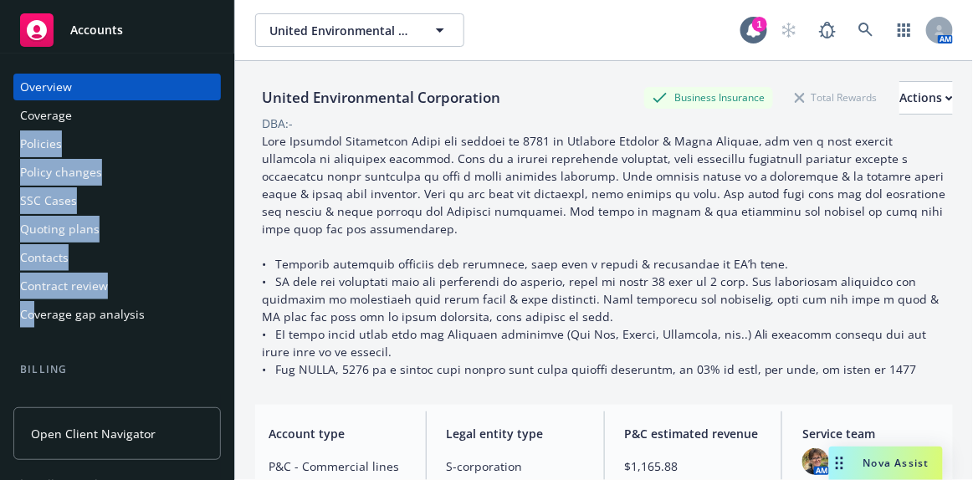
drag, startPoint x: 0, startPoint y: 131, endPoint x: 468, endPoint y: 13, distance: 482.6
click at [203, 321] on div "Overview Coverage Policies Policy changes SSC Cases Quoting plans Contacts Cont…" at bounding box center [117, 267] width 234 height 427
click at [97, 28] on span "Accounts" at bounding box center [96, 29] width 53 height 13
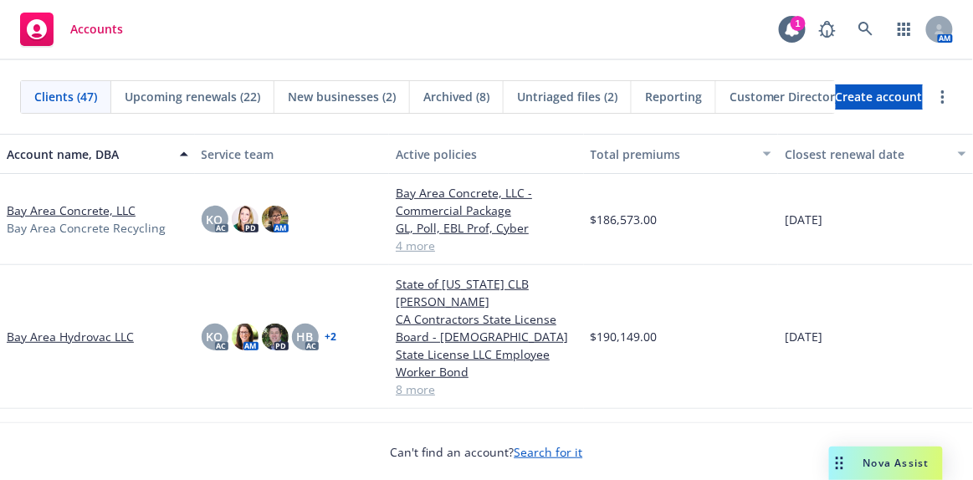
click at [74, 208] on link "Bay Area Concrete, LLC" at bounding box center [71, 211] width 129 height 18
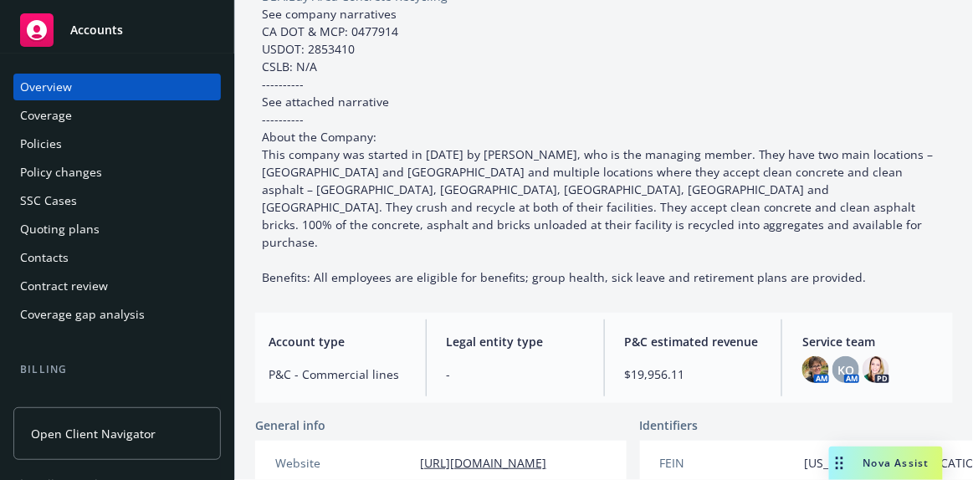
scroll to position [152, 0]
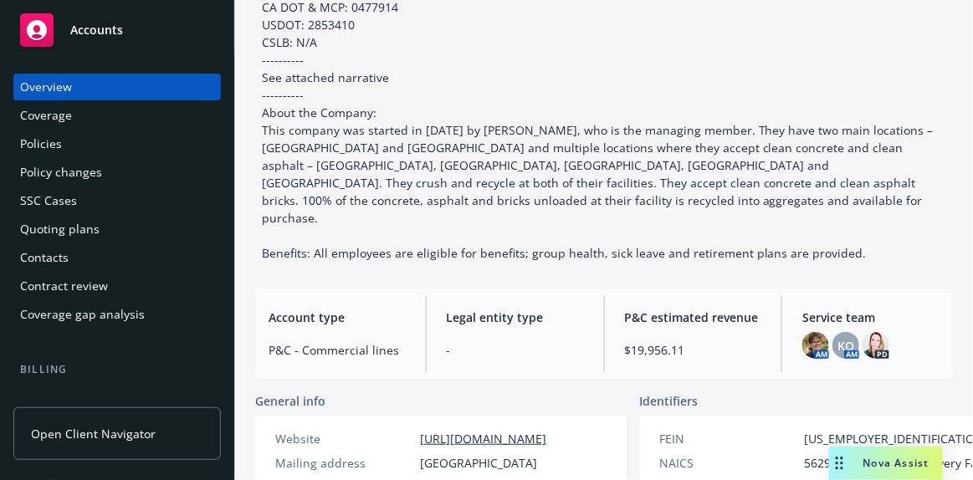
click at [113, 26] on span "Accounts" at bounding box center [96, 29] width 53 height 13
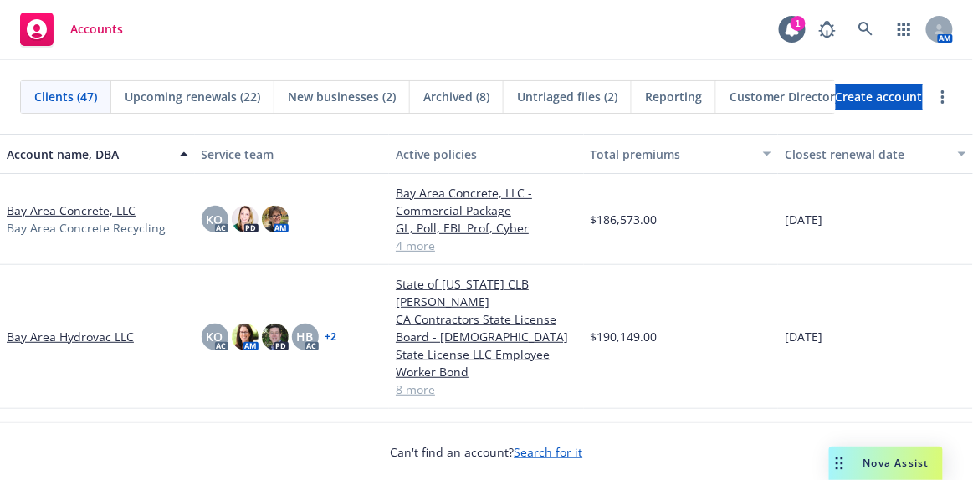
click at [59, 328] on link "Bay Area Hydrovac LLC" at bounding box center [70, 337] width 127 height 18
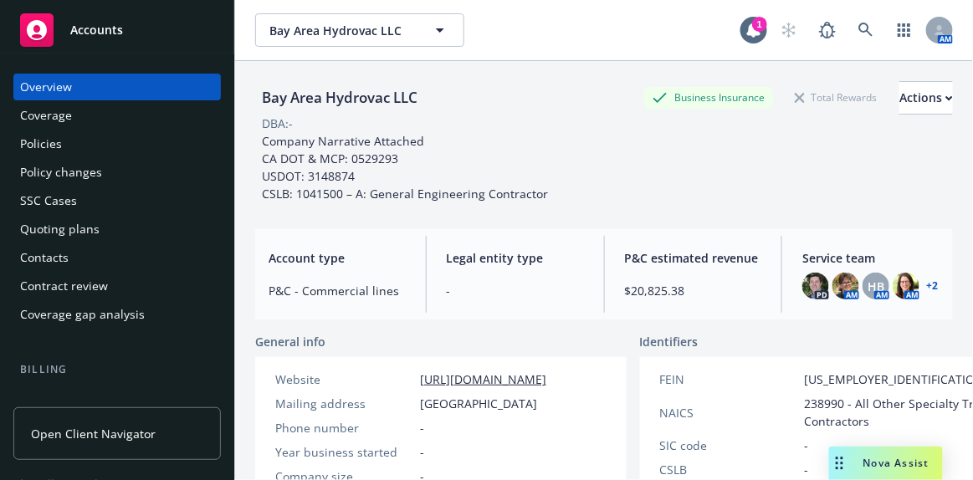
click at [95, 31] on span "Accounts" at bounding box center [96, 29] width 53 height 13
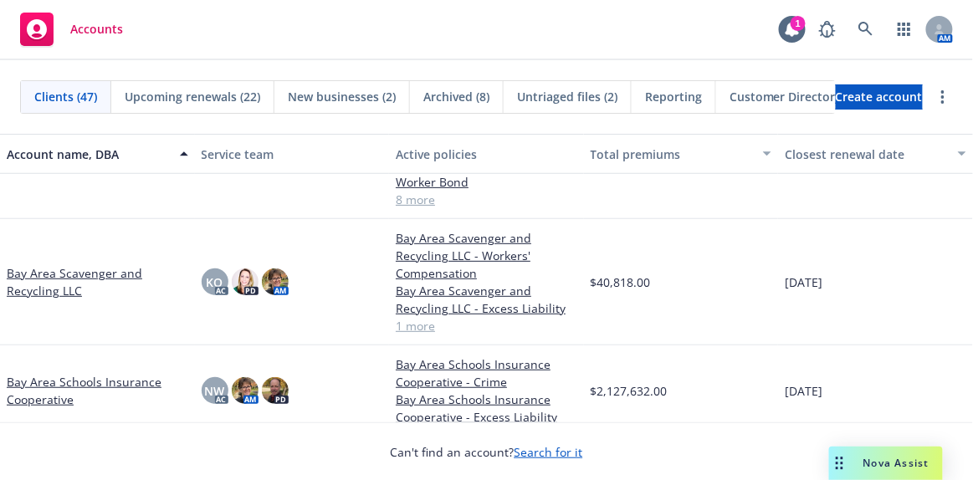
scroll to position [228, 0]
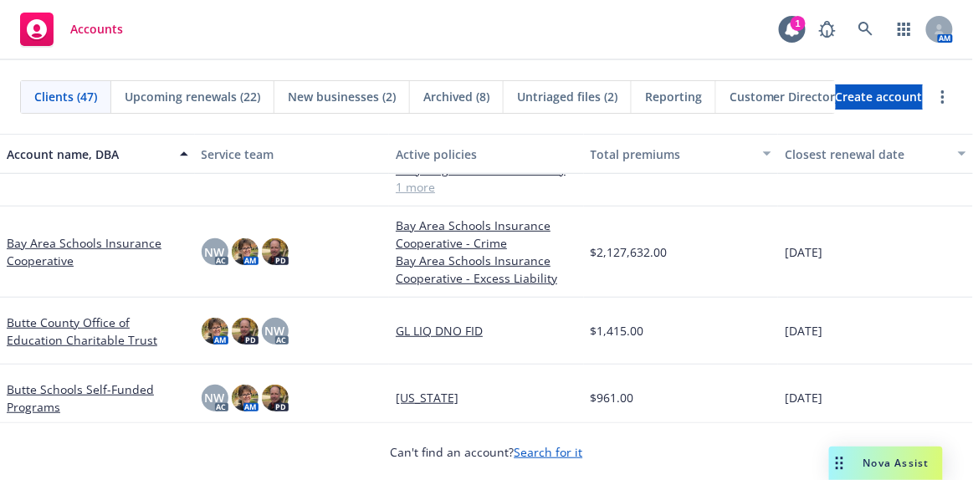
click at [92, 243] on link "Bay Area Schools Insurance Cooperative" at bounding box center [98, 251] width 182 height 35
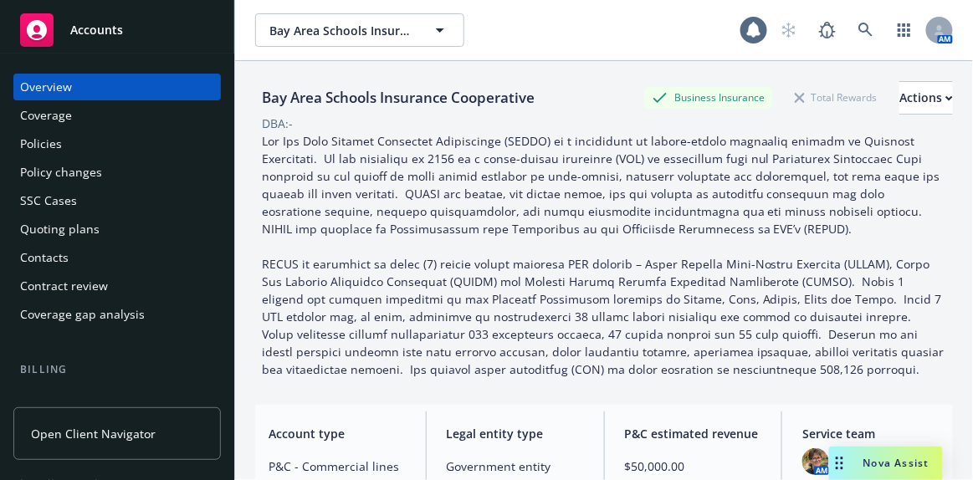
click at [116, 36] on span "Accounts" at bounding box center [96, 29] width 53 height 13
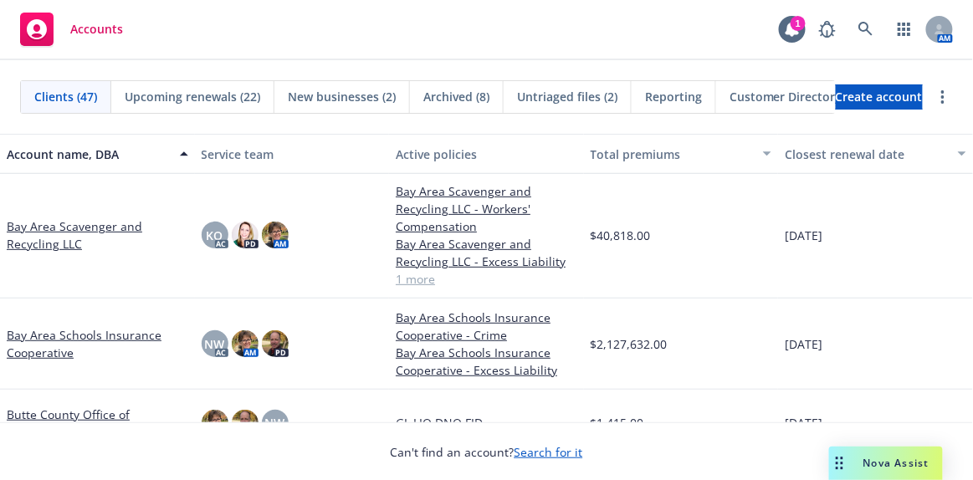
scroll to position [60, 0]
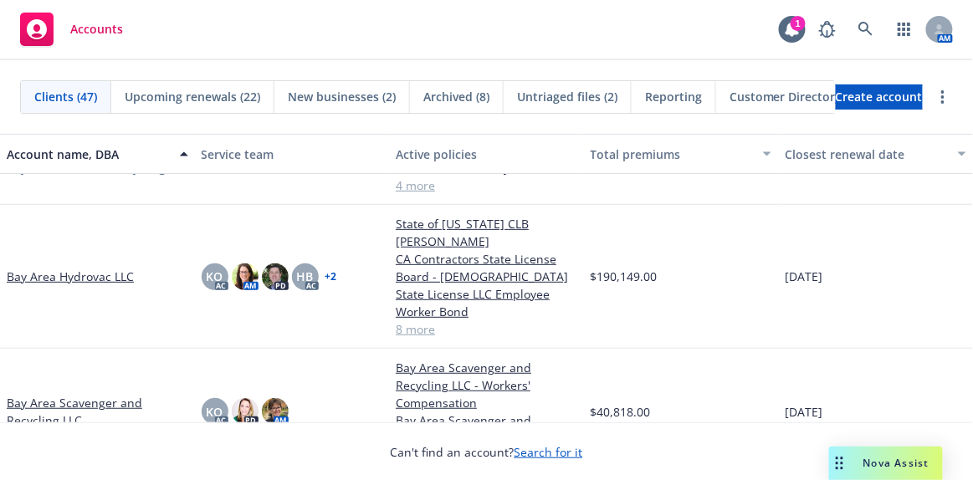
click at [54, 394] on link "Bay Area Scavenger and Recycling LLC" at bounding box center [98, 411] width 182 height 35
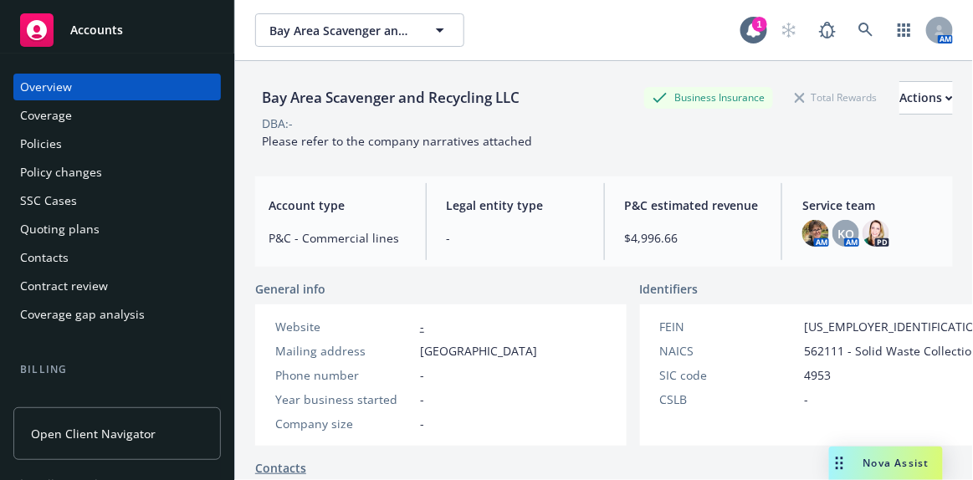
click at [104, 35] on span "Accounts" at bounding box center [96, 29] width 53 height 13
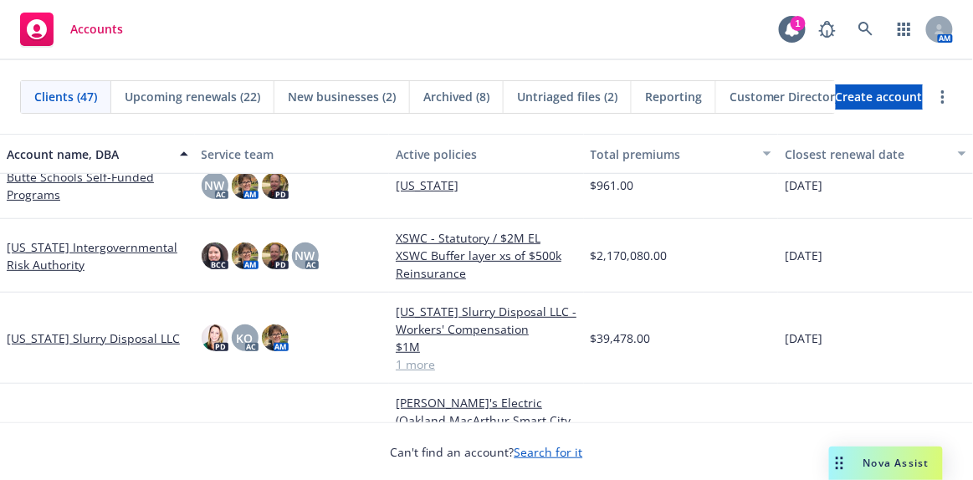
scroll to position [380, 0]
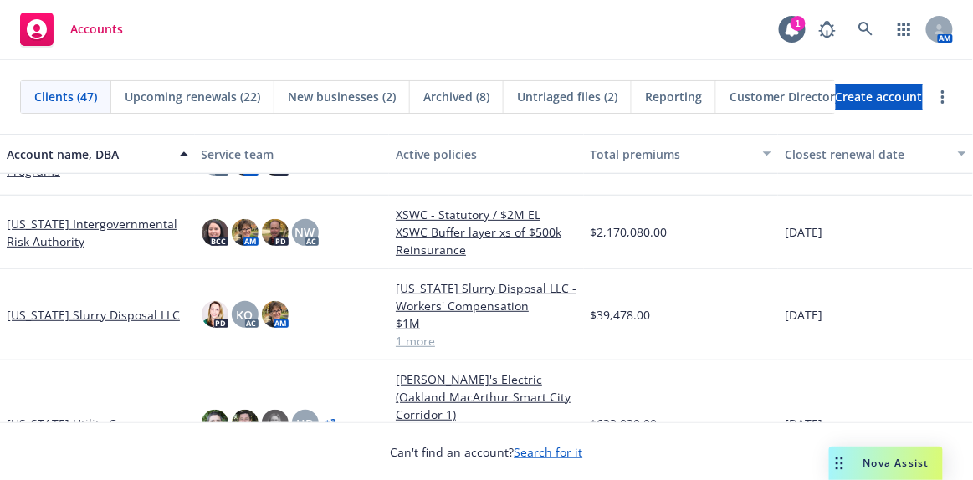
click at [92, 313] on link "[US_STATE] Slurry Disposal LLC" at bounding box center [93, 315] width 173 height 18
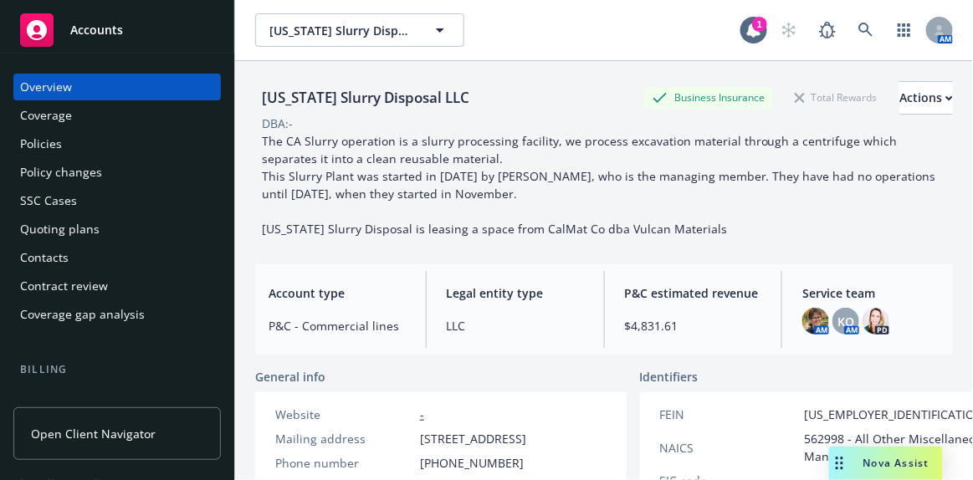
click at [106, 32] on span "Accounts" at bounding box center [96, 29] width 53 height 13
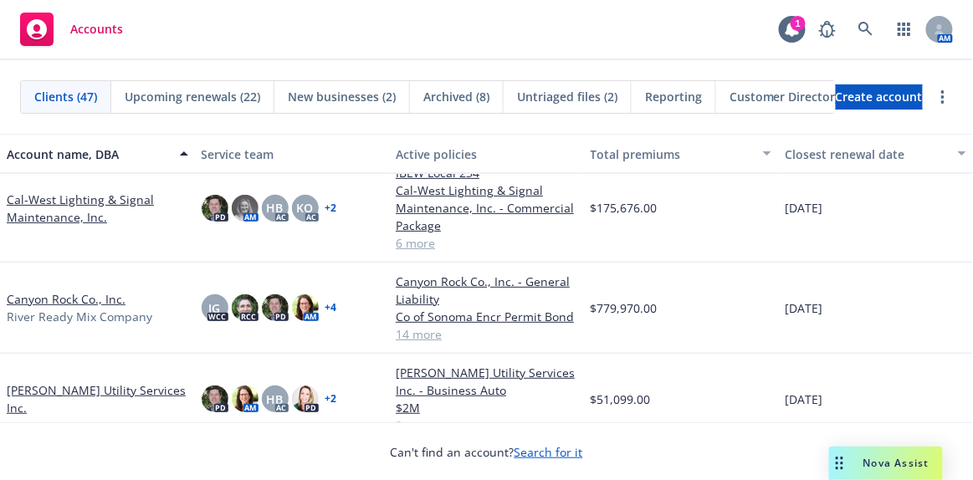
scroll to position [685, 0]
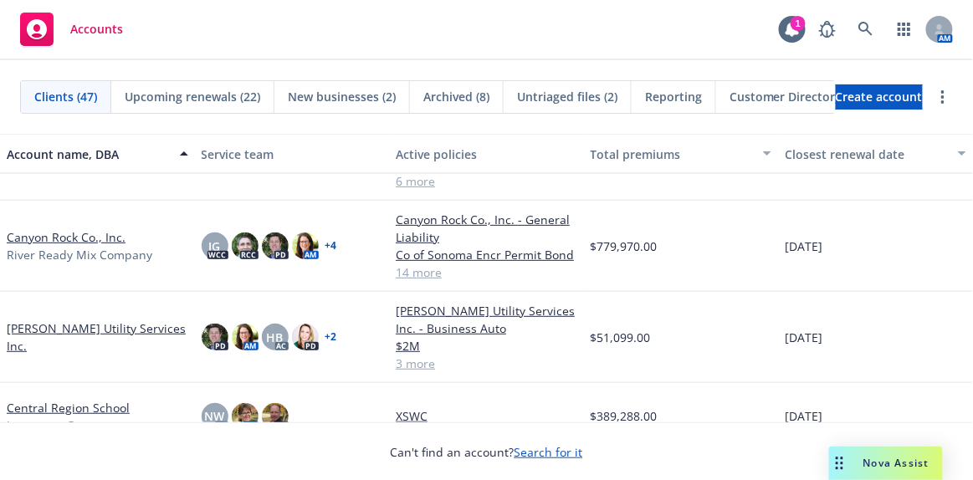
click at [95, 335] on link "[PERSON_NAME] Utility Services Inc." at bounding box center [98, 337] width 182 height 35
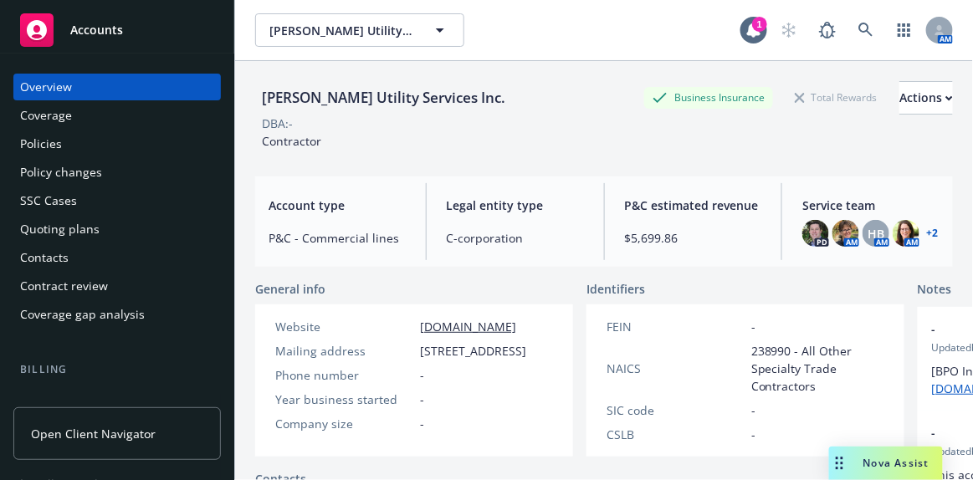
click at [97, 33] on span "Accounts" at bounding box center [96, 29] width 53 height 13
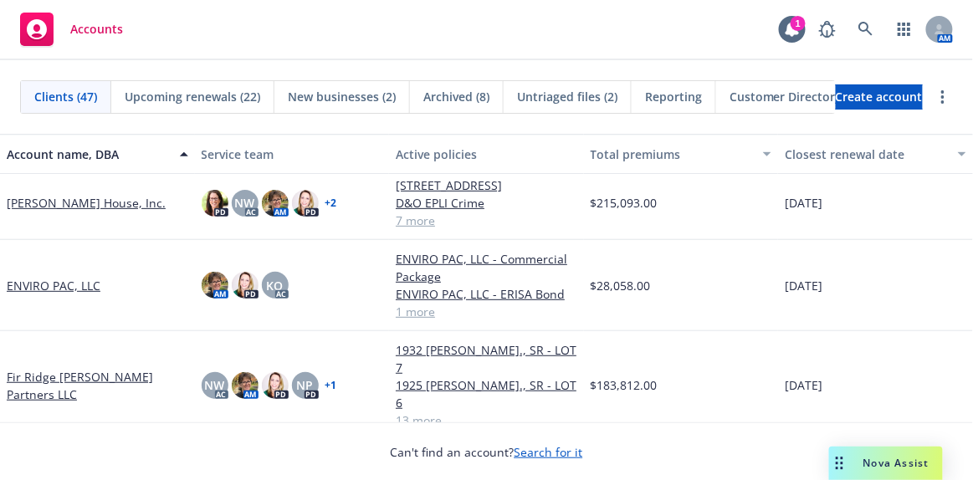
scroll to position [989, 0]
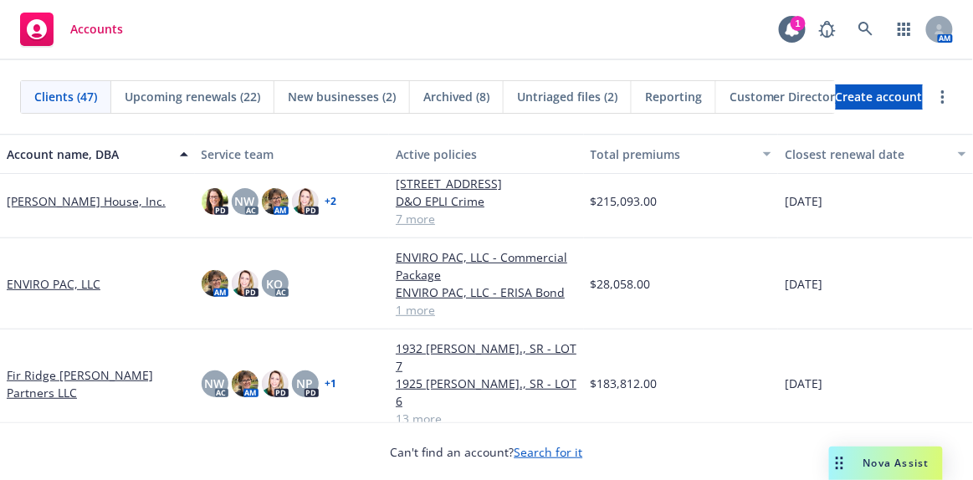
click at [78, 281] on link "ENVIRO PAC, LLC" at bounding box center [54, 284] width 94 height 18
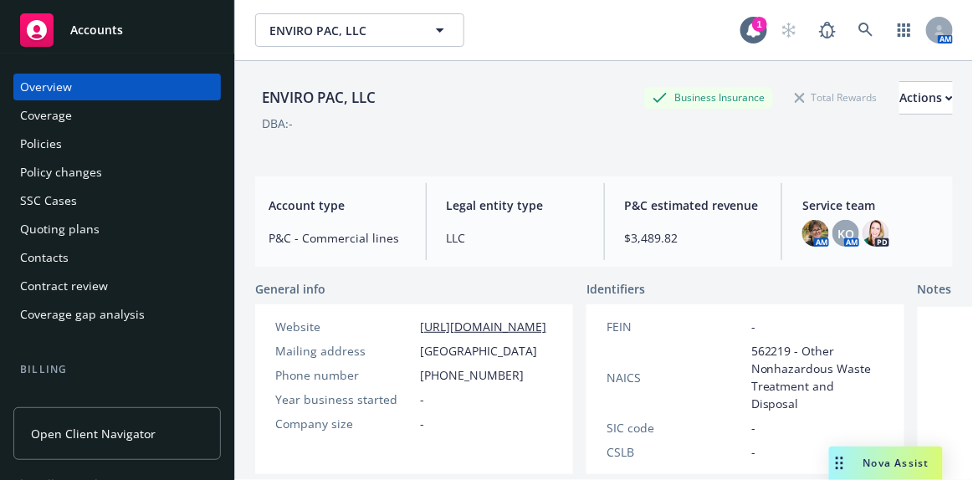
click at [94, 31] on span "Accounts" at bounding box center [96, 29] width 53 height 13
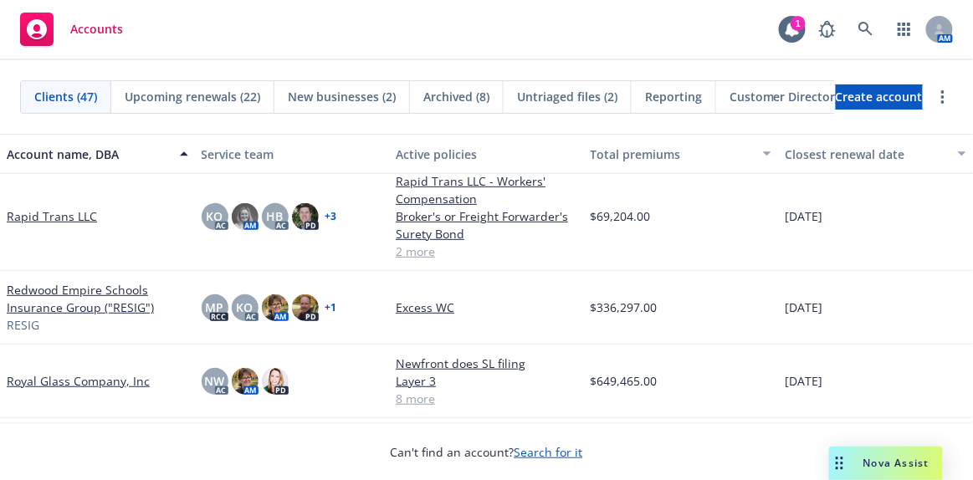
scroll to position [1902, 0]
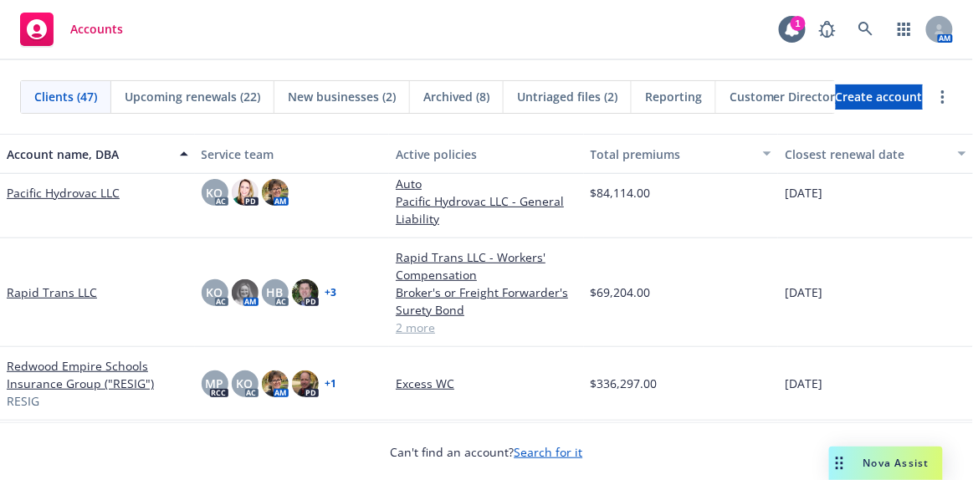
click at [58, 196] on link "Pacific Hydrovac LLC" at bounding box center [63, 193] width 113 height 18
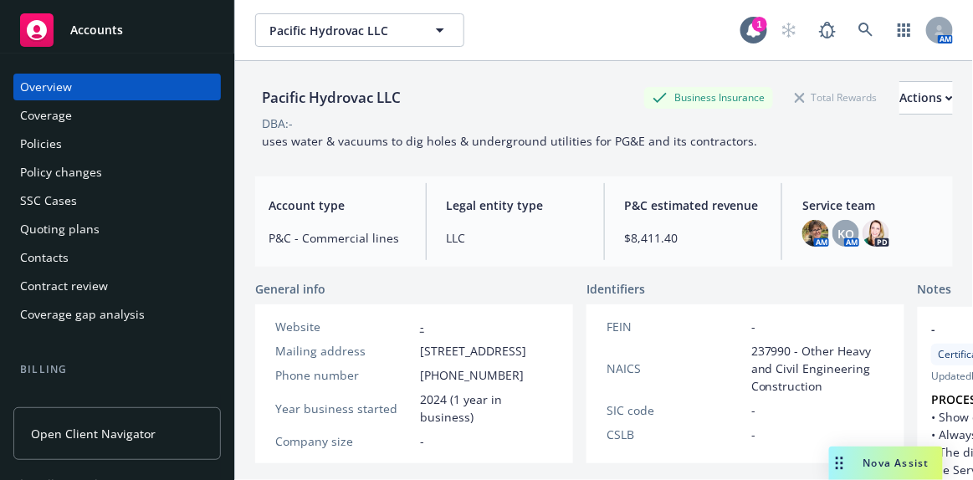
click at [111, 39] on div "Accounts" at bounding box center [117, 29] width 194 height 33
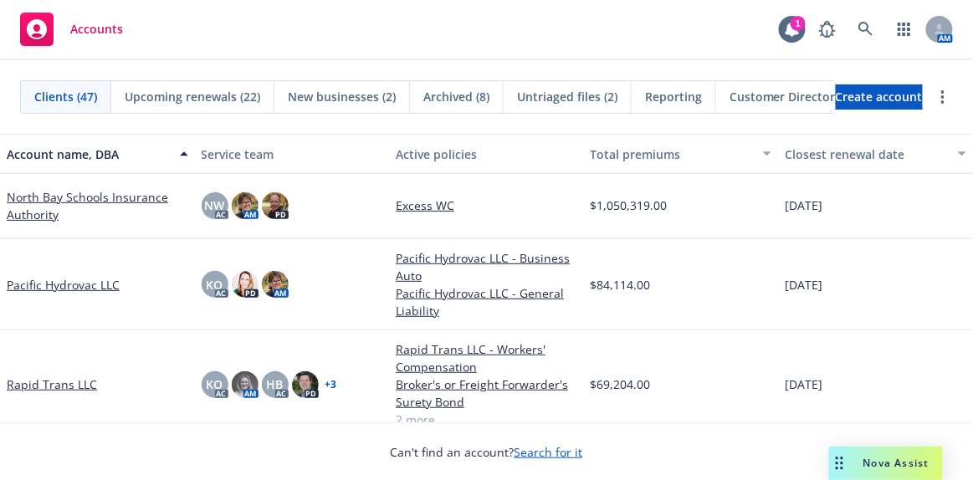
scroll to position [1826, 0]
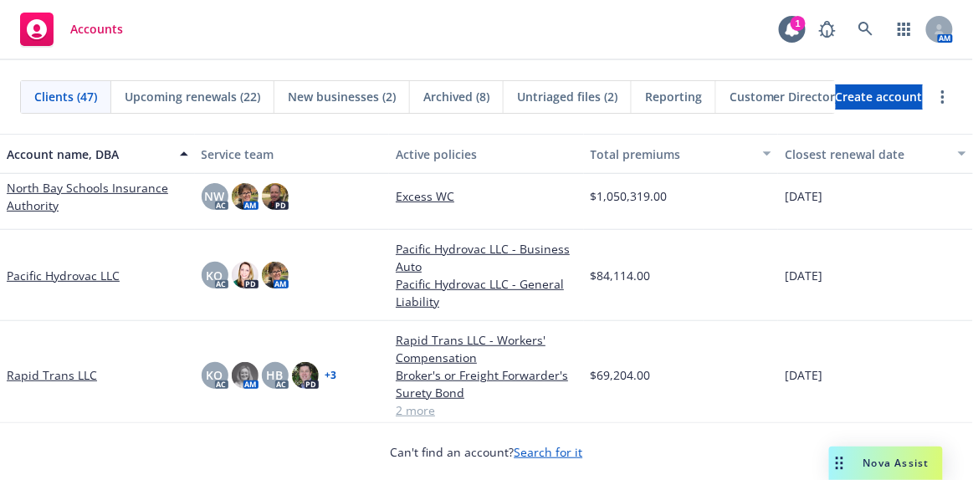
click at [64, 375] on link "Rapid Trans LLC" at bounding box center [52, 376] width 90 height 18
click at [51, 374] on link "Rapid Trans LLC" at bounding box center [52, 376] width 90 height 18
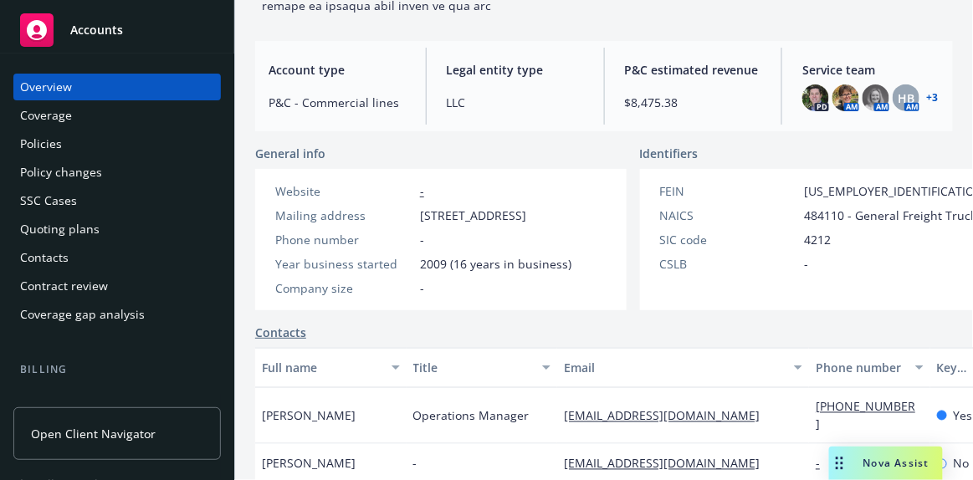
scroll to position [380, 0]
